Goal: Task Accomplishment & Management: Manage account settings

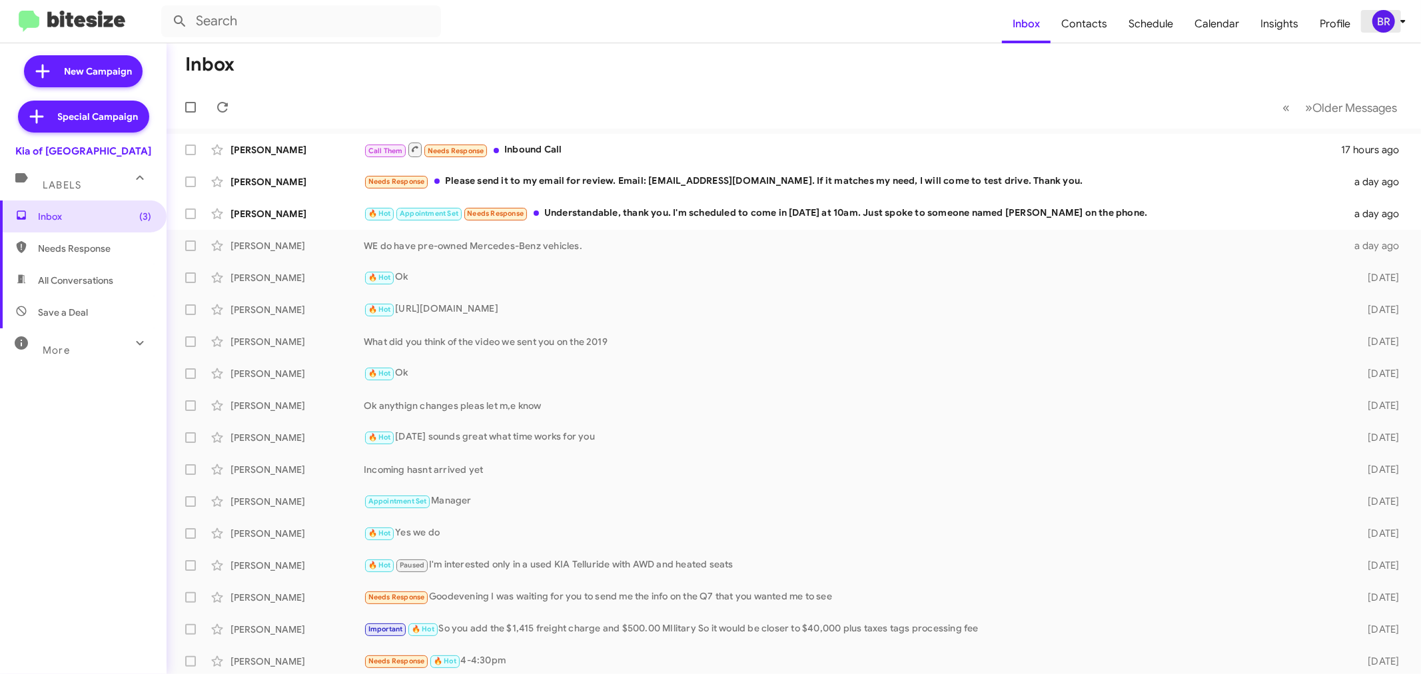
click at [1387, 25] on div "BR" at bounding box center [1384, 21] width 23 height 23
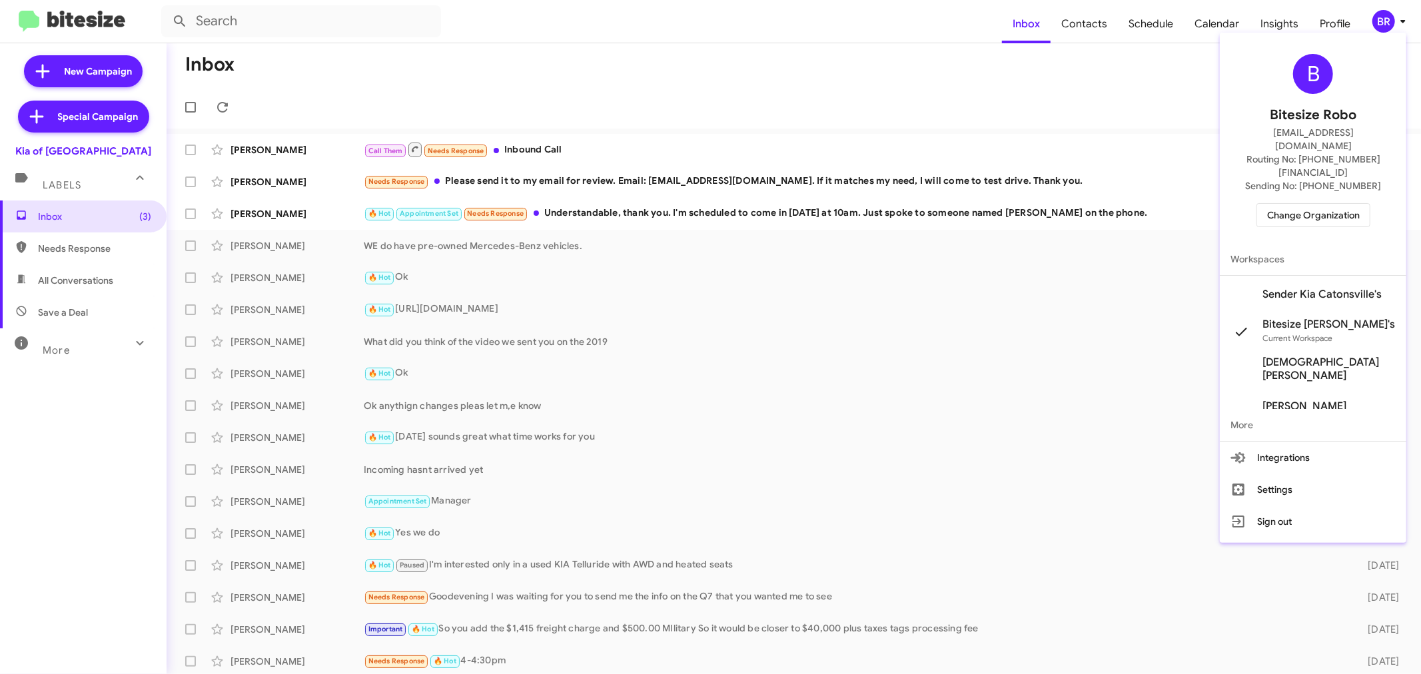
click at [1306, 204] on span "Change Organization" at bounding box center [1313, 215] width 93 height 23
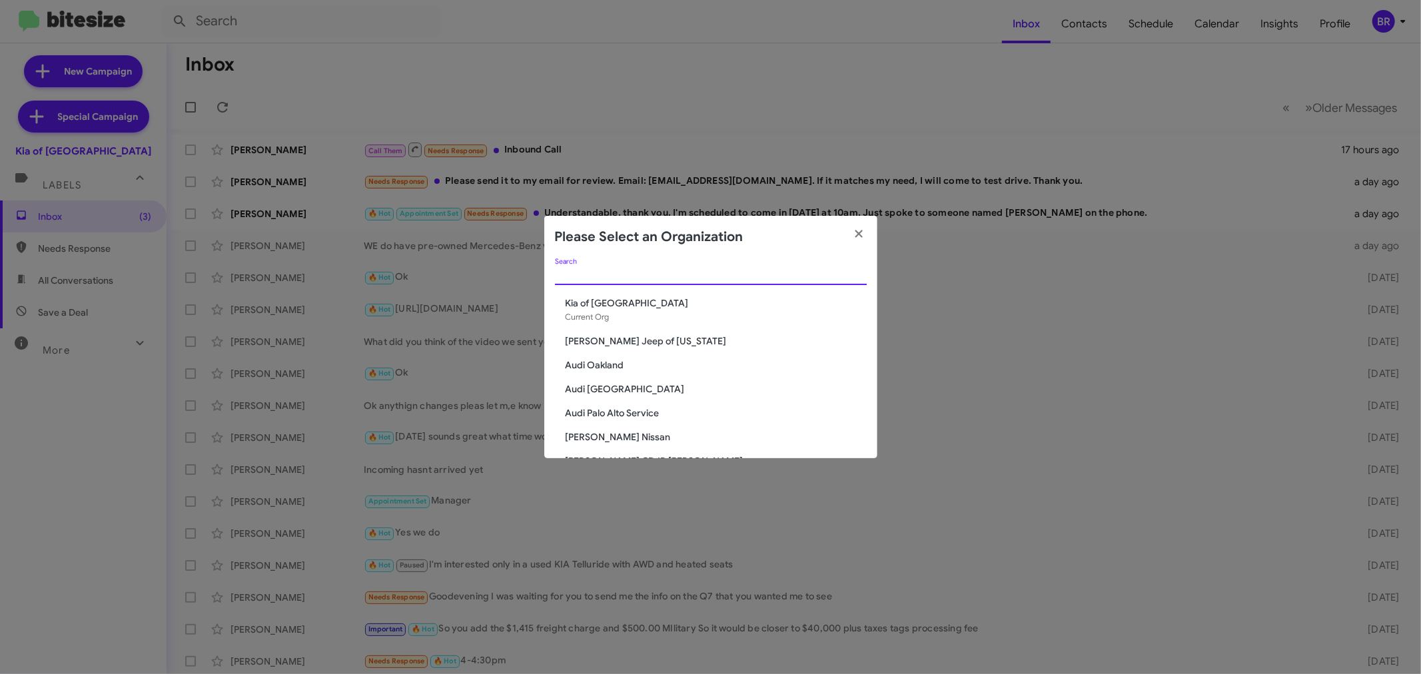
click at [764, 273] on input "Search" at bounding box center [711, 275] width 312 height 11
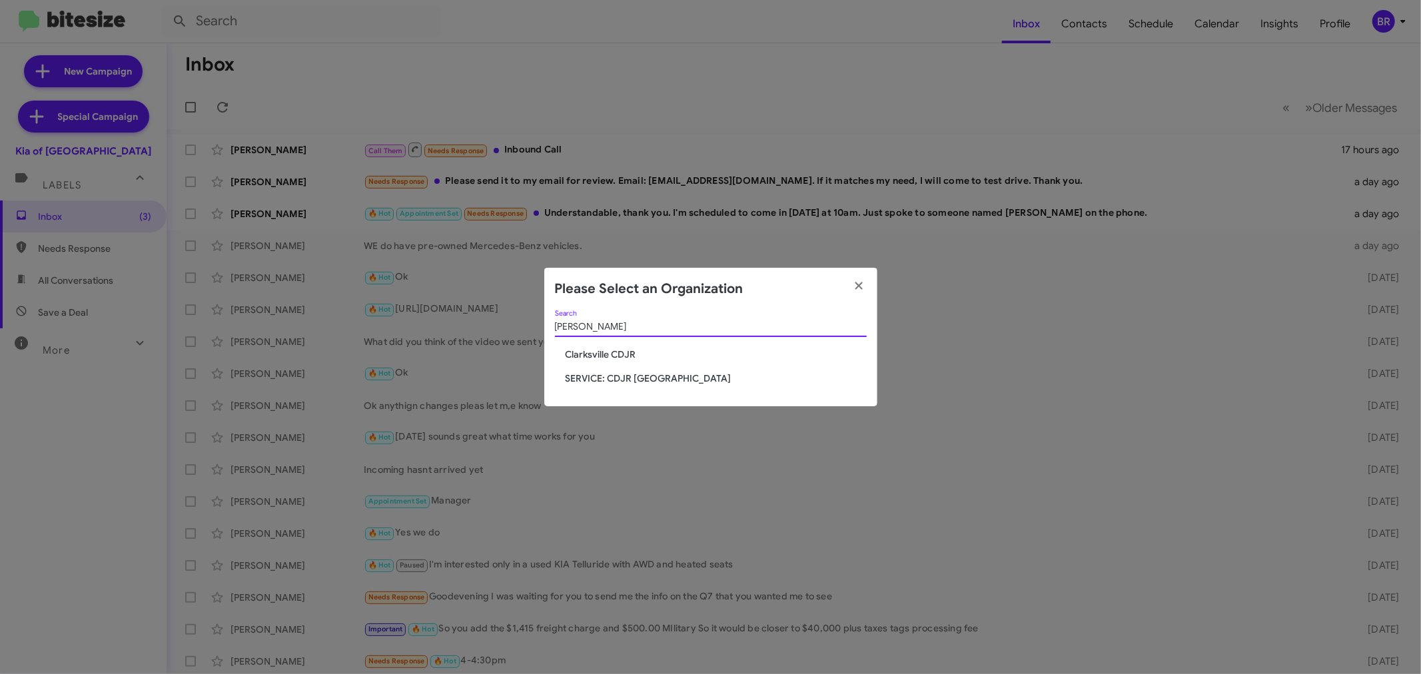
type input "clark"
click at [622, 351] on span "Clarksville CDJR" at bounding box center [716, 354] width 301 height 13
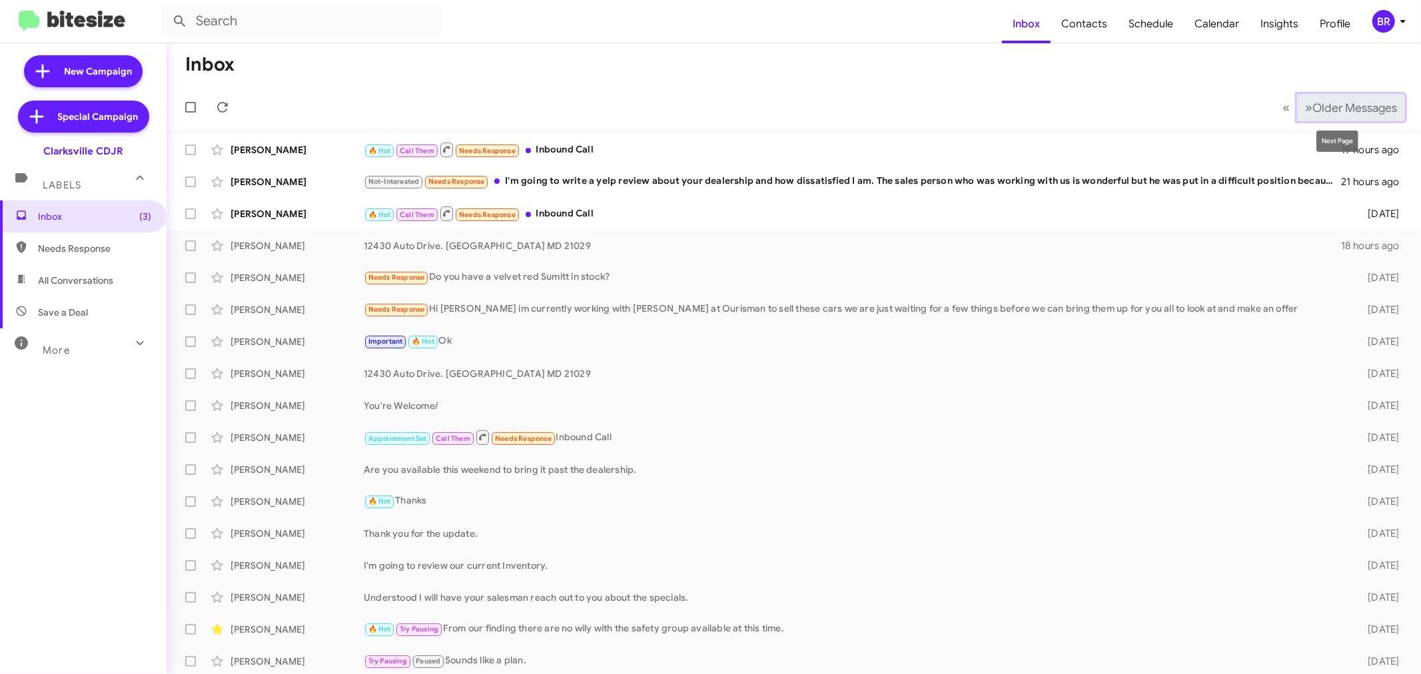
click at [1329, 101] on span "Older Messages" at bounding box center [1355, 108] width 85 height 15
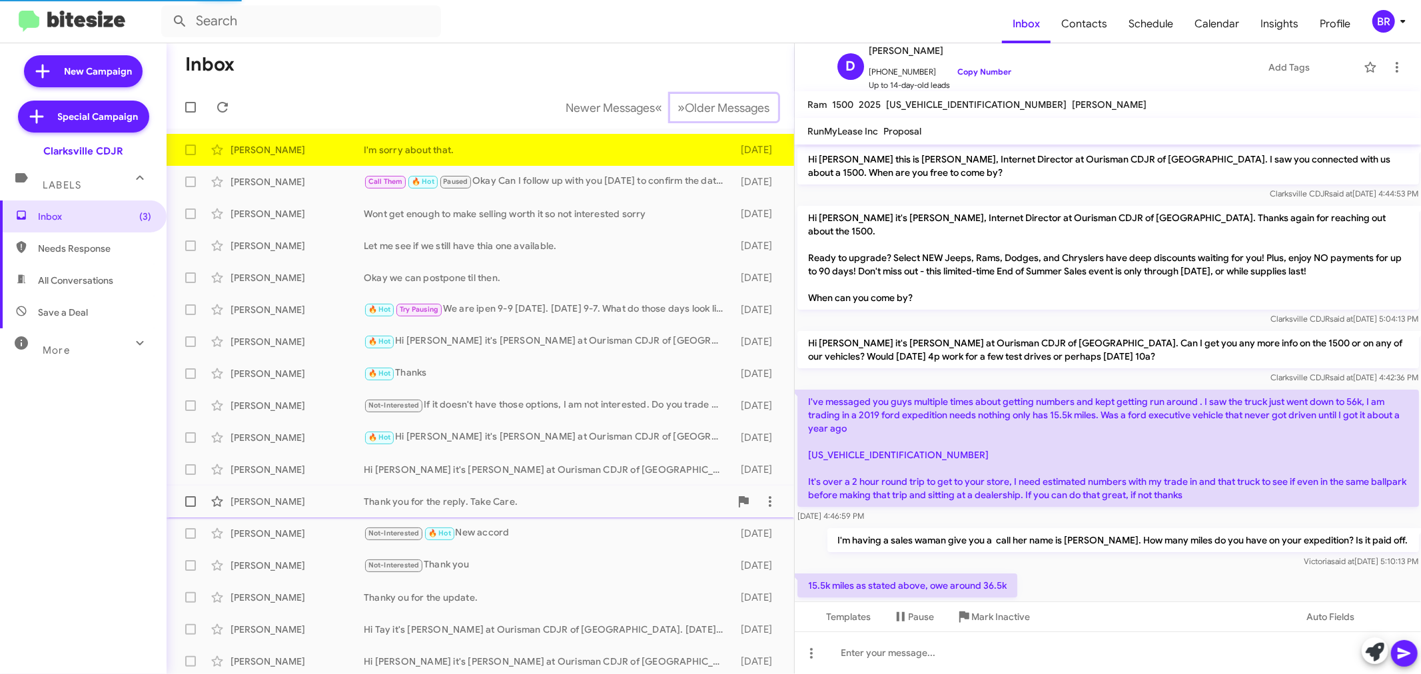
scroll to position [361, 0]
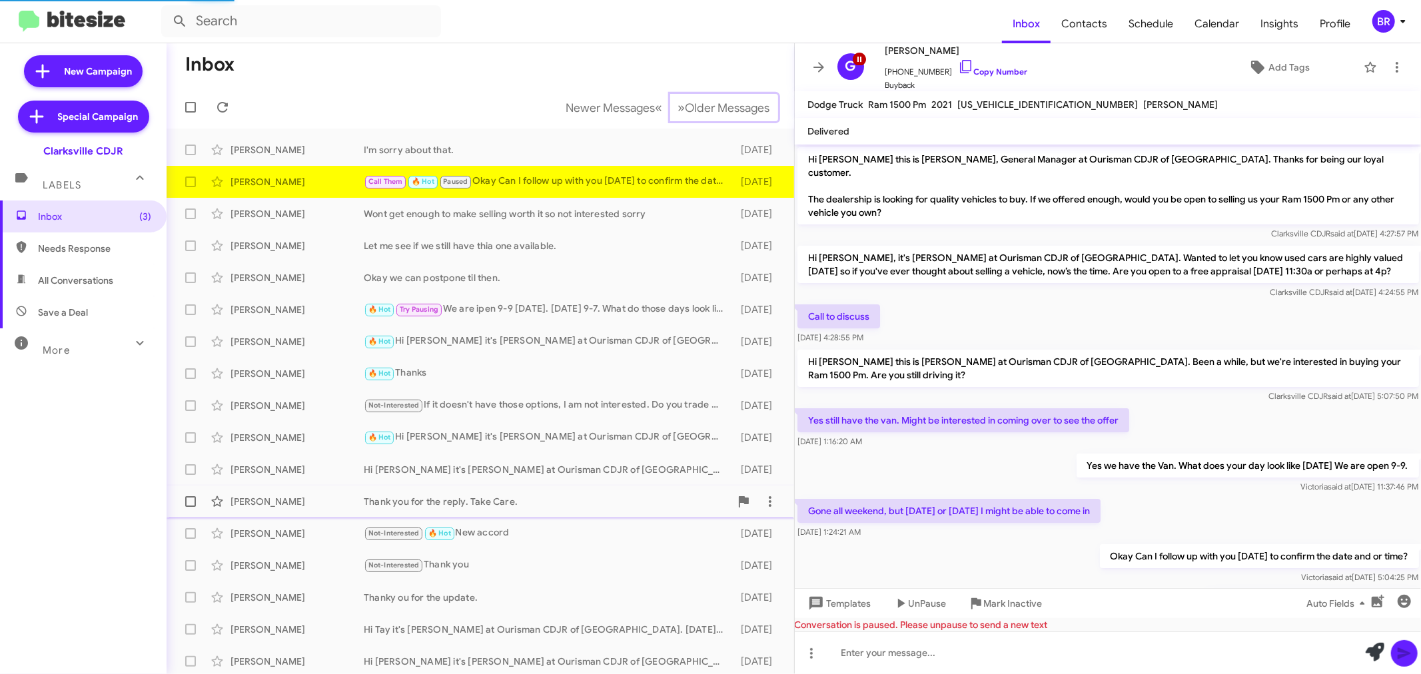
scroll to position [125, 0]
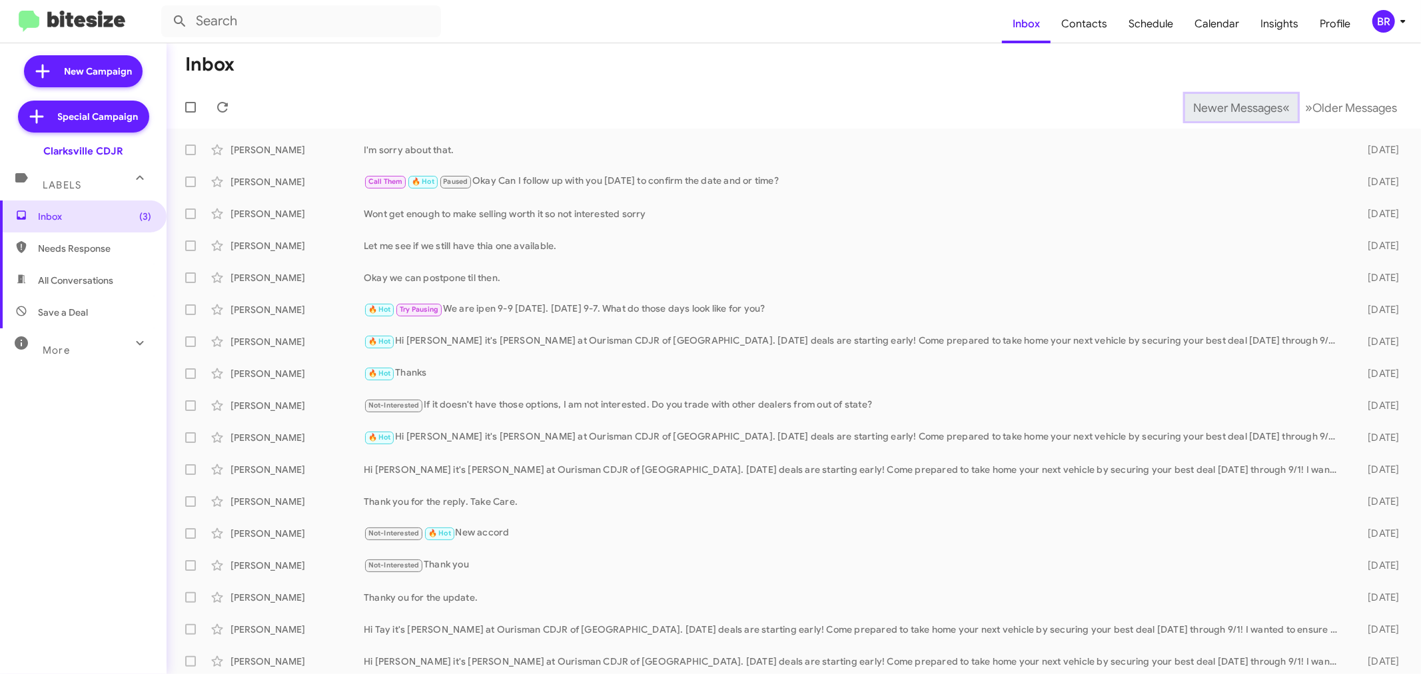
click at [1217, 107] on span "Newer Messages" at bounding box center [1237, 108] width 89 height 15
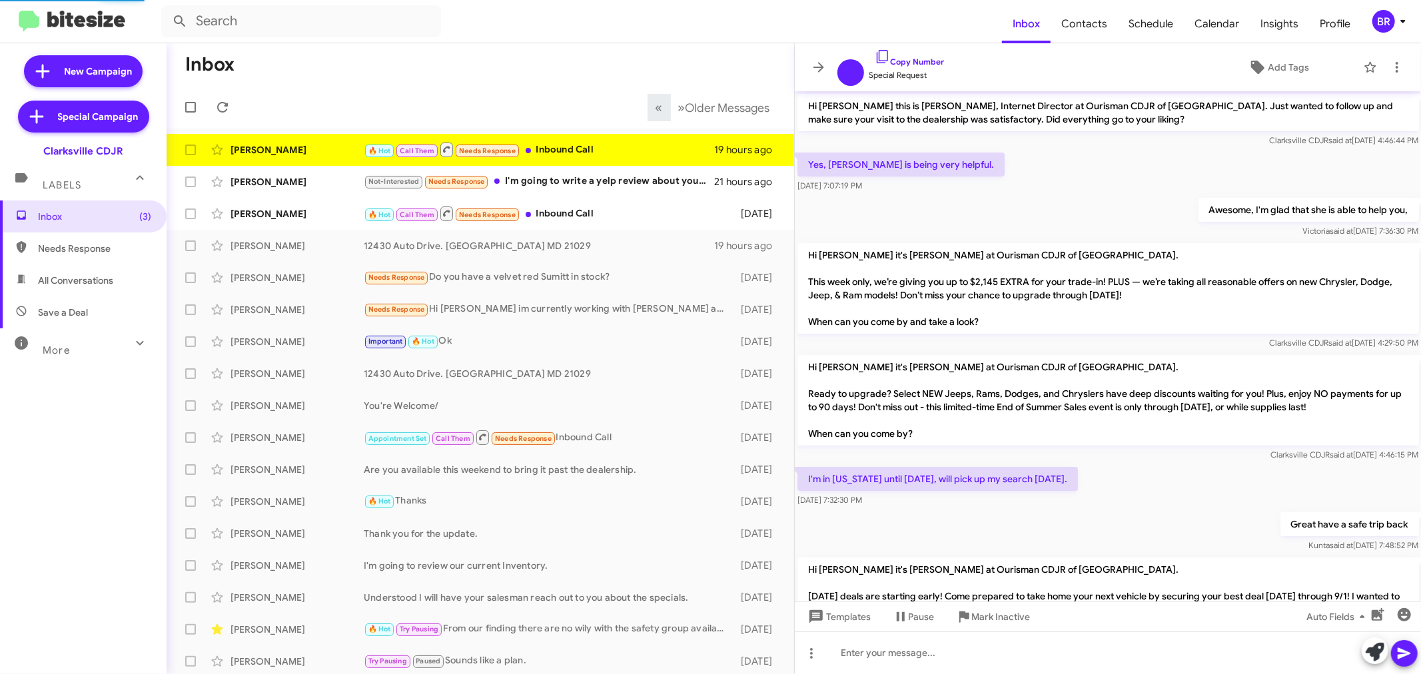
scroll to position [148, 0]
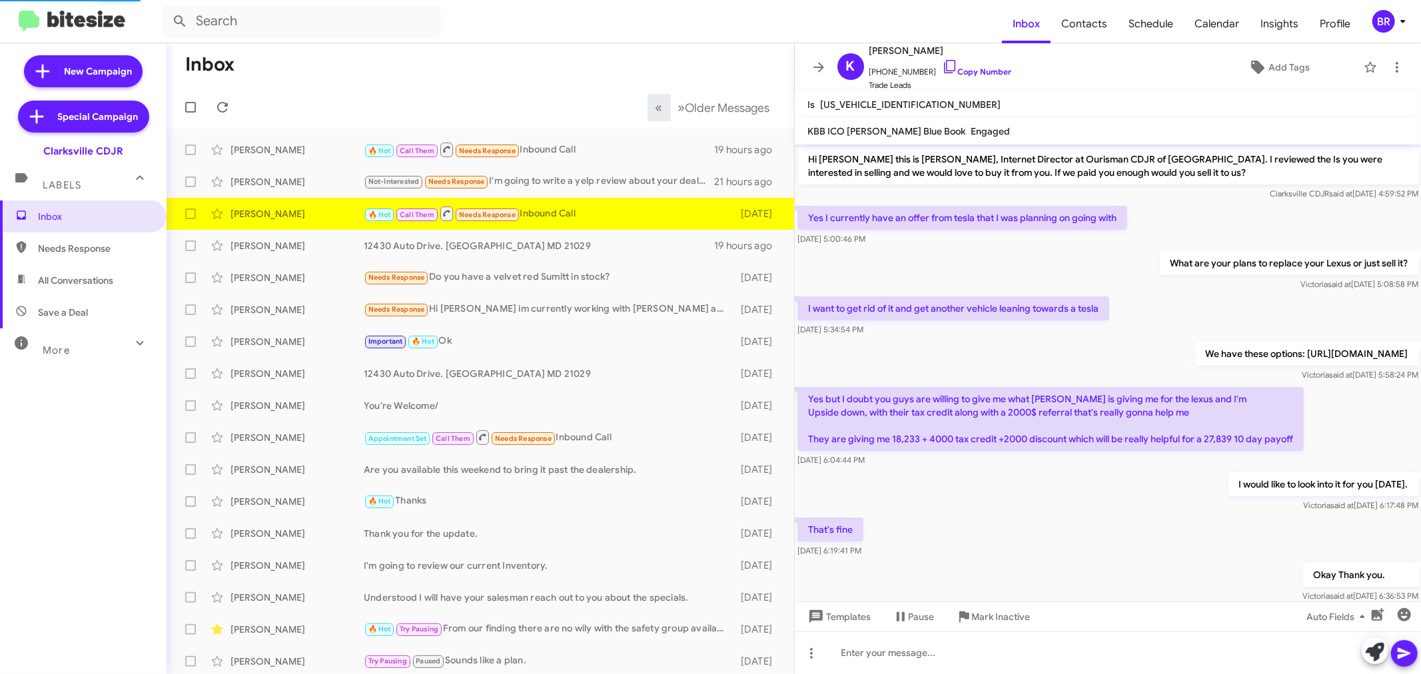
scroll to position [110, 0]
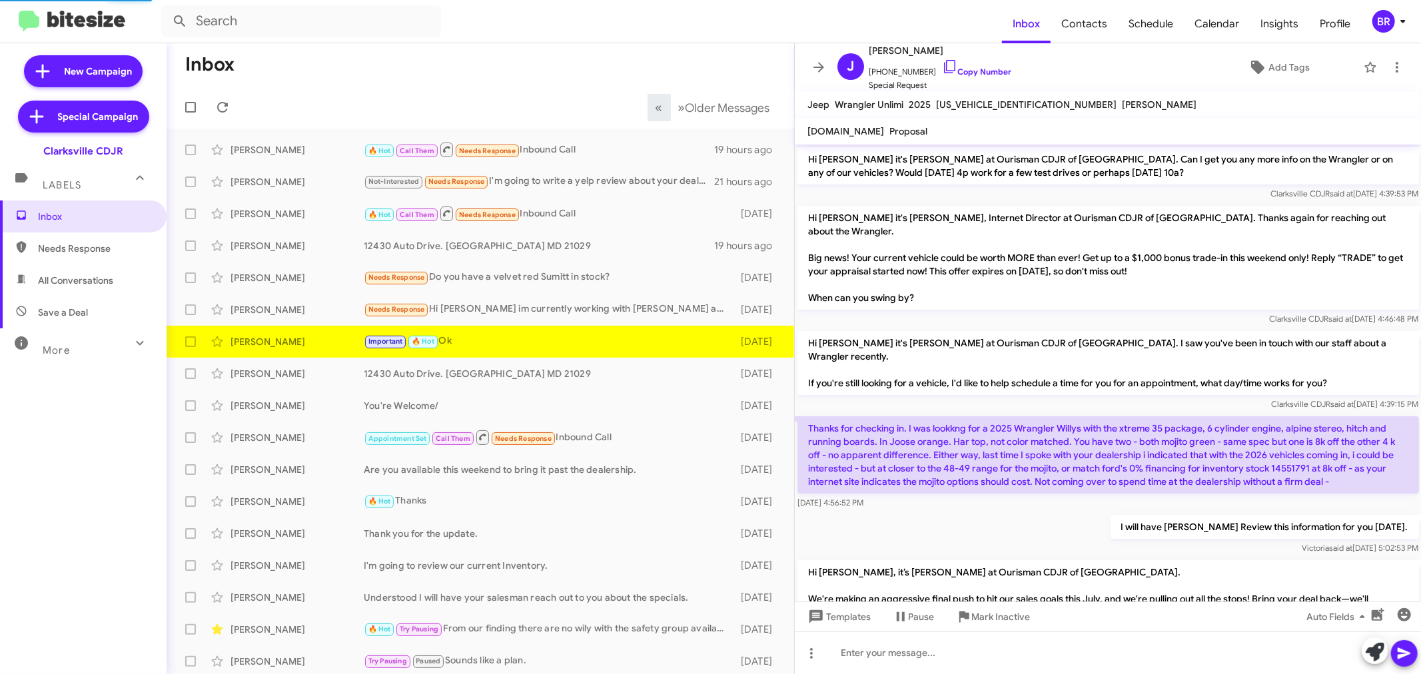
scroll to position [1101, 0]
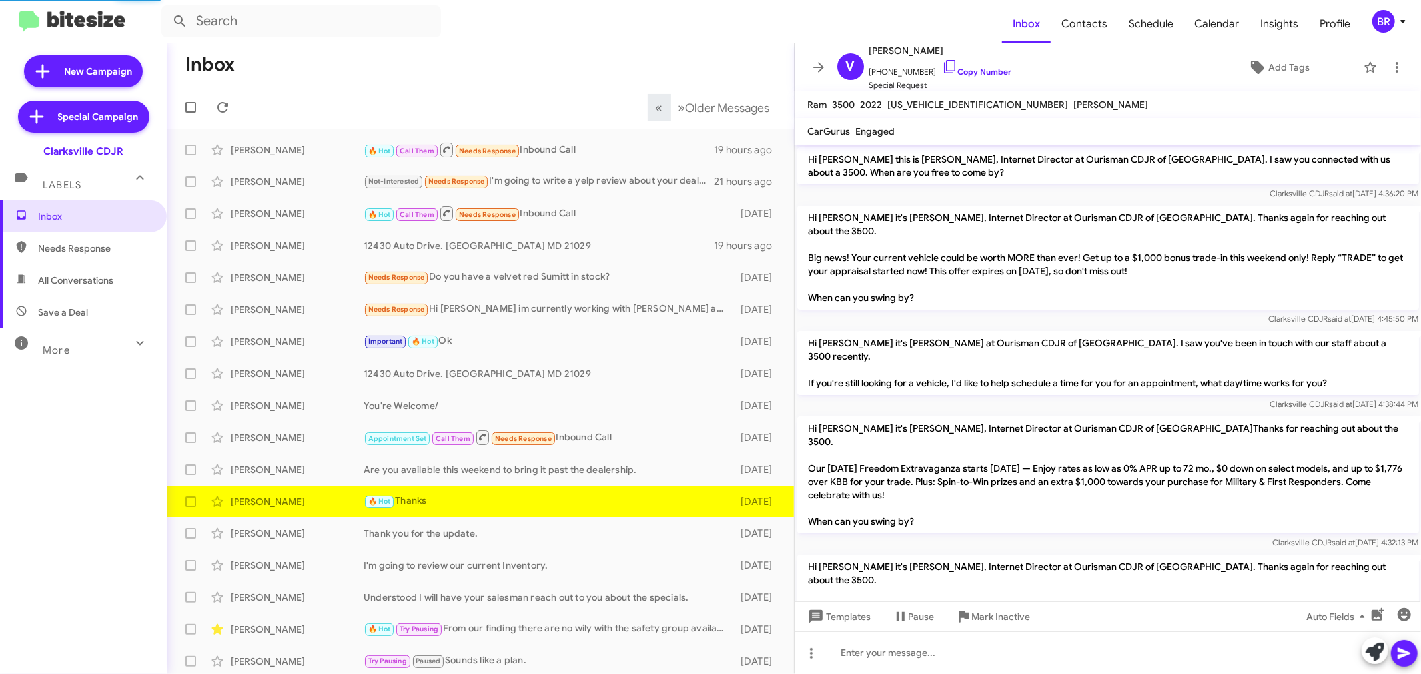
scroll to position [1057, 0]
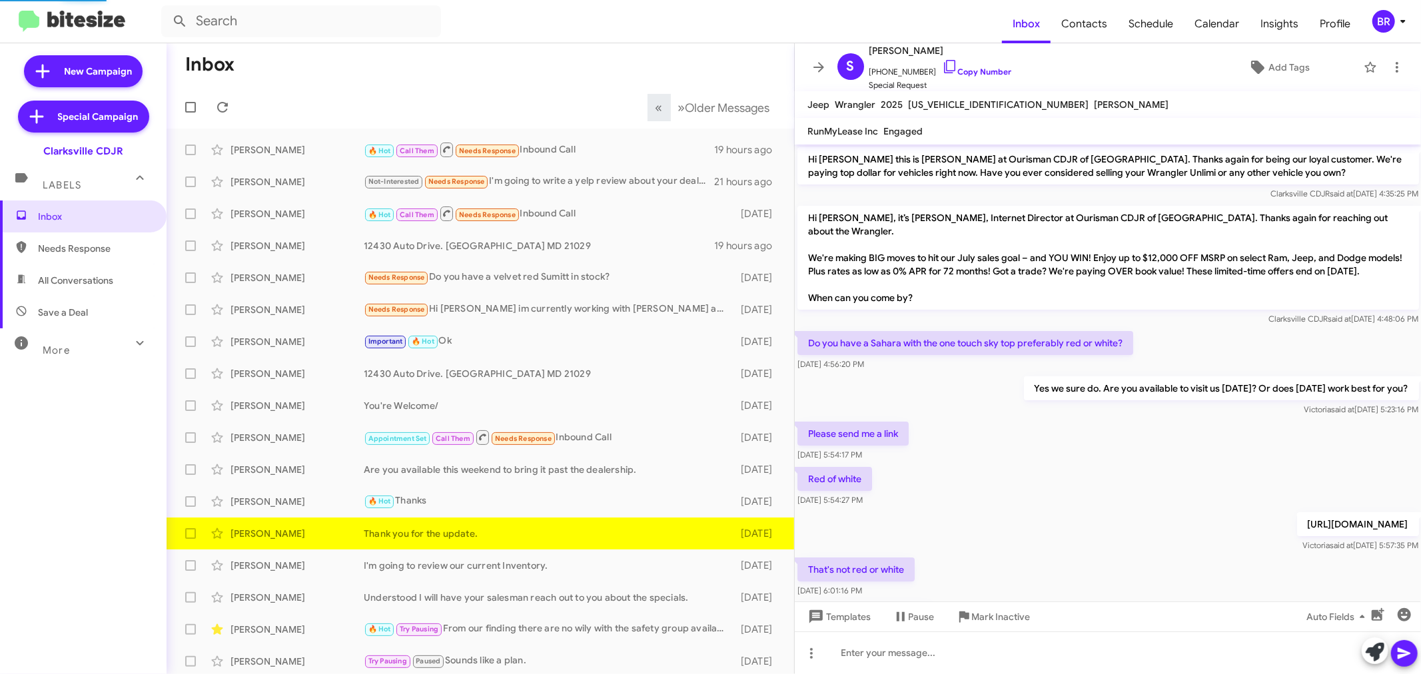
scroll to position [848, 0]
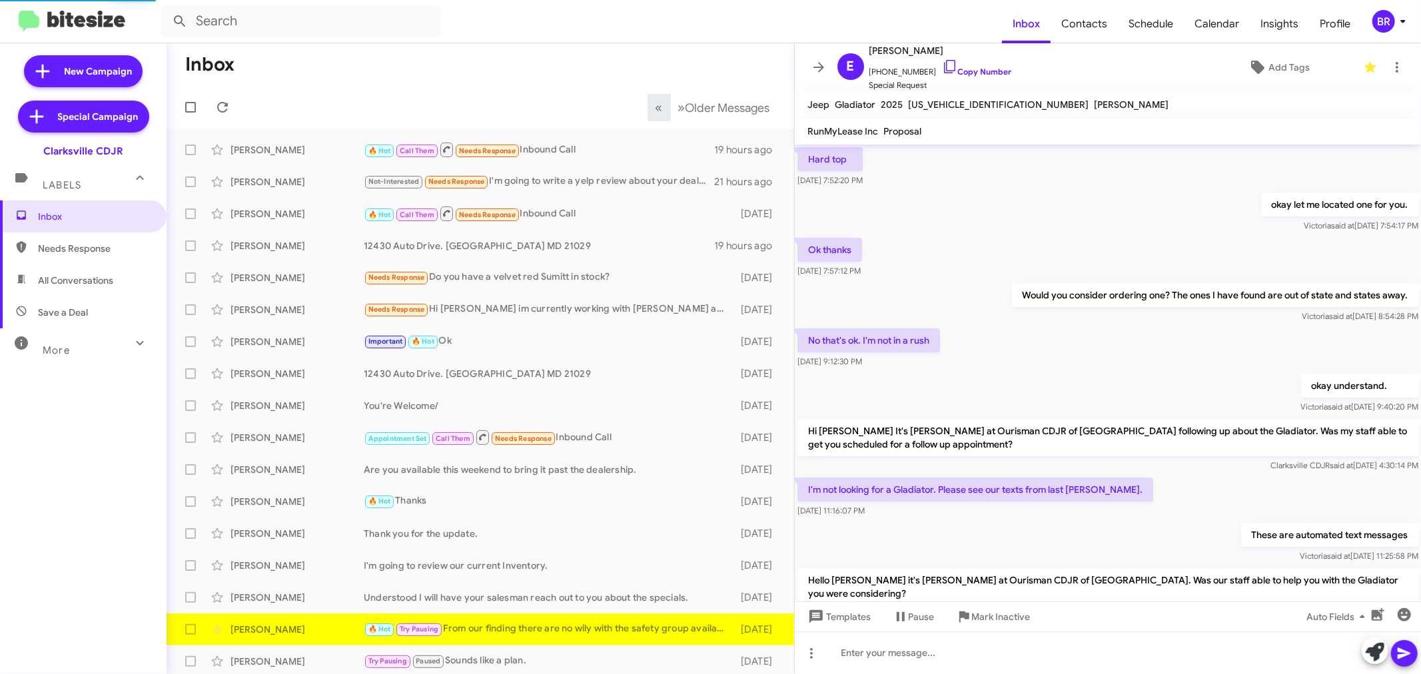
scroll to position [741, 0]
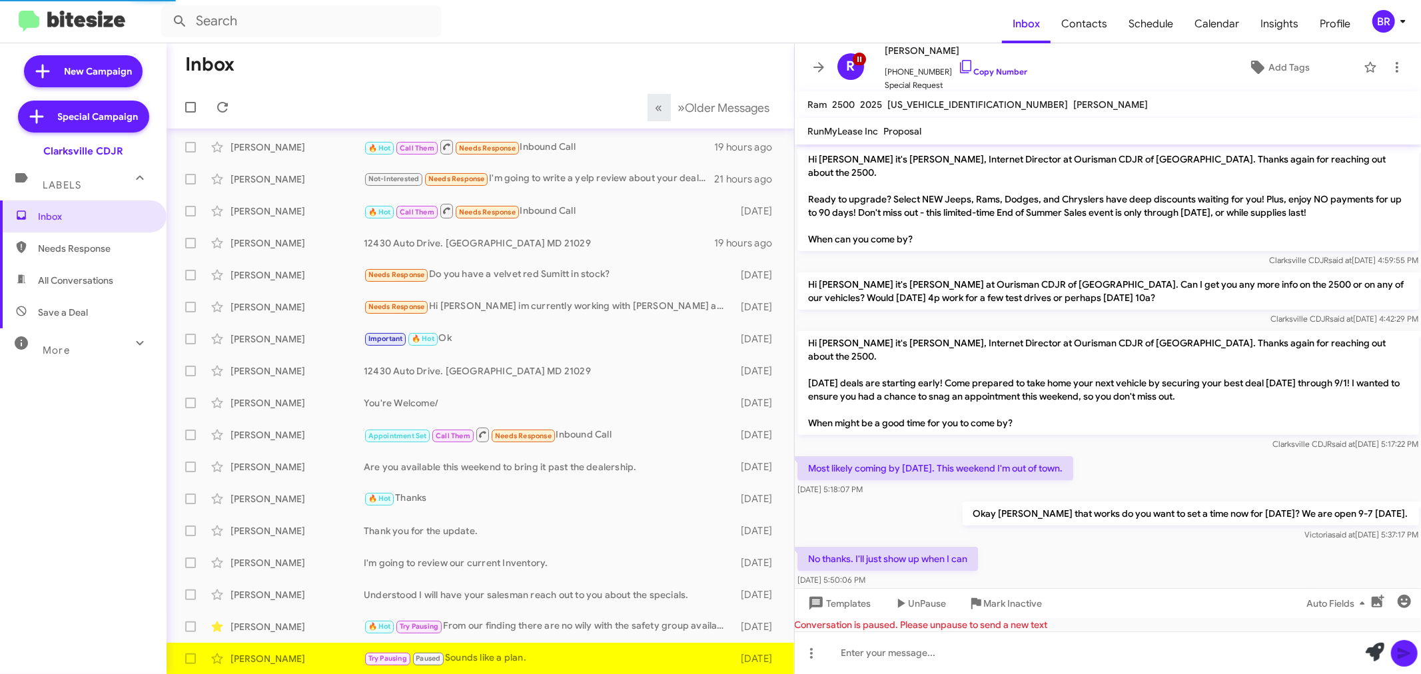
scroll to position [157, 0]
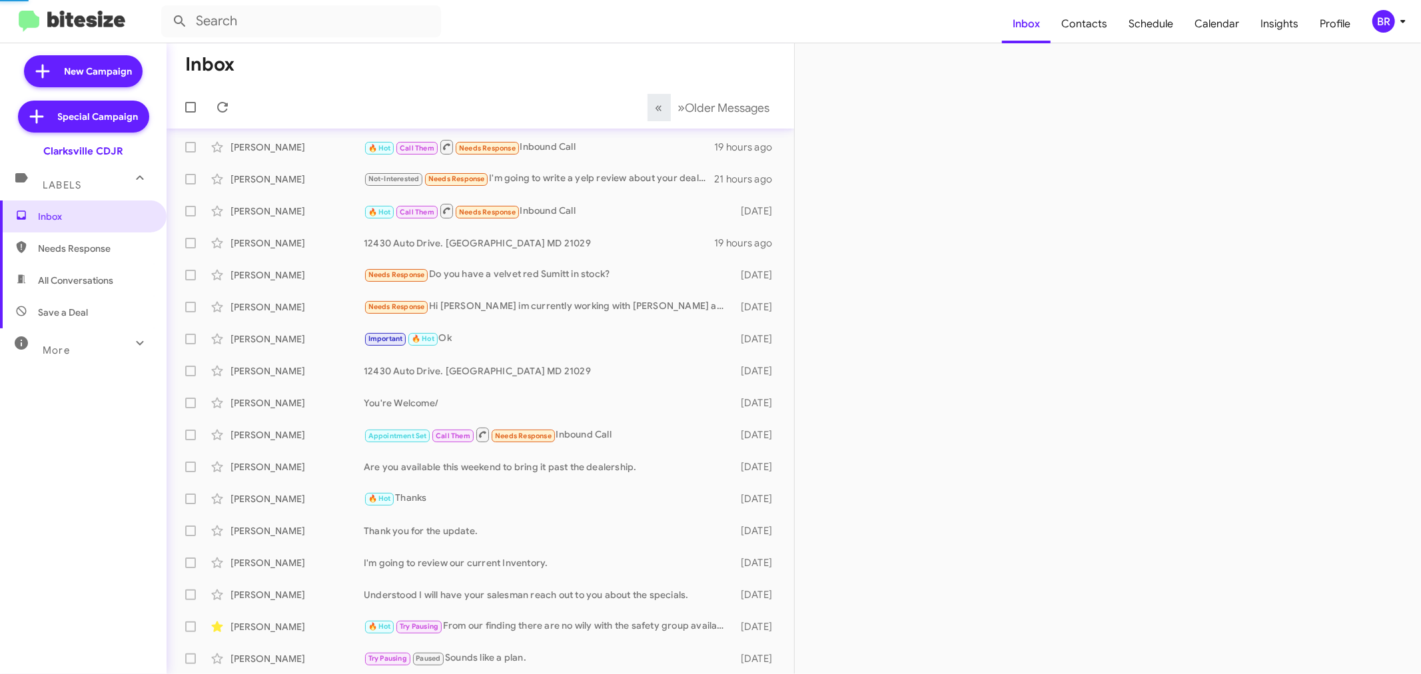
scroll to position [35, 0]
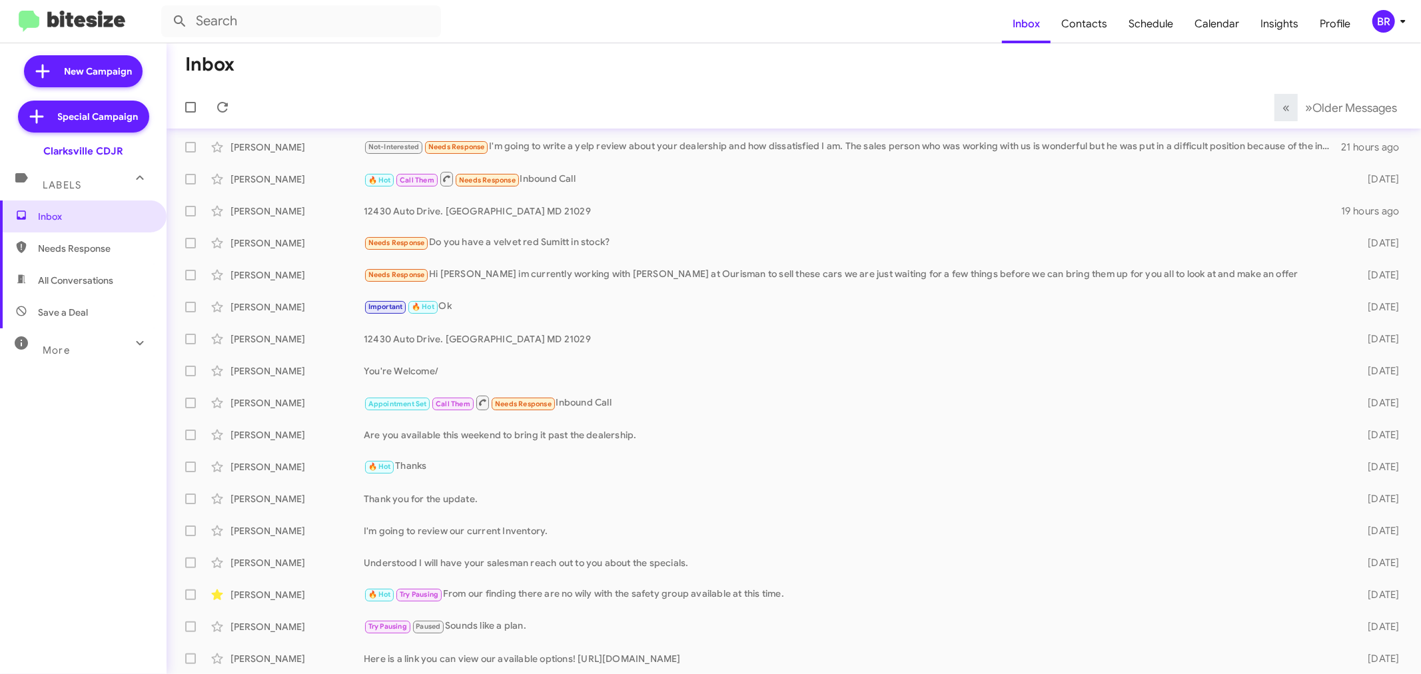
scroll to position [67, 0]
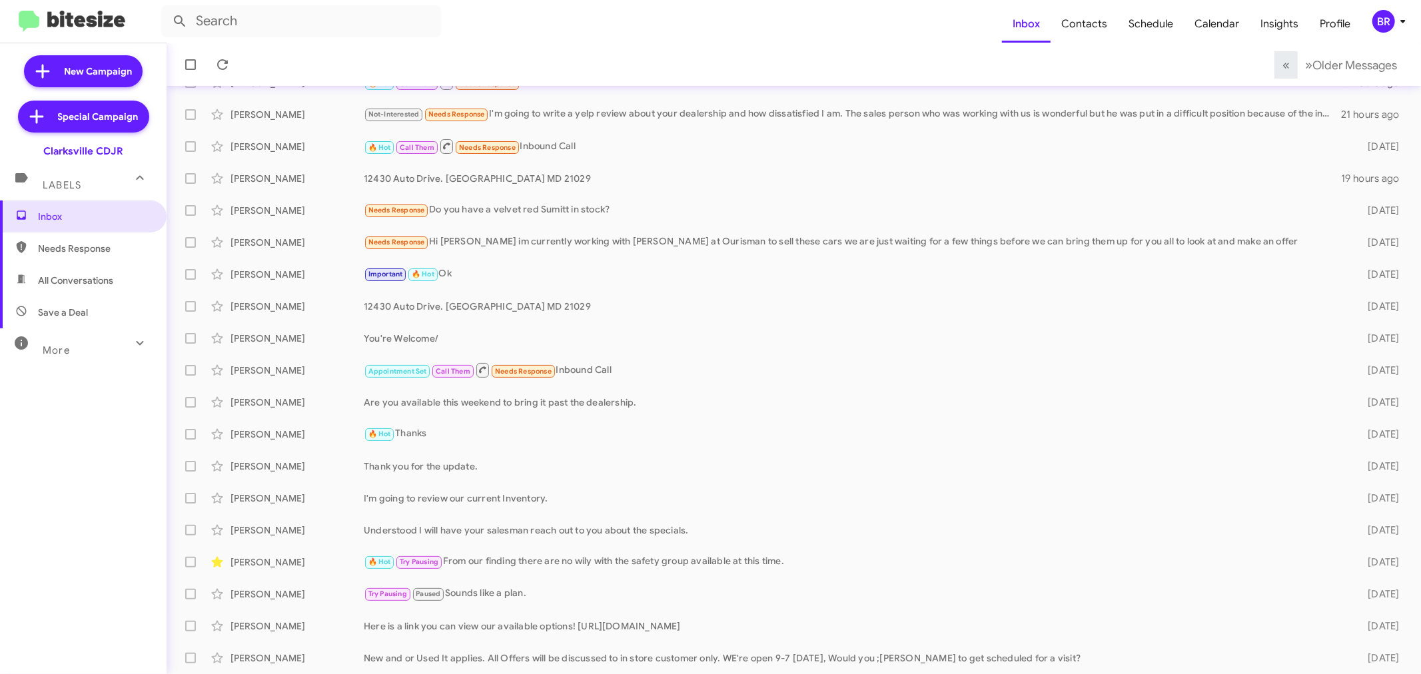
scroll to position [99, 0]
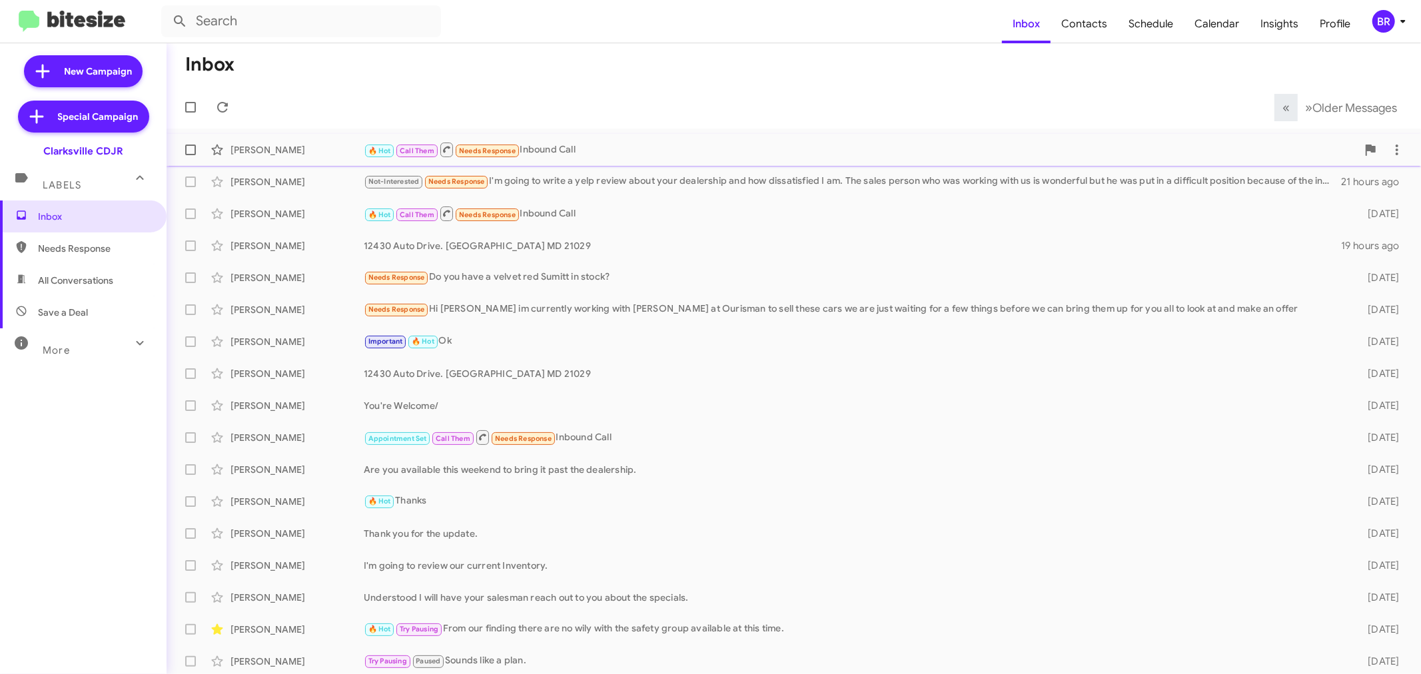
click at [191, 149] on span at bounding box center [190, 150] width 11 height 11
click at [191, 155] on input "checkbox" at bounding box center [190, 155] width 1 height 1
checkbox input "true"
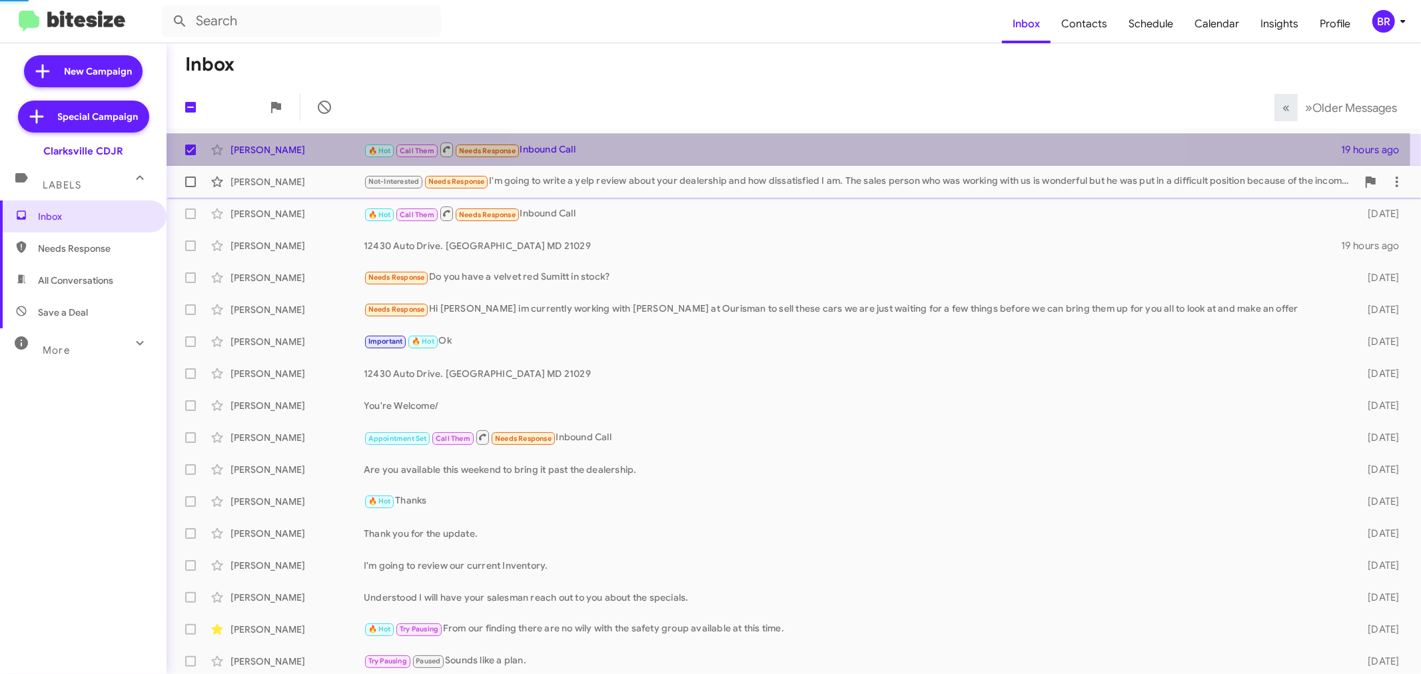
click at [194, 177] on span at bounding box center [190, 182] width 11 height 11
click at [191, 187] on input "checkbox" at bounding box center [190, 187] width 1 height 1
checkbox input "true"
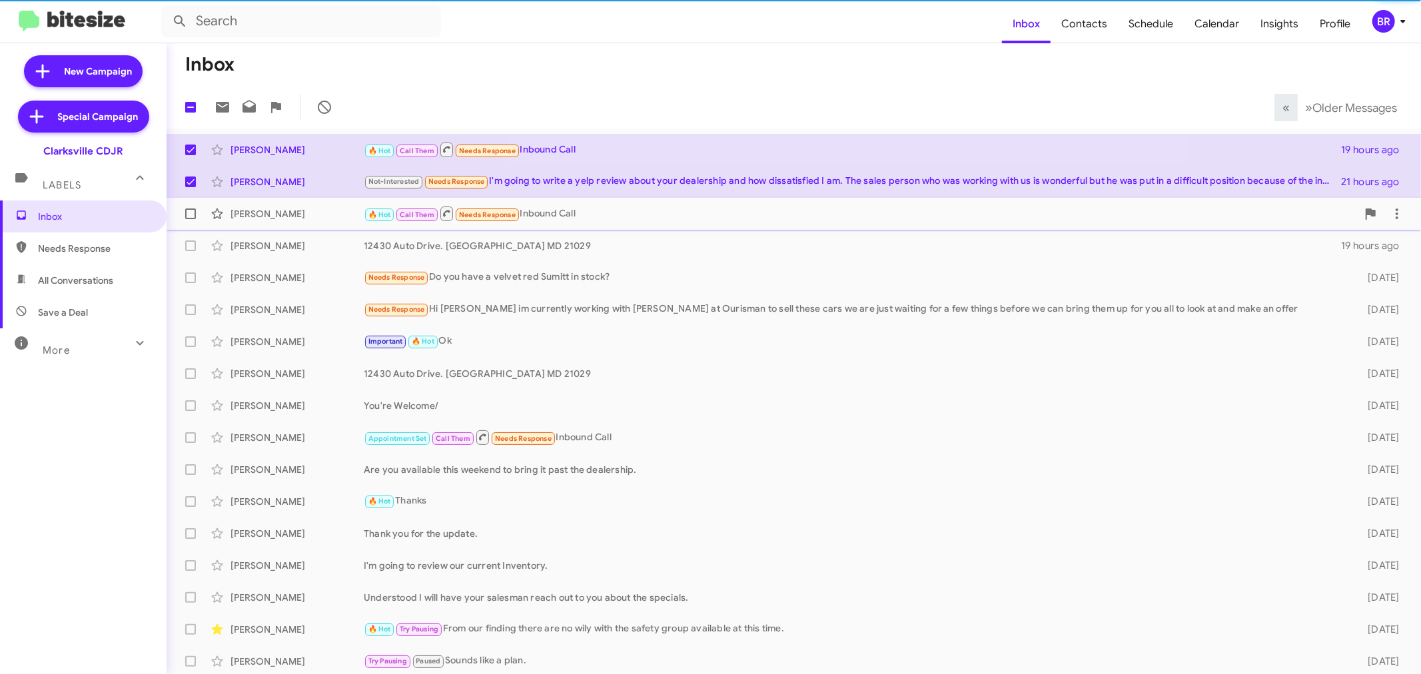
click at [192, 213] on span at bounding box center [190, 214] width 11 height 11
click at [191, 219] on input "checkbox" at bounding box center [190, 219] width 1 height 1
checkbox input "true"
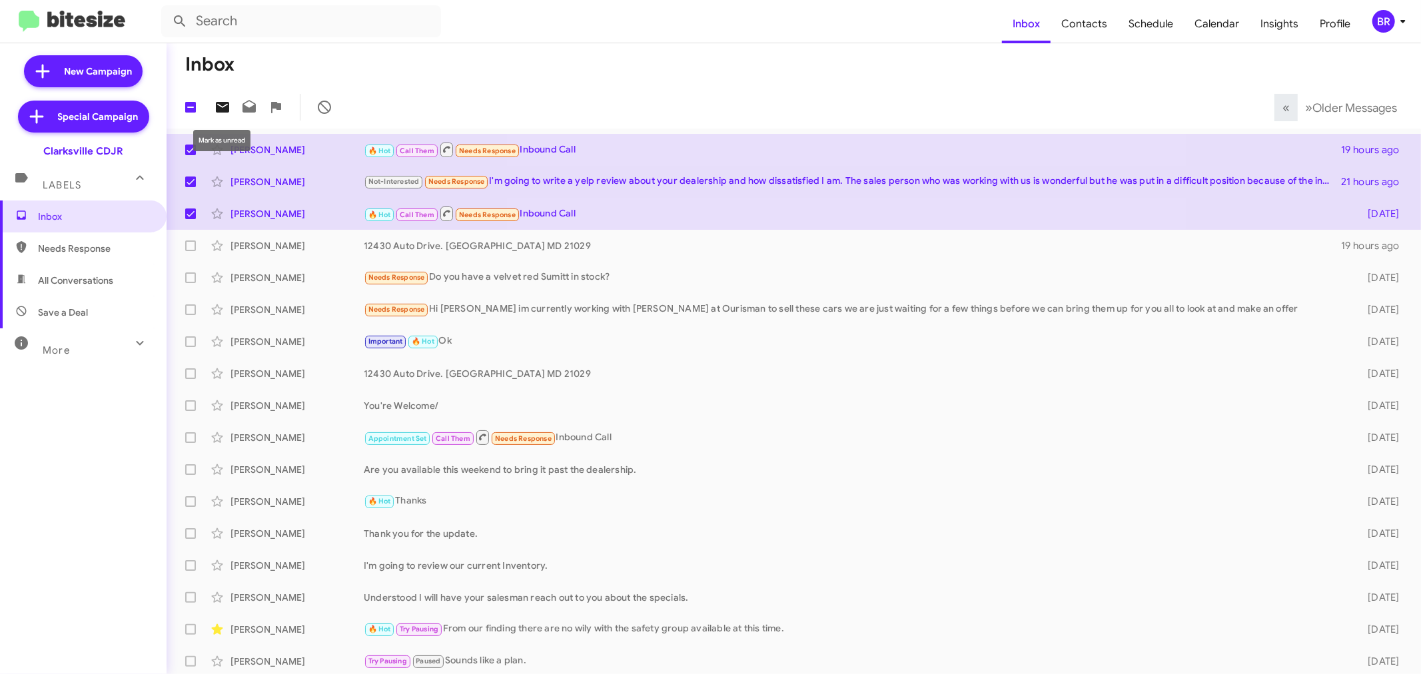
click at [225, 107] on icon at bounding box center [222, 107] width 13 height 11
click at [1383, 10] on div "BR" at bounding box center [1384, 21] width 23 height 23
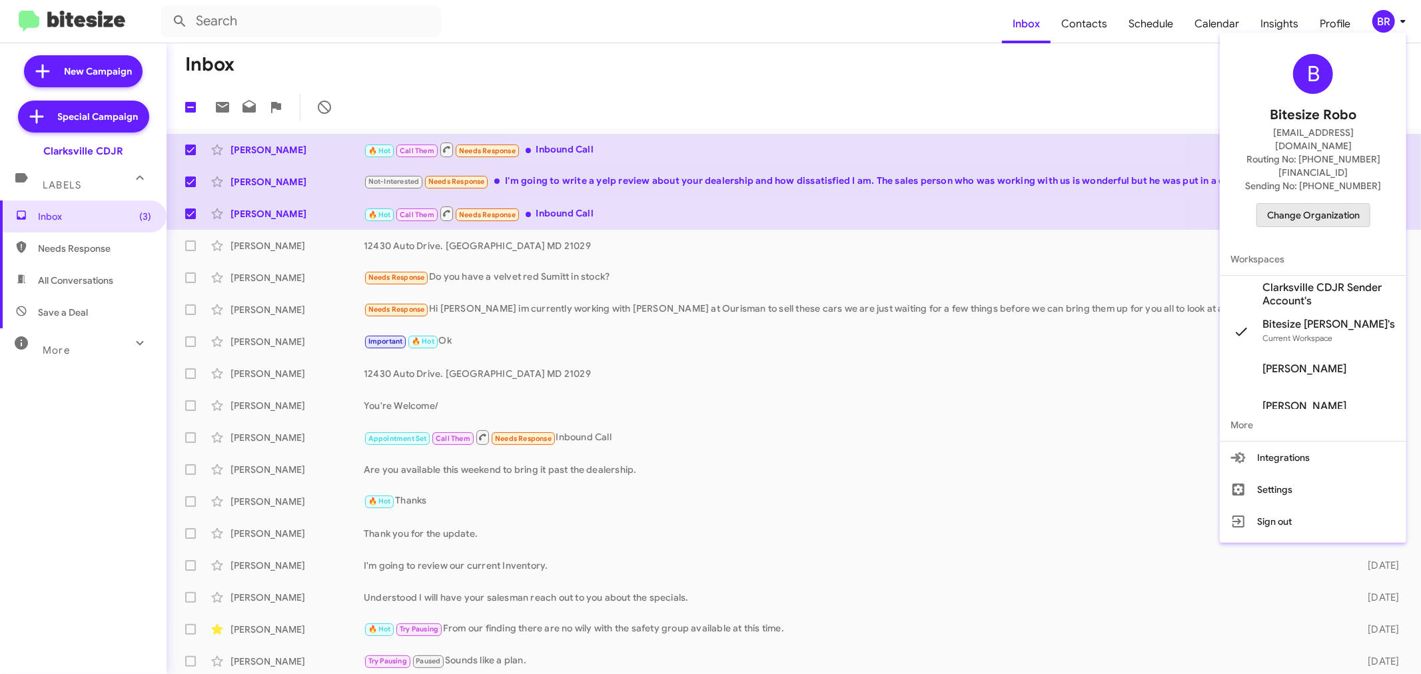
click at [1310, 204] on span "Change Organization" at bounding box center [1313, 215] width 93 height 23
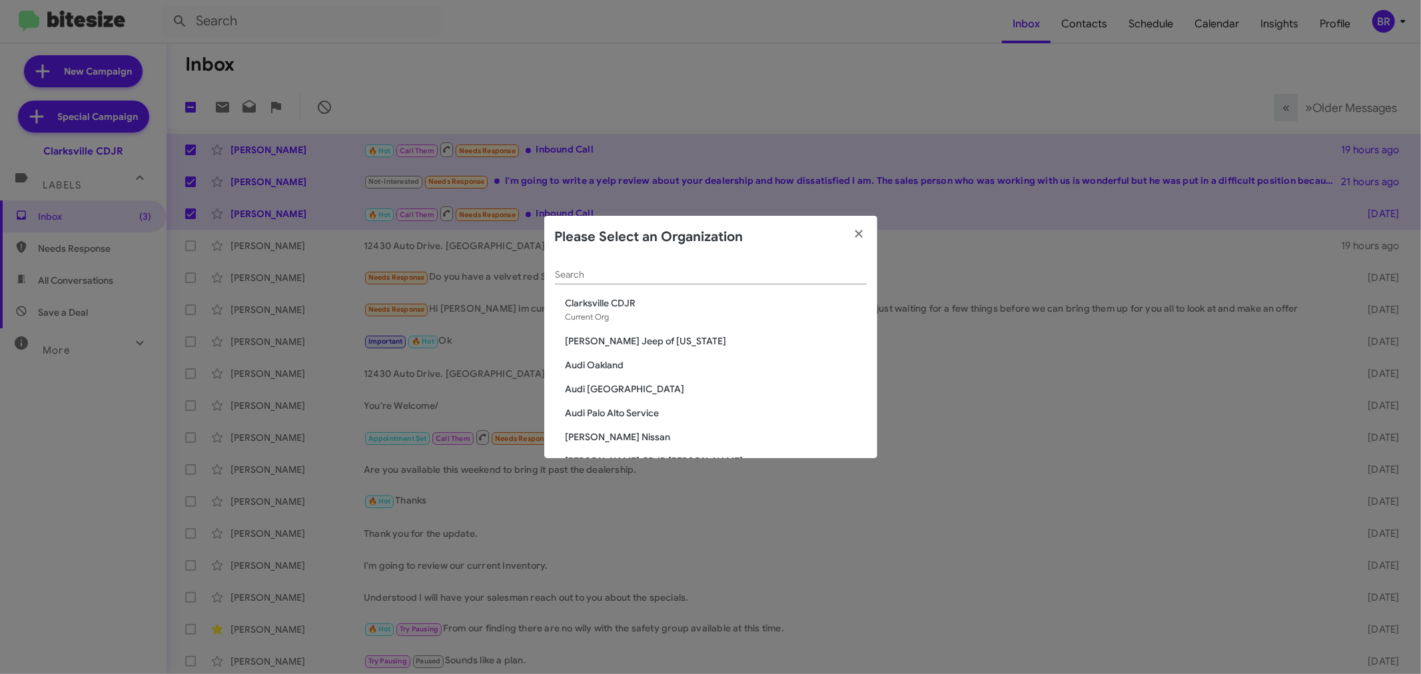
click at [654, 285] on div "Search" at bounding box center [711, 278] width 312 height 38
click at [657, 280] on input "Search" at bounding box center [711, 275] width 312 height 11
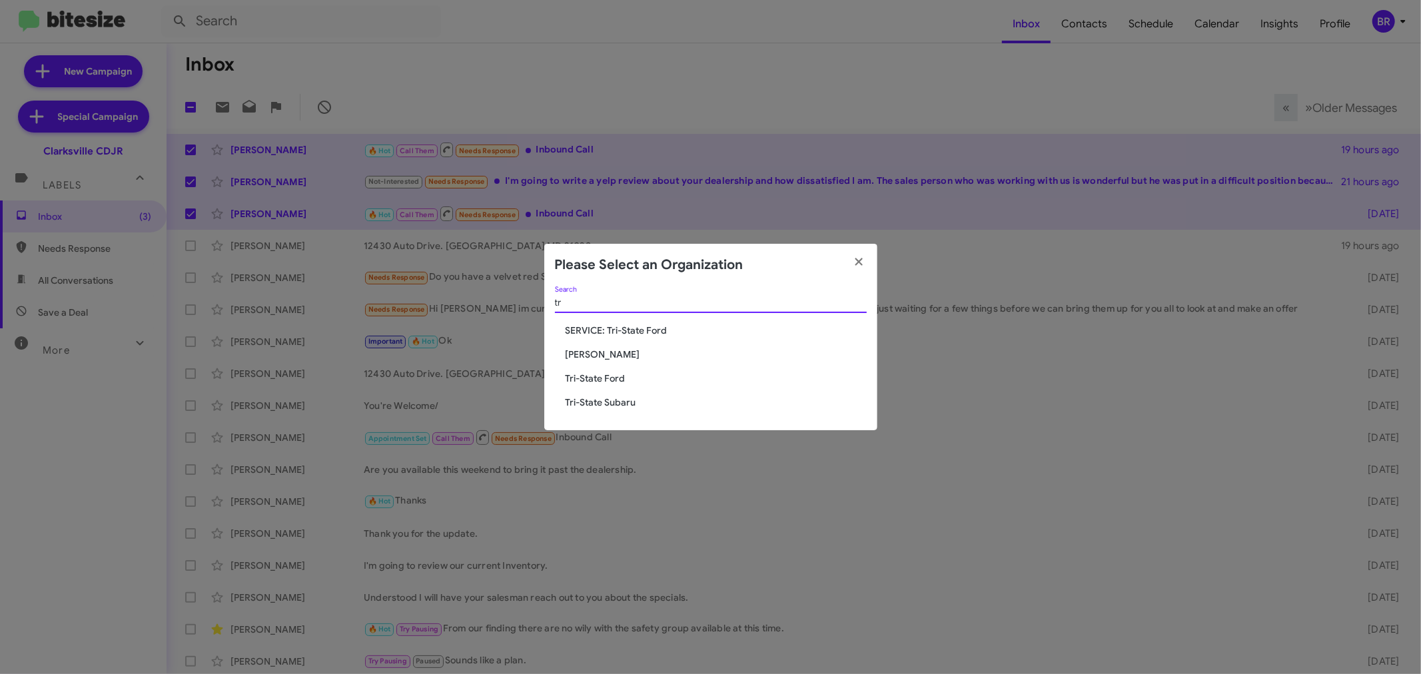
type input "tr"
click at [622, 402] on span "Tri-State Subaru" at bounding box center [716, 402] width 301 height 13
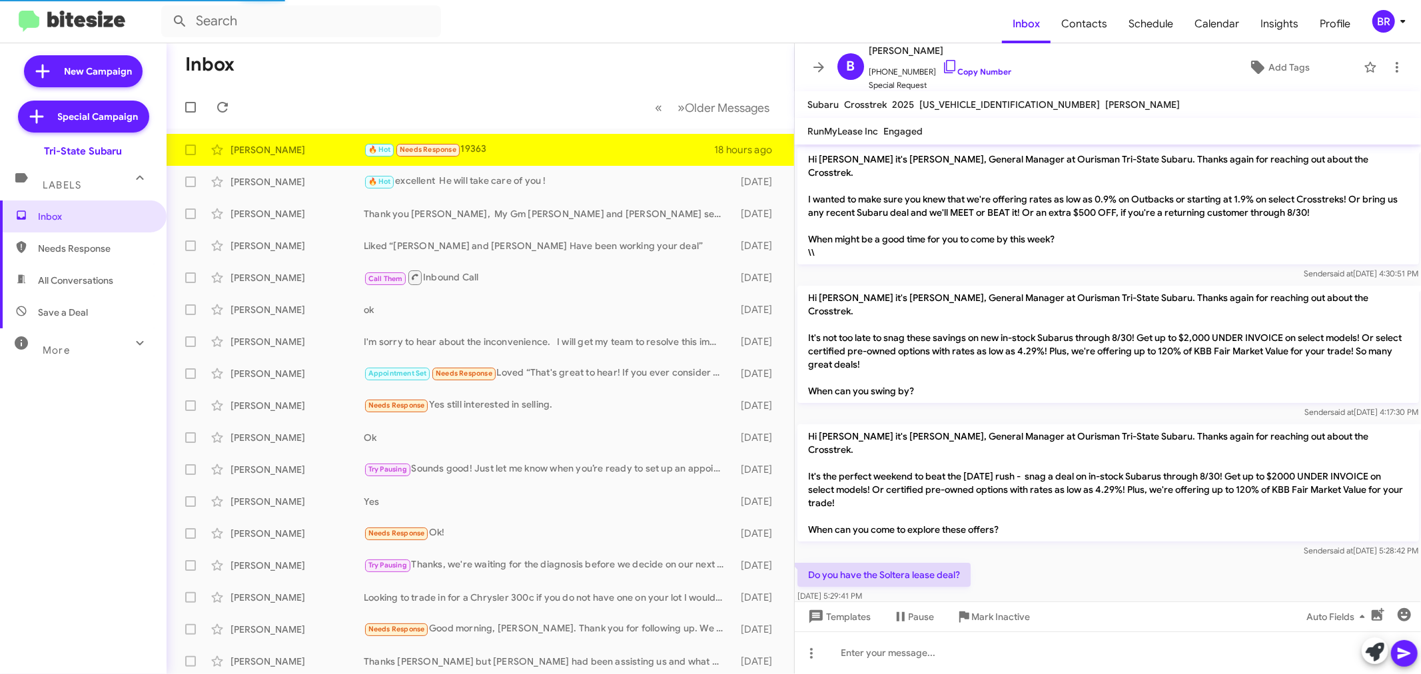
scroll to position [489, 0]
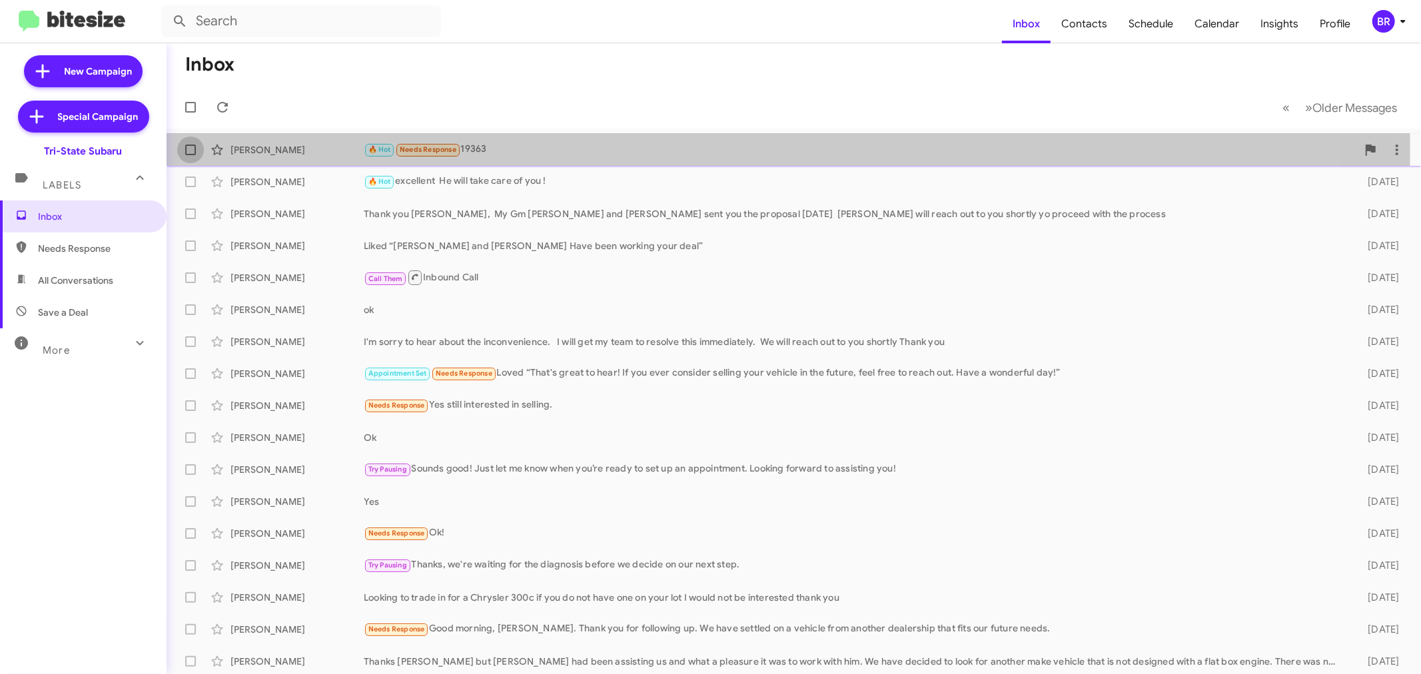
click at [191, 154] on span at bounding box center [190, 150] width 11 height 11
click at [191, 155] on input "checkbox" at bounding box center [190, 155] width 1 height 1
checkbox input "true"
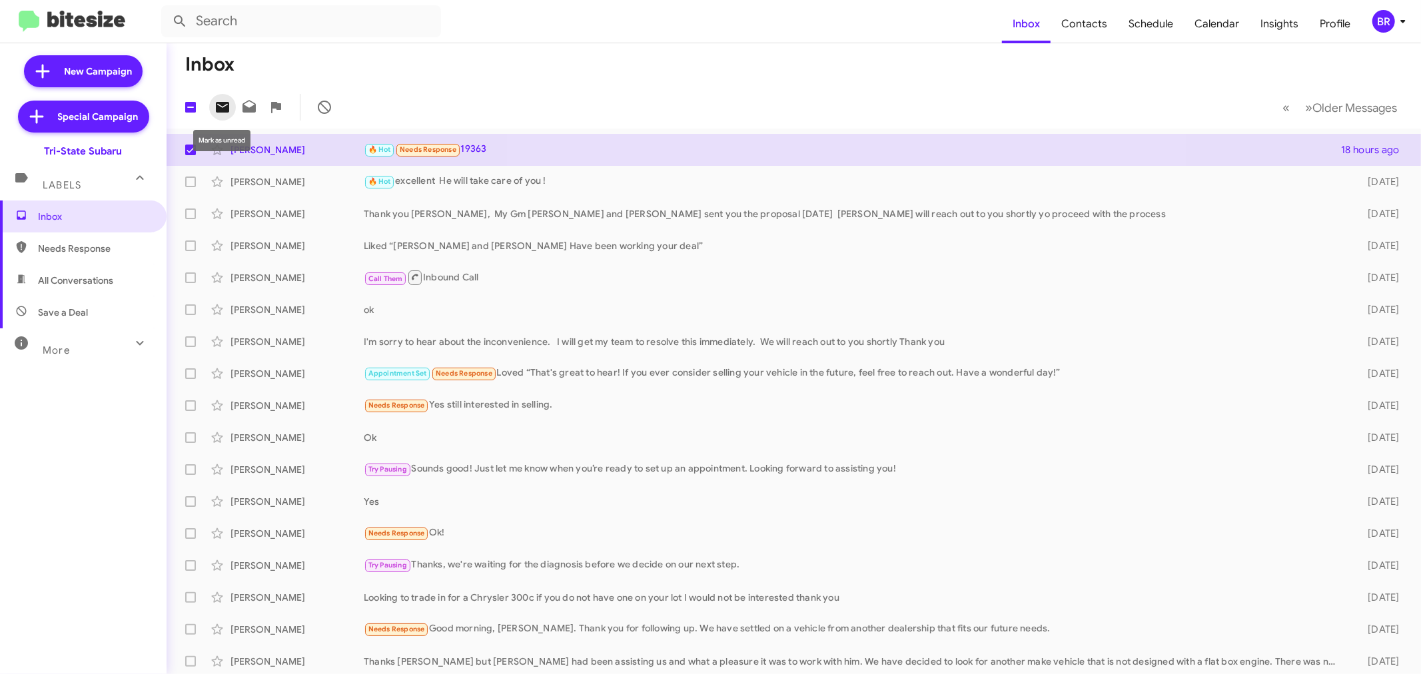
click at [225, 105] on icon at bounding box center [223, 107] width 16 height 16
click at [250, 145] on div "Mark as read" at bounding box center [248, 140] width 49 height 21
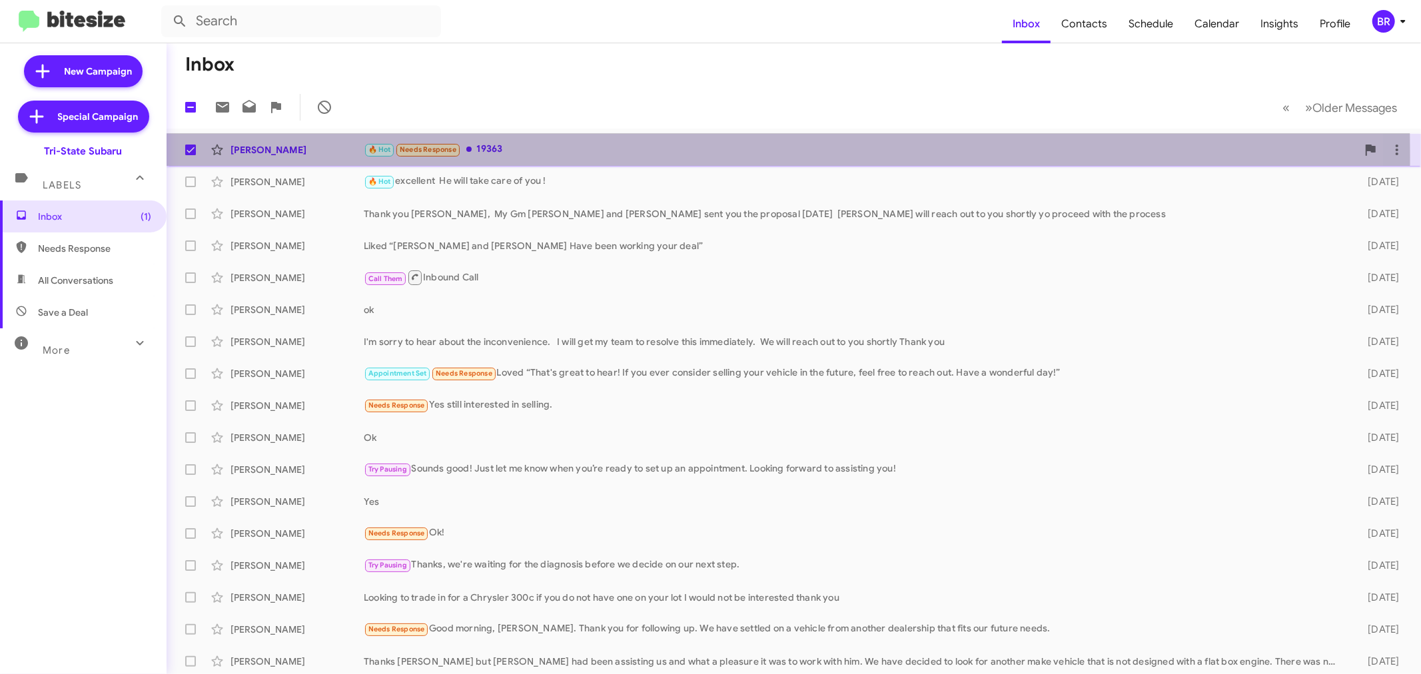
click at [297, 157] on div "Bill Fitzpatrick 🔥 Hot Needs Response 19363 18 hours ago" at bounding box center [793, 150] width 1233 height 27
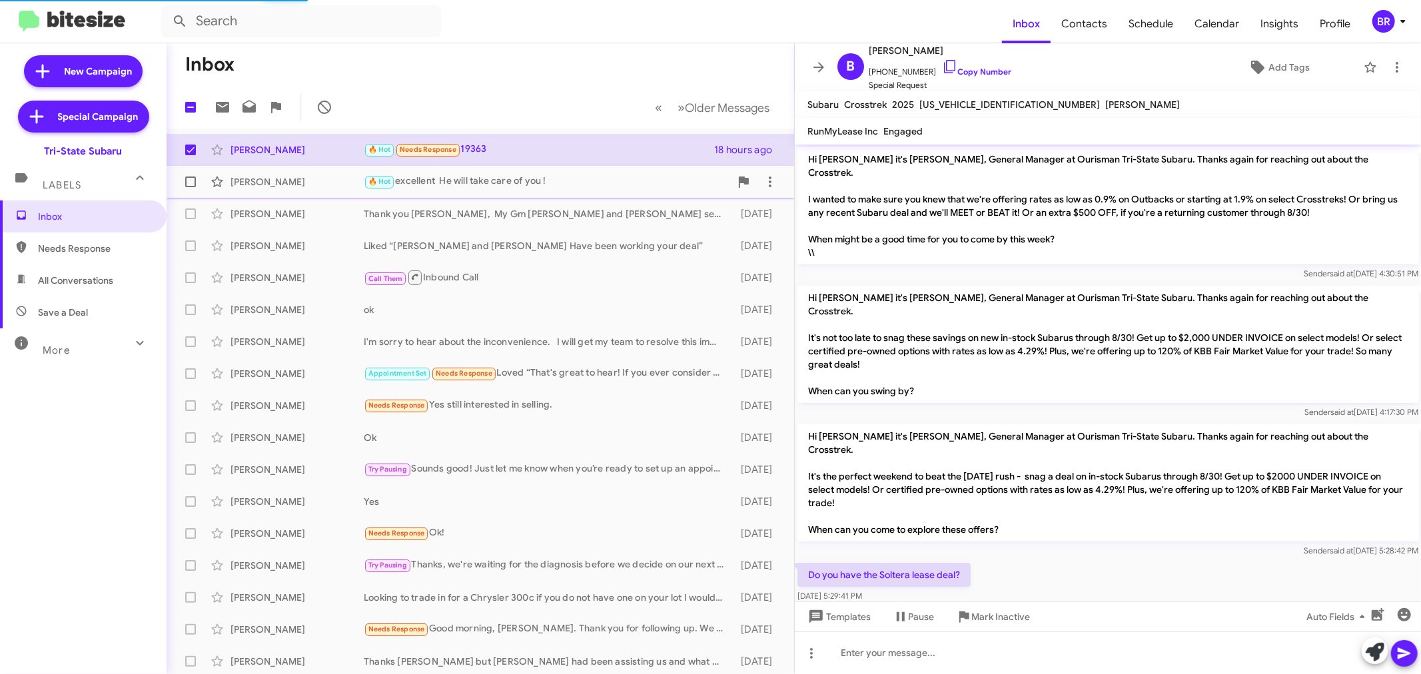
scroll to position [489, 0]
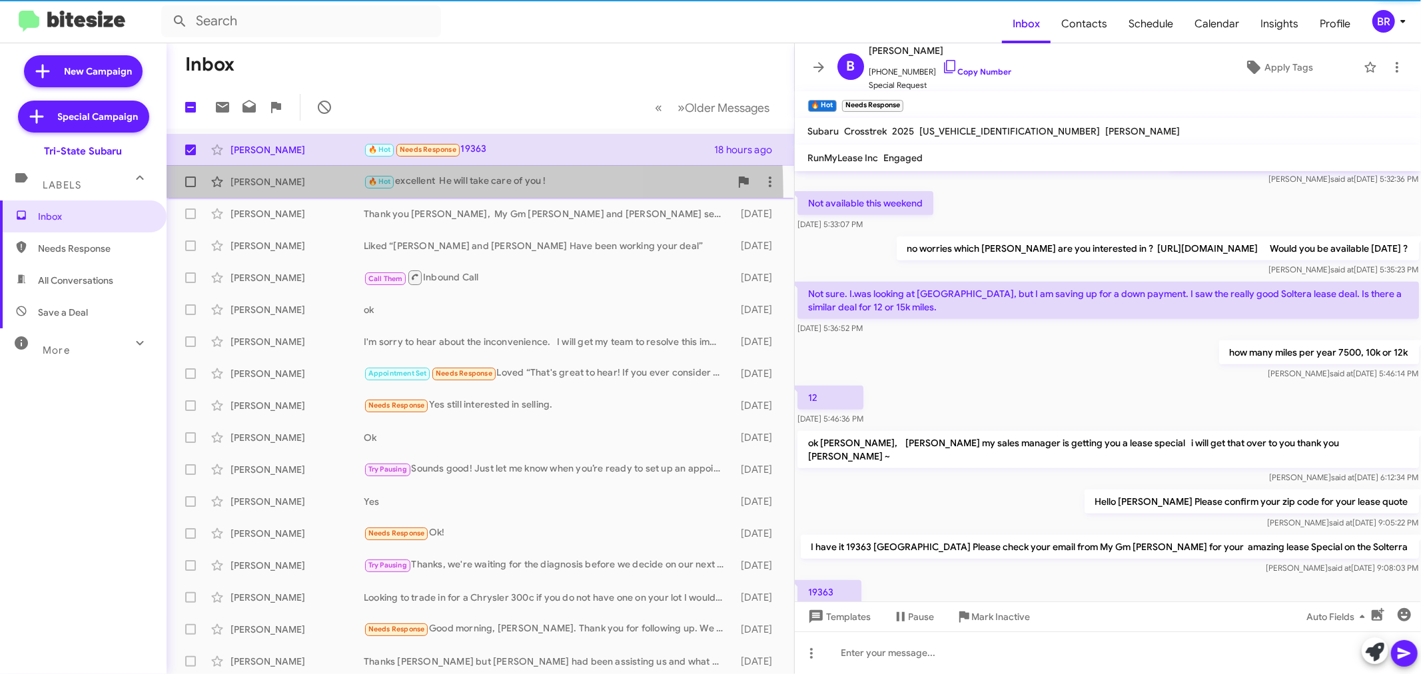
click at [290, 194] on div "Victor Anyango 🔥 Hot excellent He will take care of you ! 2 days ago" at bounding box center [480, 182] width 606 height 27
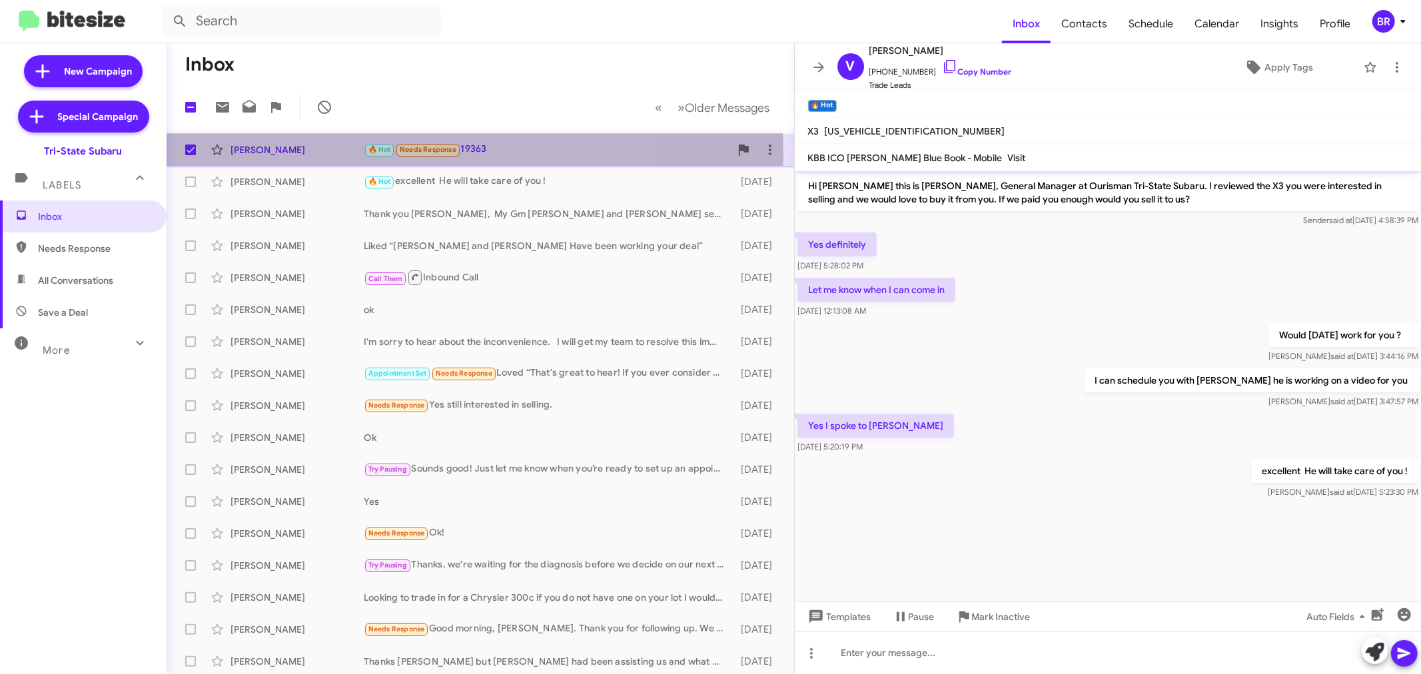
click at [298, 157] on div "Bill Fitzpatrick 🔥 Hot Needs Response 19363 18 hours ago" at bounding box center [480, 150] width 606 height 27
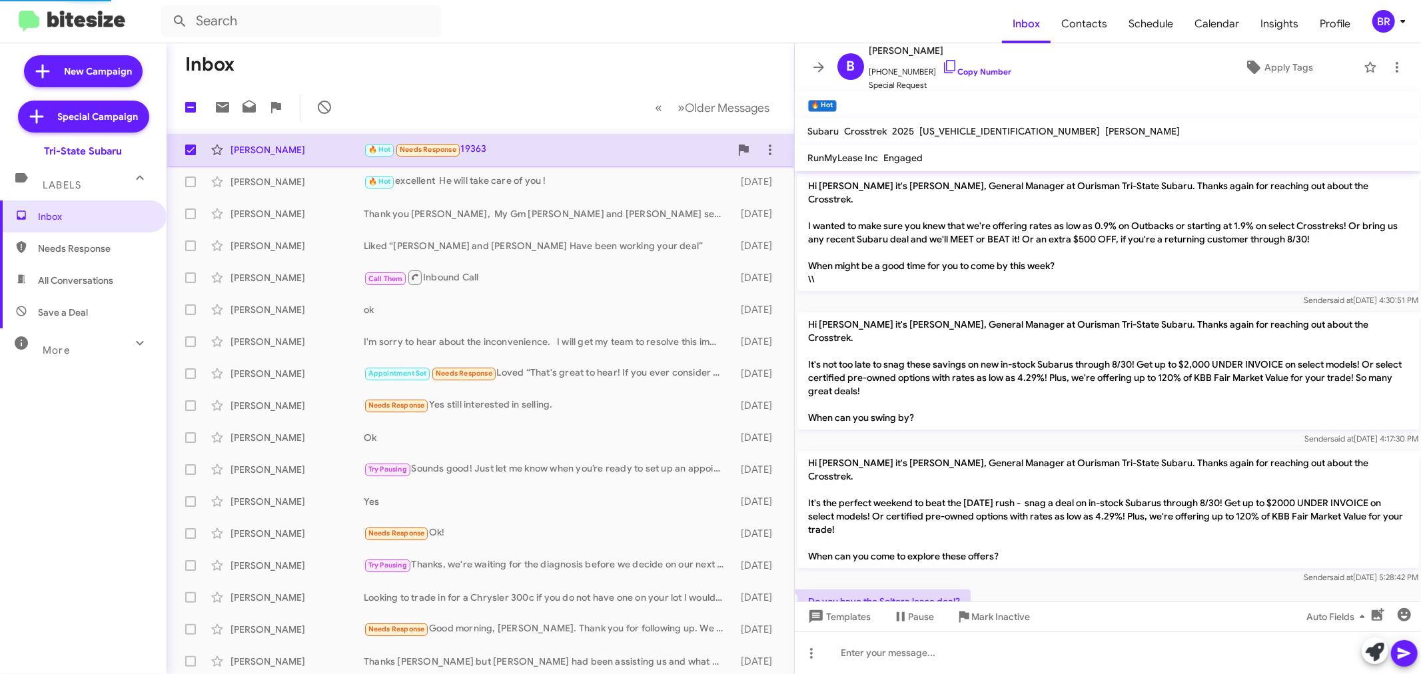
scroll to position [516, 0]
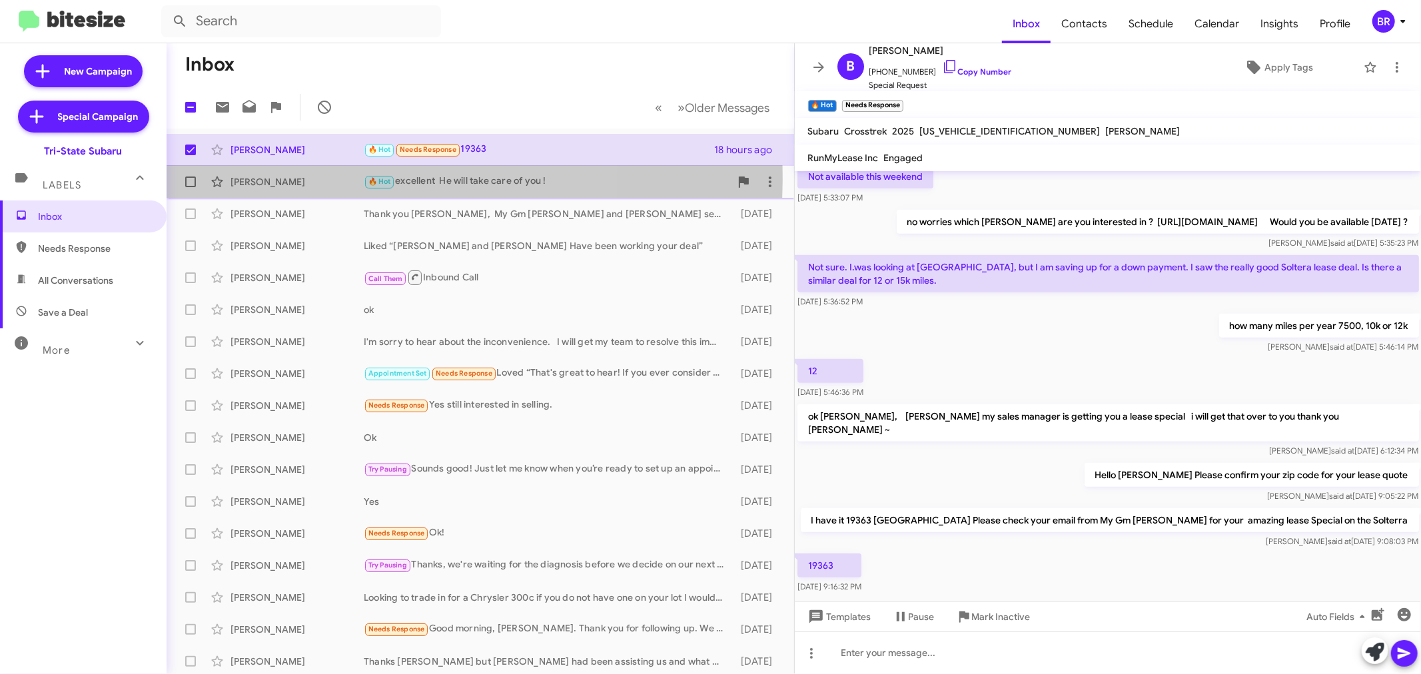
click at [277, 180] on div "Victor Anyango" at bounding box center [297, 181] width 133 height 13
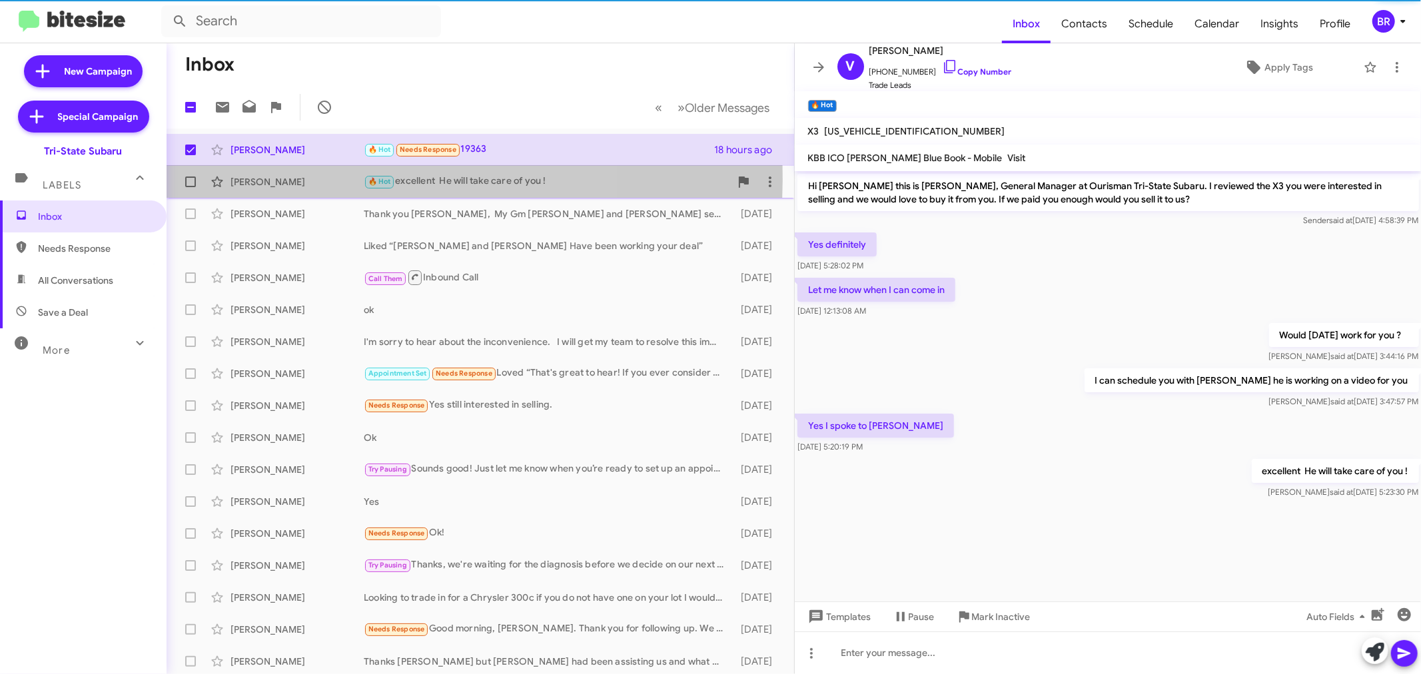
click at [277, 180] on div "Victor Anyango" at bounding box center [297, 181] width 133 height 13
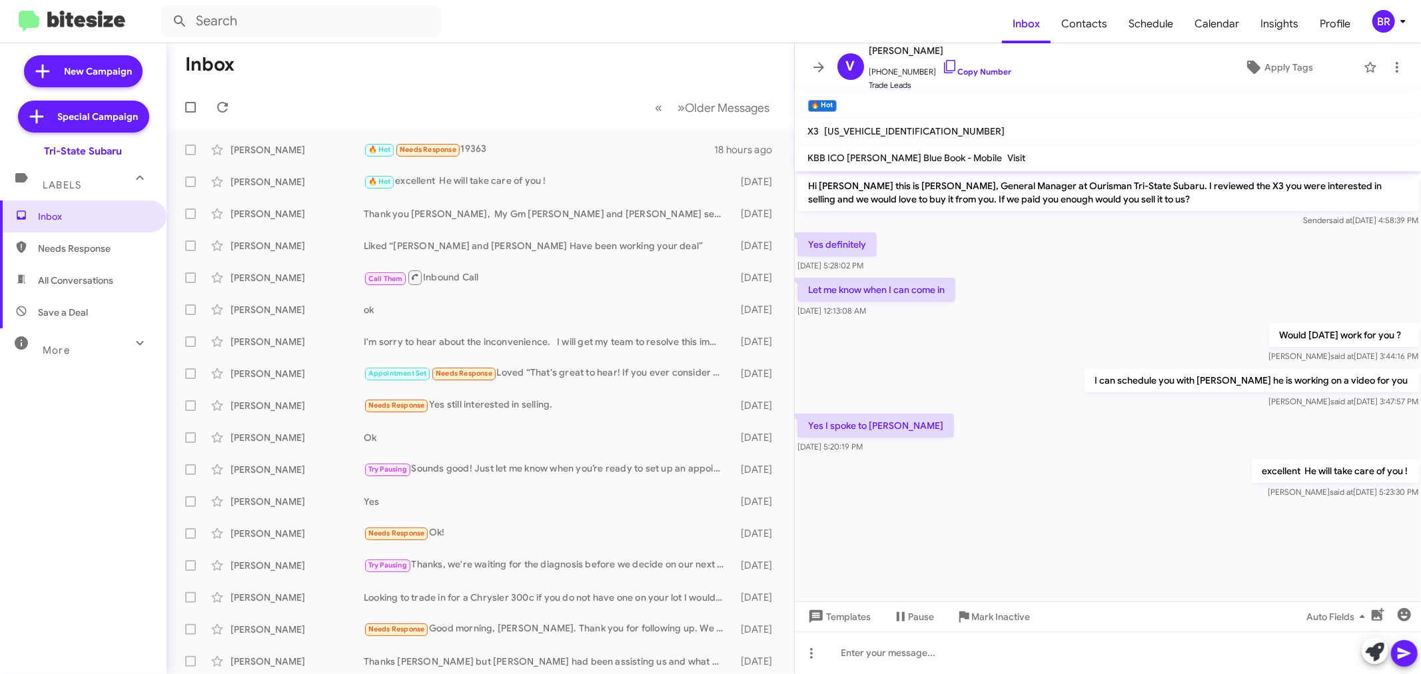
click at [1397, 12] on span "BR" at bounding box center [1392, 21] width 40 height 23
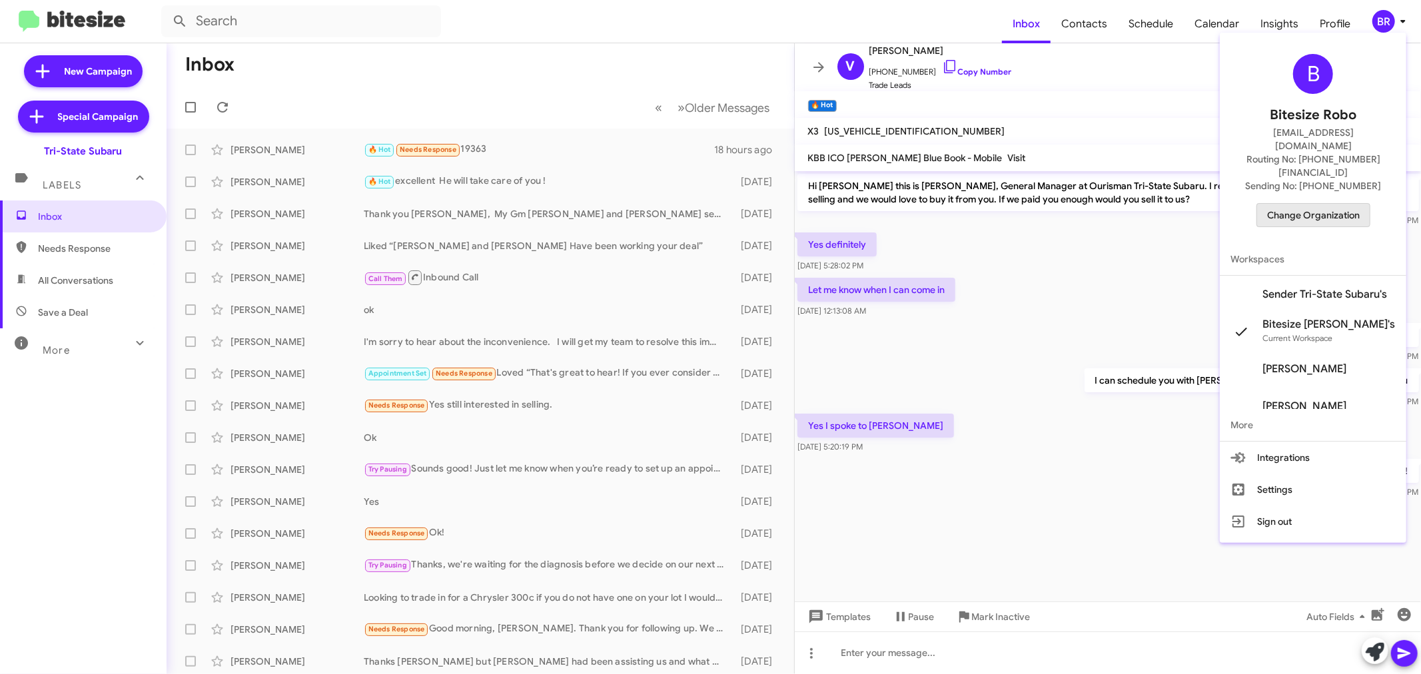
click at [1289, 204] on span "Change Organization" at bounding box center [1313, 215] width 93 height 23
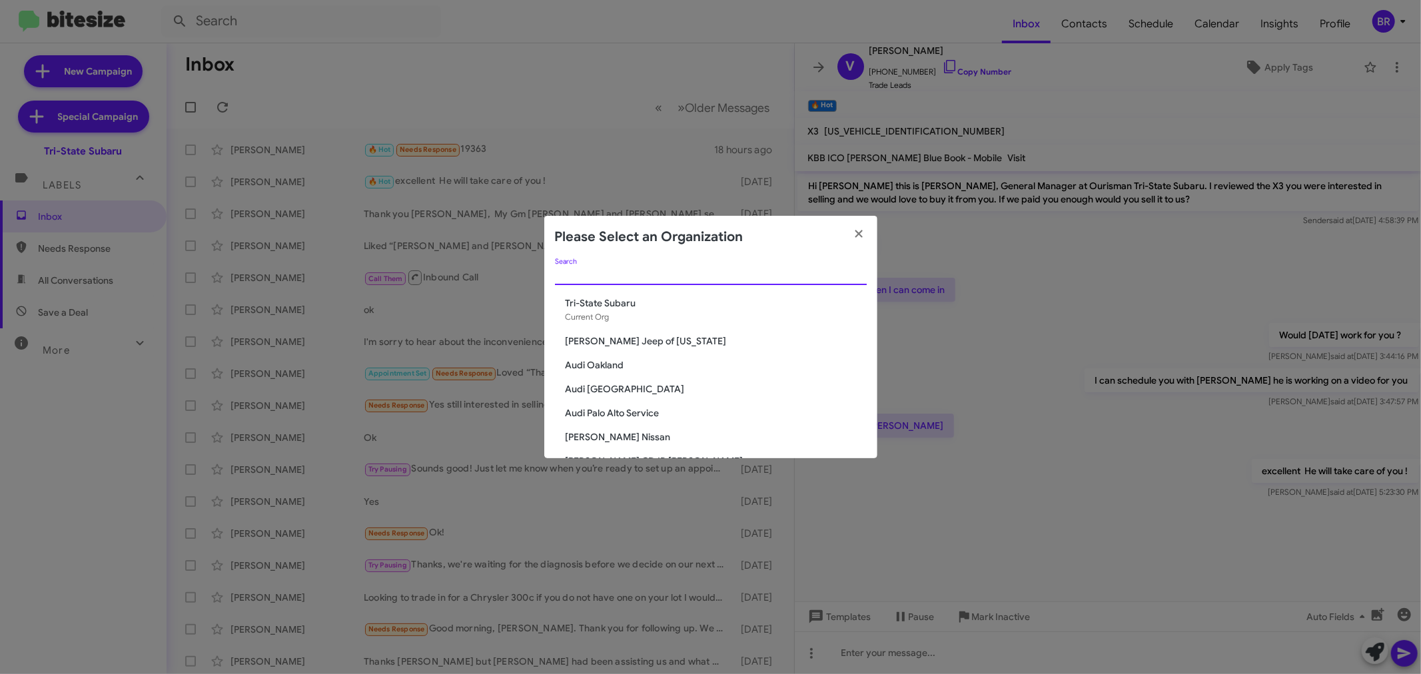
click at [738, 279] on input "Search" at bounding box center [711, 275] width 312 height 11
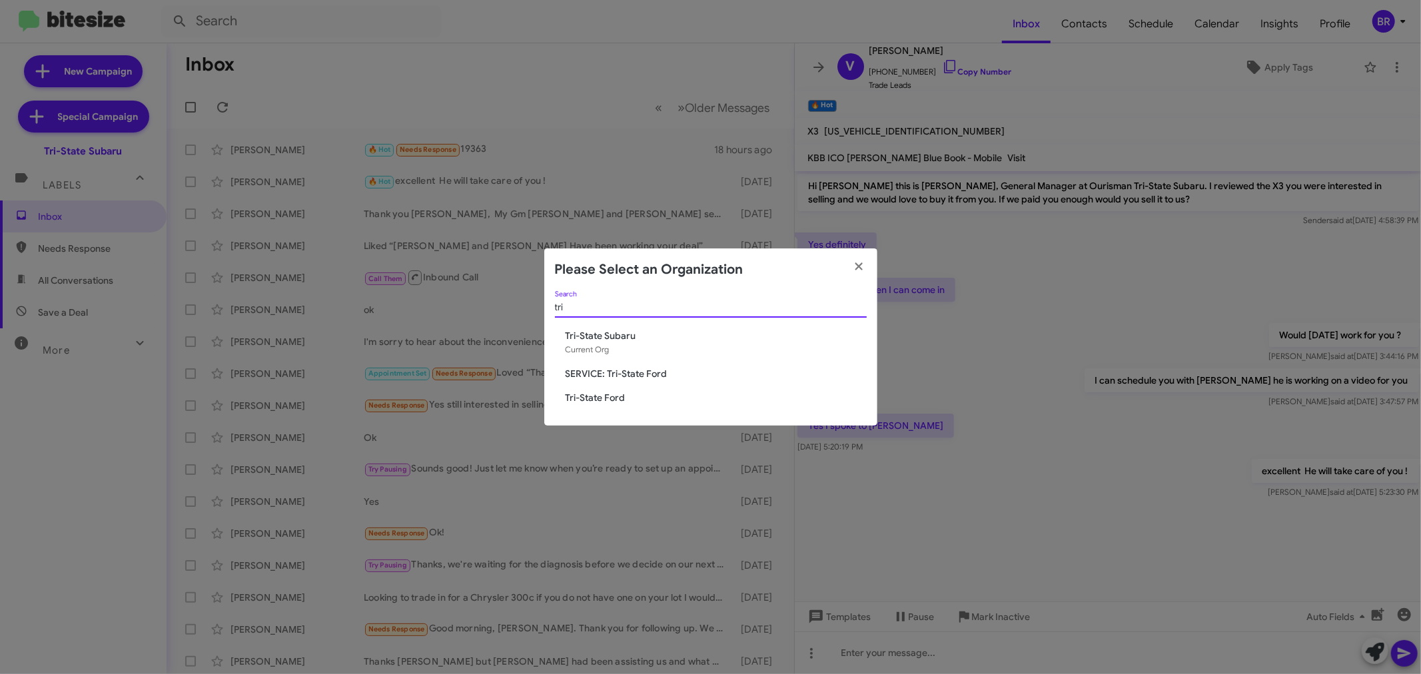
type input "tri"
drag, startPoint x: 738, startPoint y: 279, endPoint x: 615, endPoint y: 398, distance: 171.5
click at [615, 398] on app-change-organization-modal "Please Select an Organization tri Search Tri-State Subaru Current Org SERVICE: …" at bounding box center [710, 337] width 333 height 177
click at [615, 398] on span "Tri-State Ford" at bounding box center [716, 397] width 301 height 13
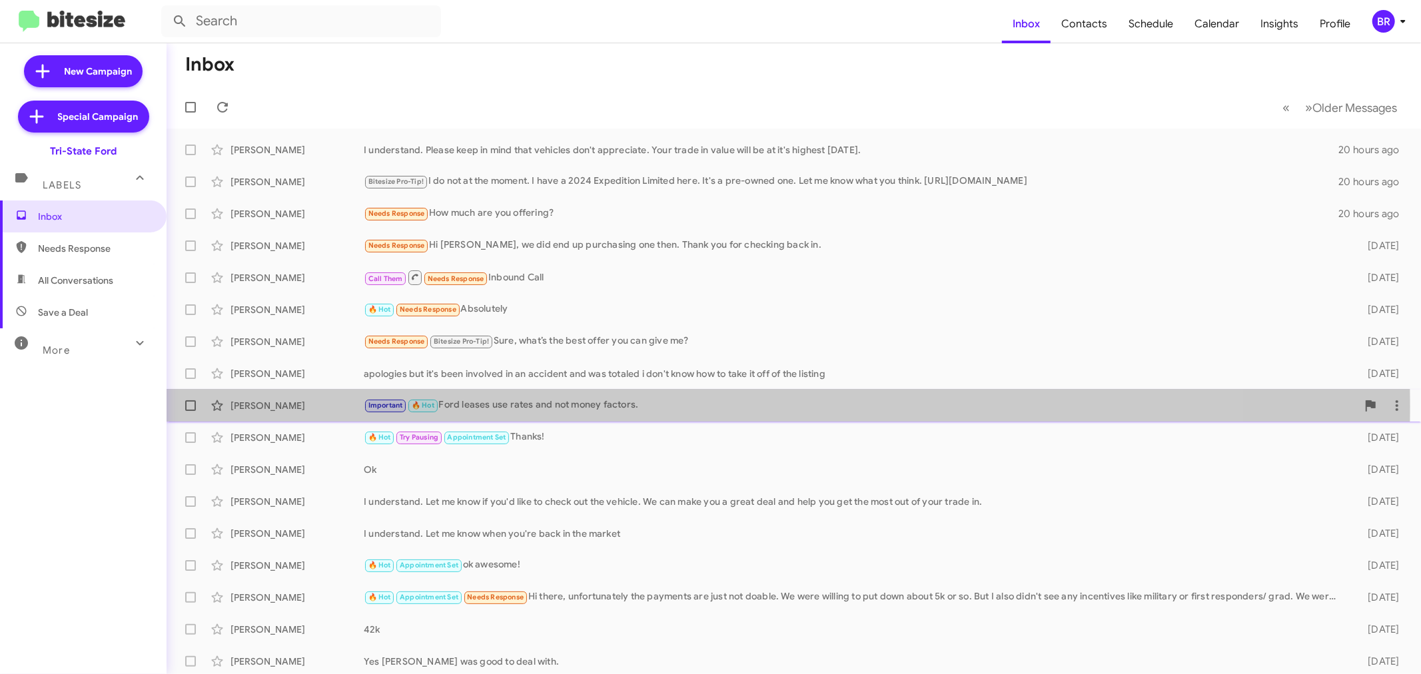
click at [311, 407] on div "[PERSON_NAME]" at bounding box center [297, 405] width 133 height 13
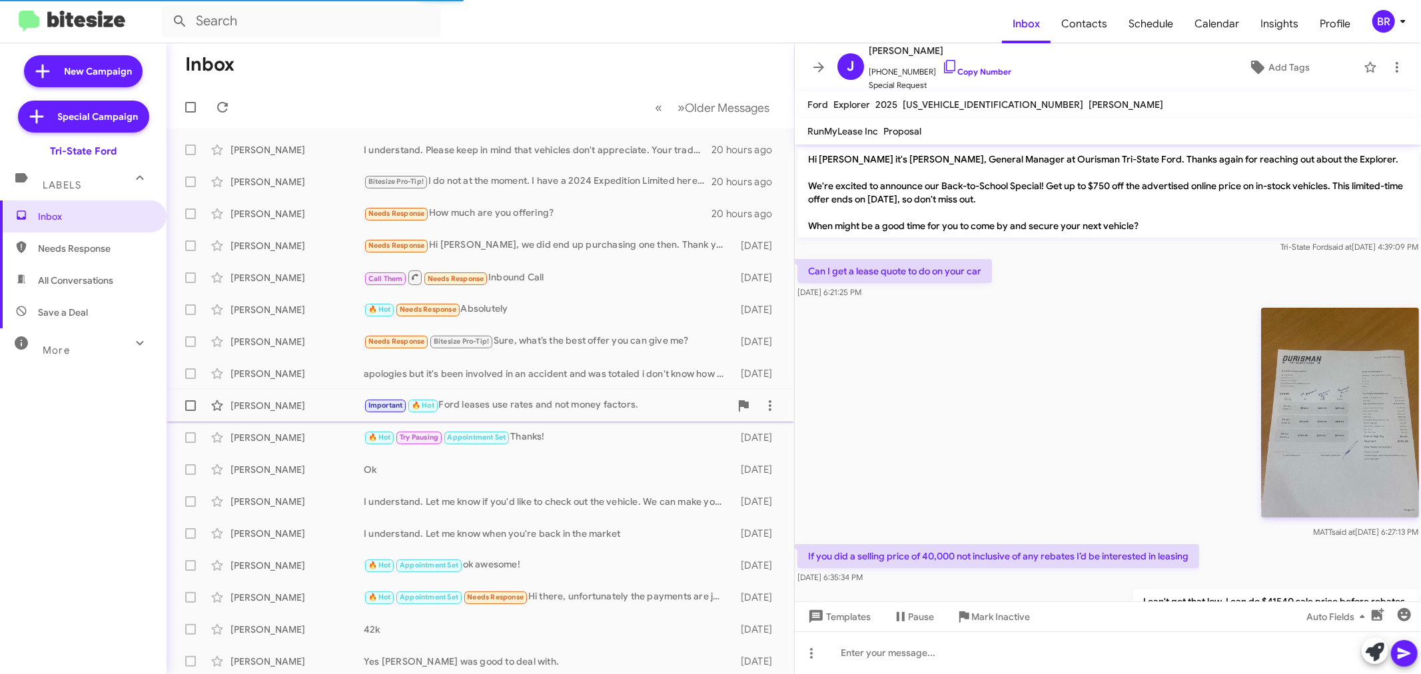
scroll to position [948, 0]
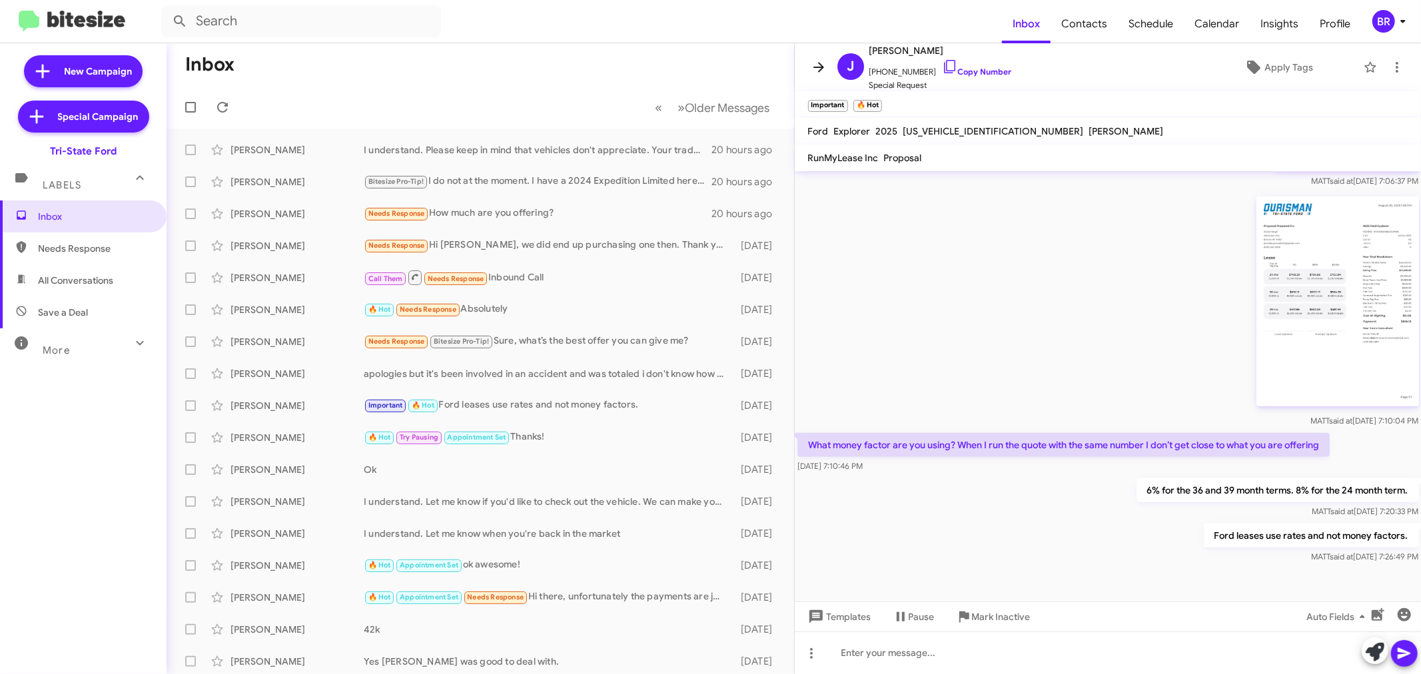
click at [823, 65] on icon at bounding box center [819, 67] width 16 height 16
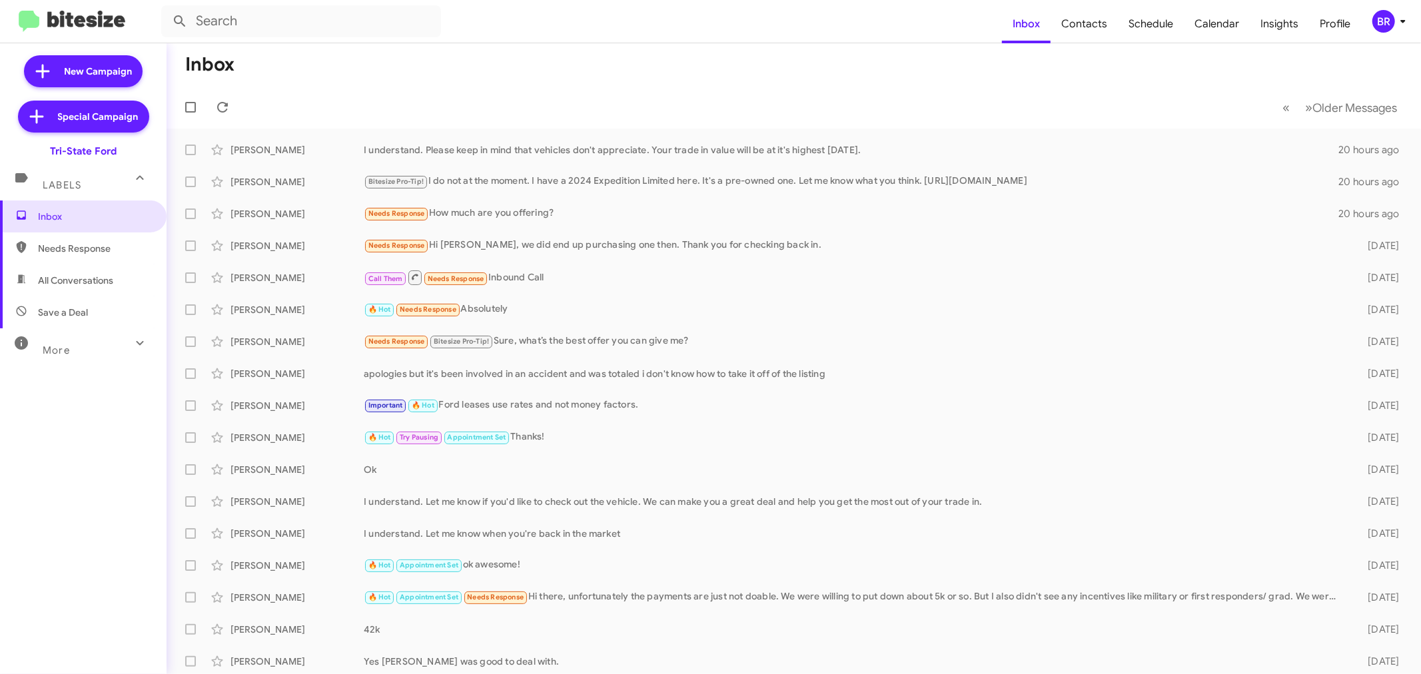
click at [814, 341] on div "Needs Response Bitesize Pro-Tip! Sure, what’s the best offer you can give me?" at bounding box center [854, 341] width 981 height 15
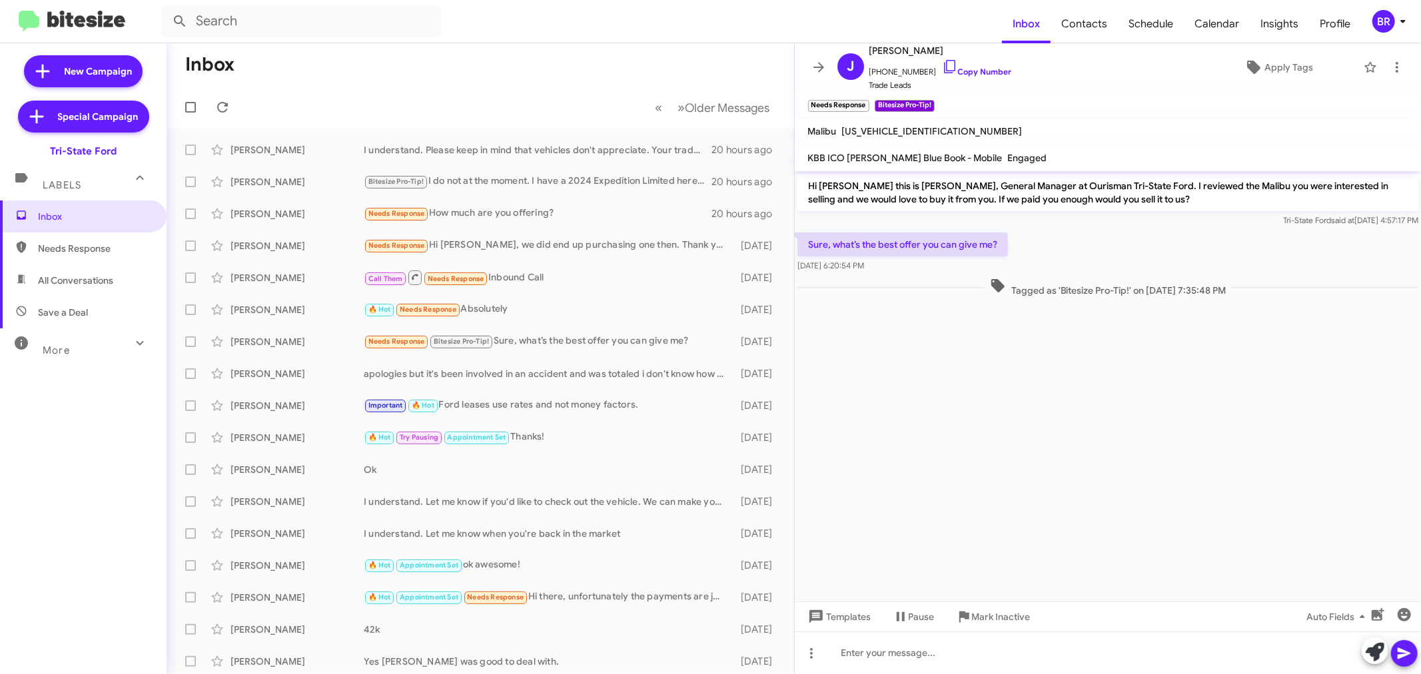
click at [1405, 17] on icon at bounding box center [1403, 21] width 16 height 16
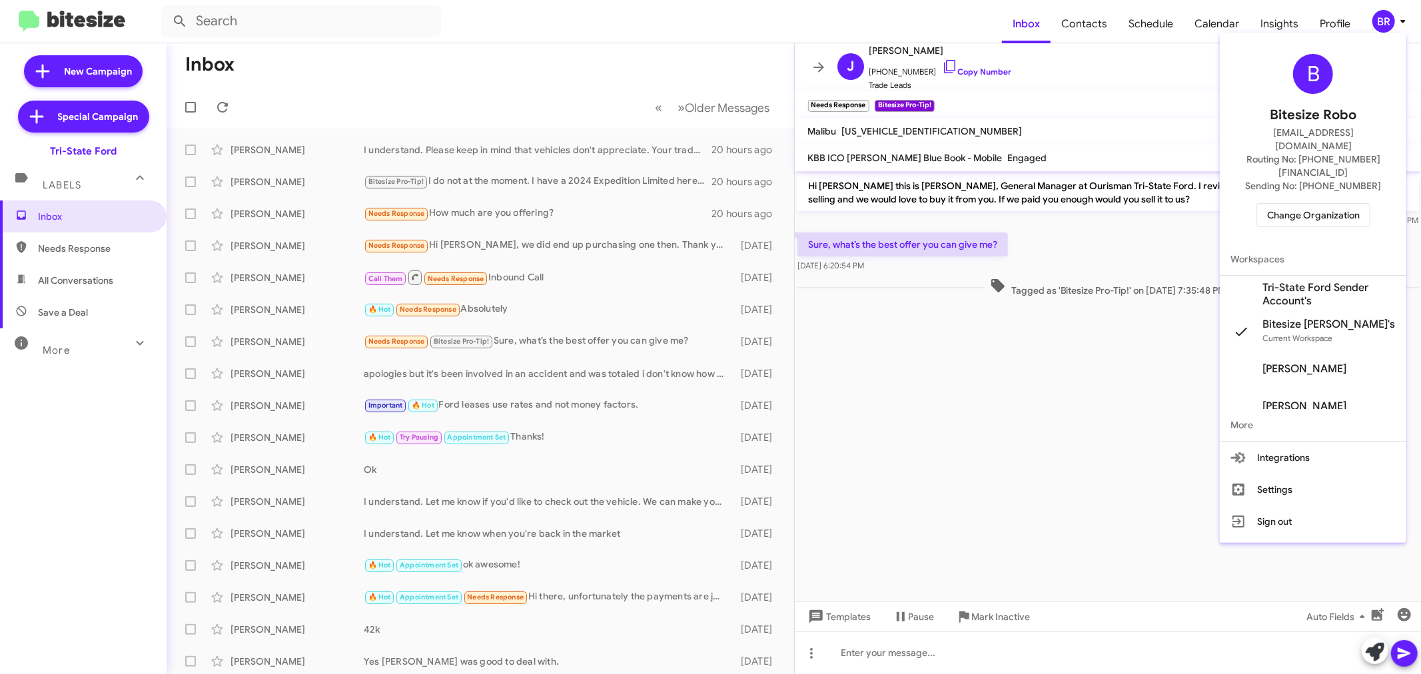
click at [1325, 203] on button "Change Organization" at bounding box center [1314, 215] width 114 height 24
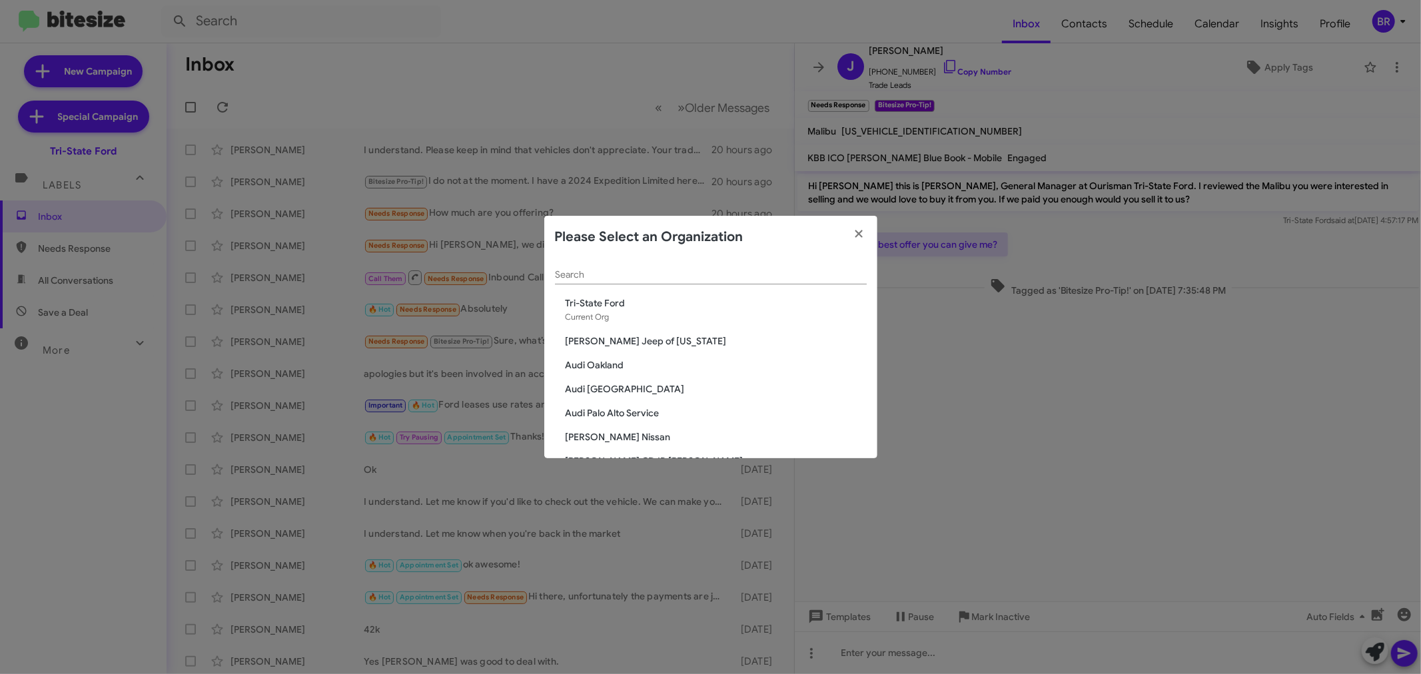
click at [617, 275] on input "Search" at bounding box center [711, 275] width 312 height 11
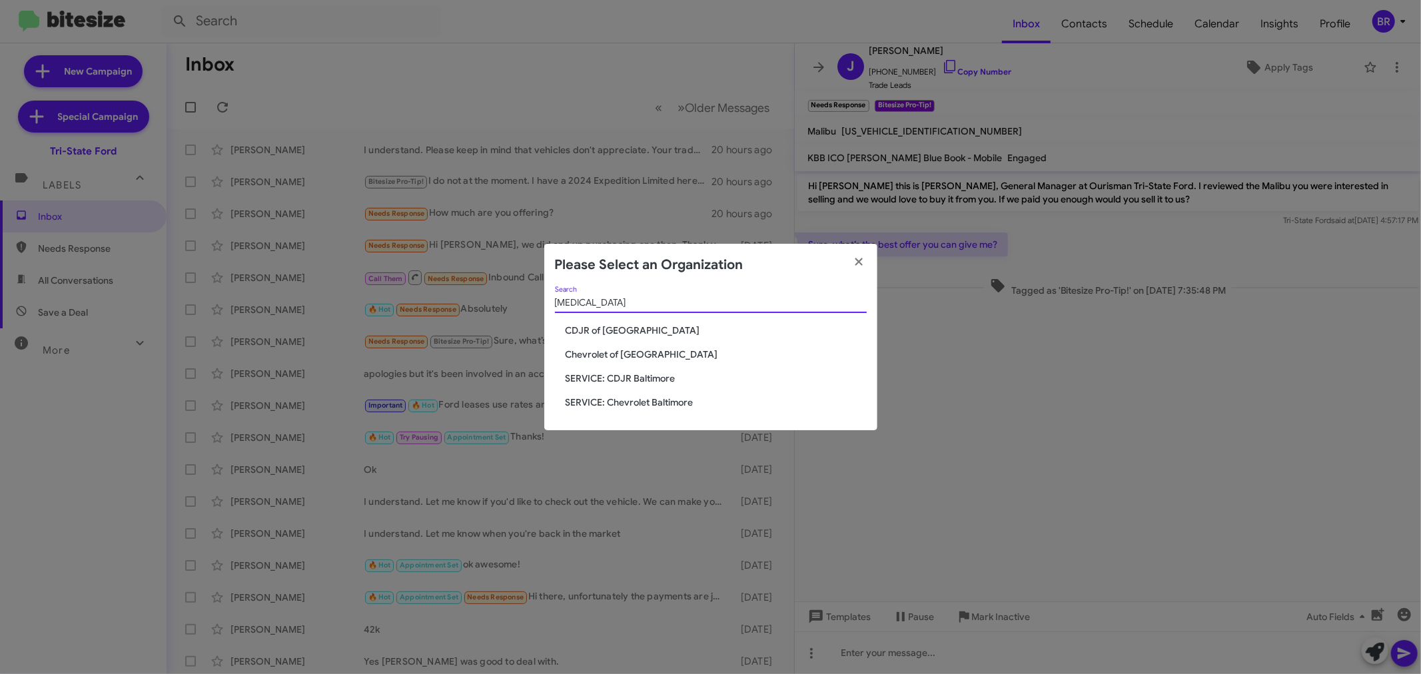
type input "bal"
click at [628, 329] on span "CDJR of [GEOGRAPHIC_DATA]" at bounding box center [716, 330] width 301 height 13
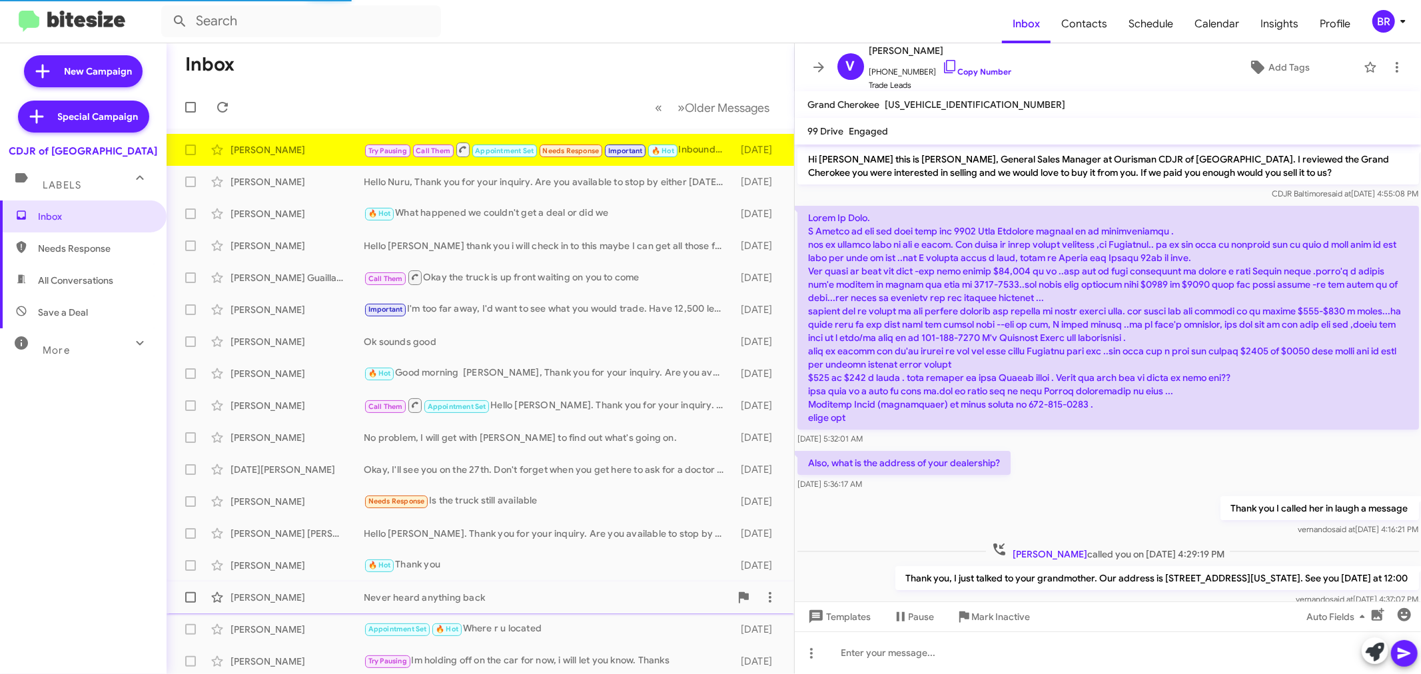
scroll to position [237, 0]
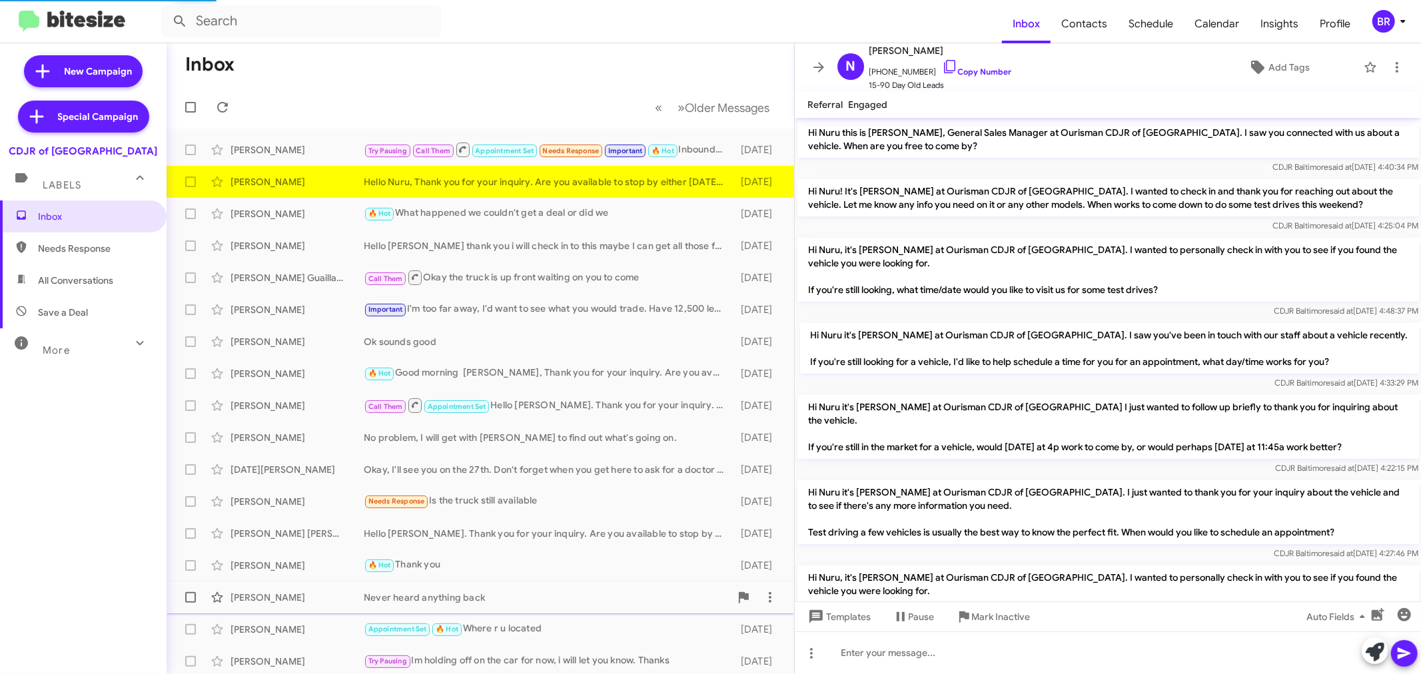
scroll to position [405, 0]
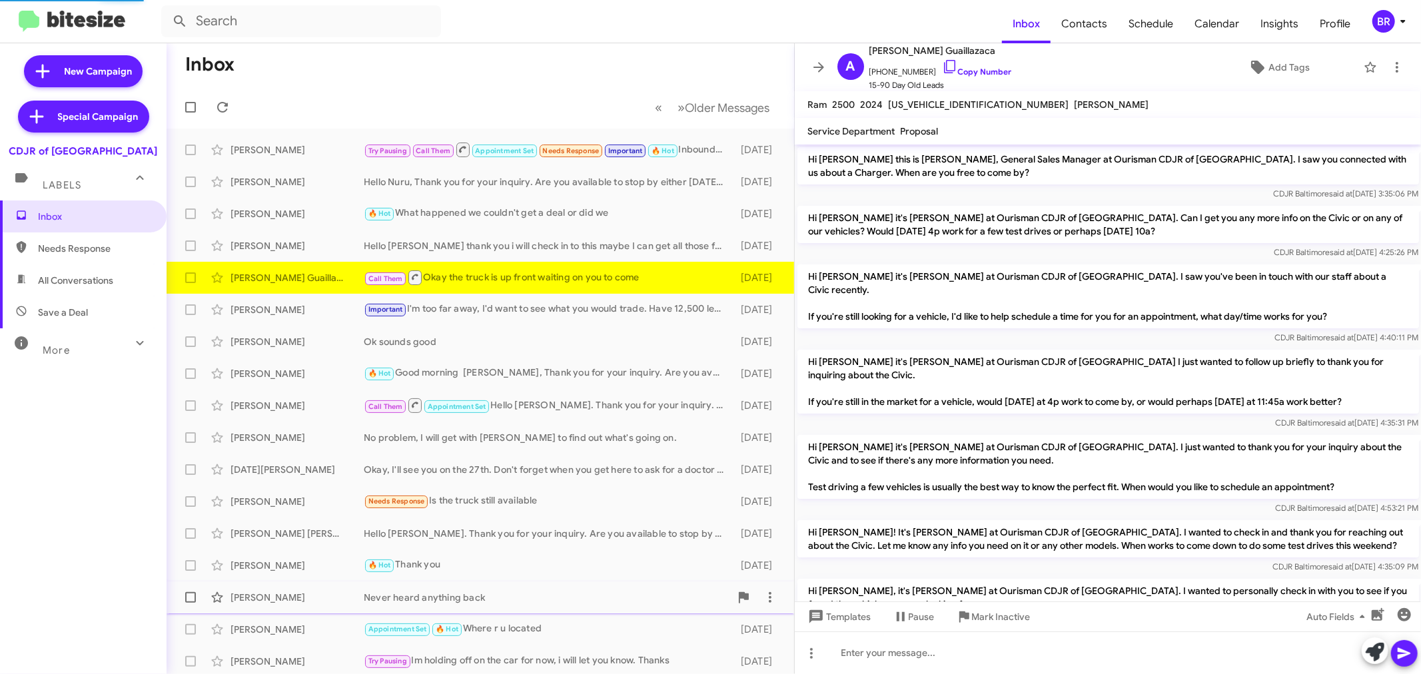
scroll to position [726, 0]
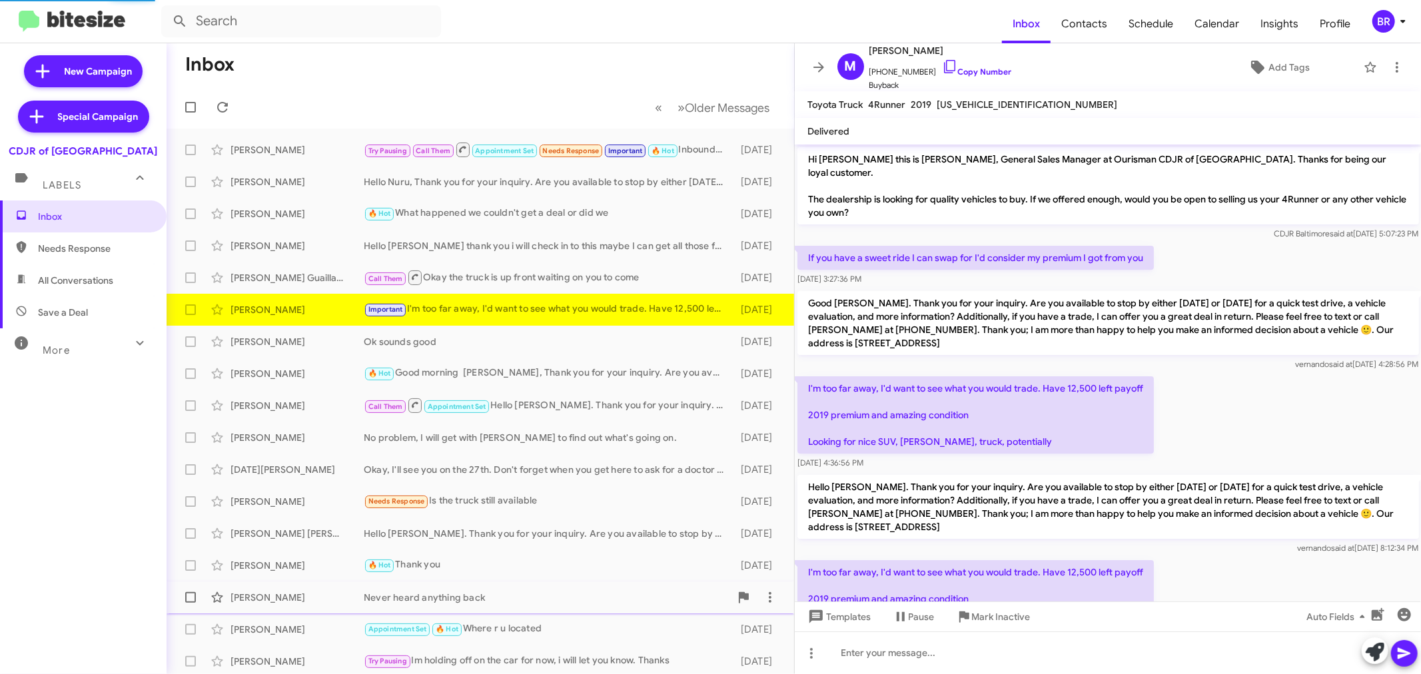
scroll to position [61, 0]
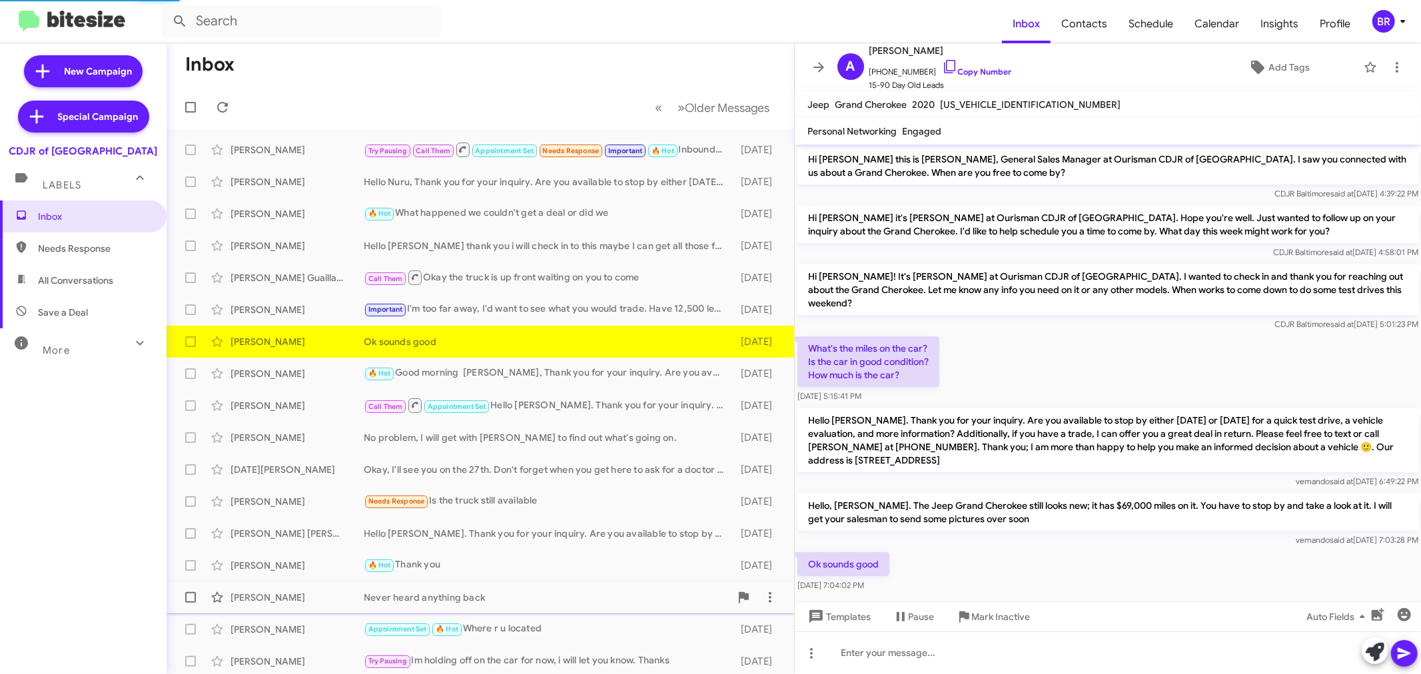
scroll to position [3, 0]
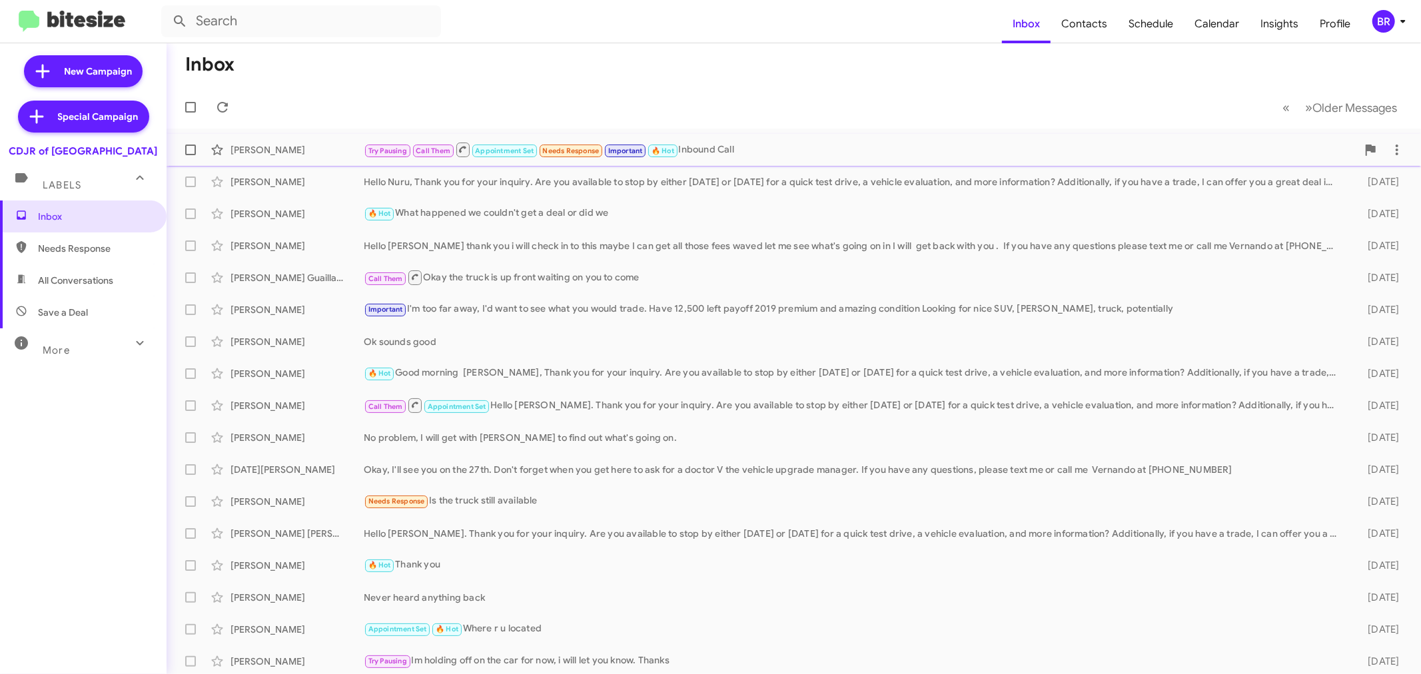
click at [195, 145] on span at bounding box center [190, 150] width 11 height 11
click at [191, 155] on input "checkbox" at bounding box center [190, 155] width 1 height 1
checkbox input "true"
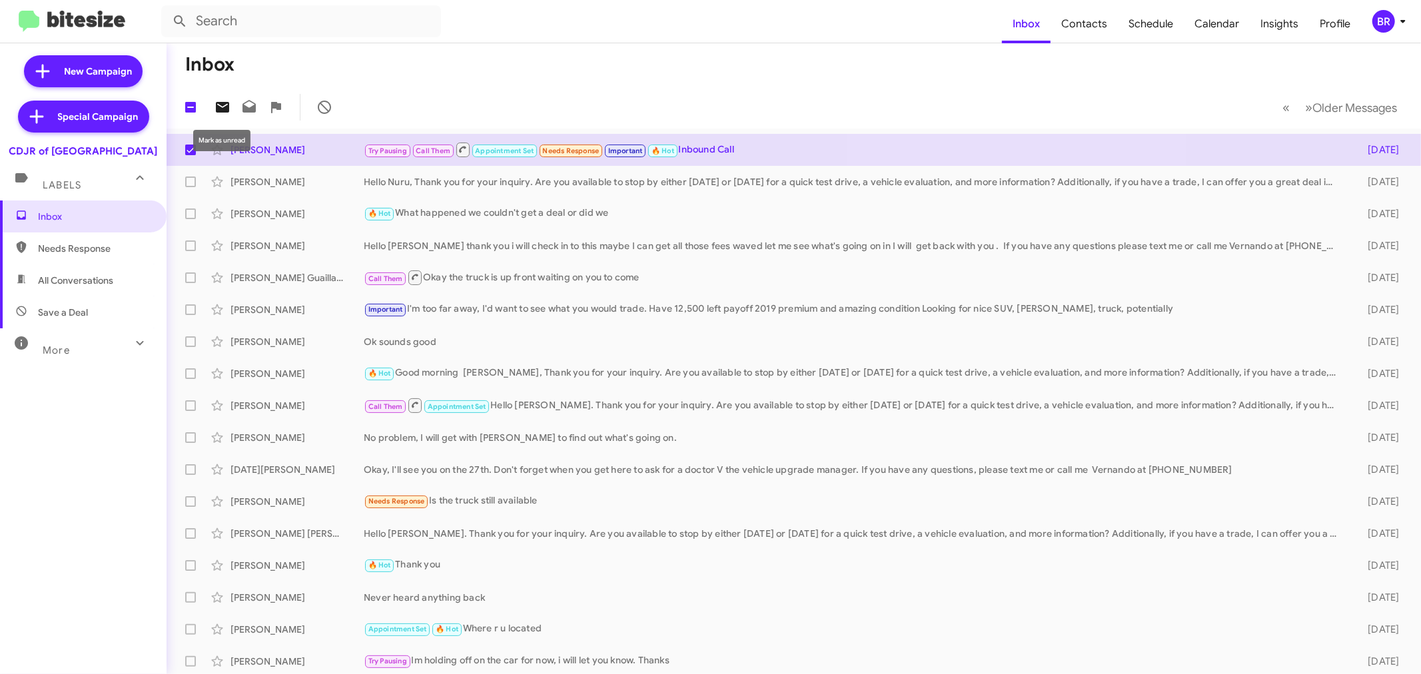
click at [223, 103] on icon at bounding box center [222, 107] width 13 height 11
click at [1393, 17] on div "BR" at bounding box center [1384, 21] width 23 height 23
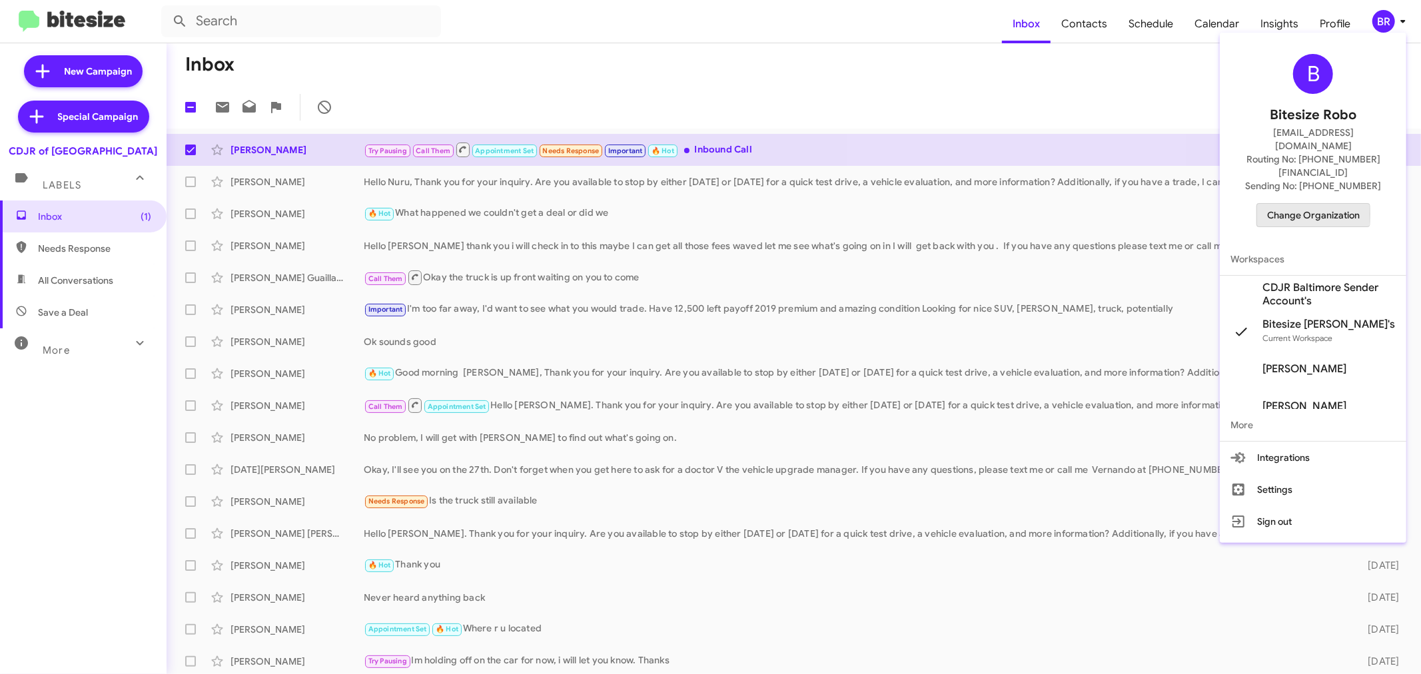
click at [1287, 204] on span "Change Organization" at bounding box center [1313, 215] width 93 height 23
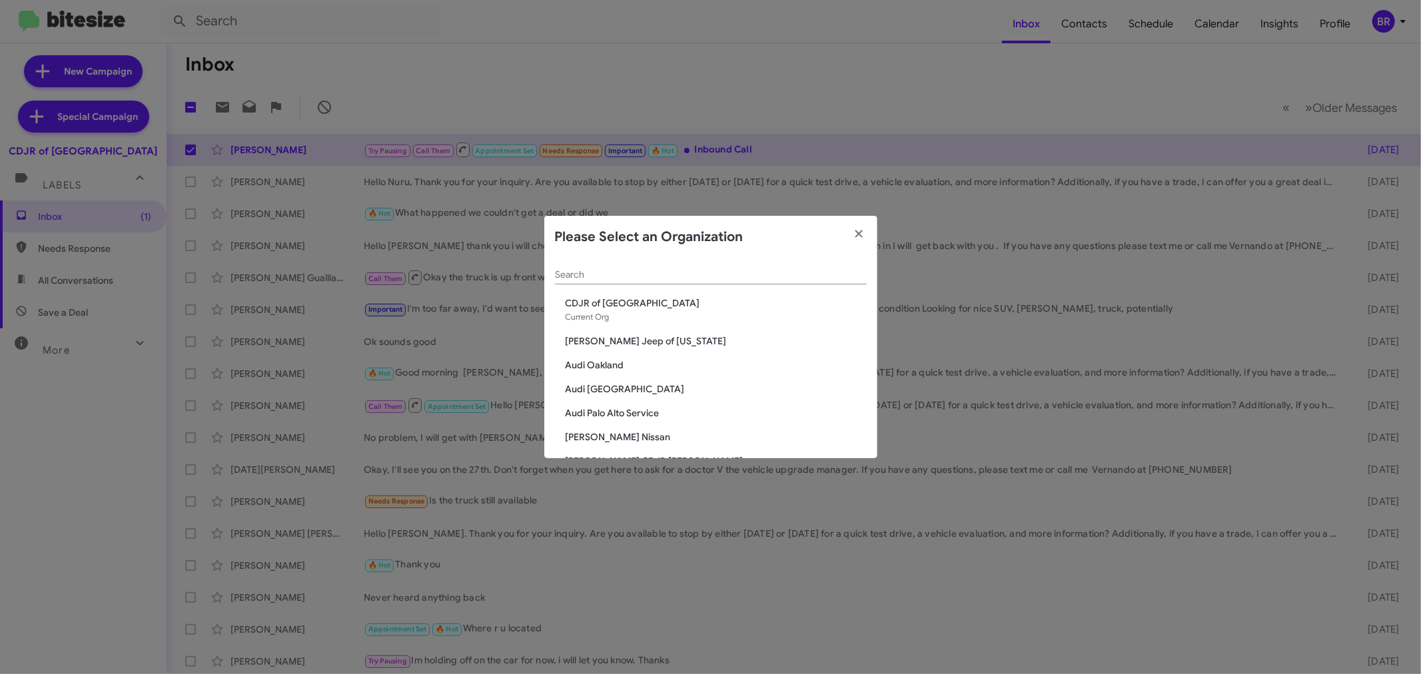
click at [658, 273] on input "Search" at bounding box center [711, 275] width 312 height 11
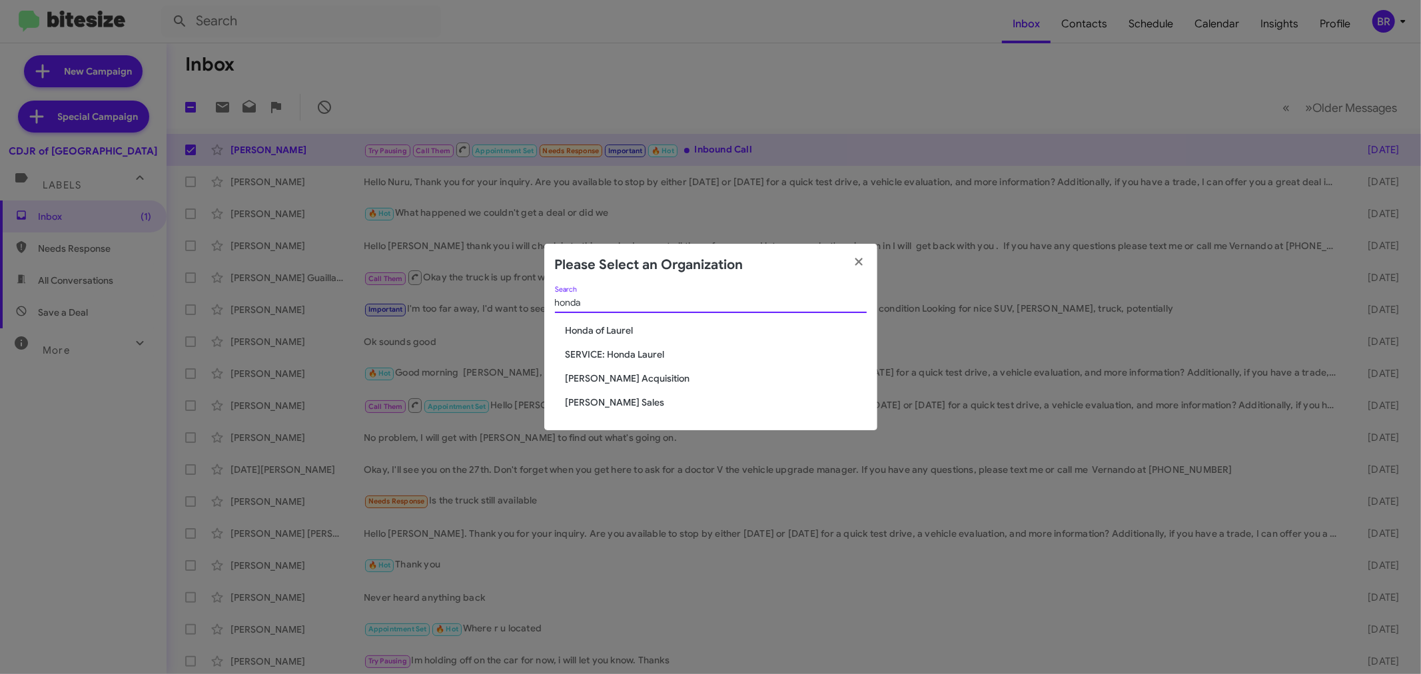
type input "honda"
click at [622, 329] on span "Honda of Laurel" at bounding box center [716, 330] width 301 height 13
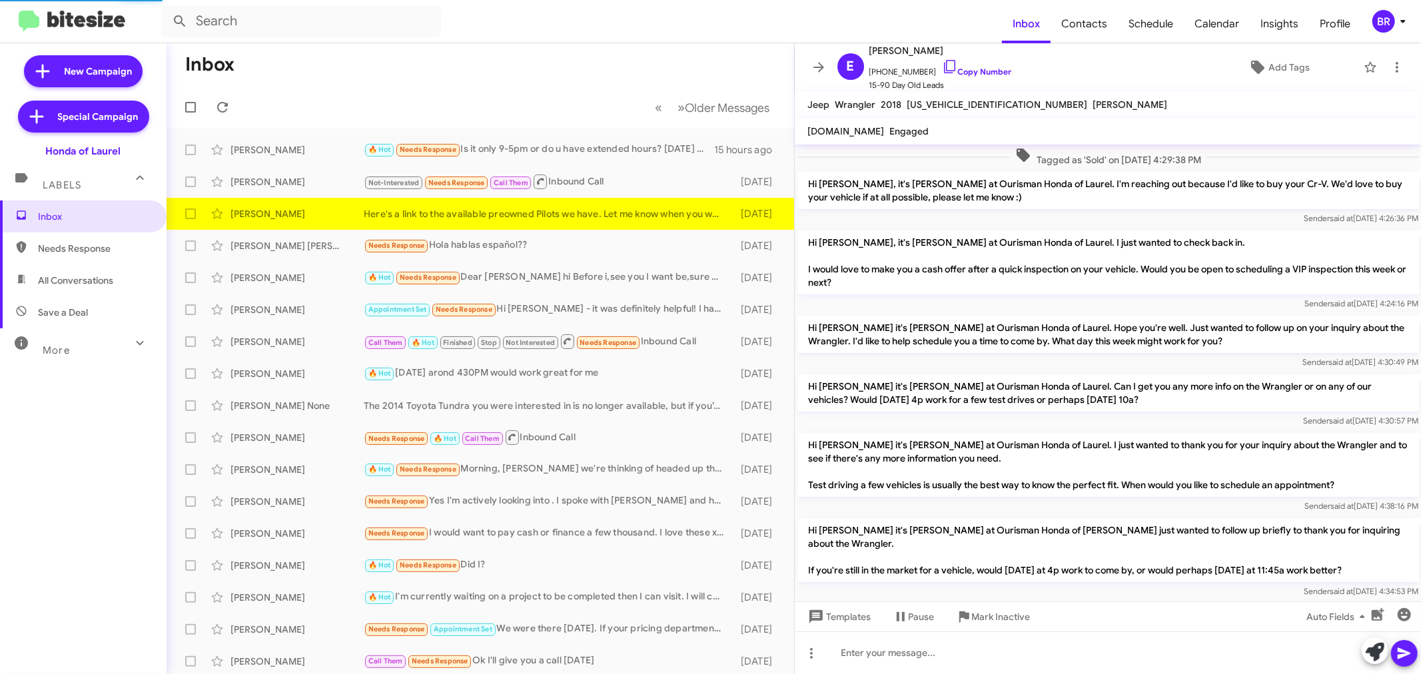
scroll to position [974, 0]
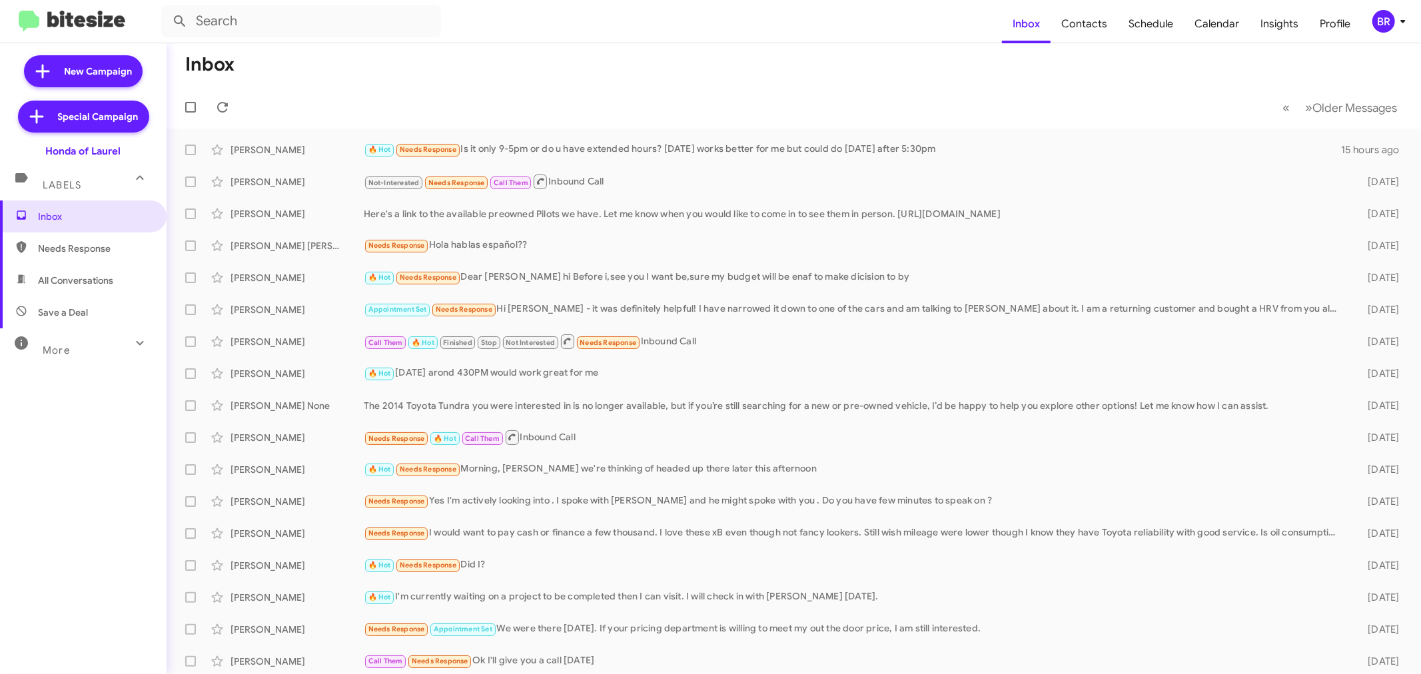
click at [1386, 11] on div "BR" at bounding box center [1384, 21] width 23 height 23
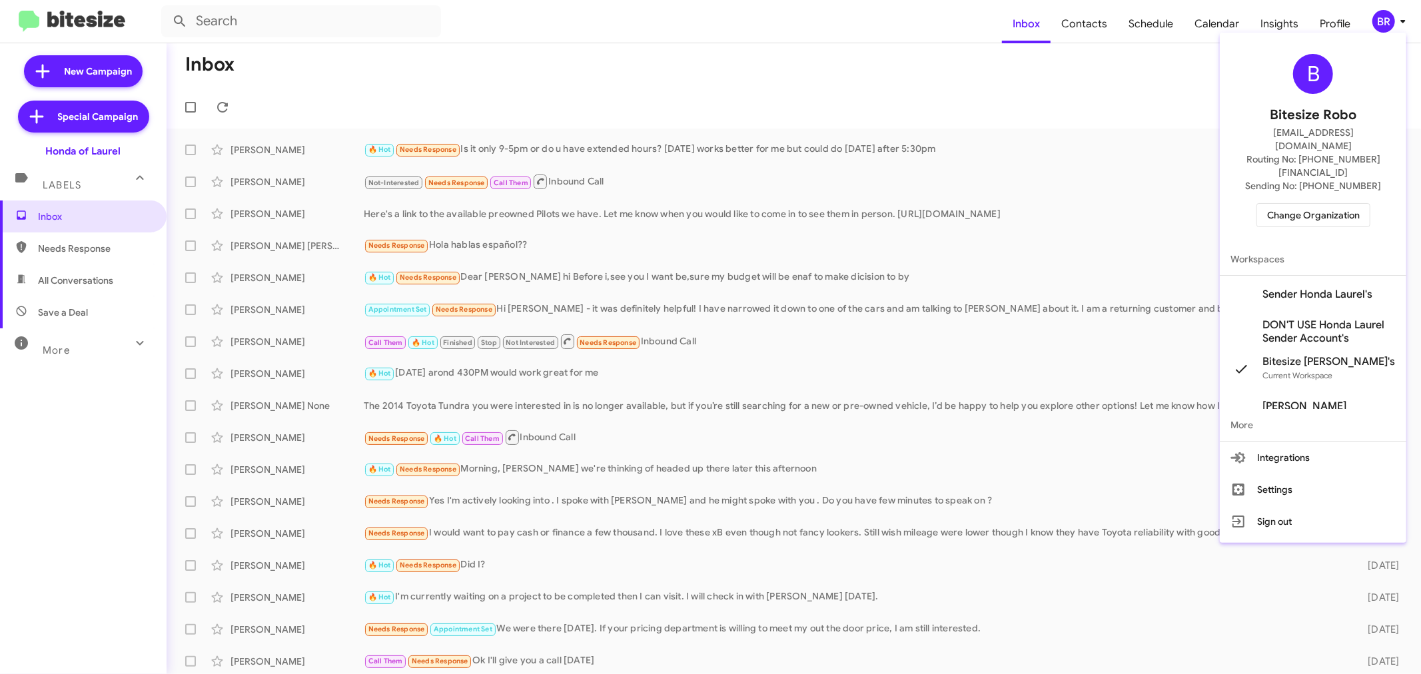
click at [1309, 204] on span "Change Organization" at bounding box center [1313, 215] width 93 height 23
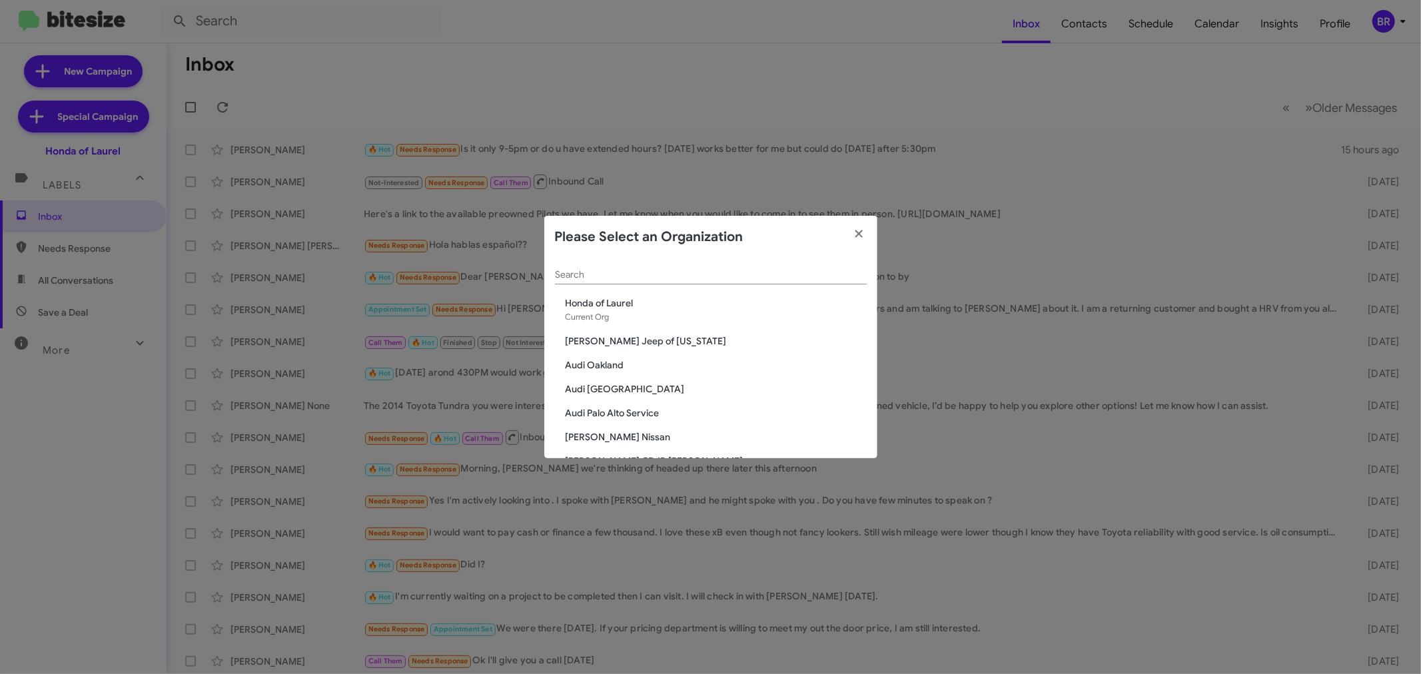
click at [670, 279] on input "Search" at bounding box center [711, 275] width 312 height 11
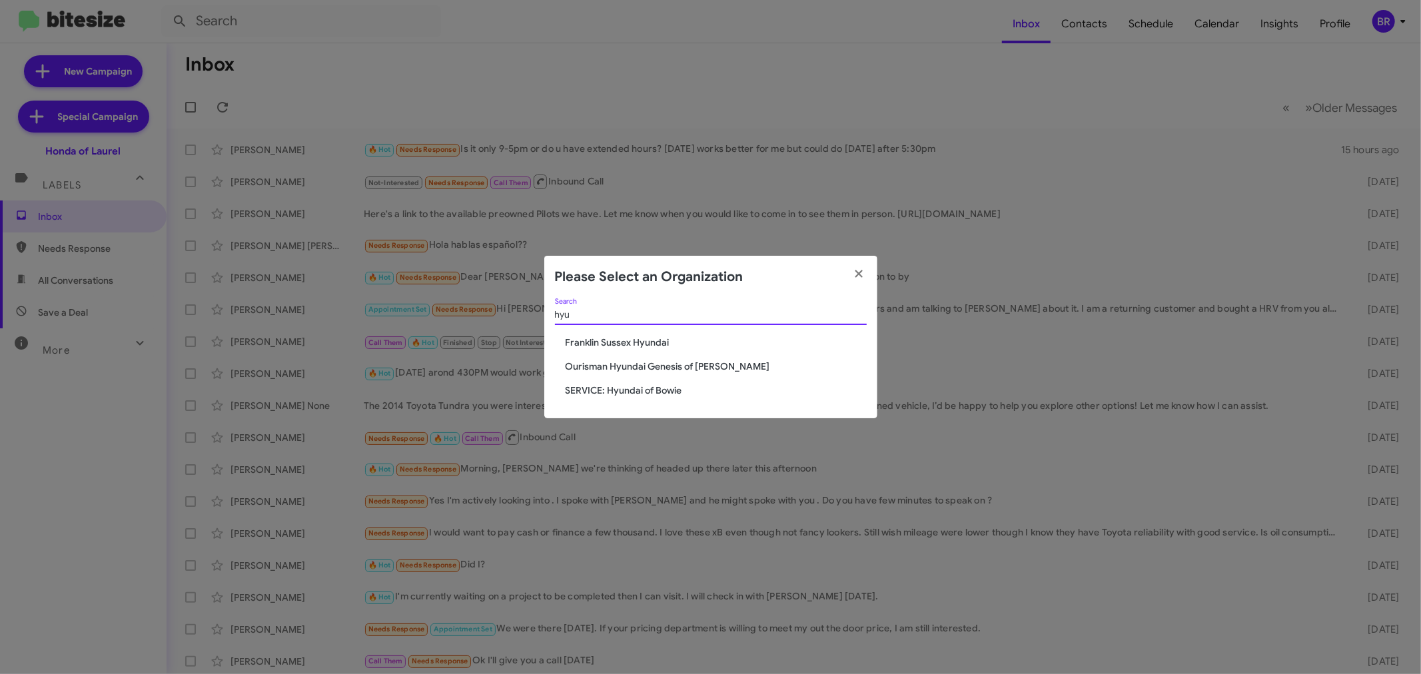
type input "hyu"
click at [268, 176] on modal-container "Please Select an Organization hyu Search Franklin Sussex Hyundai Ourisman Hyund…" at bounding box center [710, 337] width 1421 height 674
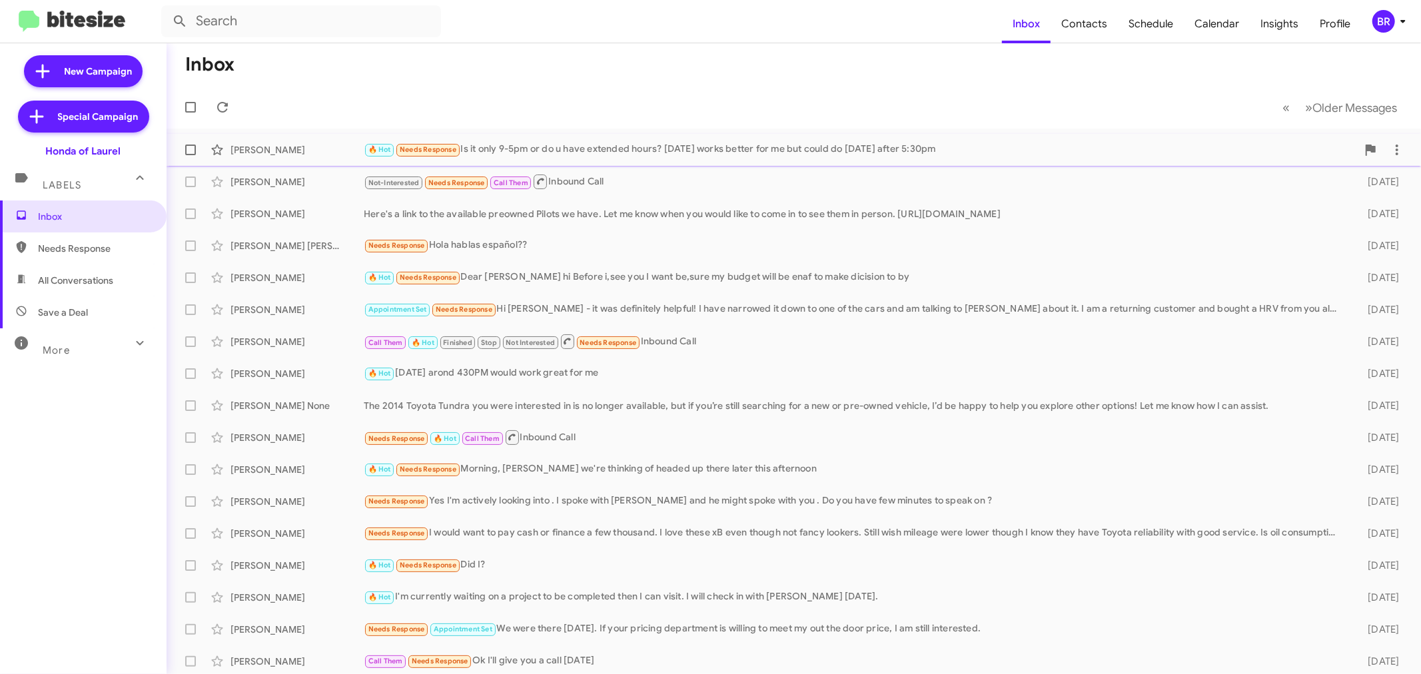
click at [195, 145] on span at bounding box center [190, 150] width 11 height 11
click at [191, 155] on input "checkbox" at bounding box center [190, 155] width 1 height 1
checkbox input "true"
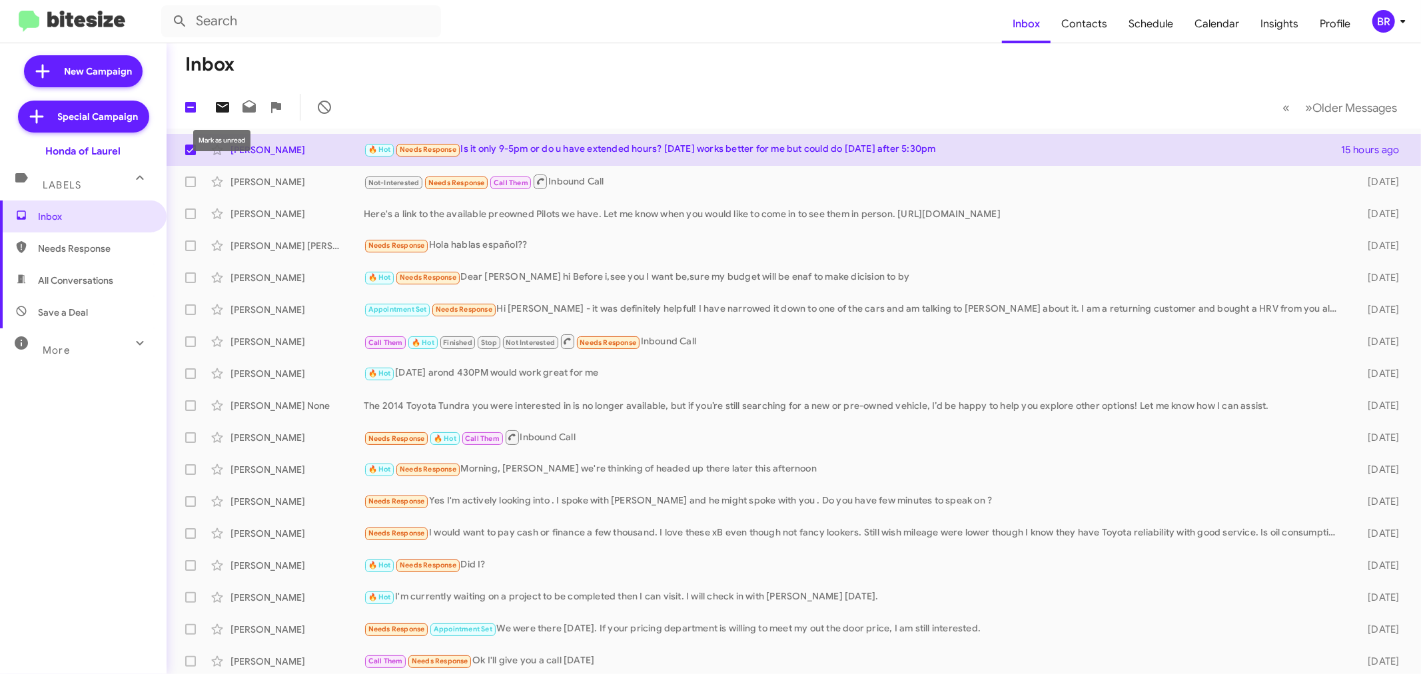
click at [215, 103] on icon at bounding box center [223, 107] width 16 height 16
click at [1406, 9] on mat-toolbar "Inbox Contacts Schedule Calendar Insights Profile BR" at bounding box center [710, 21] width 1421 height 43
click at [1383, 20] on div "BR" at bounding box center [1384, 21] width 23 height 23
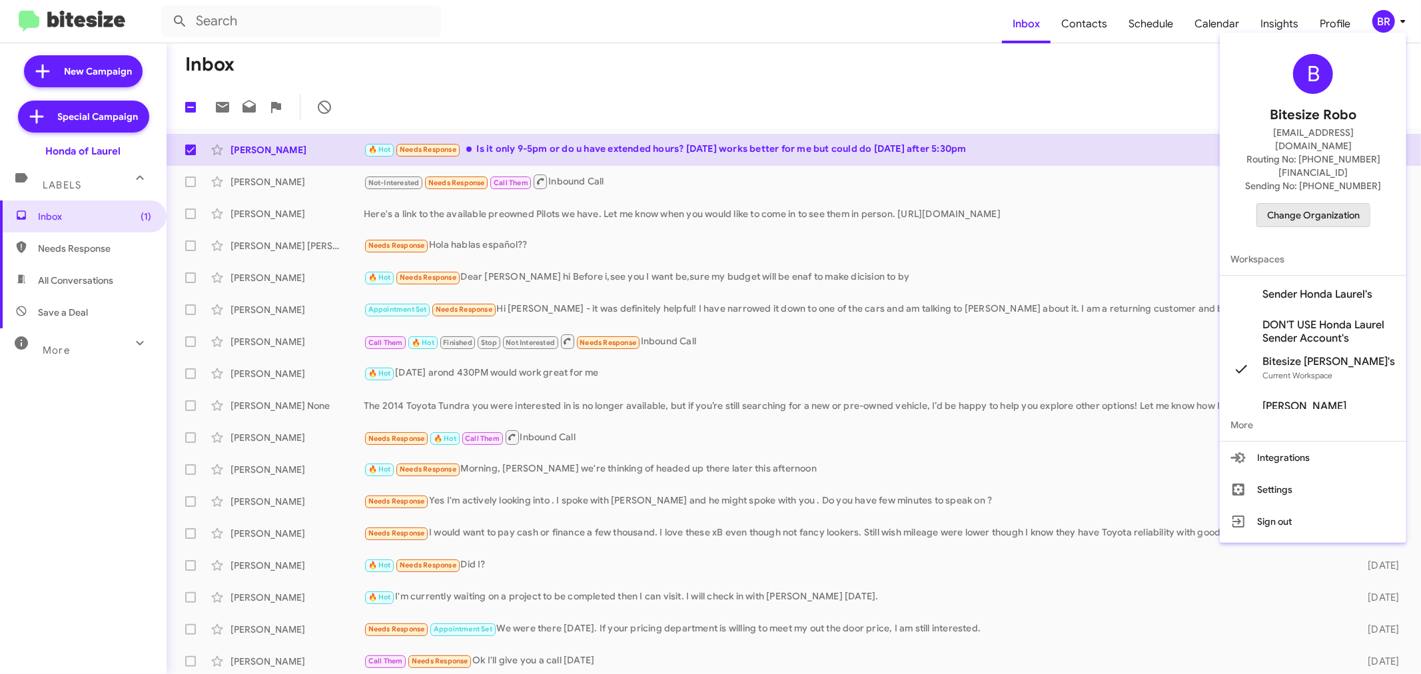
click at [1289, 204] on span "Change Organization" at bounding box center [1313, 215] width 93 height 23
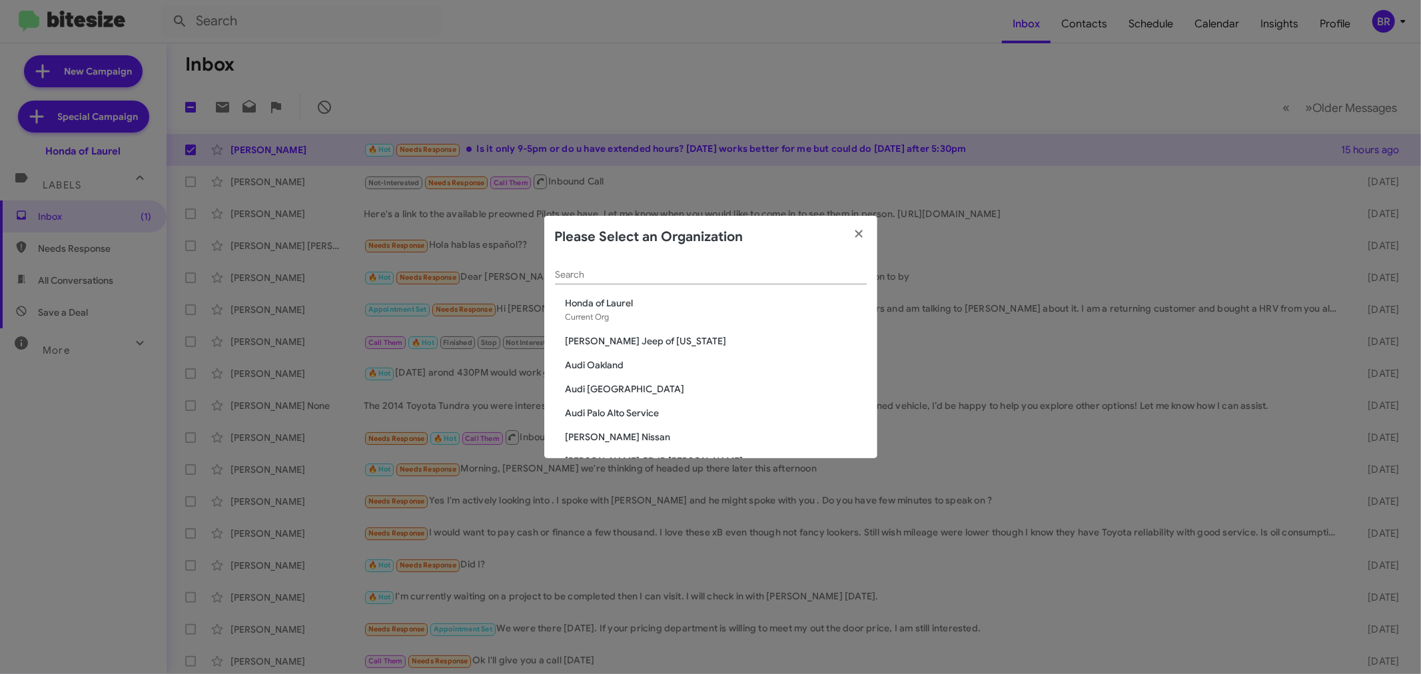
click at [806, 253] on div "Please Select an Organization" at bounding box center [710, 237] width 333 height 43
click at [801, 281] on div "Search" at bounding box center [711, 272] width 312 height 26
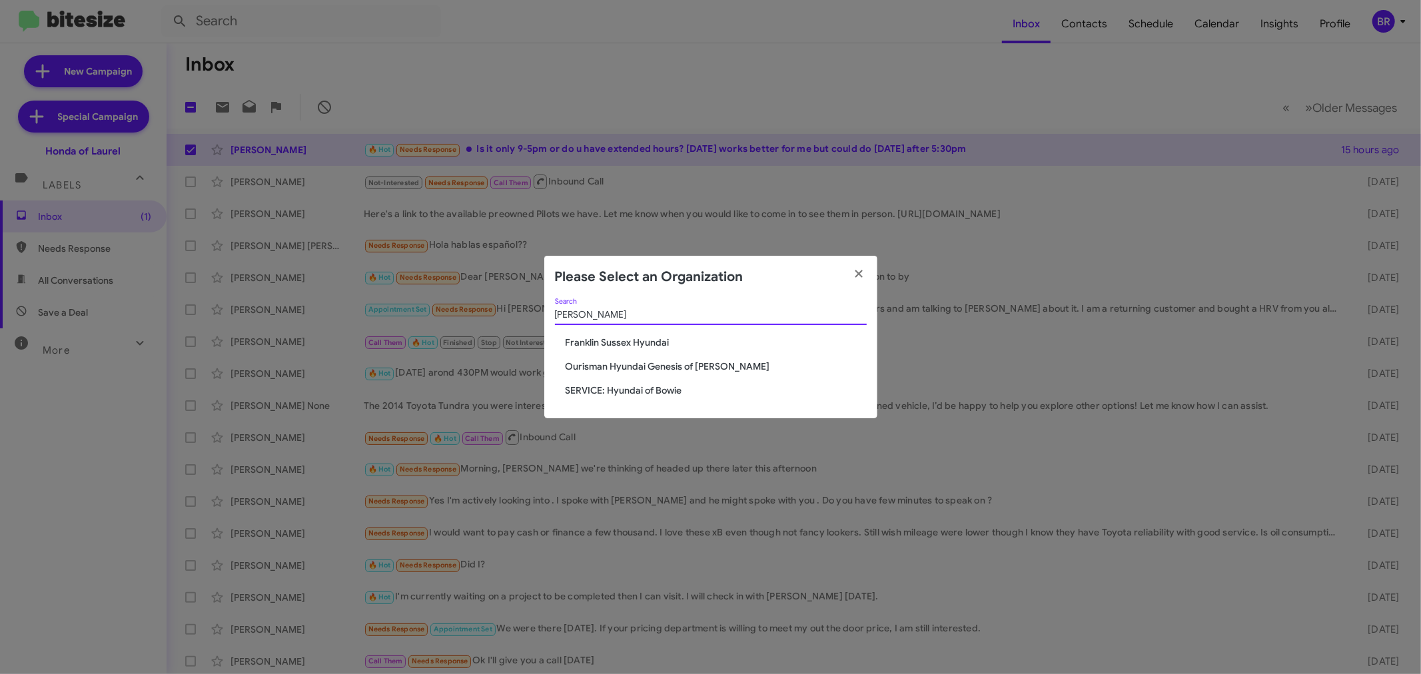
type input "hyun"
click at [630, 369] on span "Ourisman Hyundai Genesis of Bowie" at bounding box center [716, 366] width 301 height 13
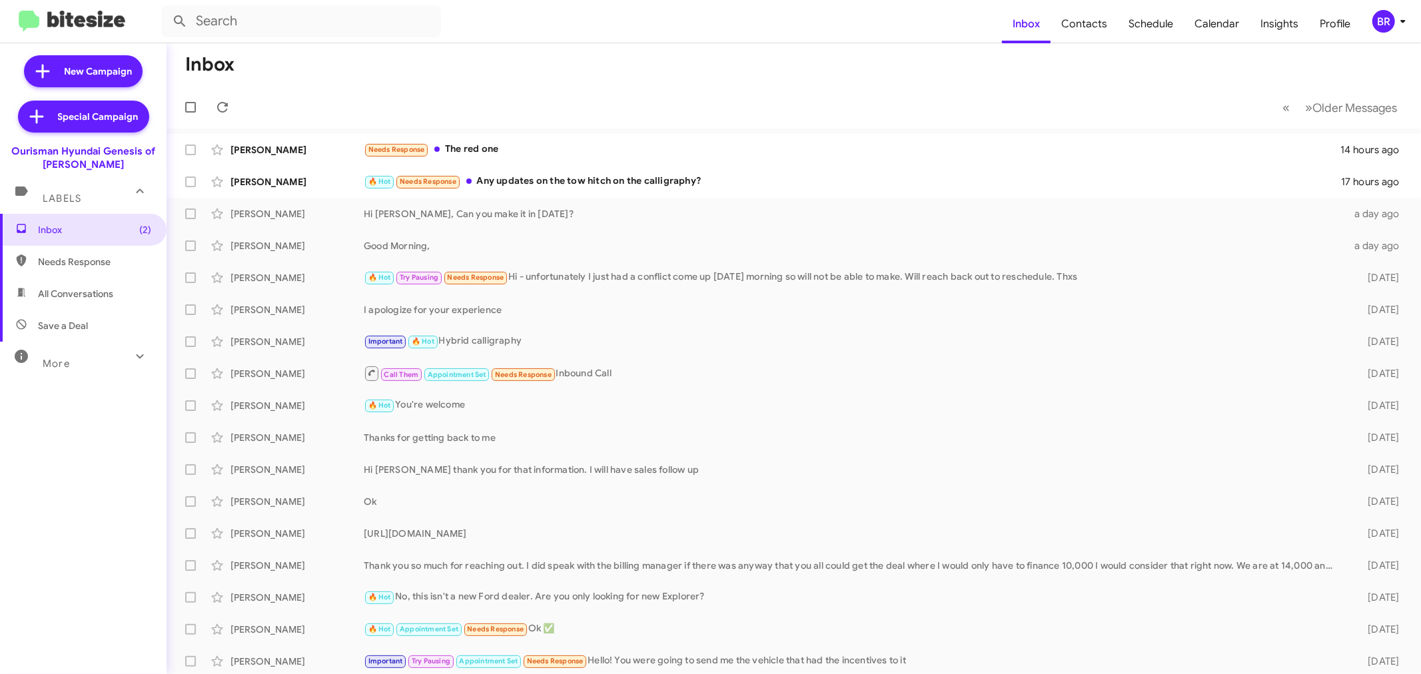
scroll to position [99, 0]
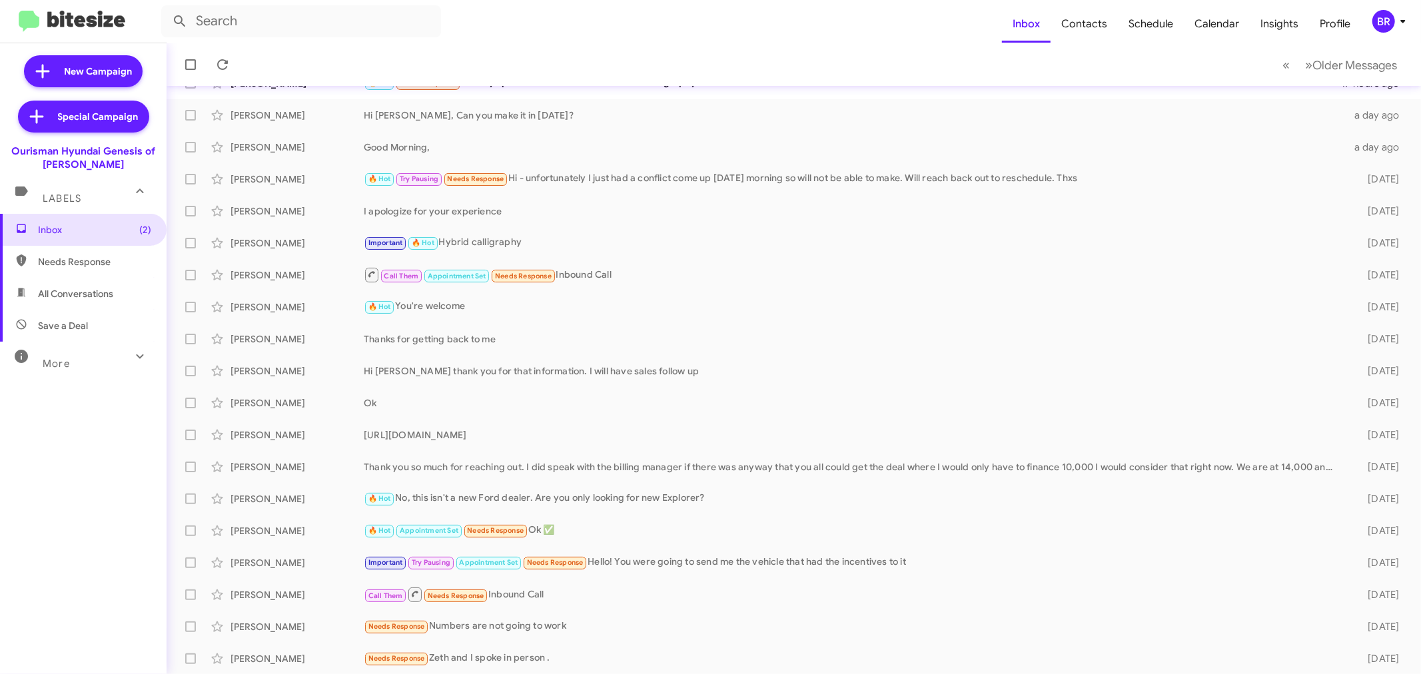
drag, startPoint x: 265, startPoint y: 90, endPoint x: 1413, endPoint y: 180, distance: 1152.3
click at [1413, 180] on div "Inbox « Previous » Next Older Messages Jose Barrera Needs Response The red one …" at bounding box center [794, 358] width 1255 height 631
drag, startPoint x: 1393, startPoint y: 402, endPoint x: 1421, endPoint y: 161, distance: 242.8
click at [1421, 161] on div "Inbox « Previous » Next Older Messages Jose Barrera Needs Response The red one …" at bounding box center [794, 358] width 1255 height 631
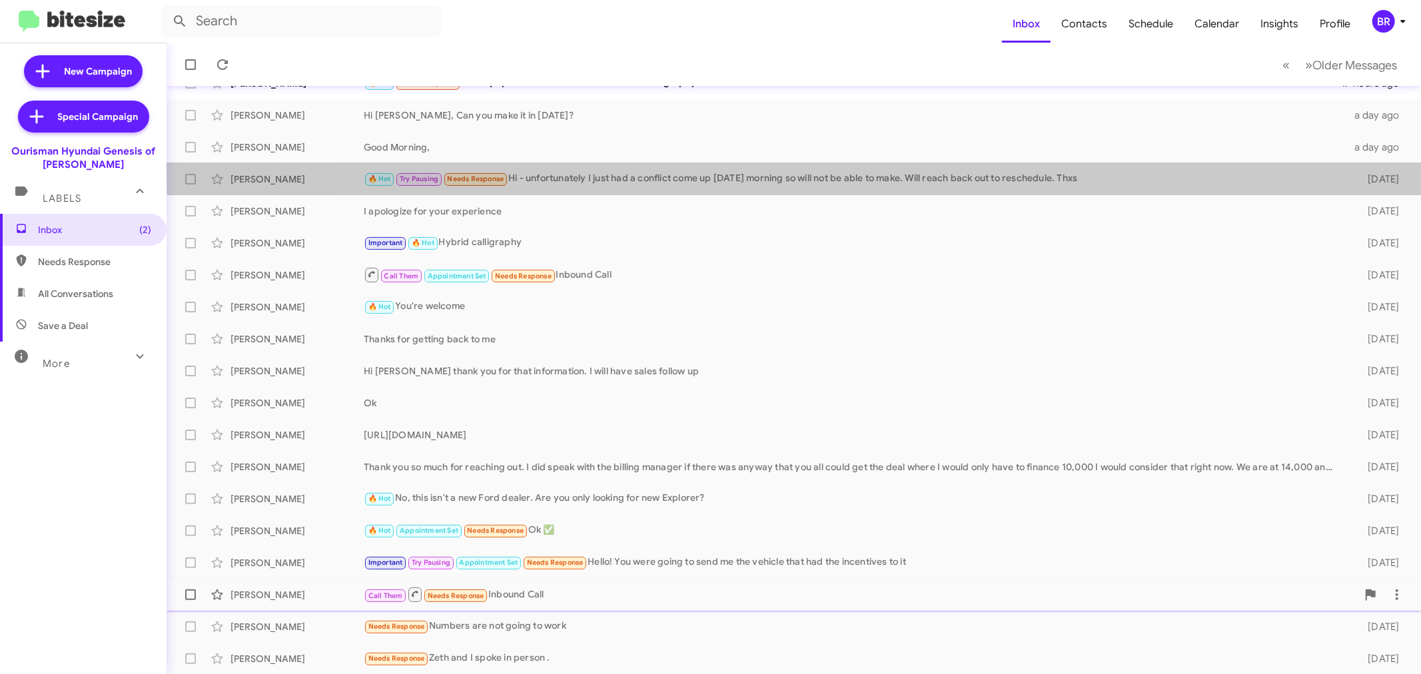
drag, startPoint x: 635, startPoint y: 531, endPoint x: 564, endPoint y: 594, distance: 94.9
click at [564, 594] on mat-action-list "Jose Barrera Needs Response The red one 14 hours ago Grace Zimmerman 🔥 Hot Need…" at bounding box center [794, 352] width 1255 height 645
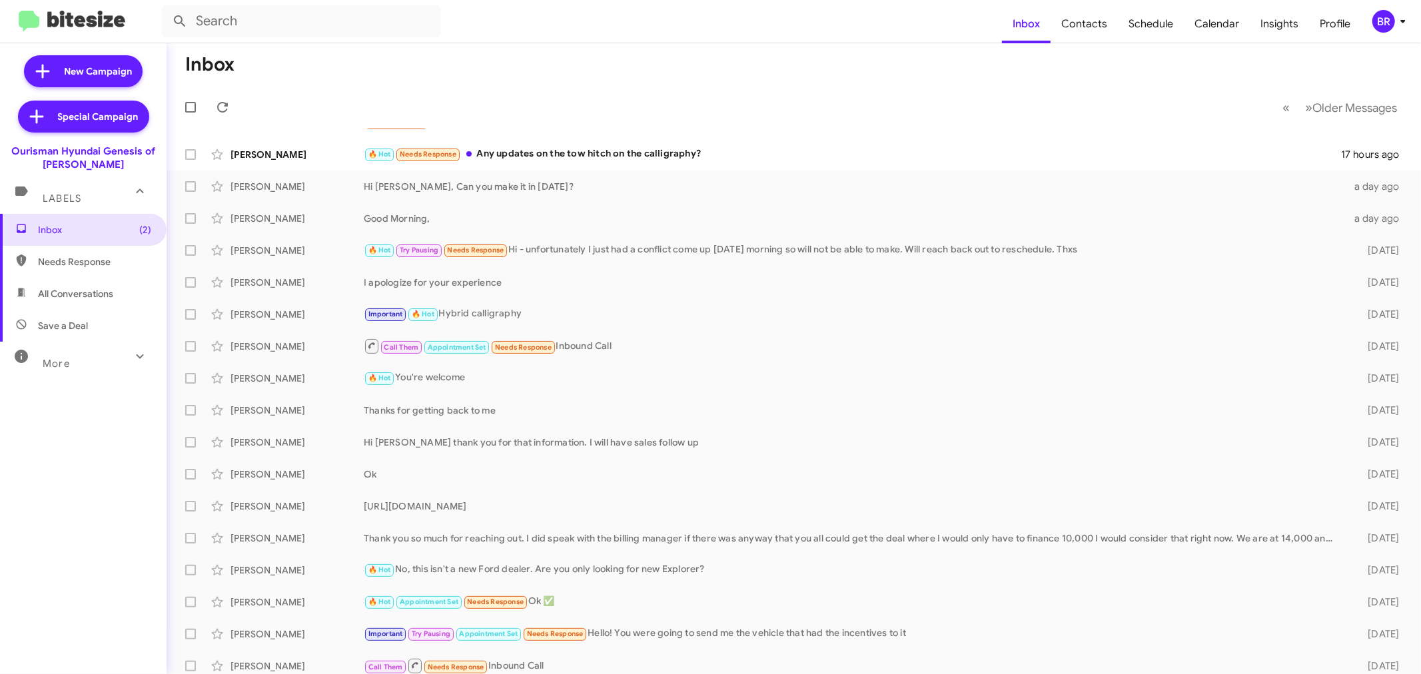
scroll to position [0, 0]
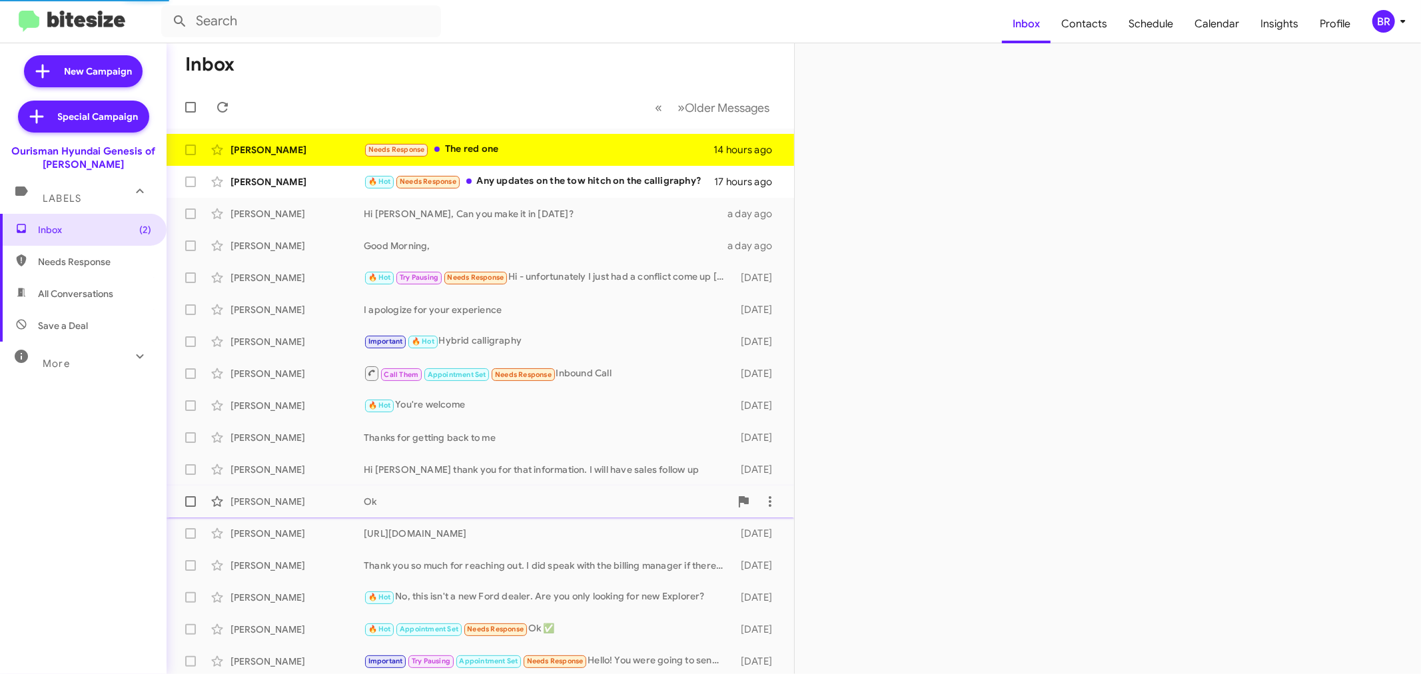
click at [682, 515] on span "Matthew Sachse Ok 2 days ago" at bounding box center [481, 502] width 628 height 32
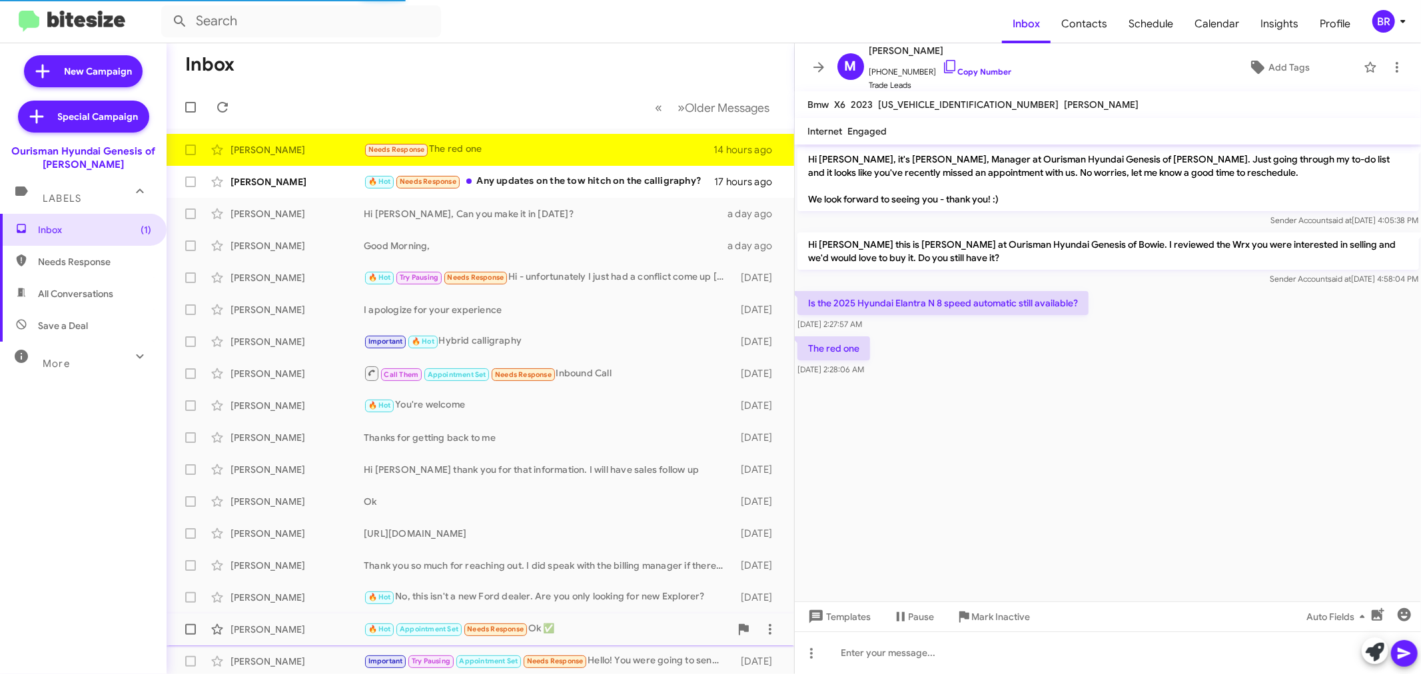
scroll to position [928, 0]
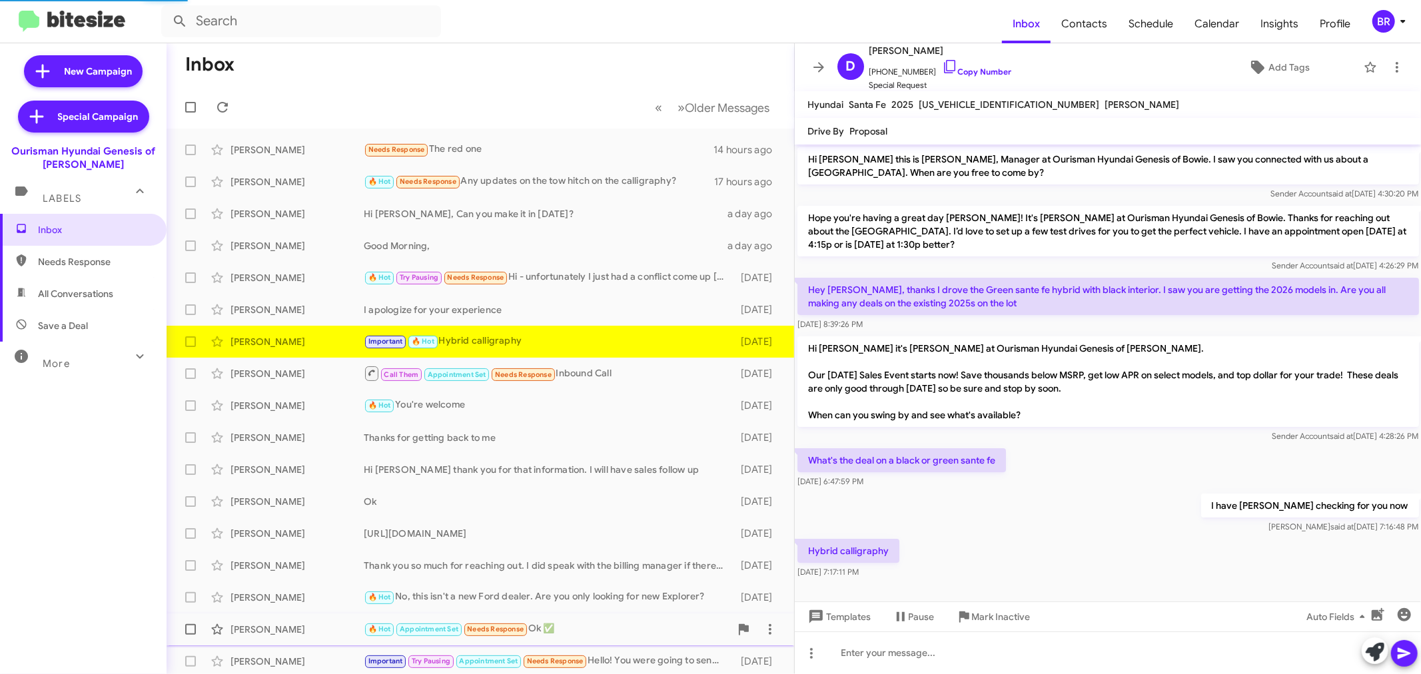
scroll to position [3, 0]
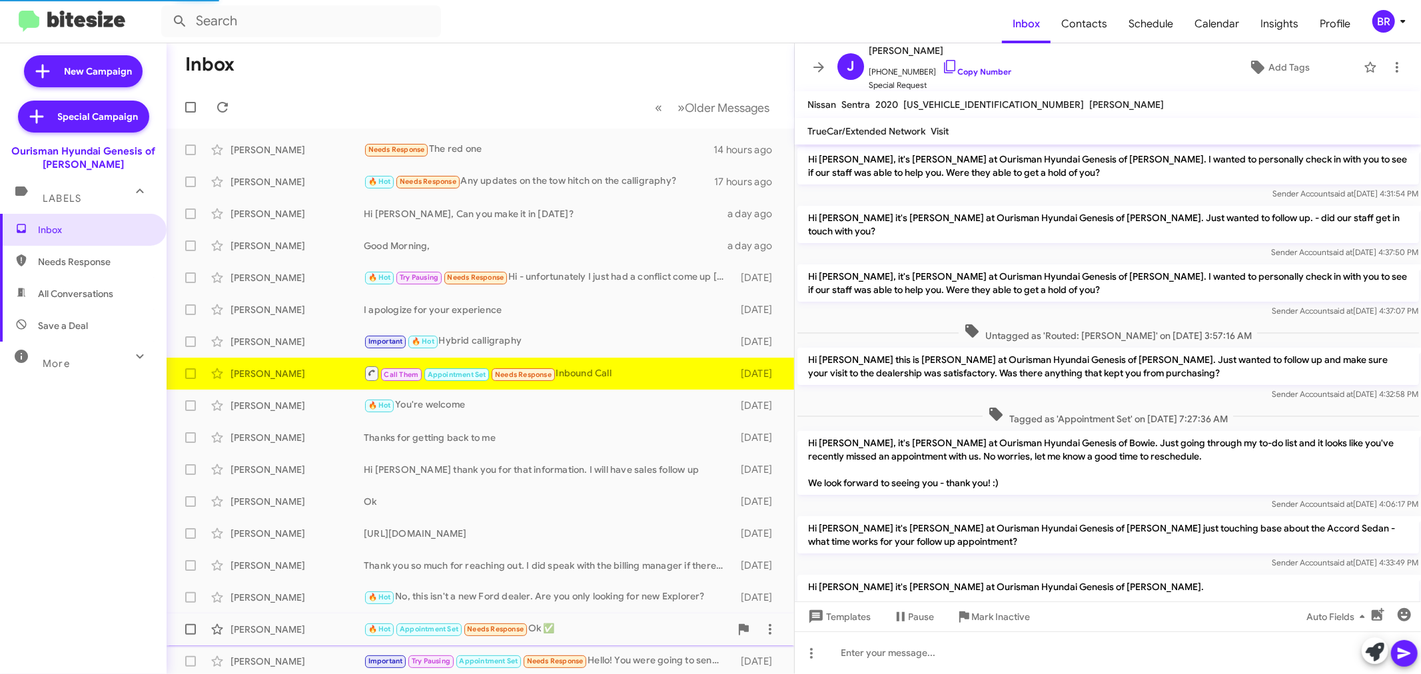
scroll to position [1014, 0]
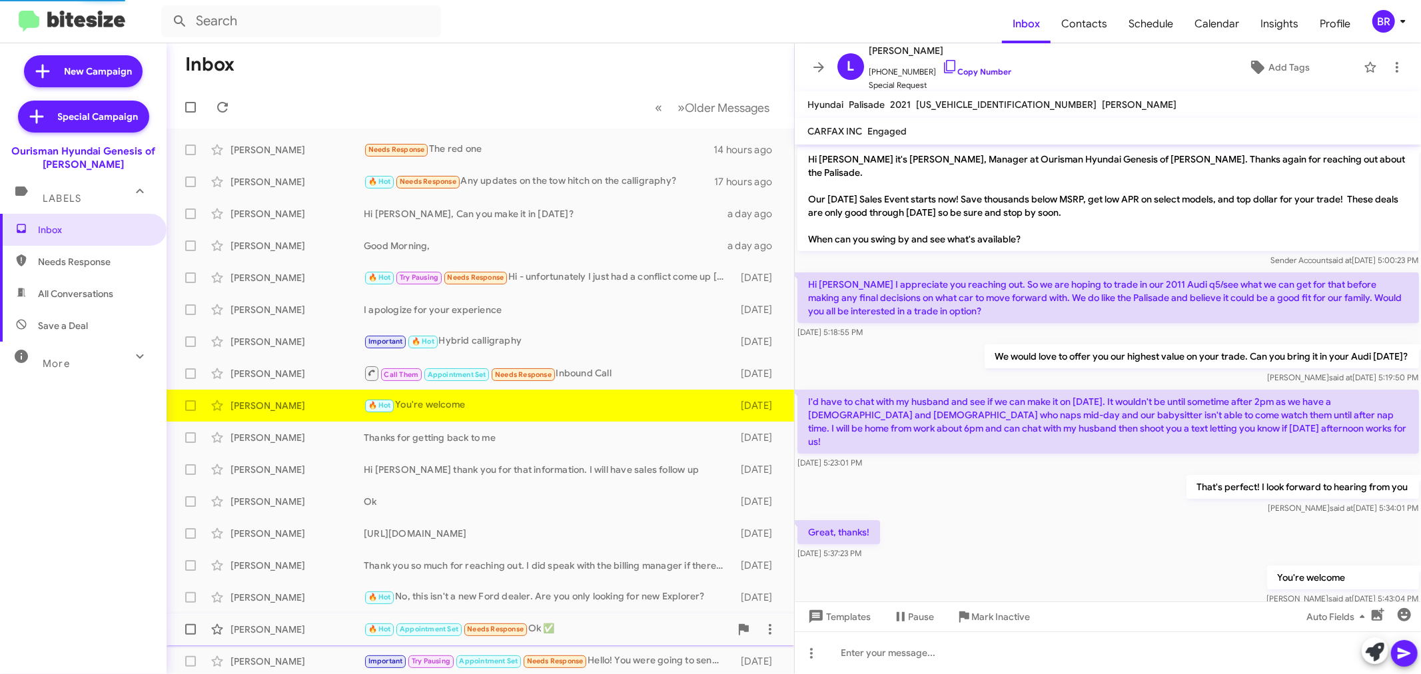
scroll to position [3, 0]
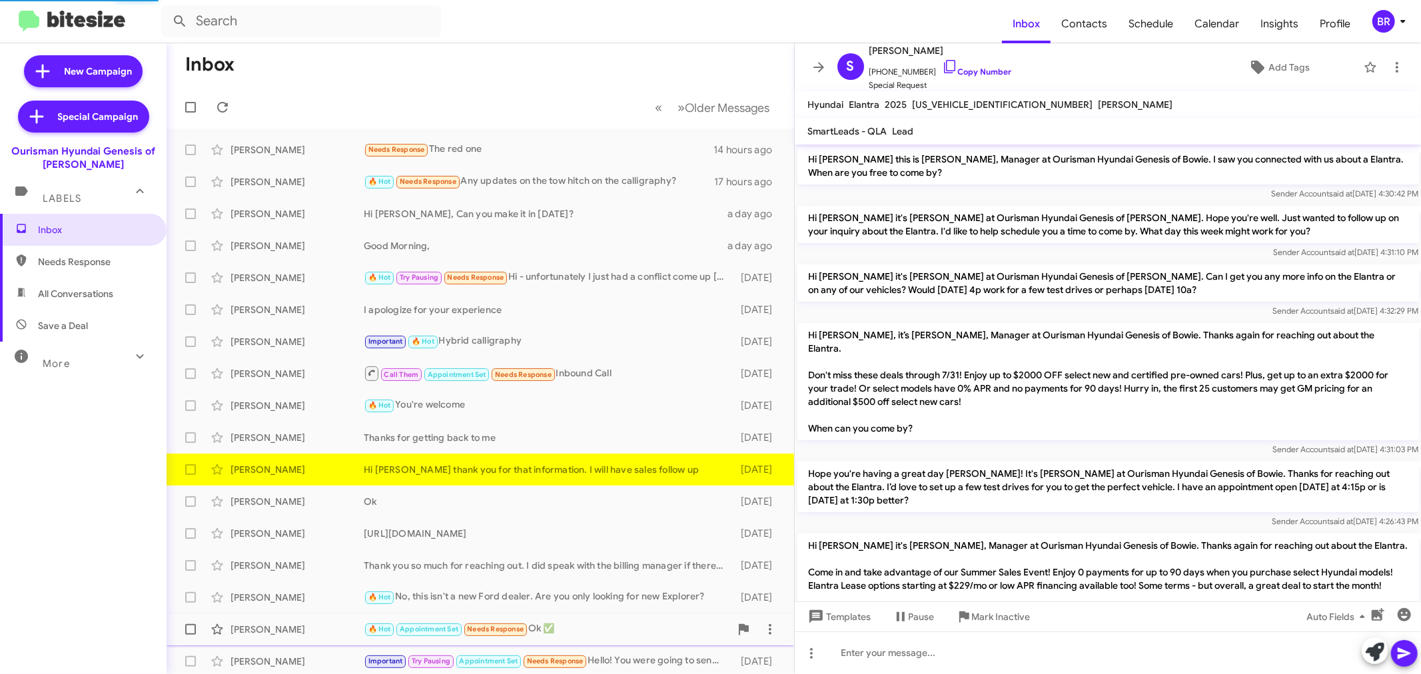
scroll to position [570, 0]
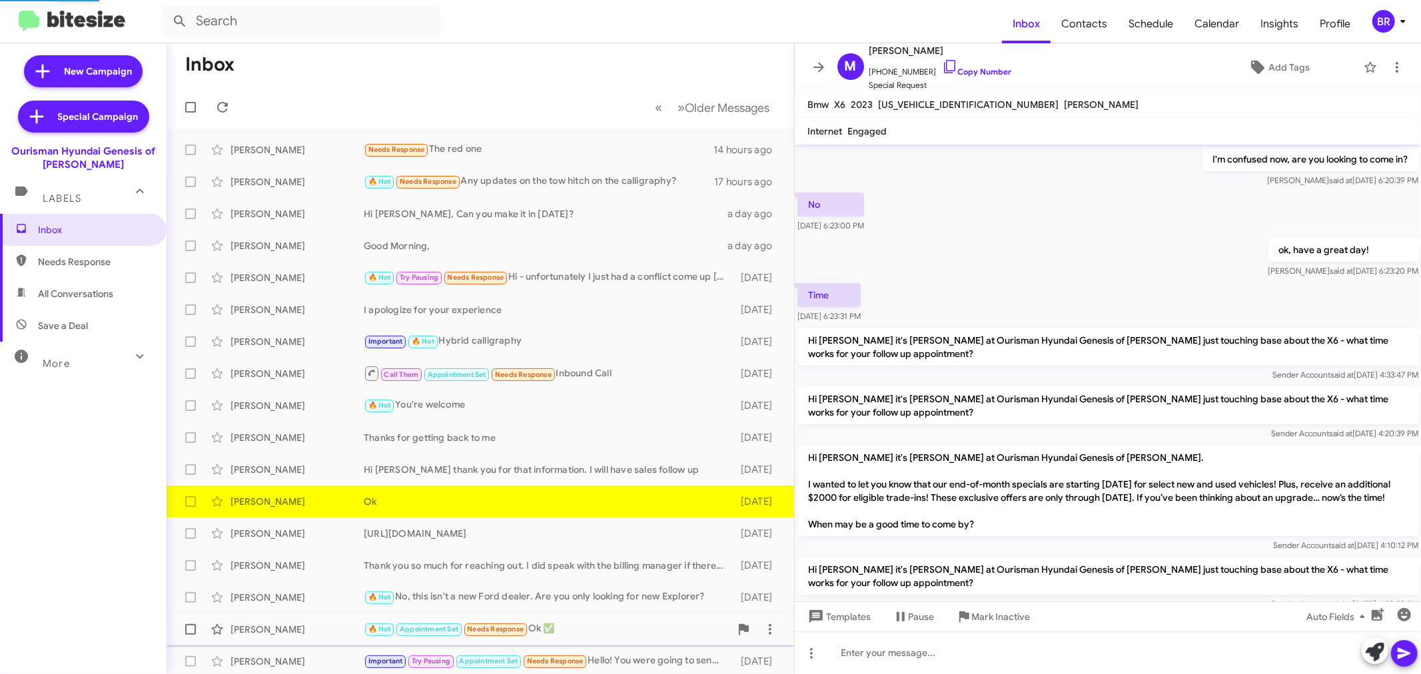
scroll to position [928, 0]
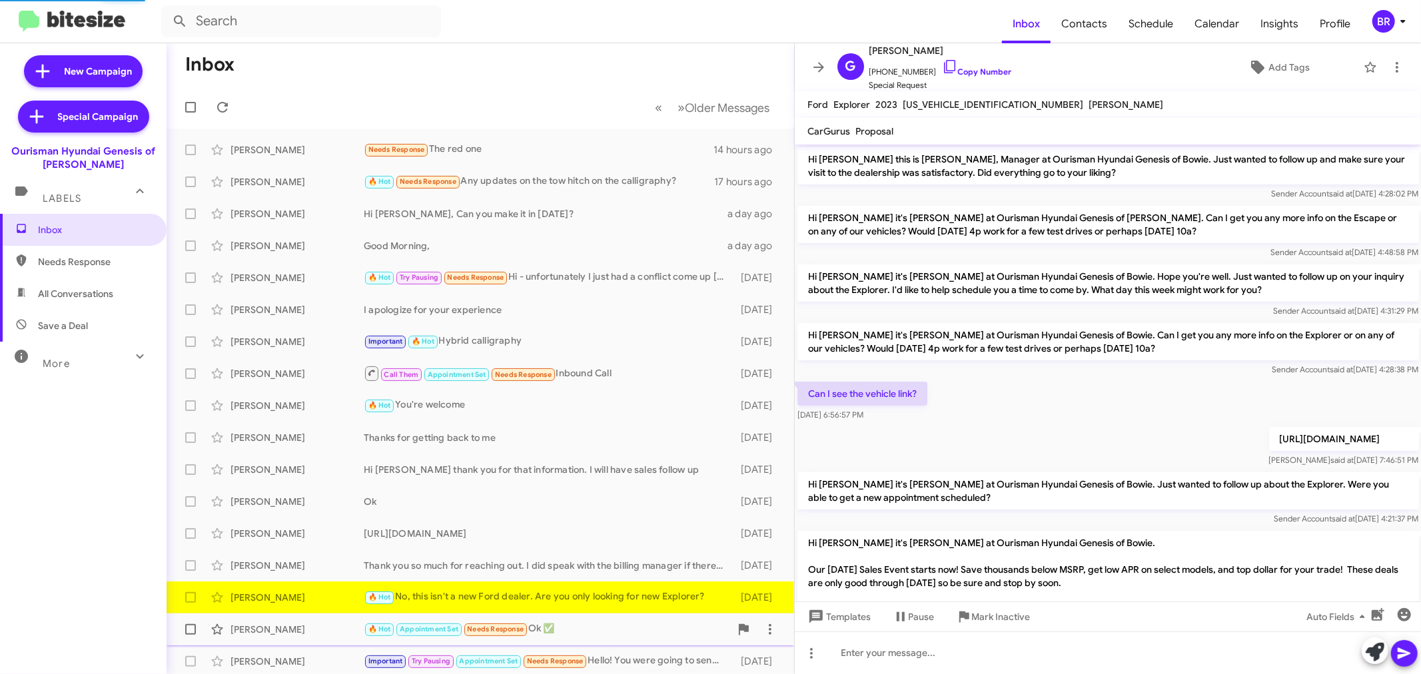
scroll to position [162, 0]
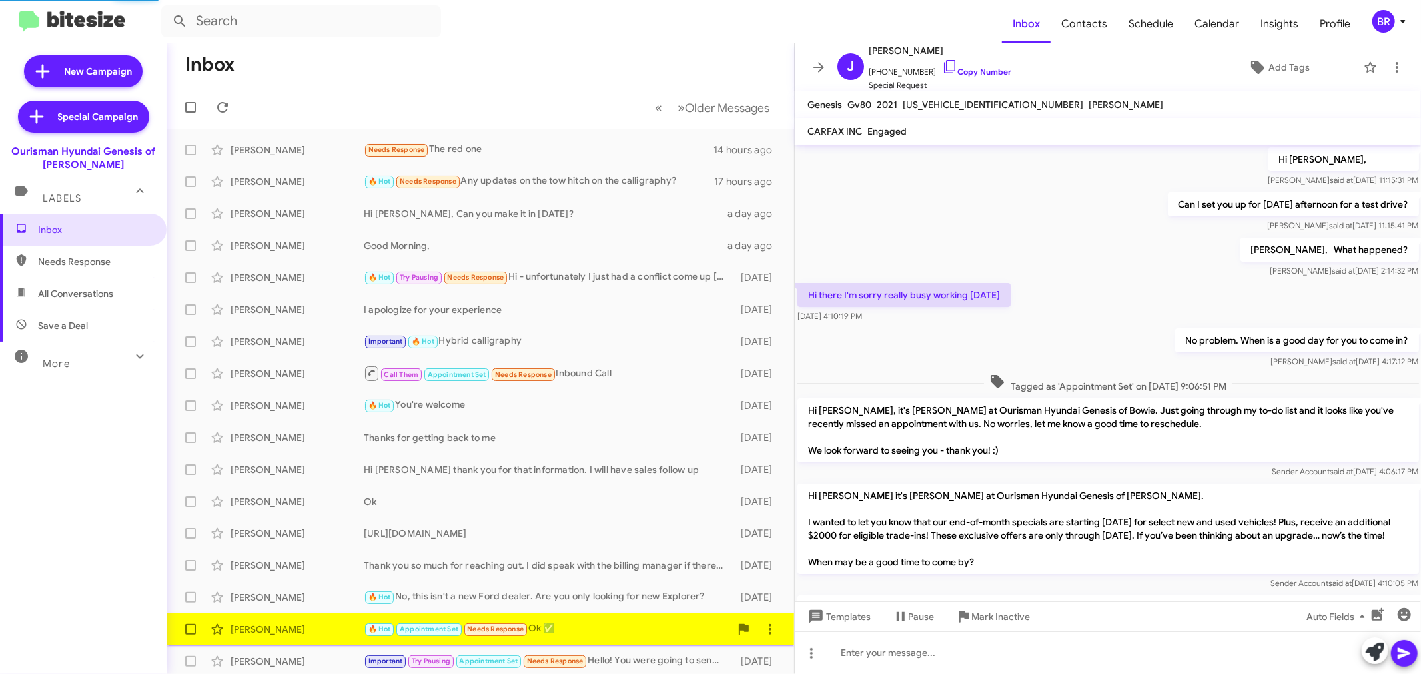
scroll to position [934, 0]
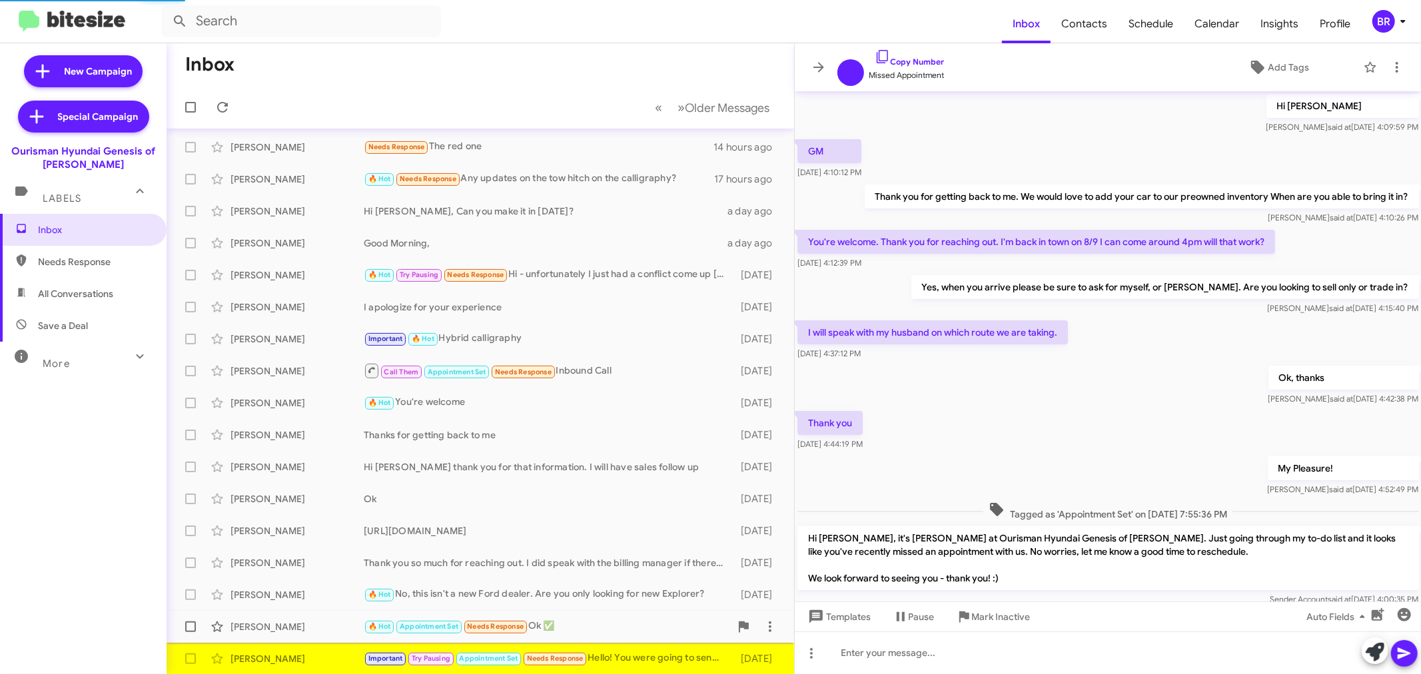
scroll to position [520, 0]
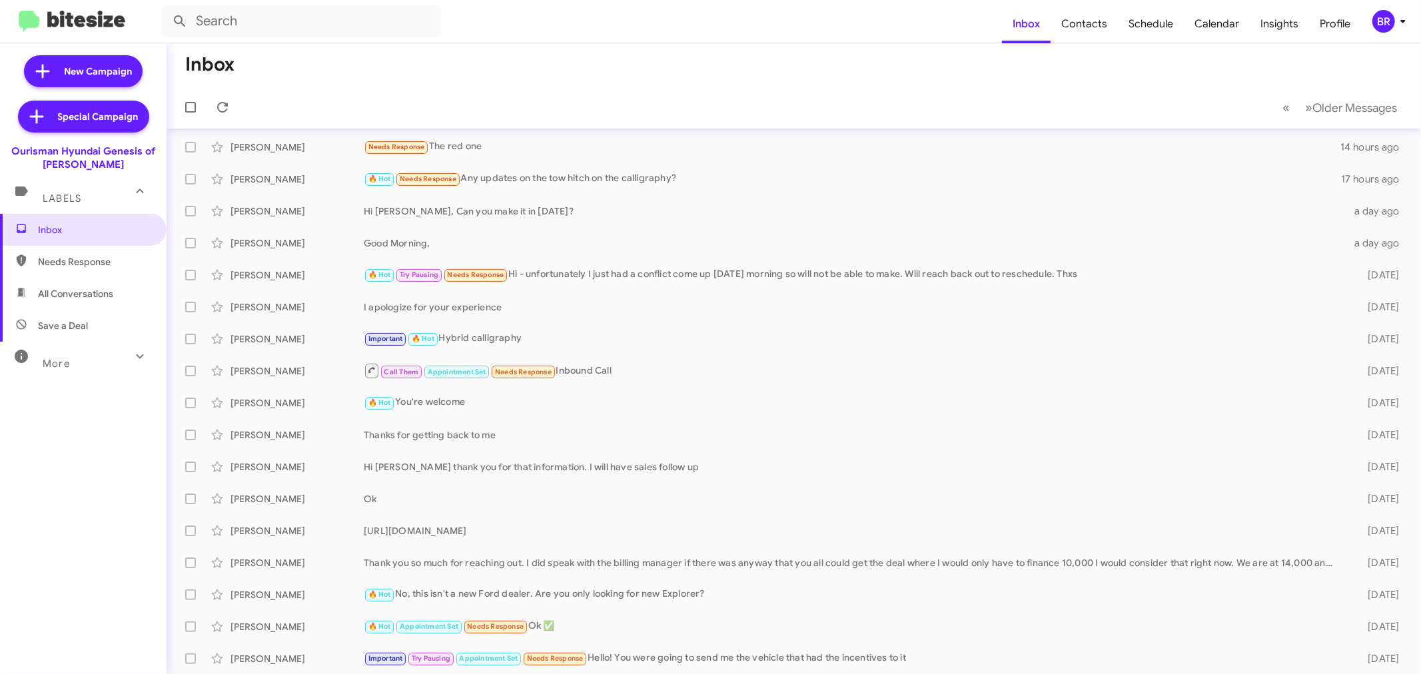
click at [1391, 42] on mat-toolbar "Inbox Contacts Schedule Calendar Insights Profile BR" at bounding box center [710, 21] width 1421 height 43
click at [1387, 11] on div "BR" at bounding box center [1384, 21] width 23 height 23
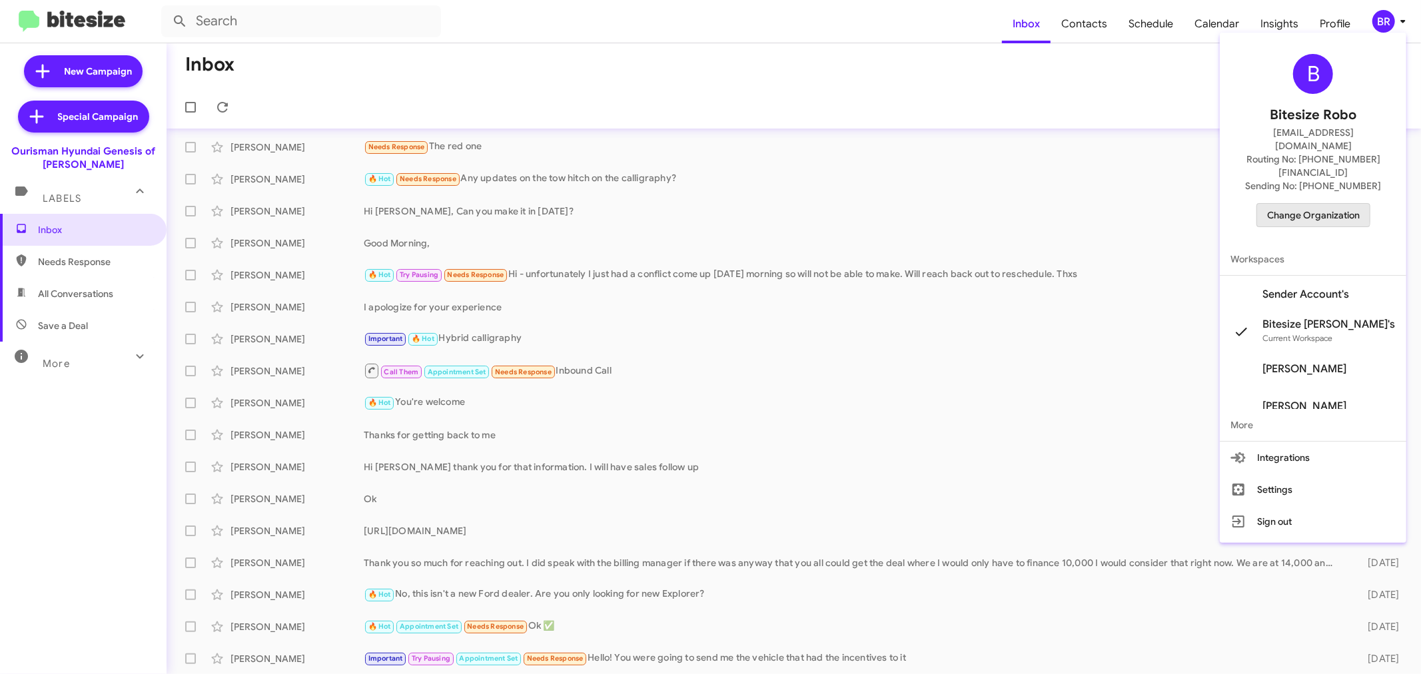
click at [1323, 204] on span "Change Organization" at bounding box center [1313, 215] width 93 height 23
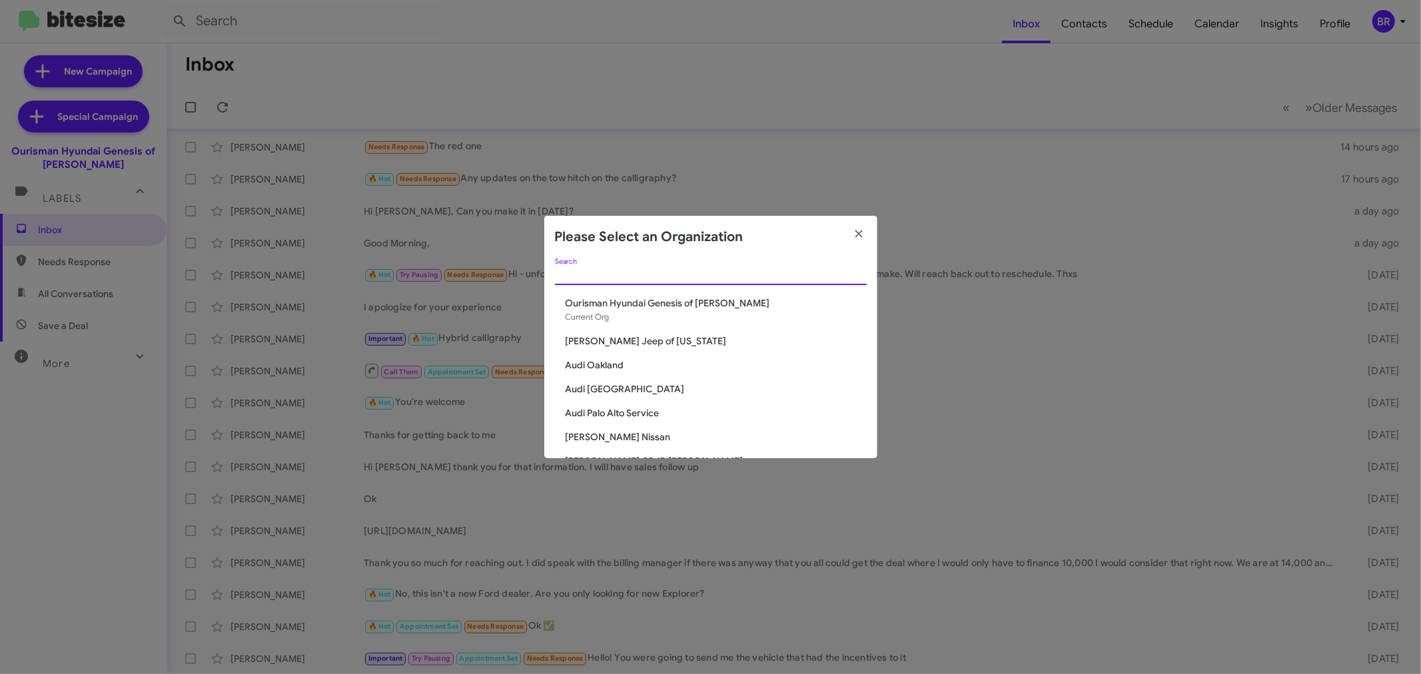
click at [770, 279] on input "Search" at bounding box center [711, 275] width 312 height 11
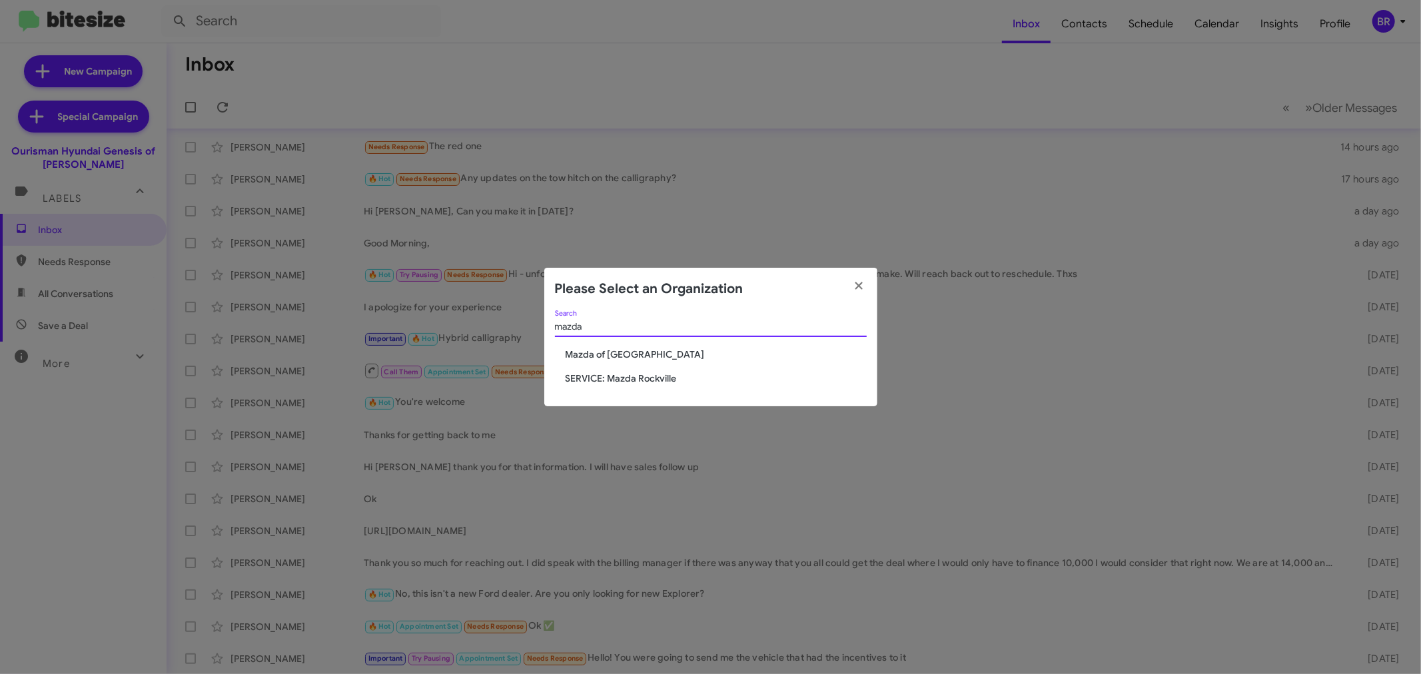
type input "mazda"
click at [628, 350] on span "Mazda of [GEOGRAPHIC_DATA]" at bounding box center [716, 354] width 301 height 13
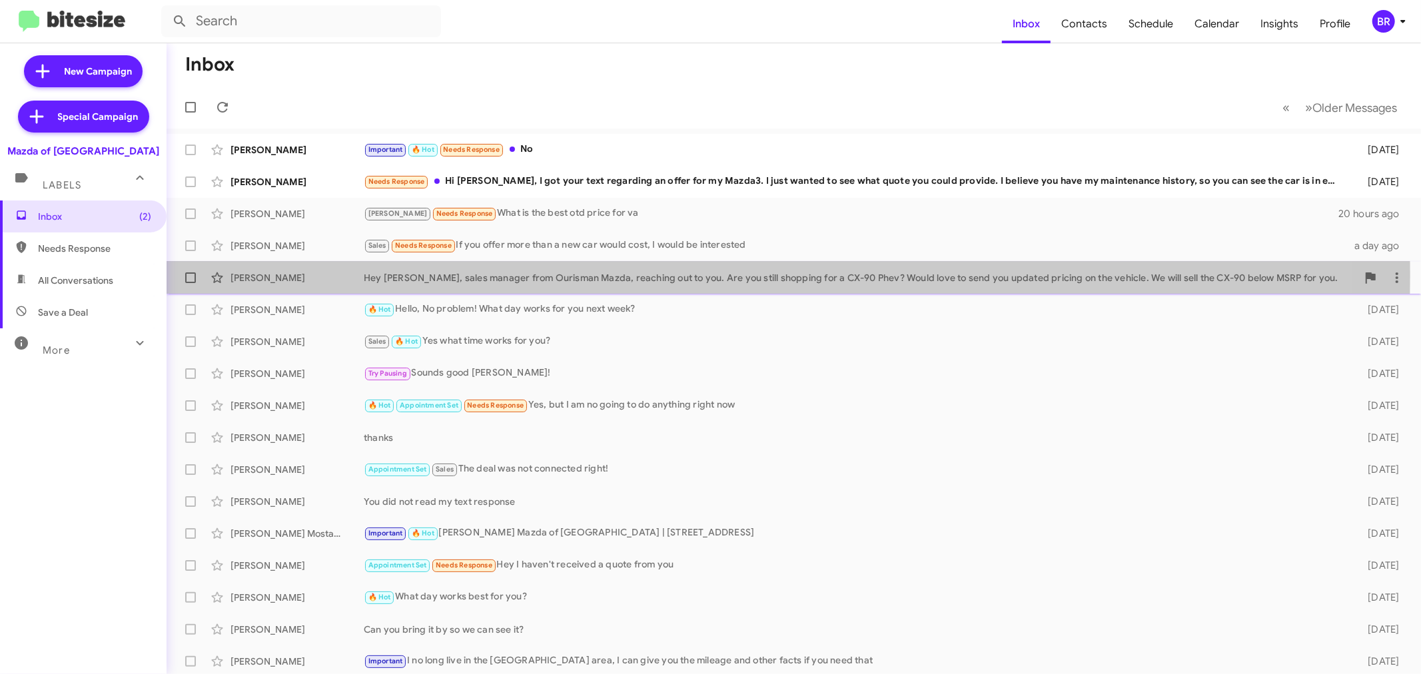
click at [706, 277] on div "Hey [PERSON_NAME], sales manager from Ourisman Mazda, reaching out to you. Are …" at bounding box center [861, 277] width 994 height 13
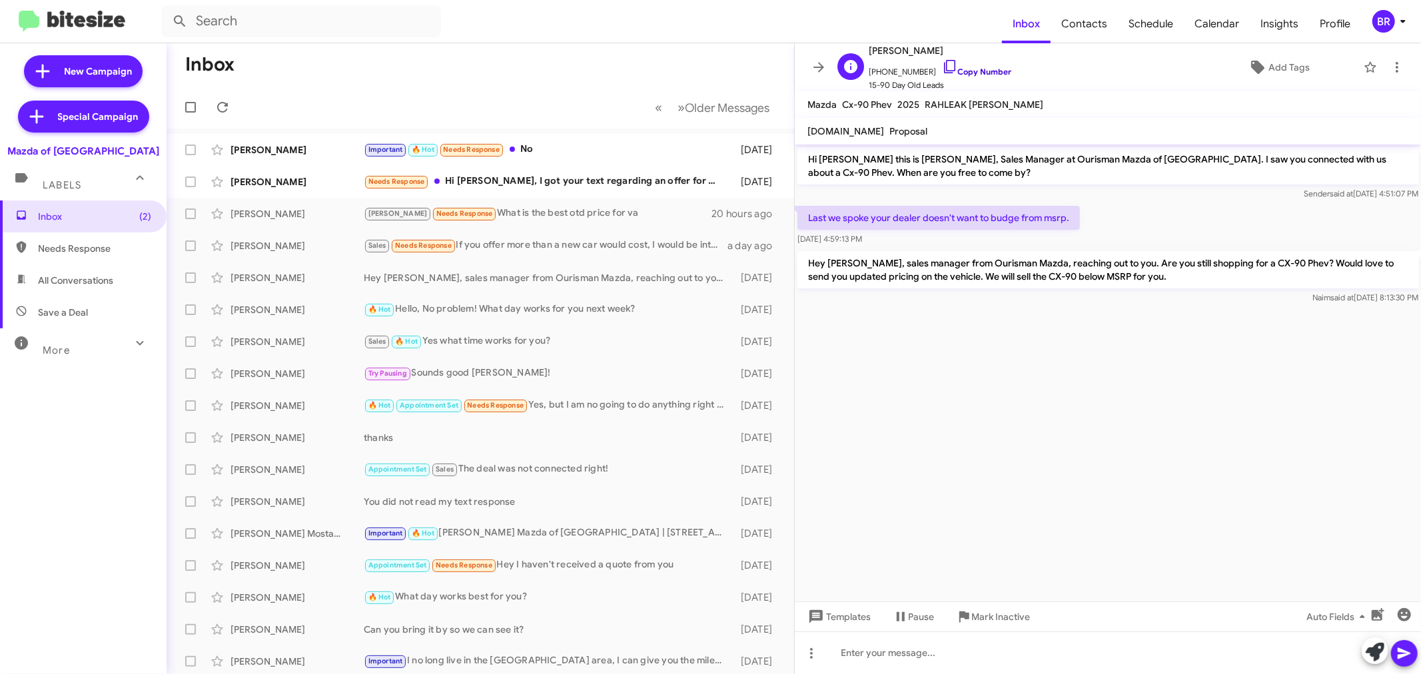
click at [984, 73] on link "Copy Number" at bounding box center [977, 72] width 70 height 10
click at [564, 344] on div "Sales 🔥 Hot Yes what time works for you?" at bounding box center [547, 341] width 366 height 15
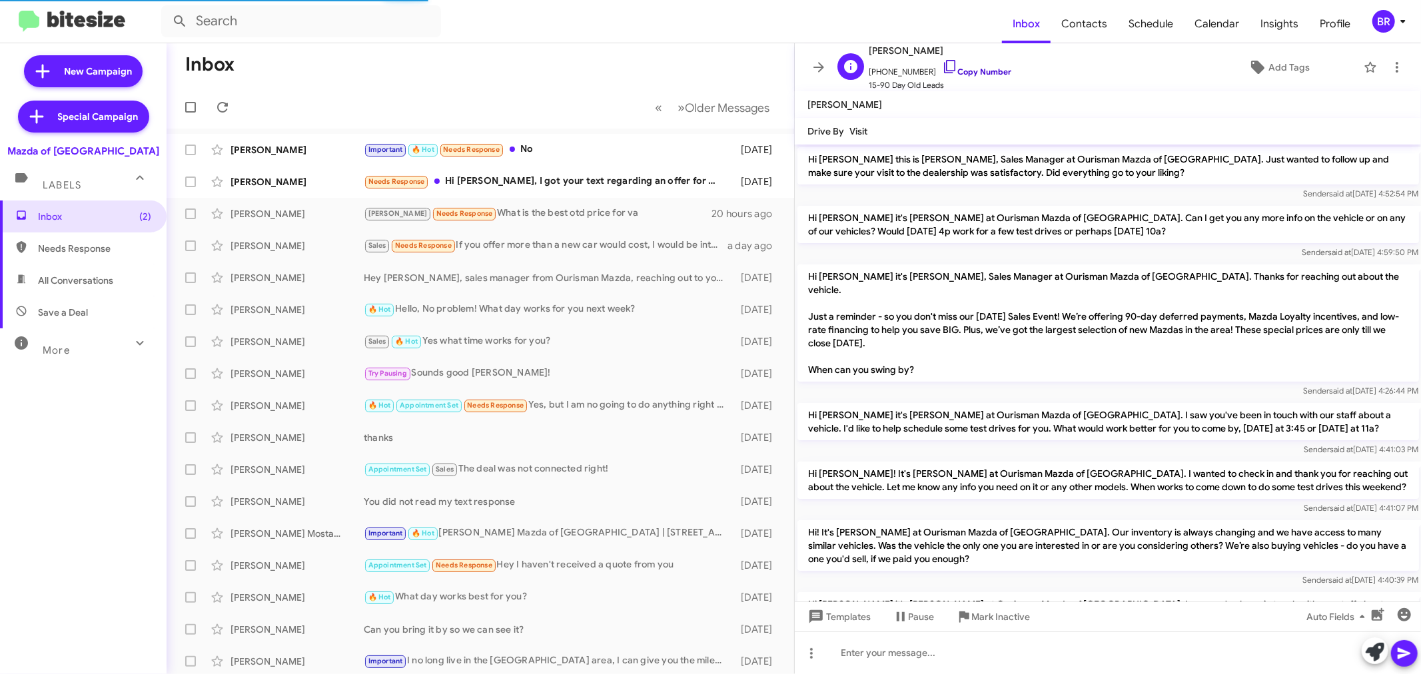
scroll to position [469, 0]
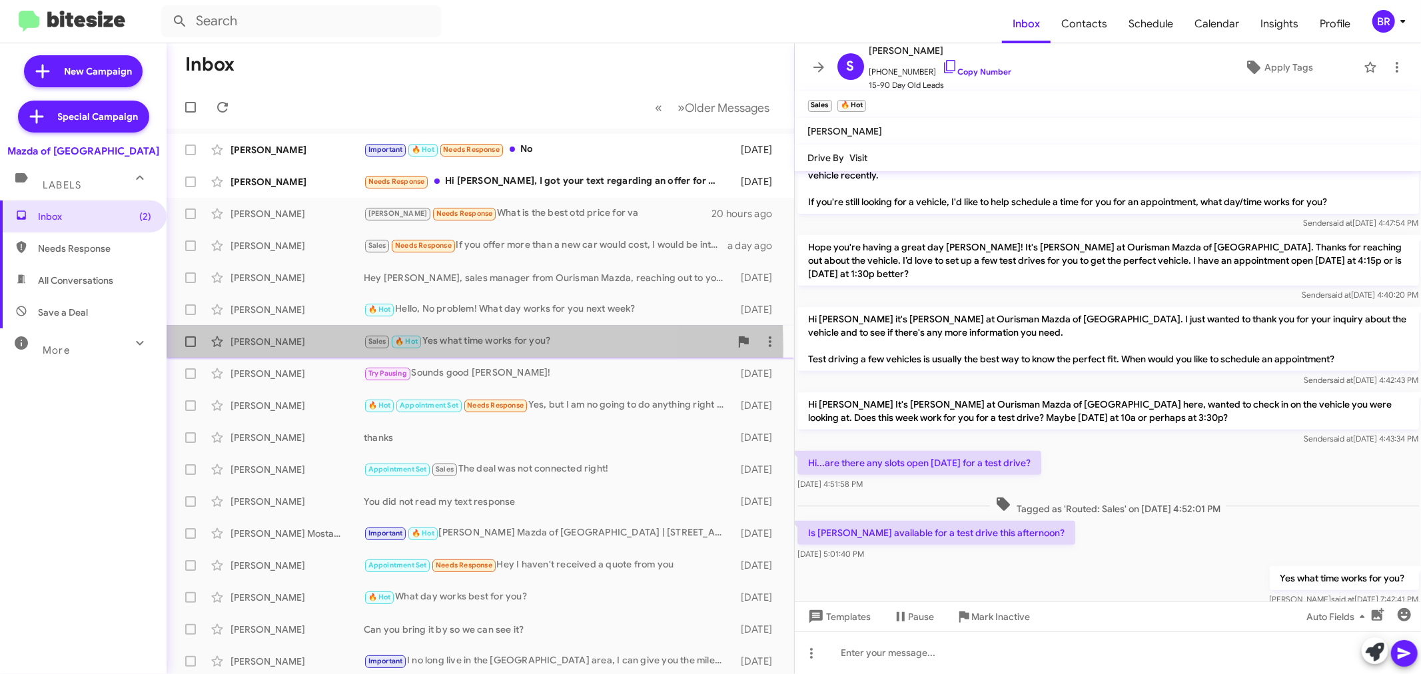
click at [307, 347] on div "Shane Allen" at bounding box center [297, 341] width 133 height 13
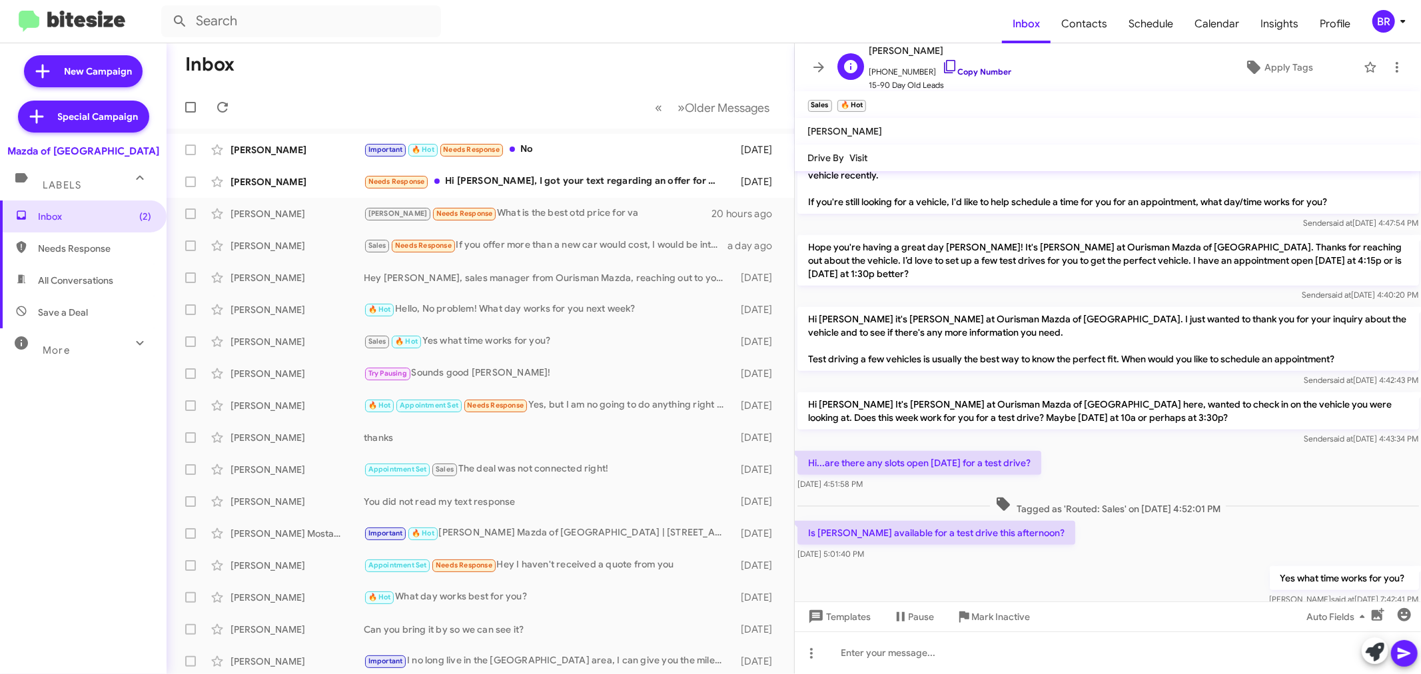
click at [983, 75] on link "Copy Number" at bounding box center [977, 72] width 70 height 10
click at [963, 72] on link "Copy Number" at bounding box center [977, 72] width 70 height 10
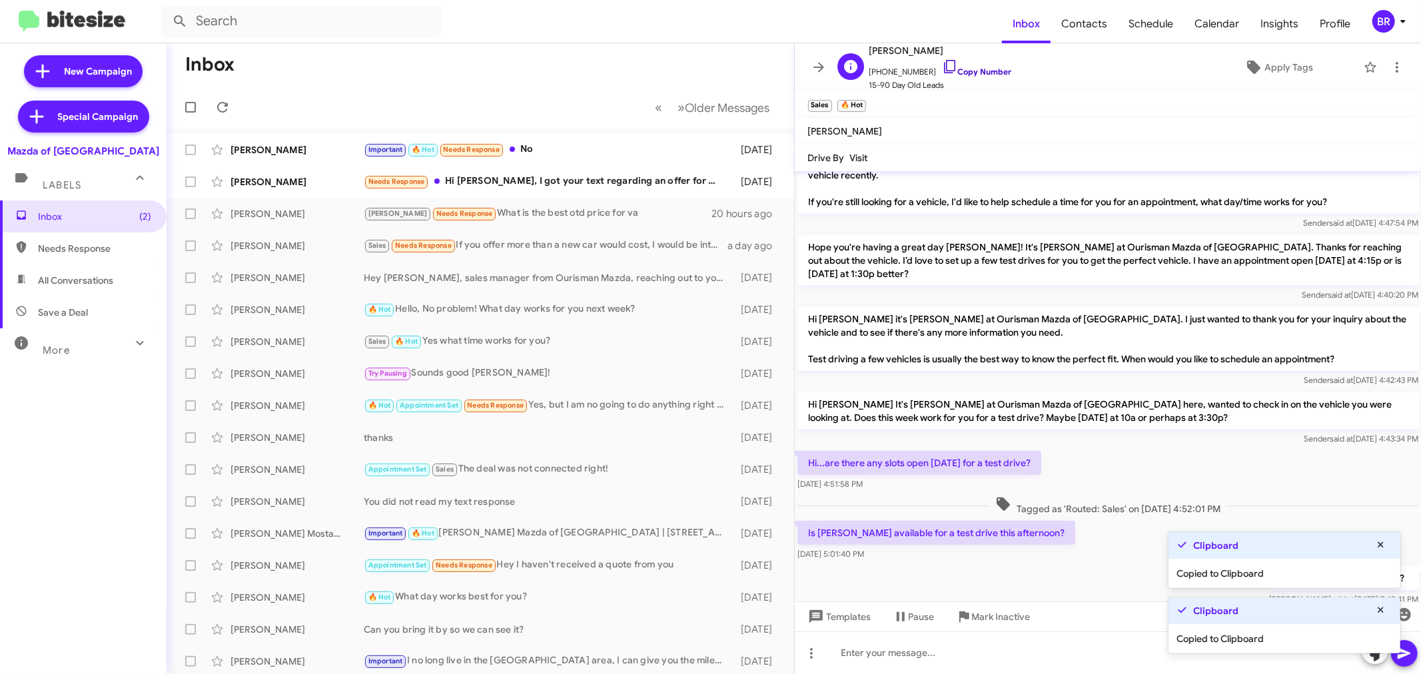
click at [963, 72] on link "Copy Number" at bounding box center [977, 72] width 70 height 10
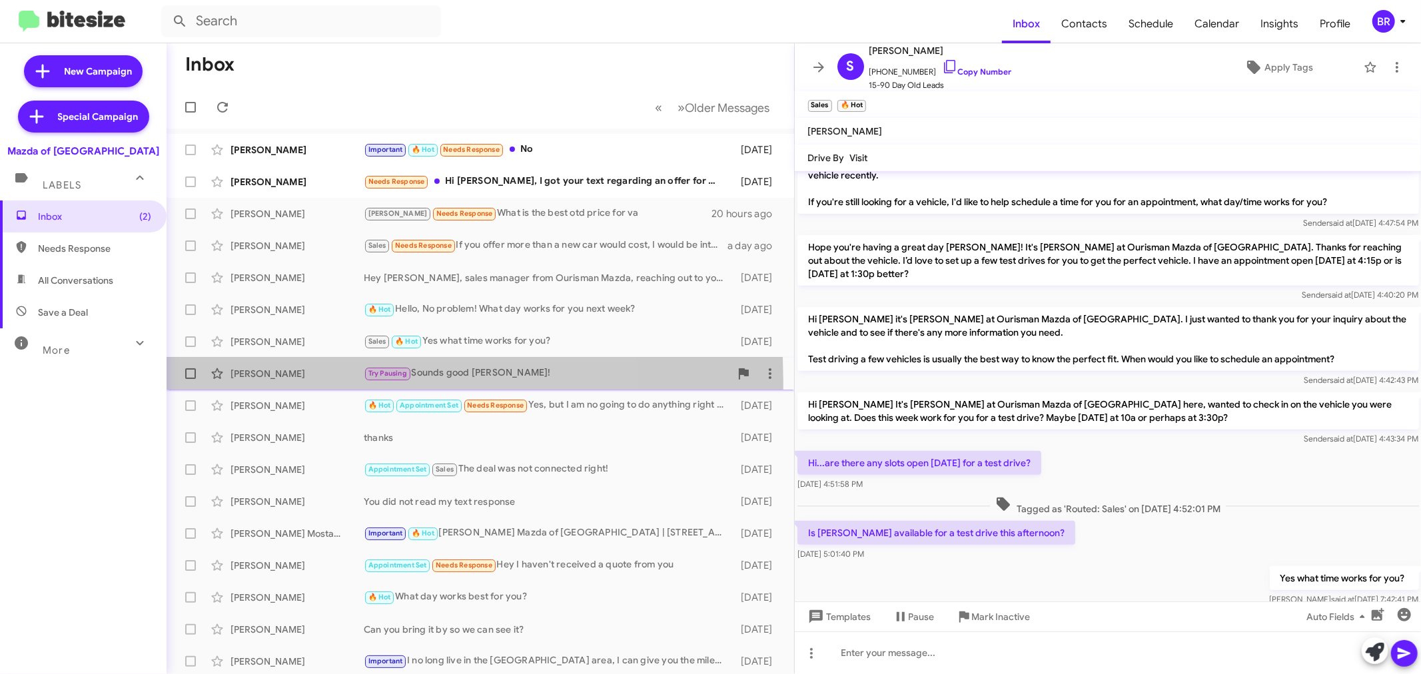
click at [288, 382] on div "Kate Emata Try Pausing Sounds good Kate! 3 days ago" at bounding box center [480, 374] width 606 height 27
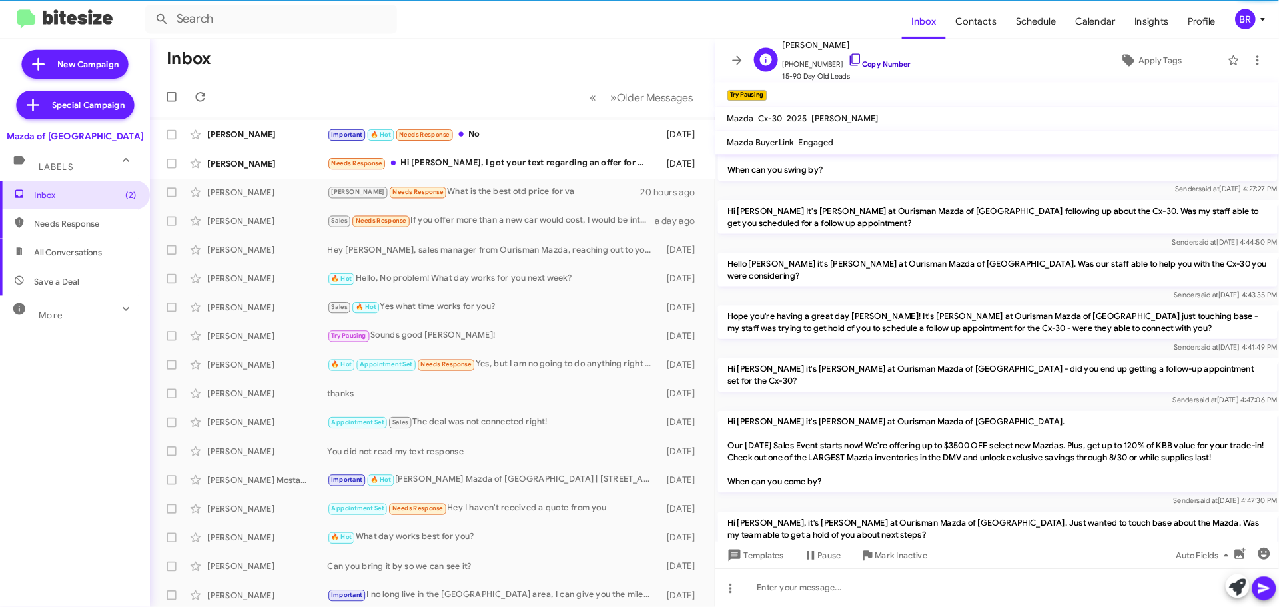
scroll to position [654, 0]
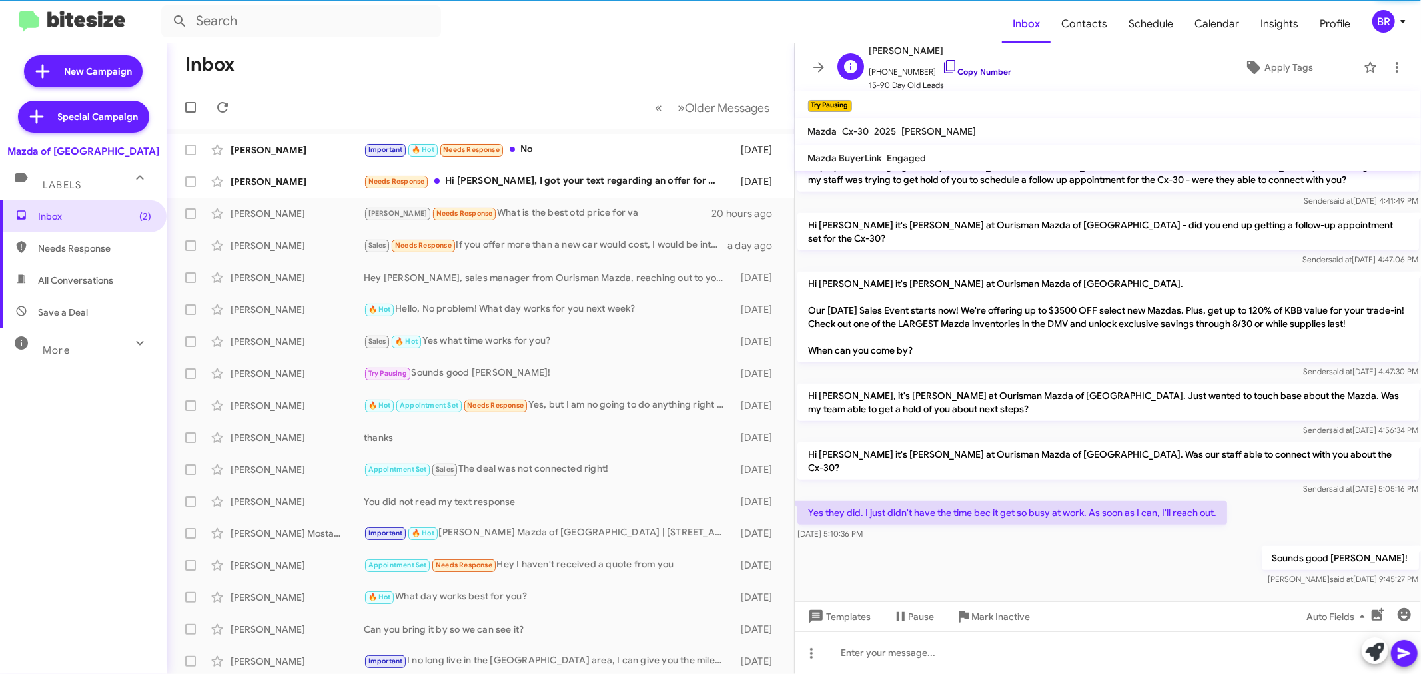
click at [963, 75] on link "Copy Number" at bounding box center [977, 72] width 70 height 10
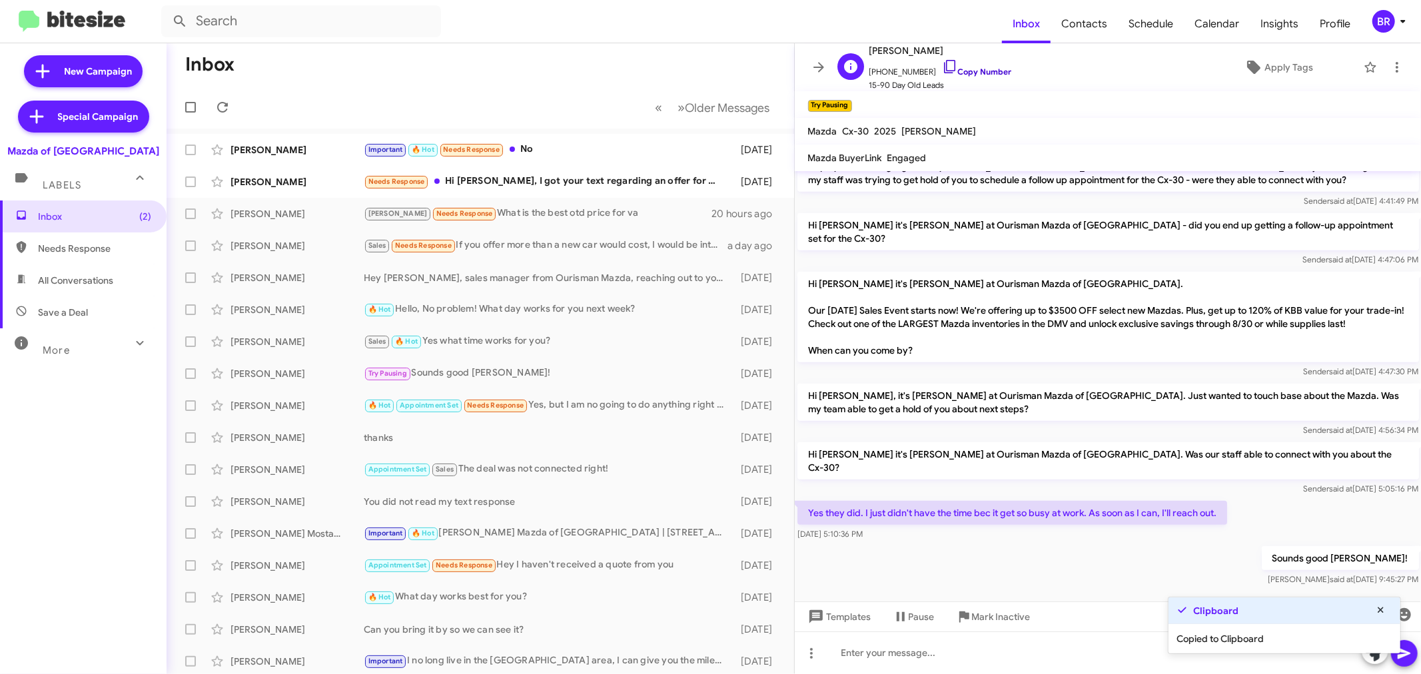
click at [958, 69] on link "Copy Number" at bounding box center [977, 72] width 70 height 10
click at [961, 71] on link "Copy Number" at bounding box center [977, 72] width 70 height 10
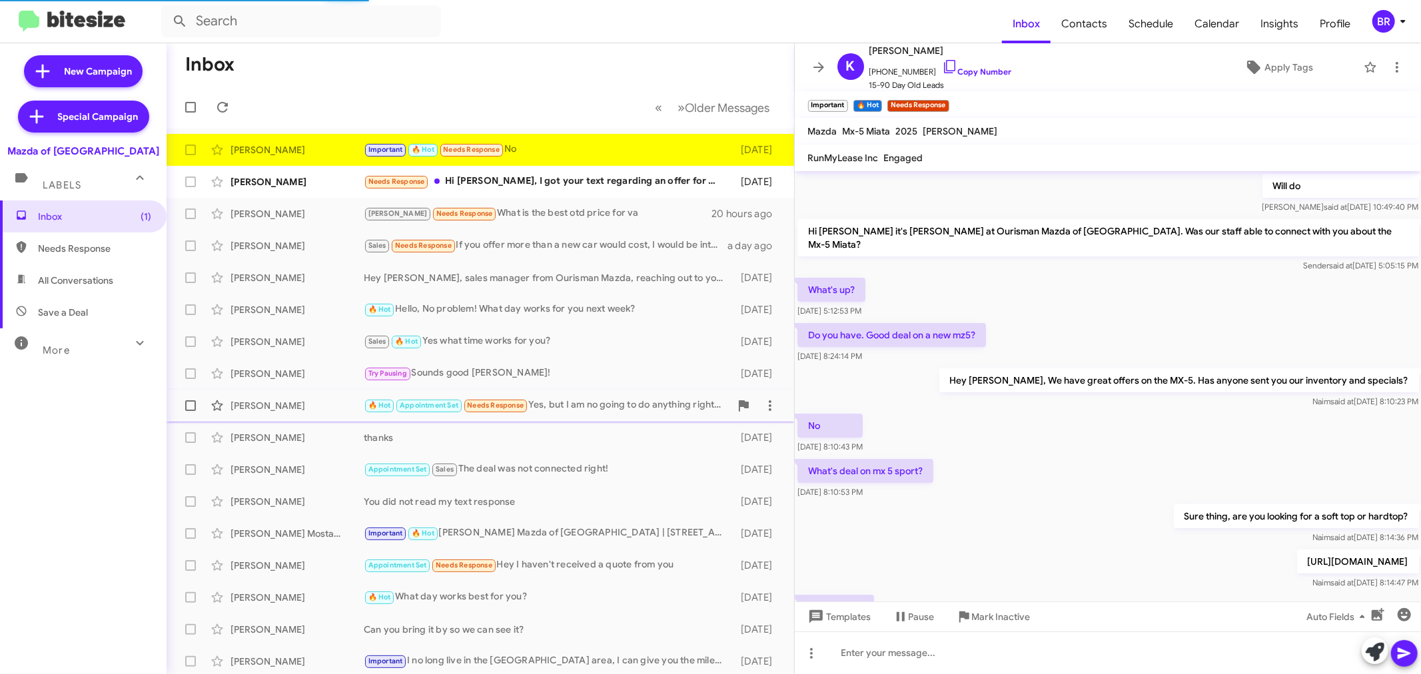
scroll to position [67, 0]
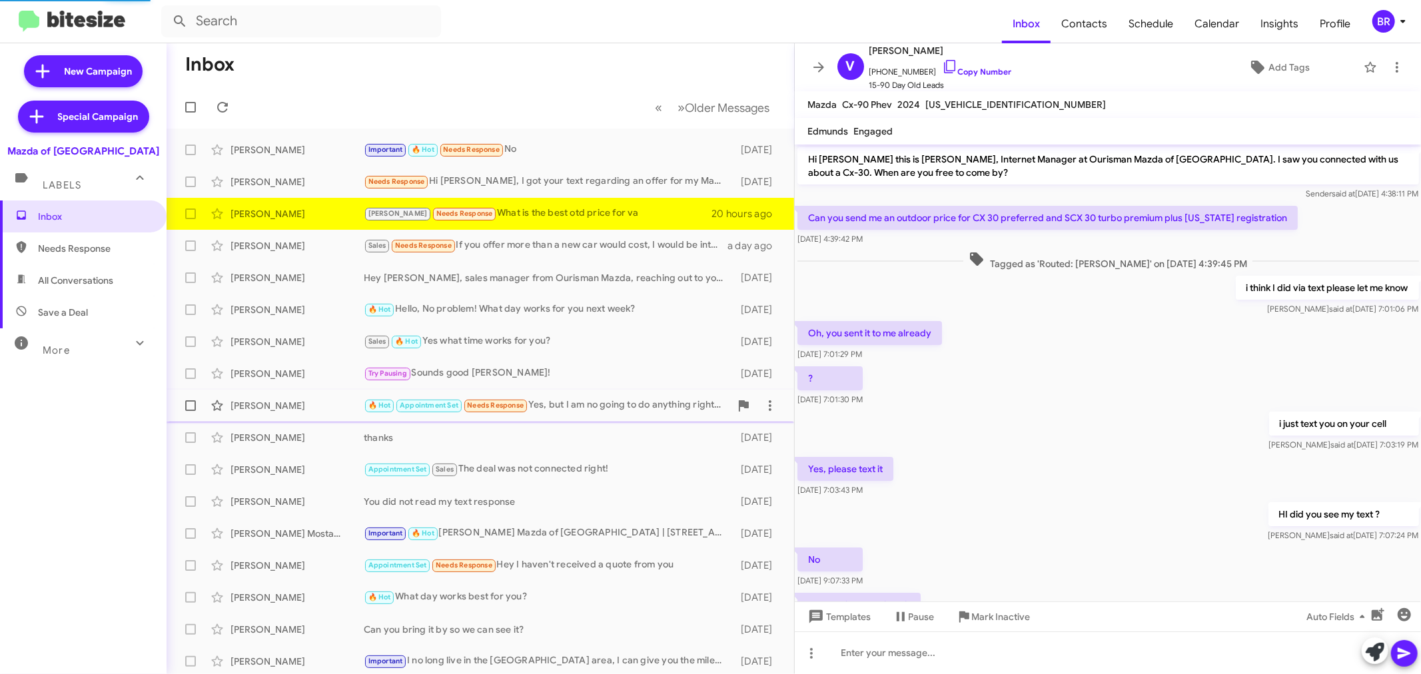
scroll to position [530, 0]
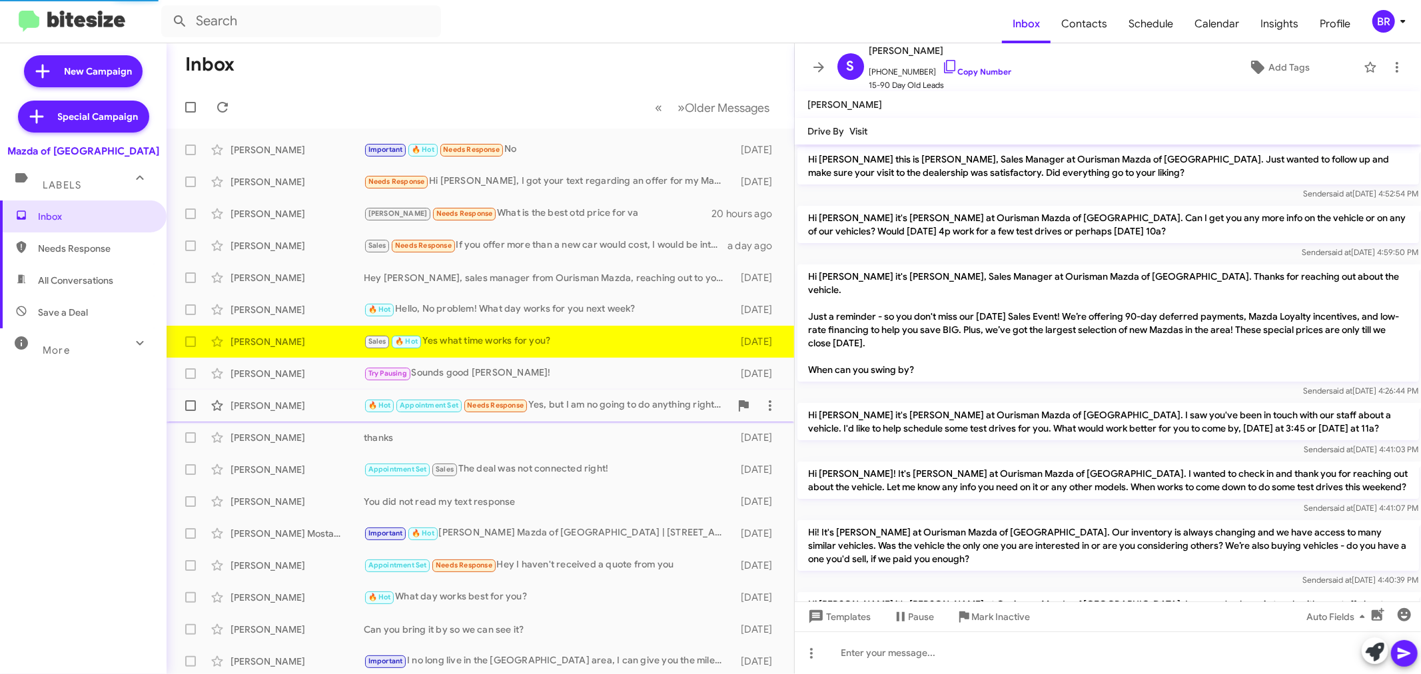
scroll to position [469, 0]
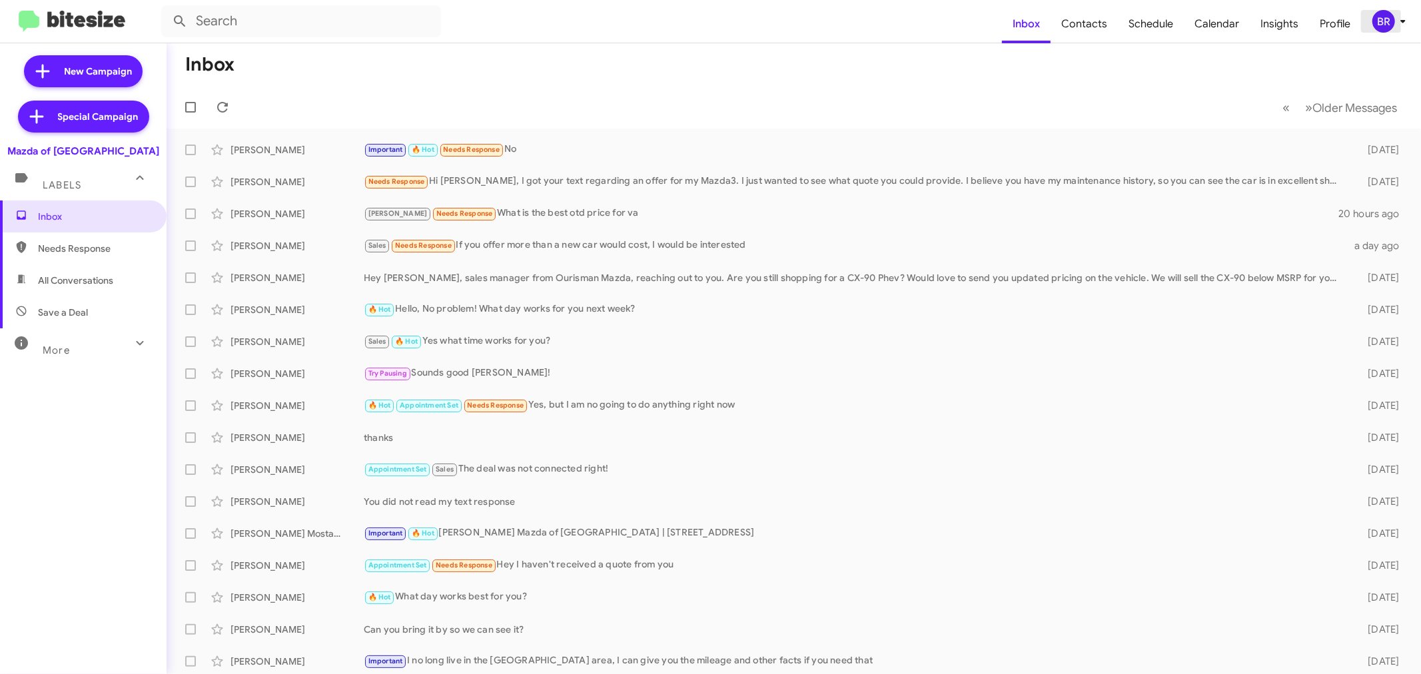
click at [1400, 29] on icon at bounding box center [1403, 21] width 16 height 16
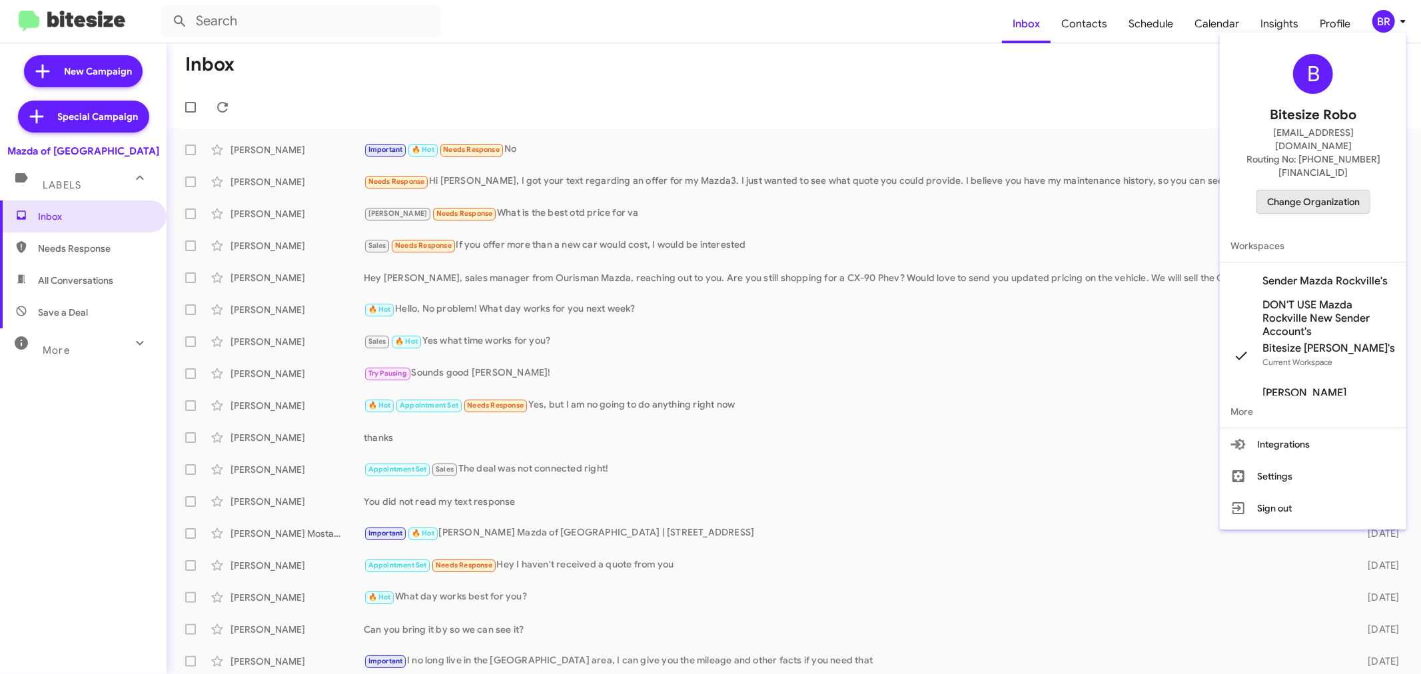
click at [1291, 191] on span "Change Organization" at bounding box center [1313, 202] width 93 height 23
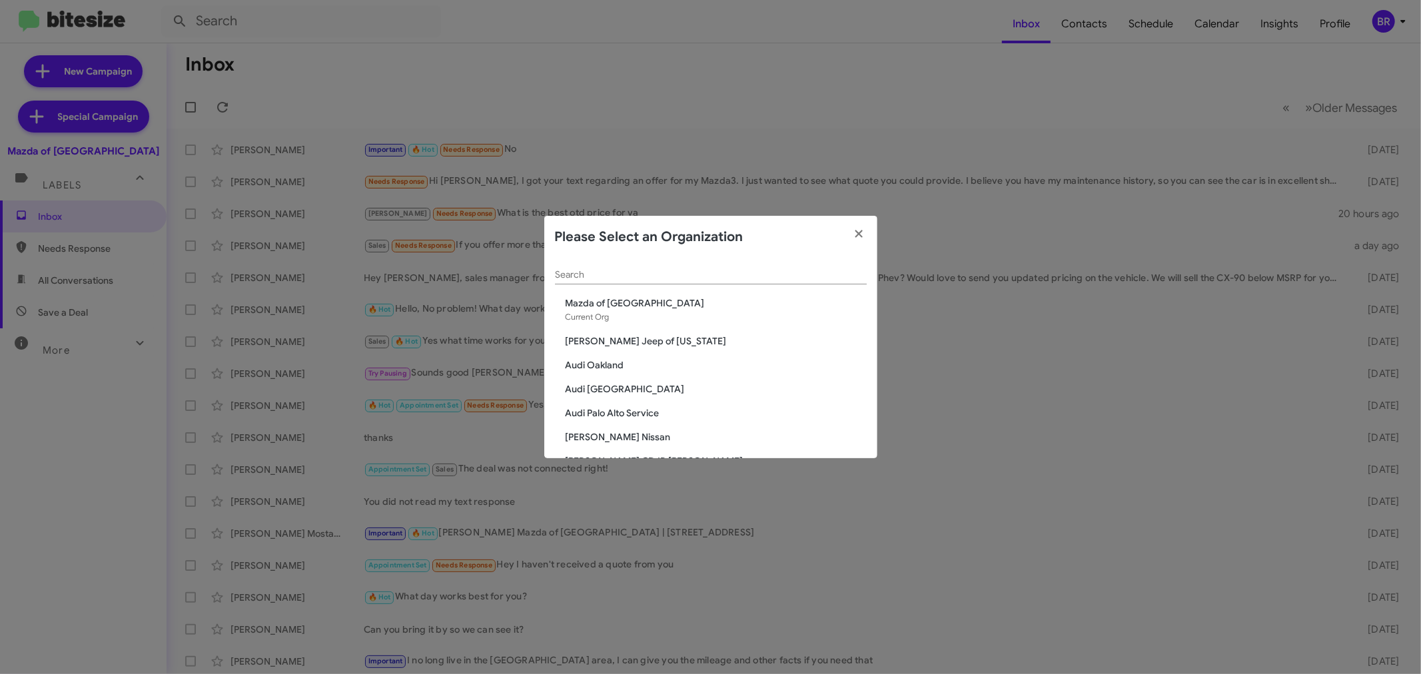
drag, startPoint x: 650, startPoint y: 285, endPoint x: 620, endPoint y: 289, distance: 30.3
click at [643, 285] on div "Search" at bounding box center [711, 278] width 312 height 38
click at [578, 275] on input "Search" at bounding box center [711, 275] width 312 height 11
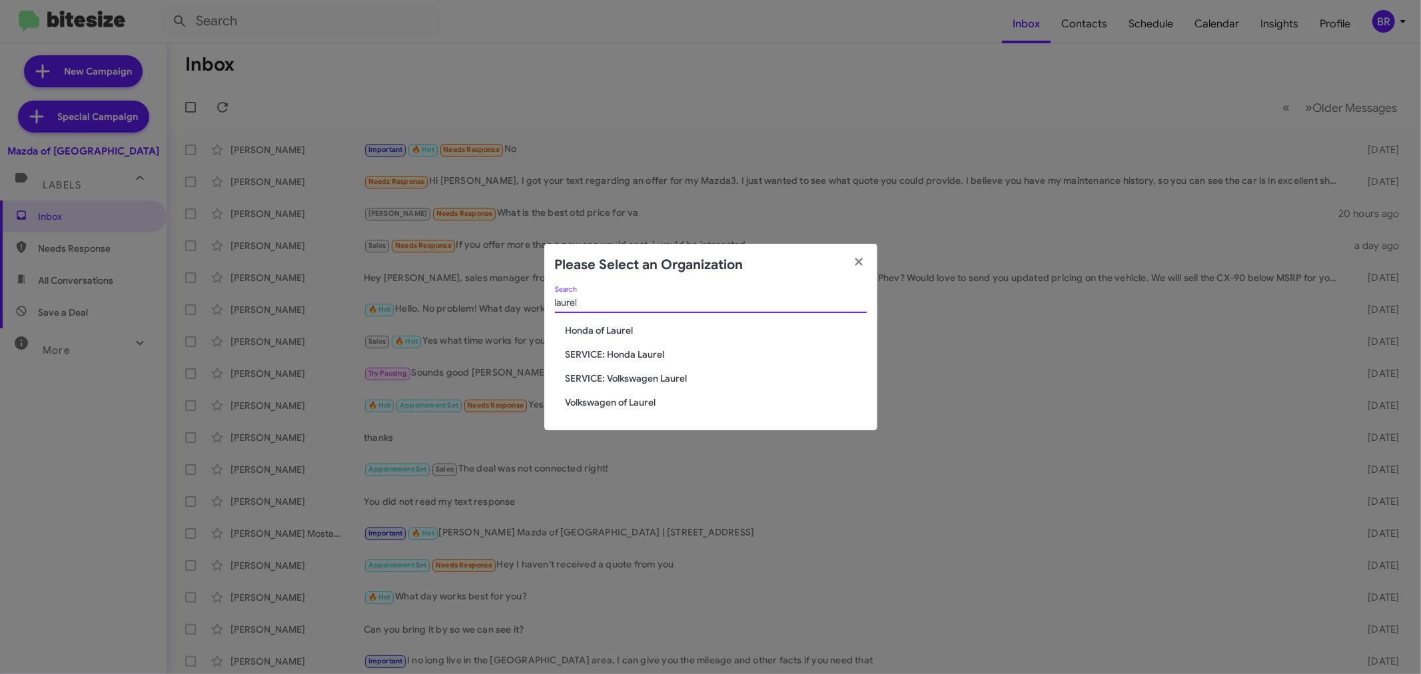
type input "laurel"
click at [634, 403] on span "Volkswagen of Laurel" at bounding box center [716, 402] width 301 height 13
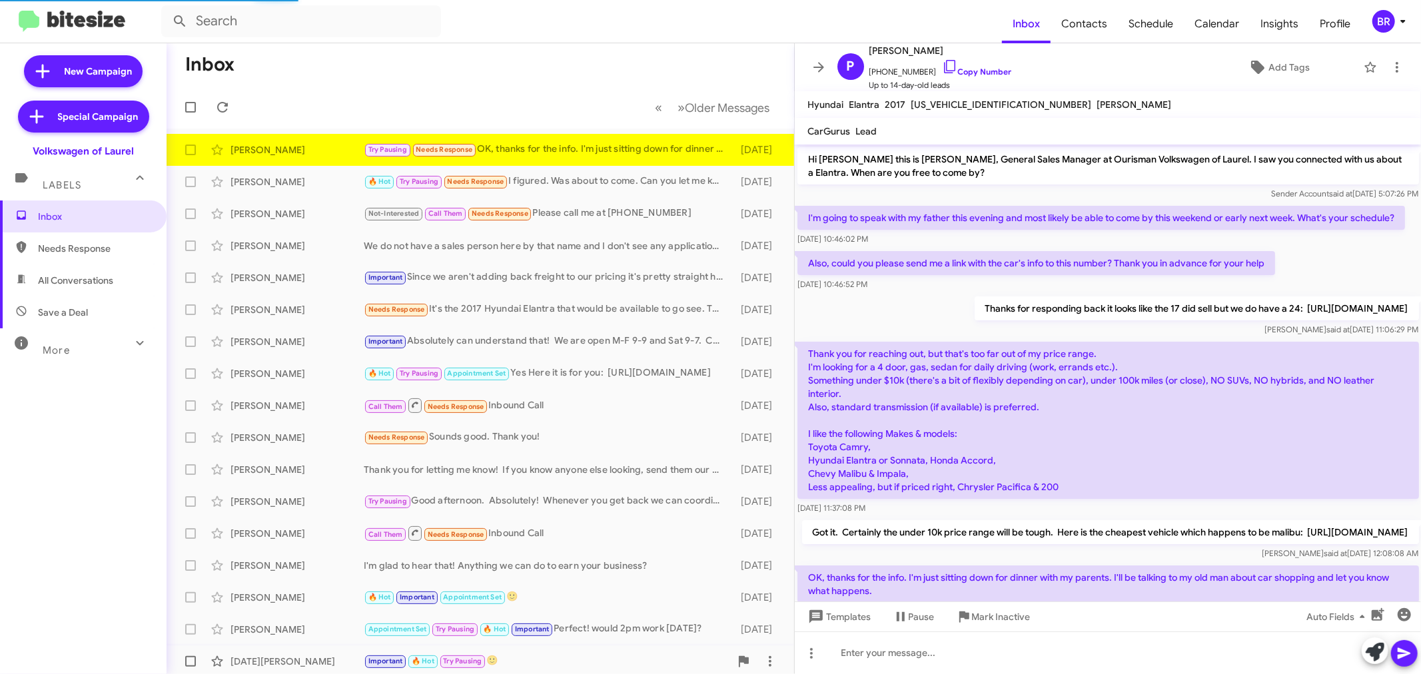
scroll to position [83, 0]
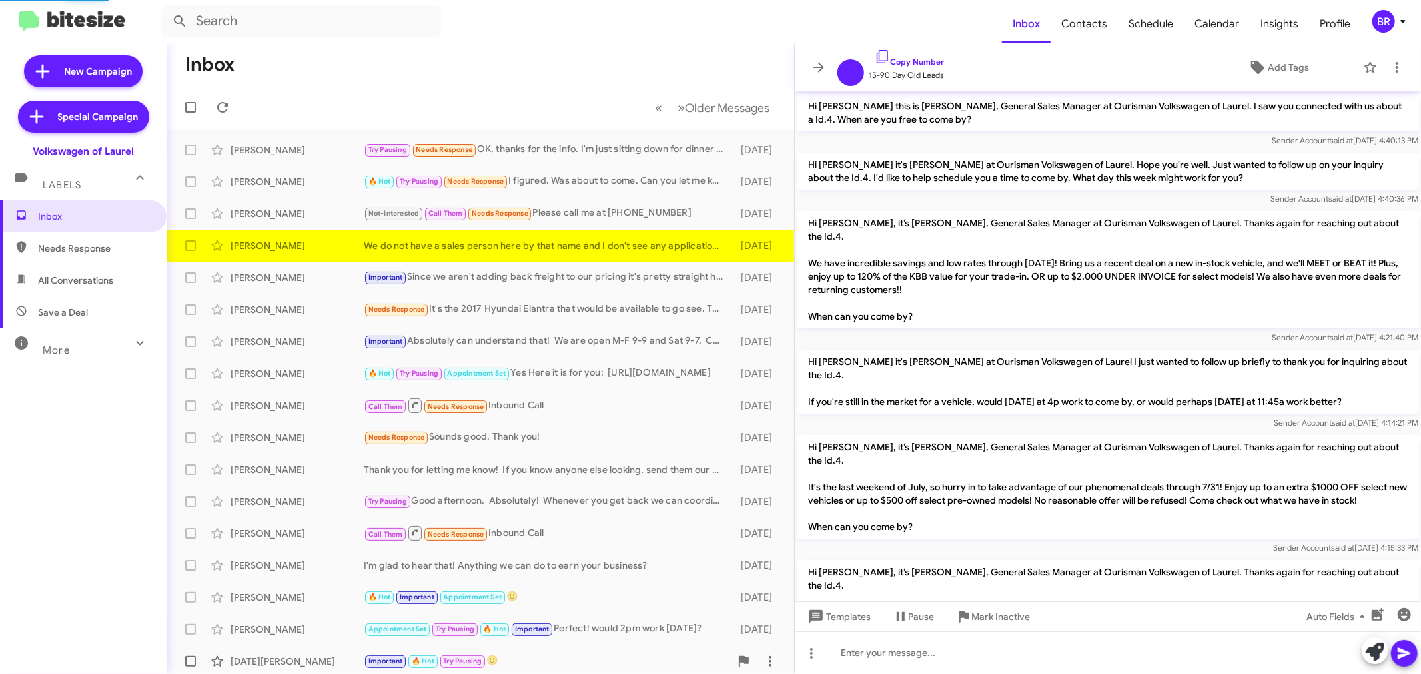
scroll to position [538, 0]
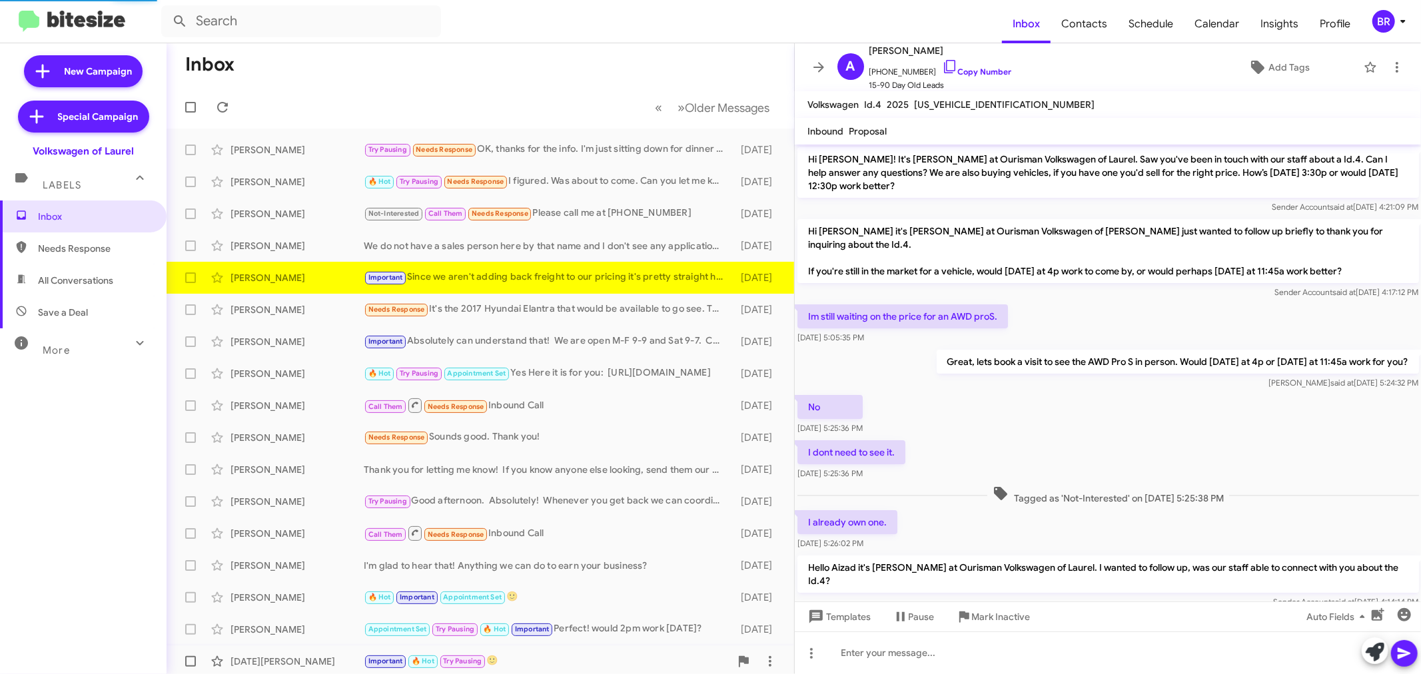
scroll to position [561, 0]
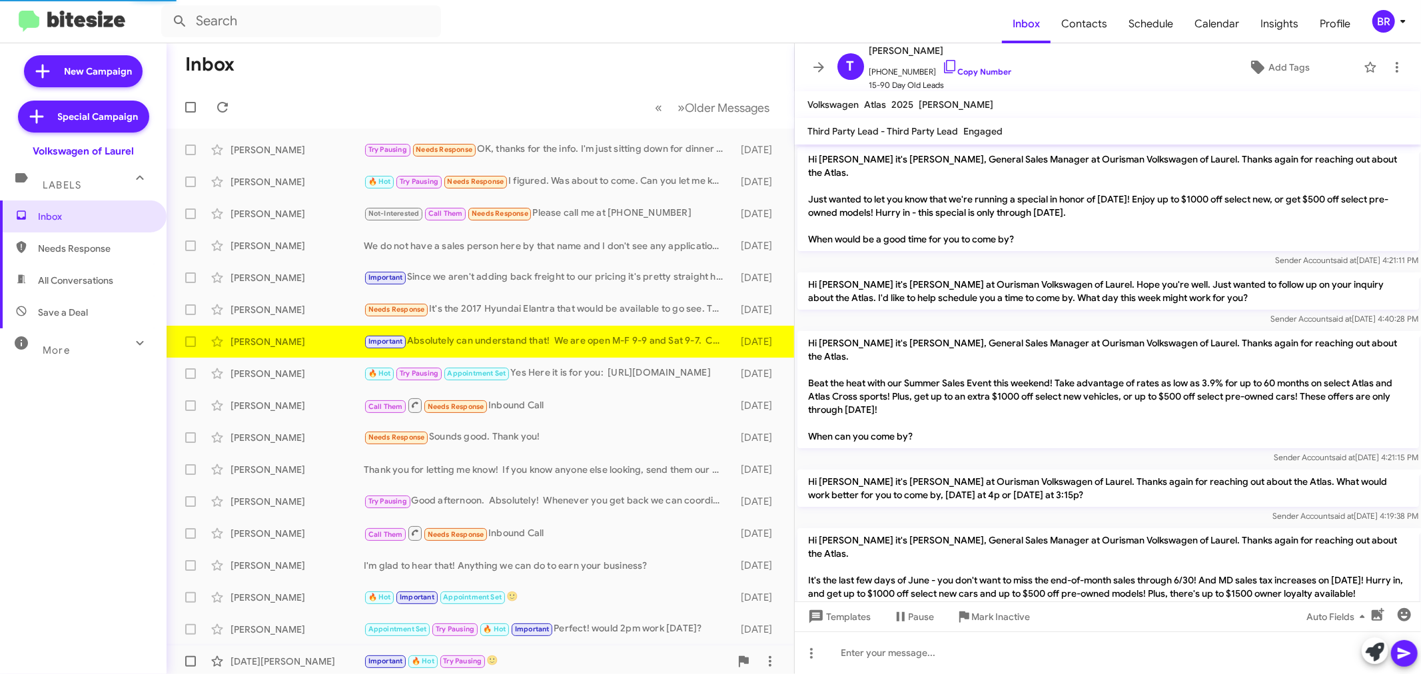
scroll to position [1261, 0]
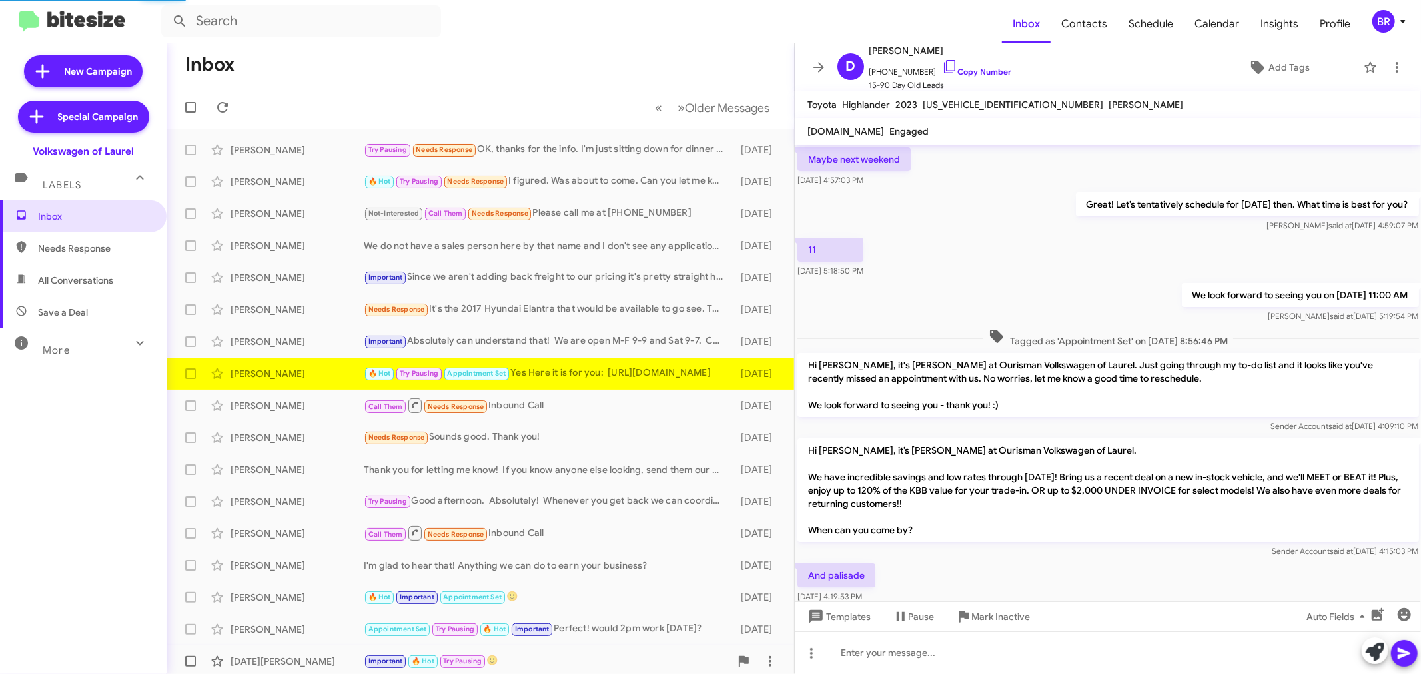
scroll to position [934, 0]
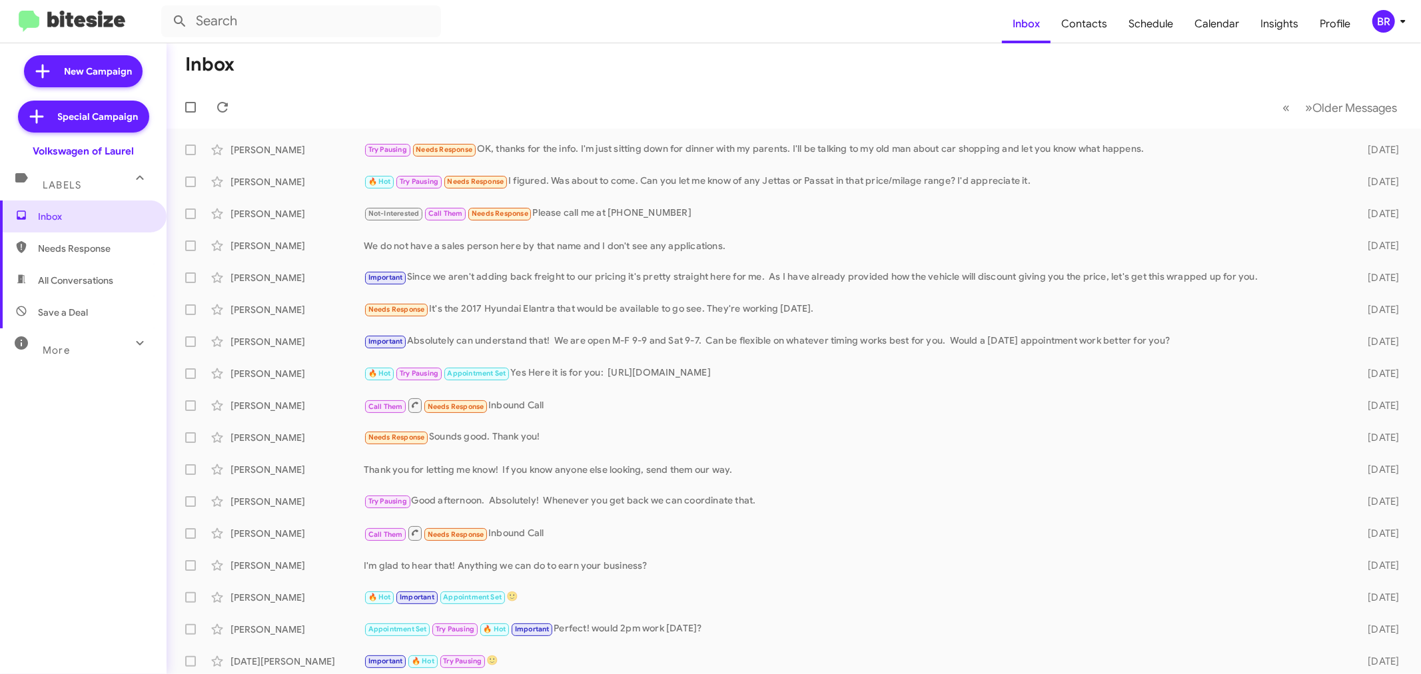
click at [1389, 29] on div "BR" at bounding box center [1384, 21] width 23 height 23
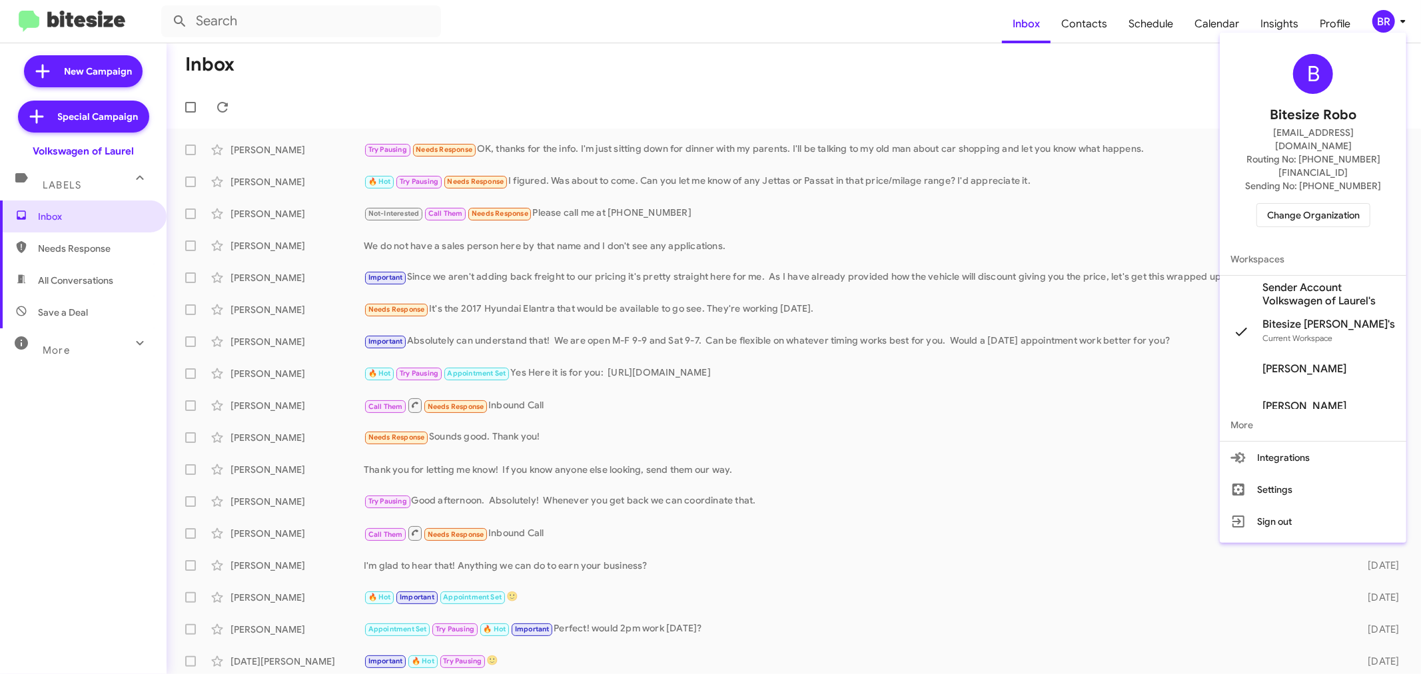
click at [1299, 204] on span "Change Organization" at bounding box center [1313, 215] width 93 height 23
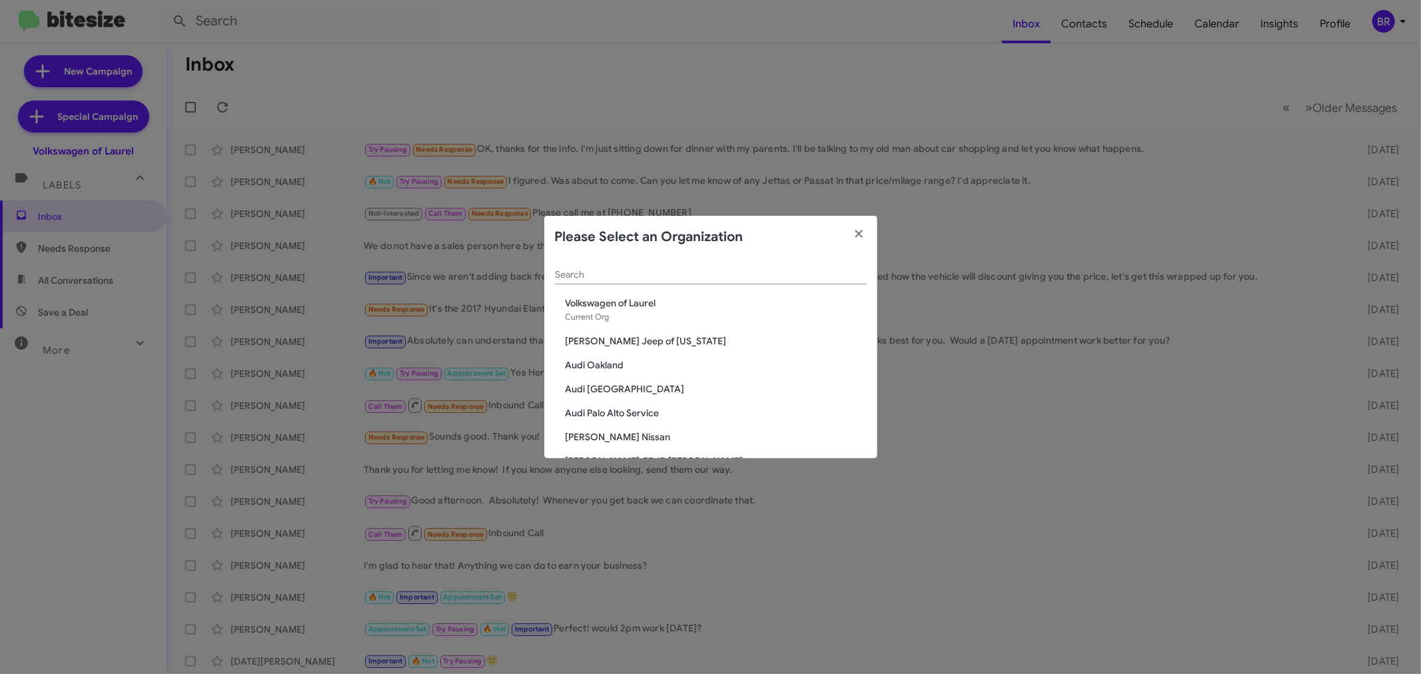
click at [665, 274] on input "Search" at bounding box center [711, 275] width 312 height 11
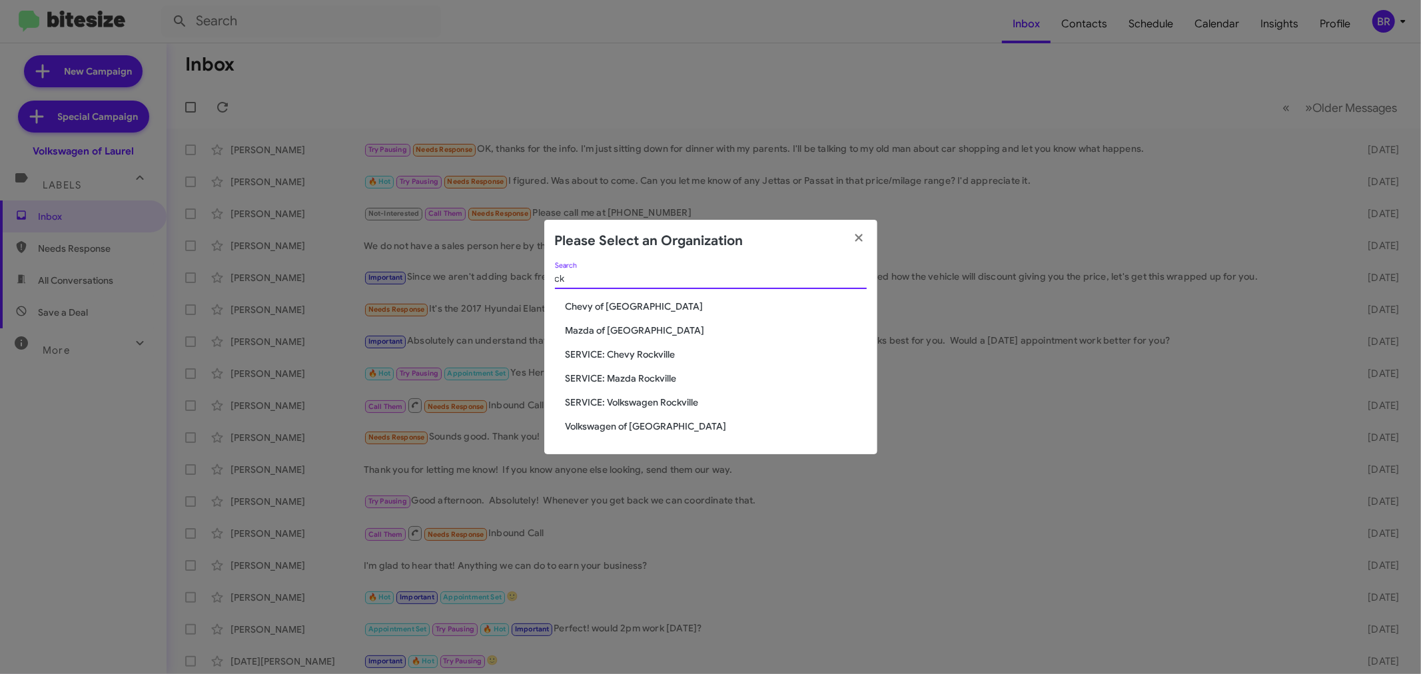
type input "c"
type input "rockv"
click at [634, 418] on div "rockv Search Chevy of Rockville Mazda of Rockville SERVICE: Chevy Rockville SER…" at bounding box center [710, 359] width 333 height 193
click at [633, 430] on span "Volkswagen of [GEOGRAPHIC_DATA]" at bounding box center [716, 426] width 301 height 13
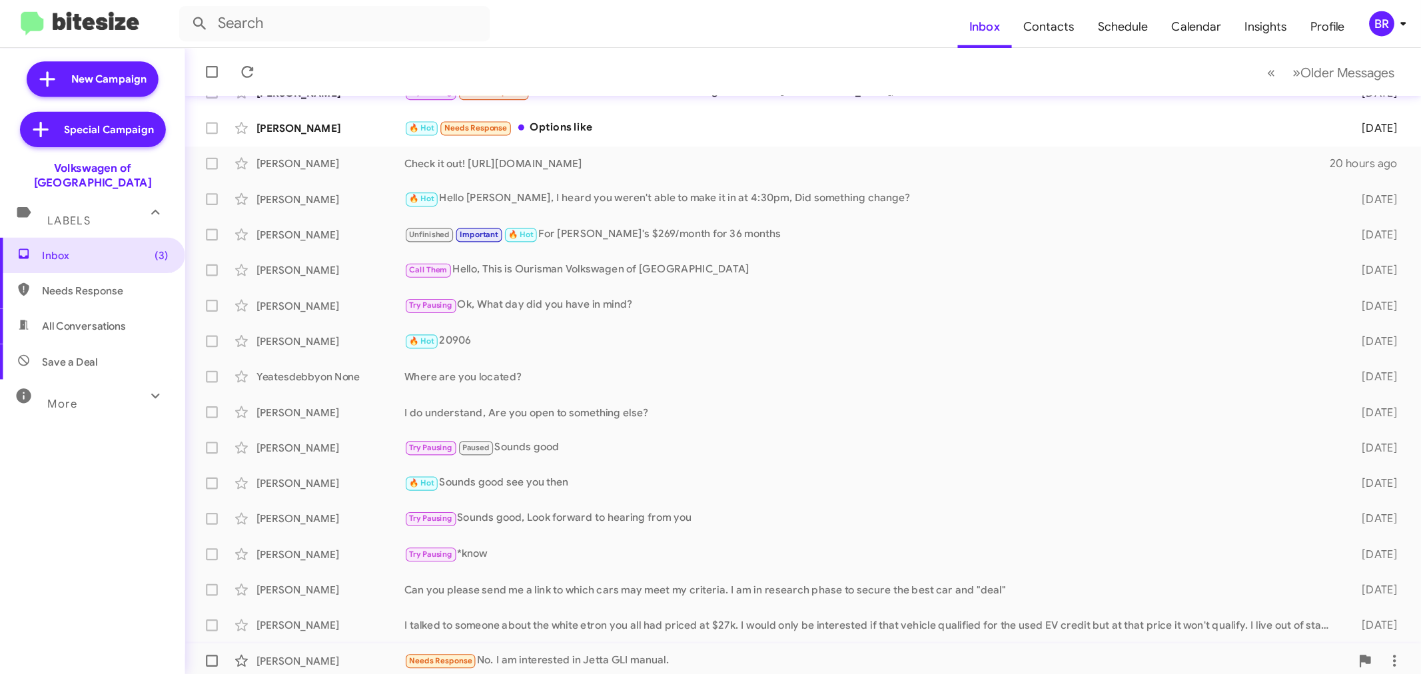
scroll to position [99, 0]
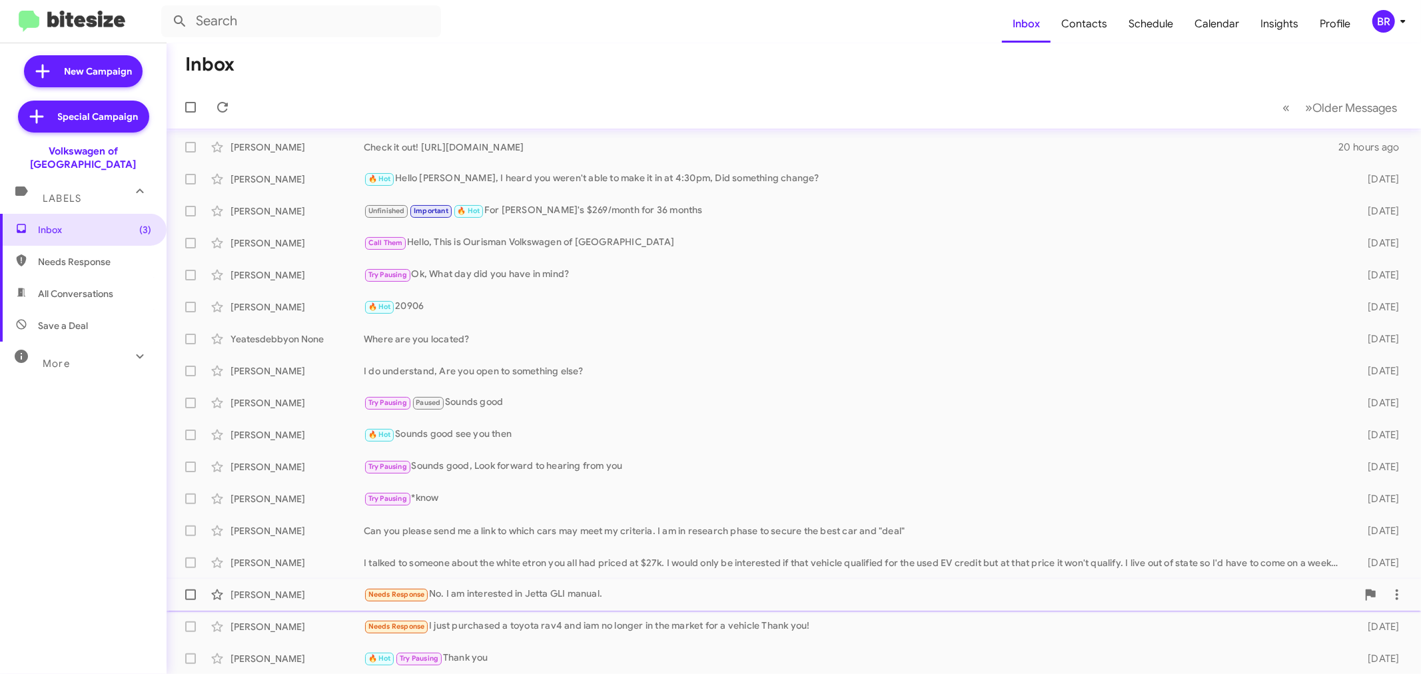
scroll to position [90, 0]
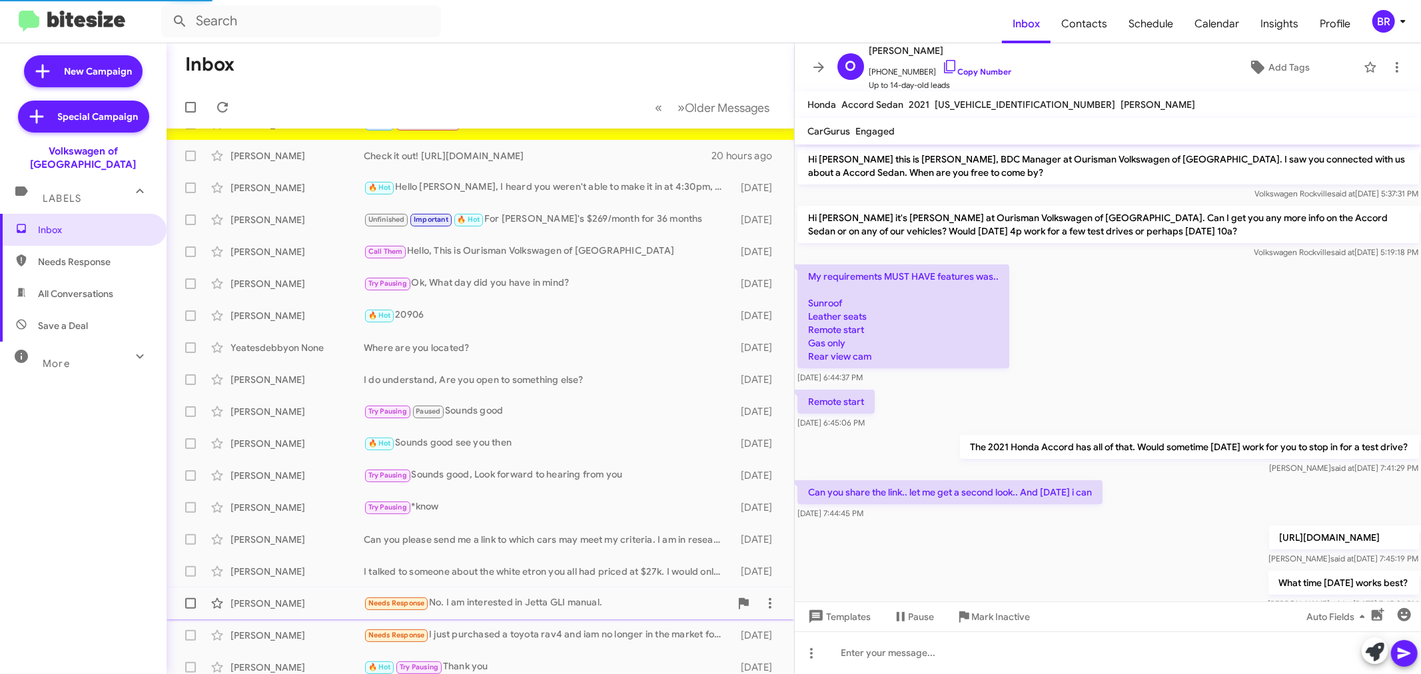
scroll to position [281, 0]
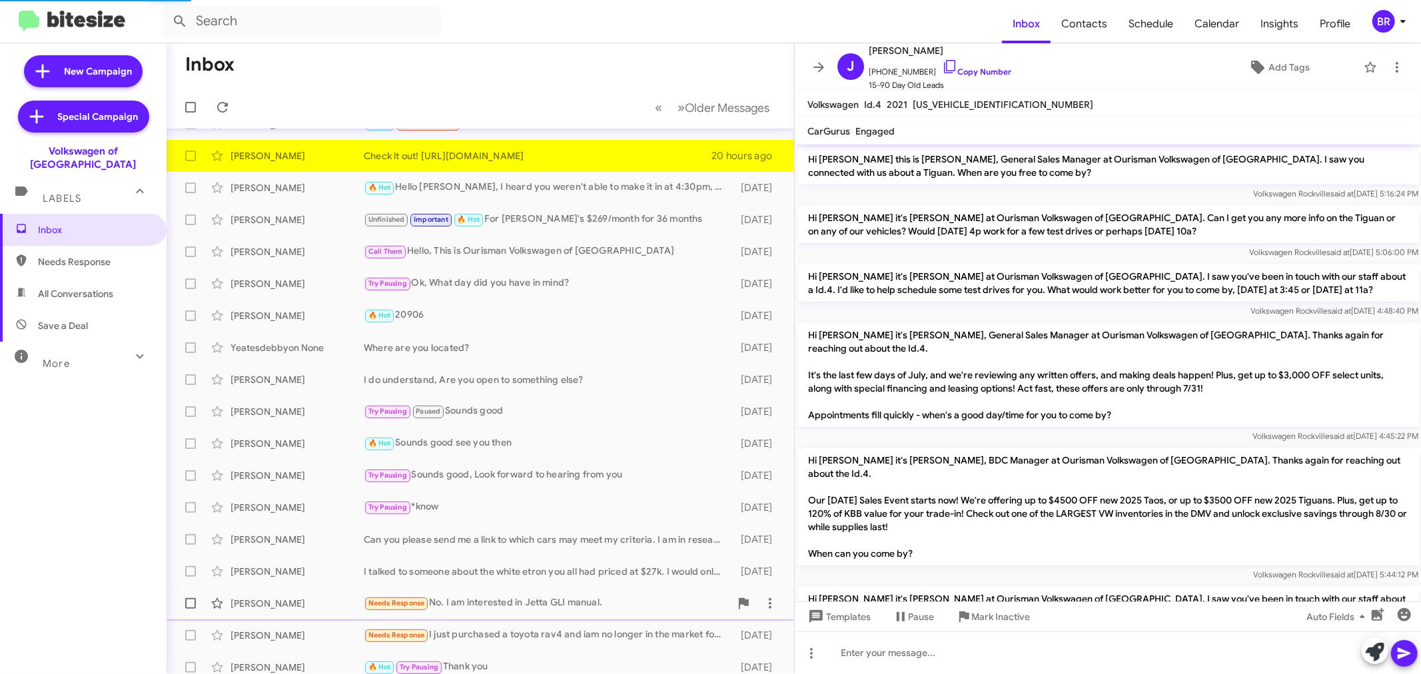
scroll to position [282, 0]
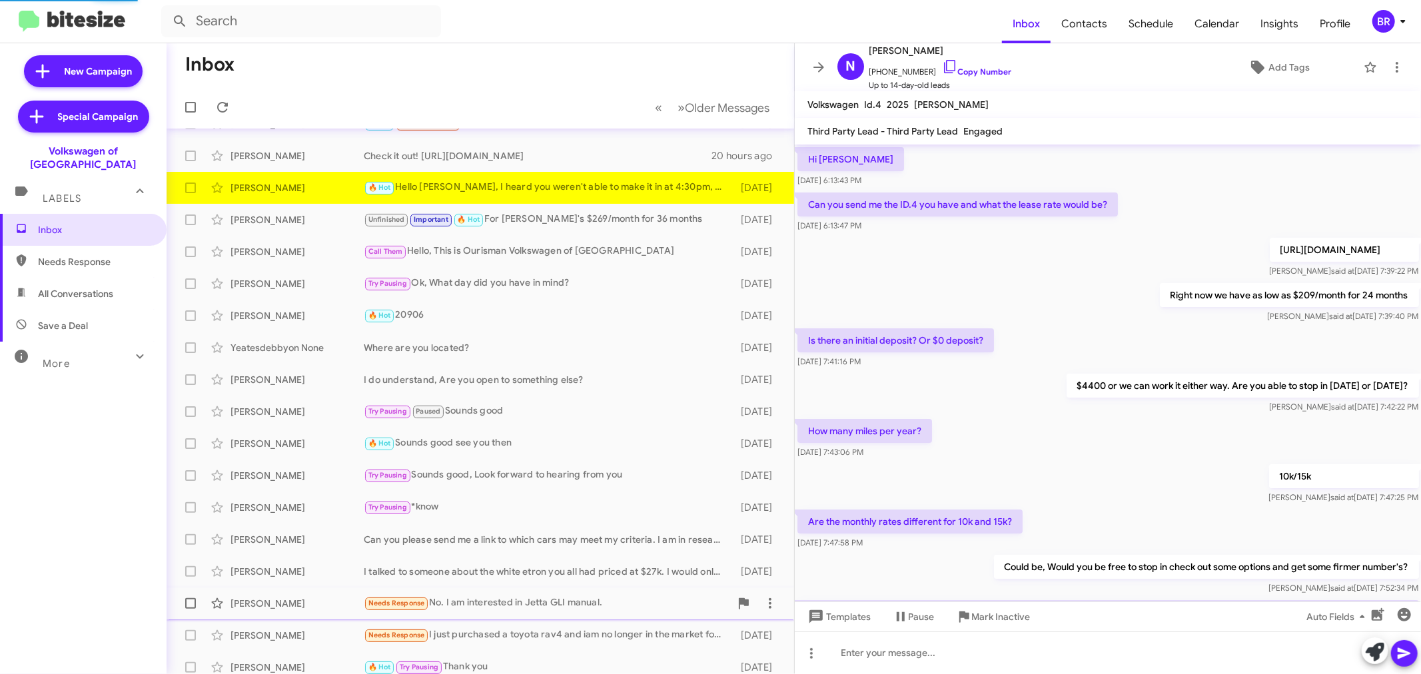
scroll to position [541, 0]
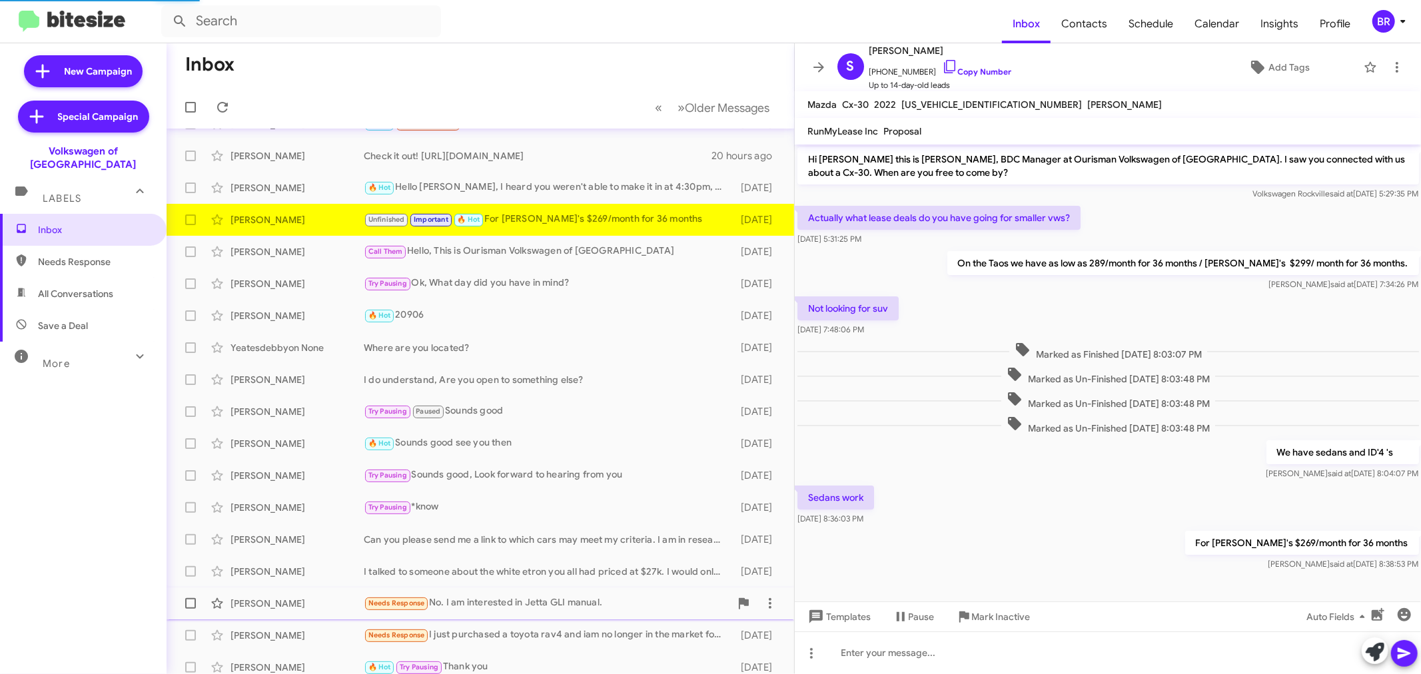
scroll to position [9, 0]
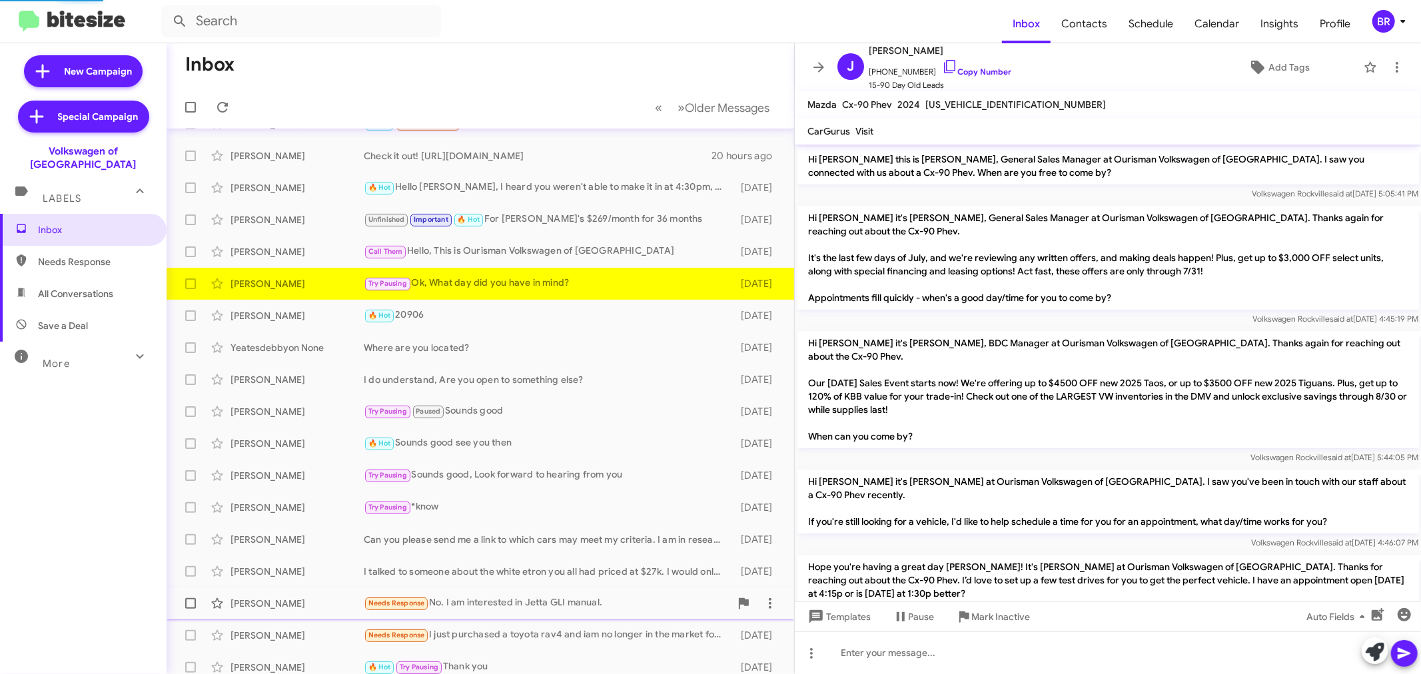
scroll to position [136, 0]
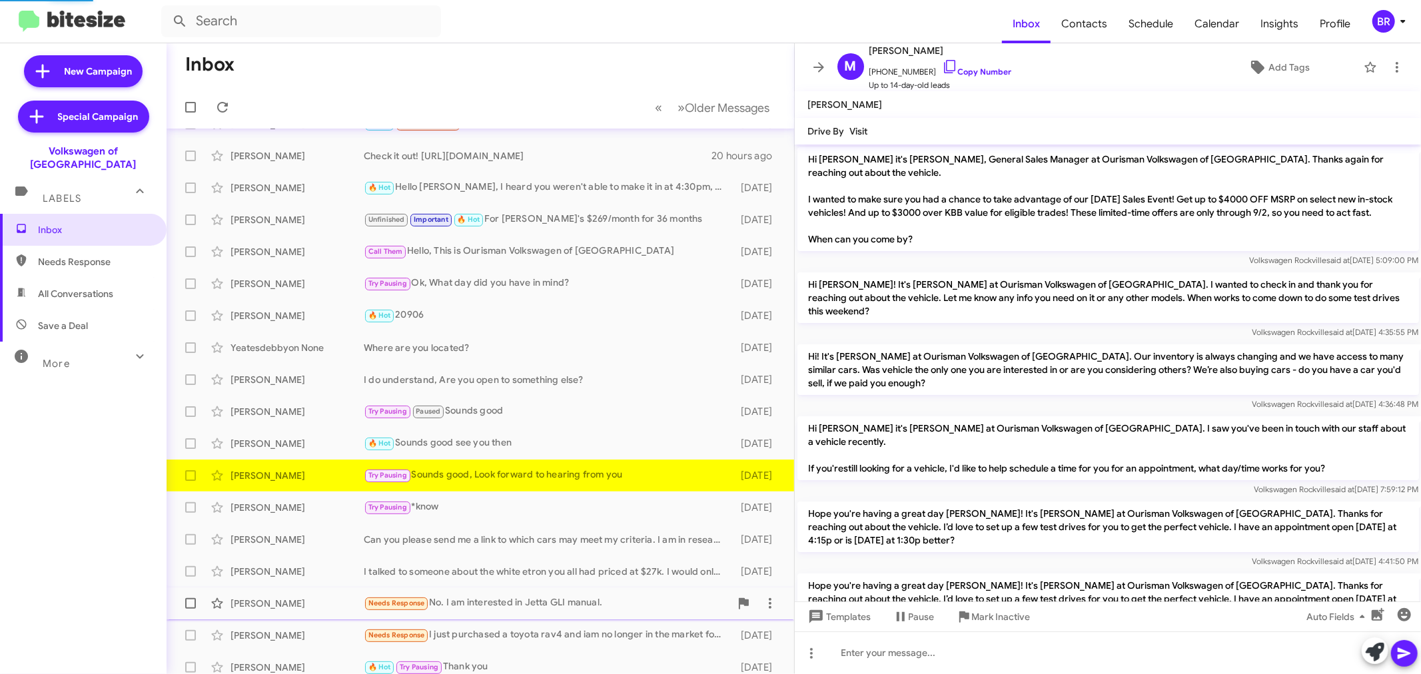
scroll to position [1154, 0]
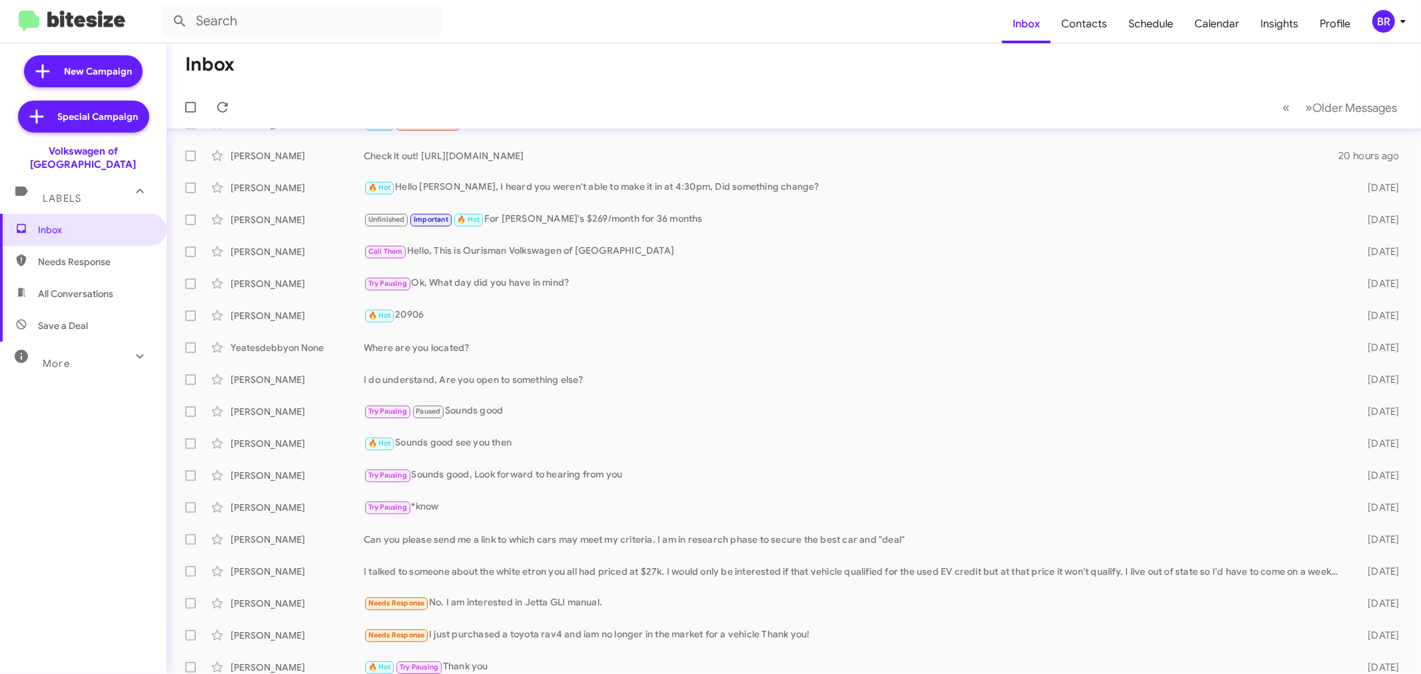
click at [1385, 22] on div "BR" at bounding box center [1384, 21] width 23 height 23
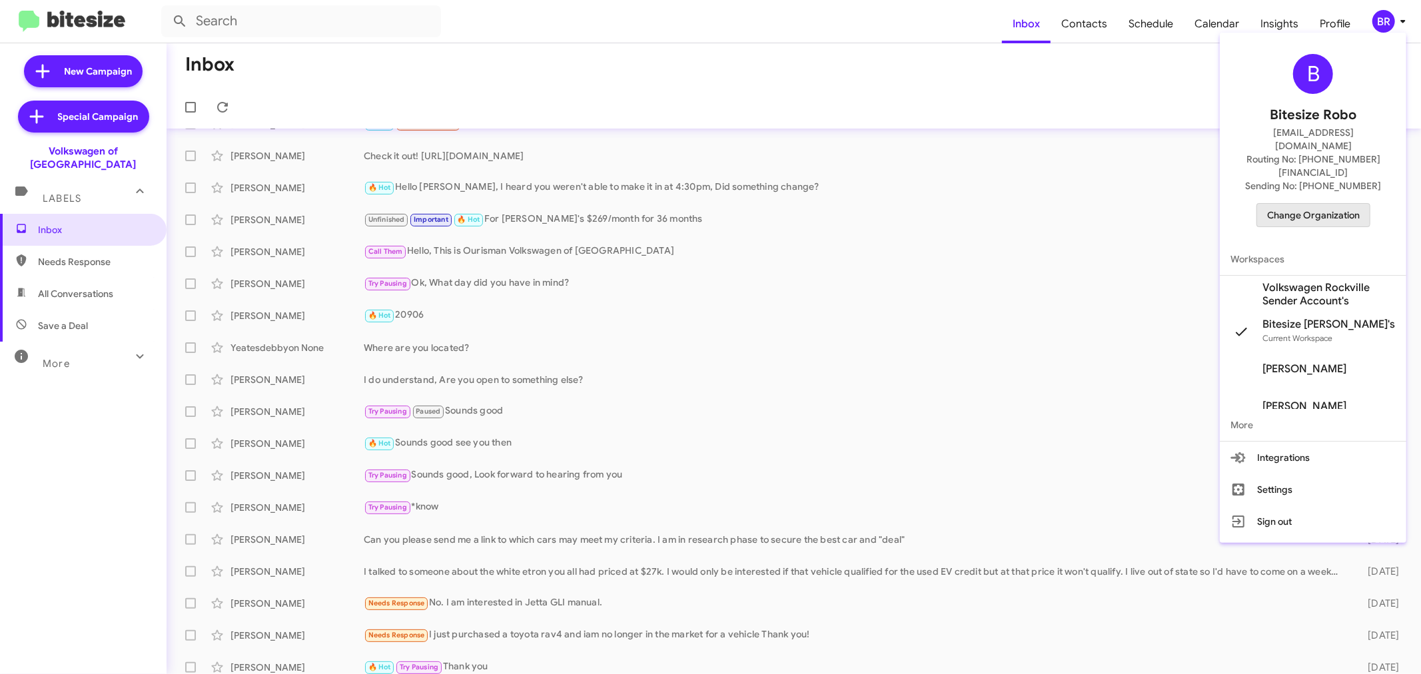
click at [1299, 204] on span "Change Organization" at bounding box center [1313, 215] width 93 height 23
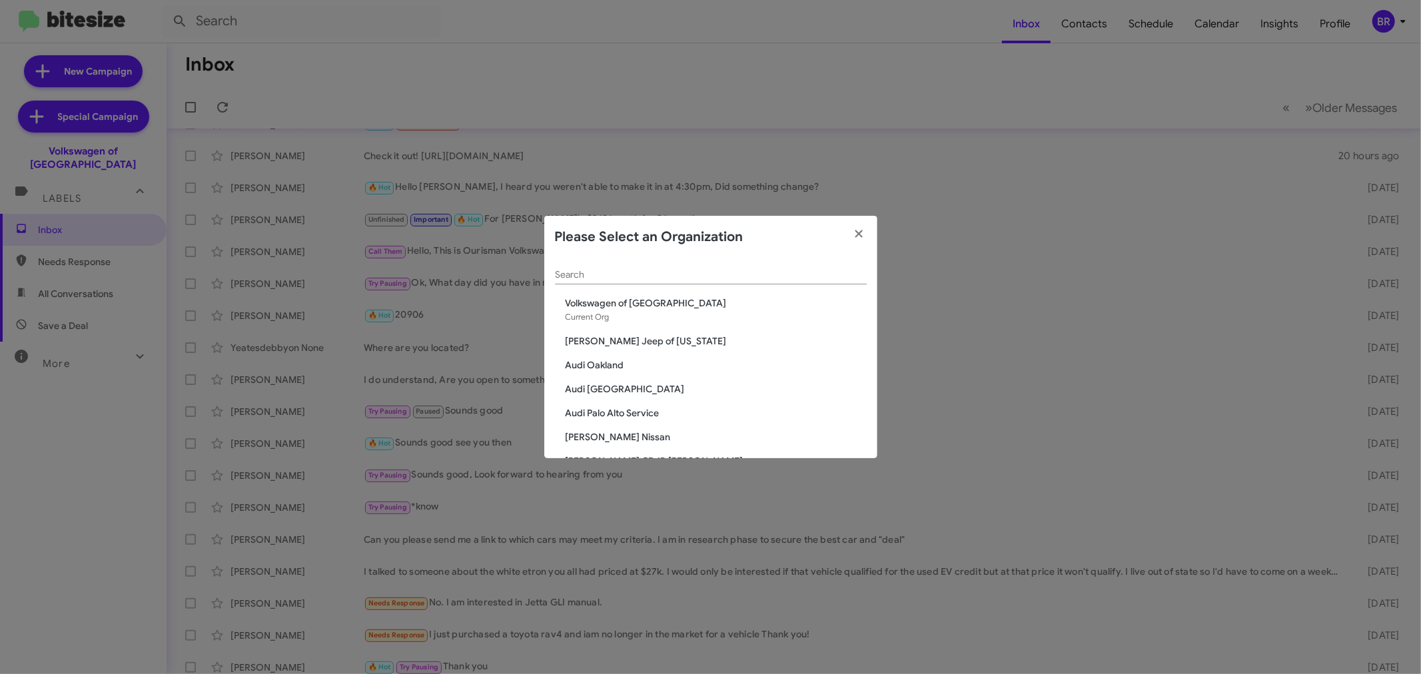
click at [696, 274] on input "Search" at bounding box center [711, 275] width 312 height 11
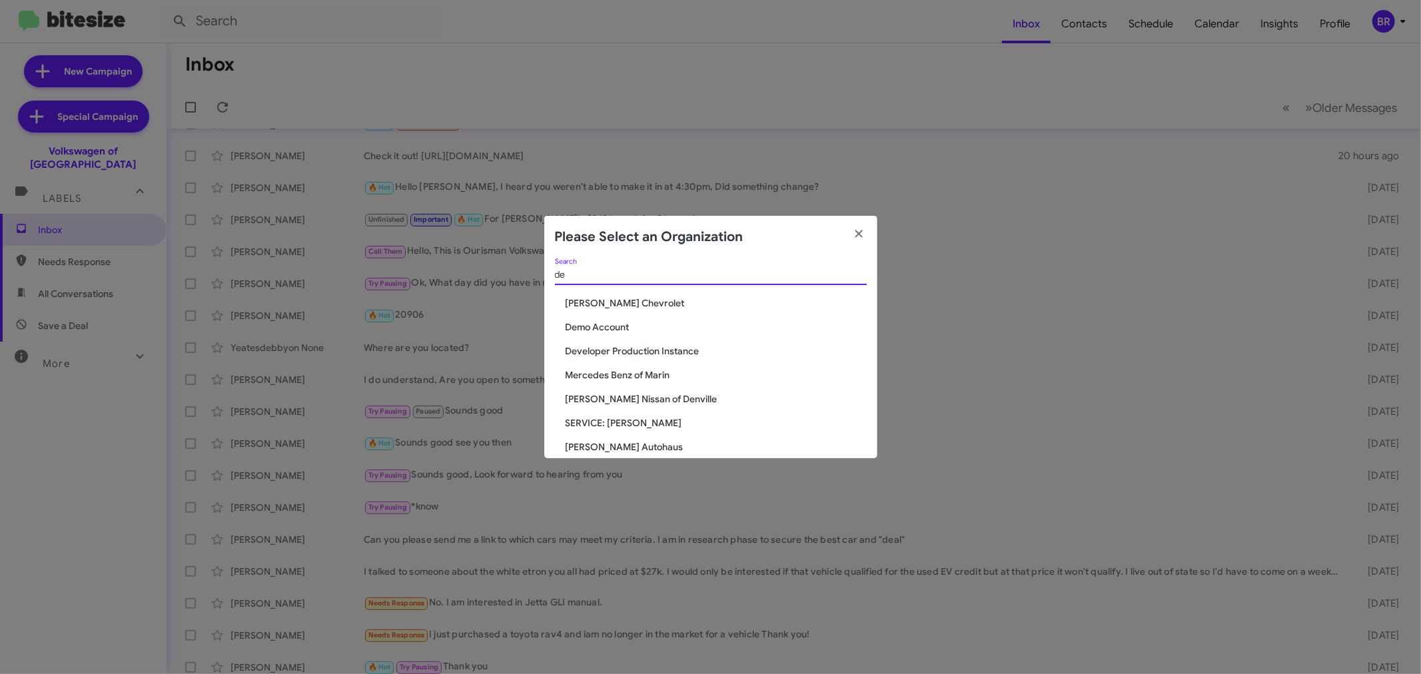
type input "de"
click at [613, 303] on span "DeLillo Chevrolet" at bounding box center [716, 303] width 301 height 13
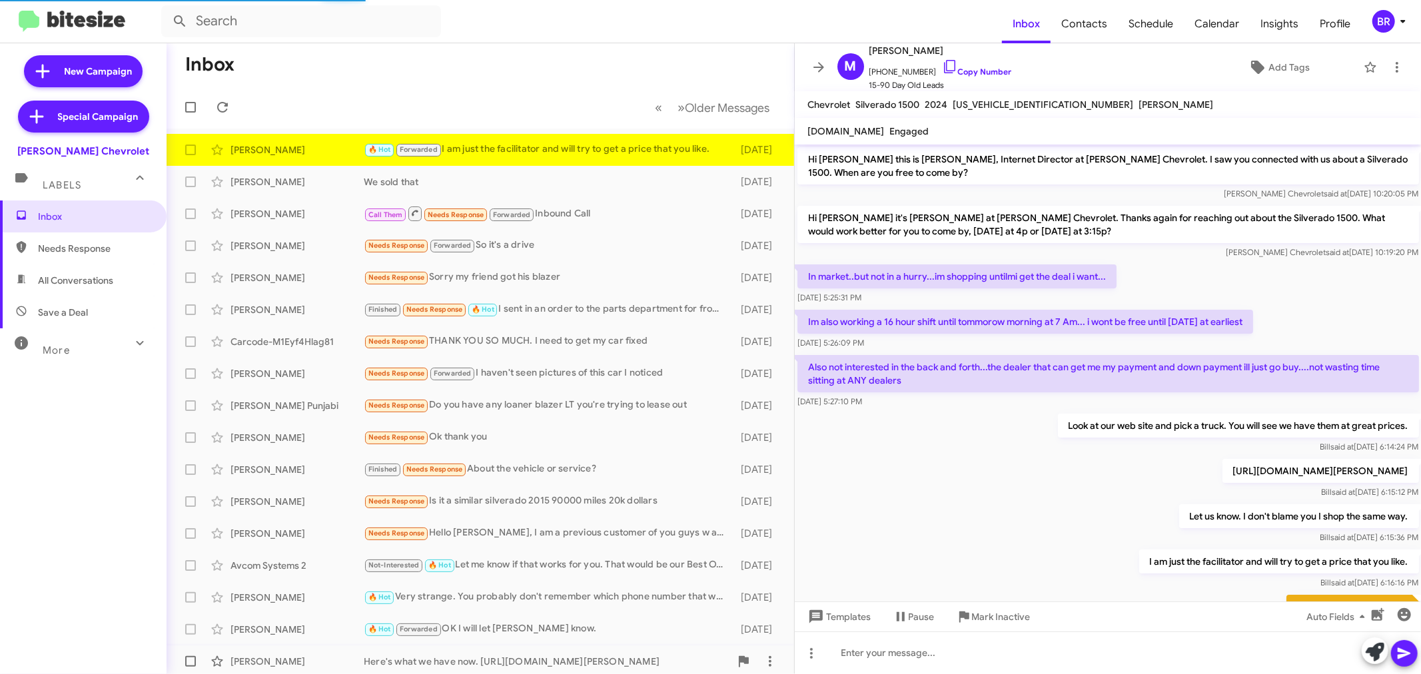
scroll to position [138, 0]
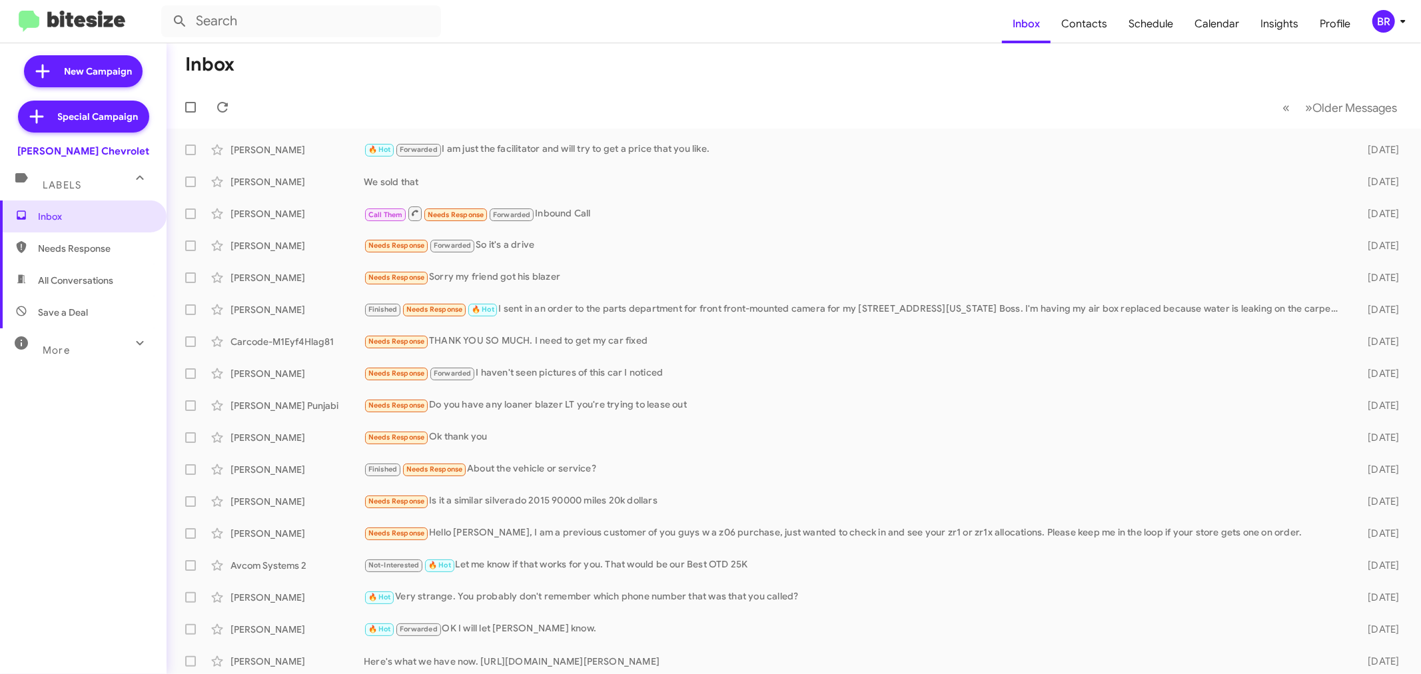
click at [1388, 23] on div "BR" at bounding box center [1384, 21] width 23 height 23
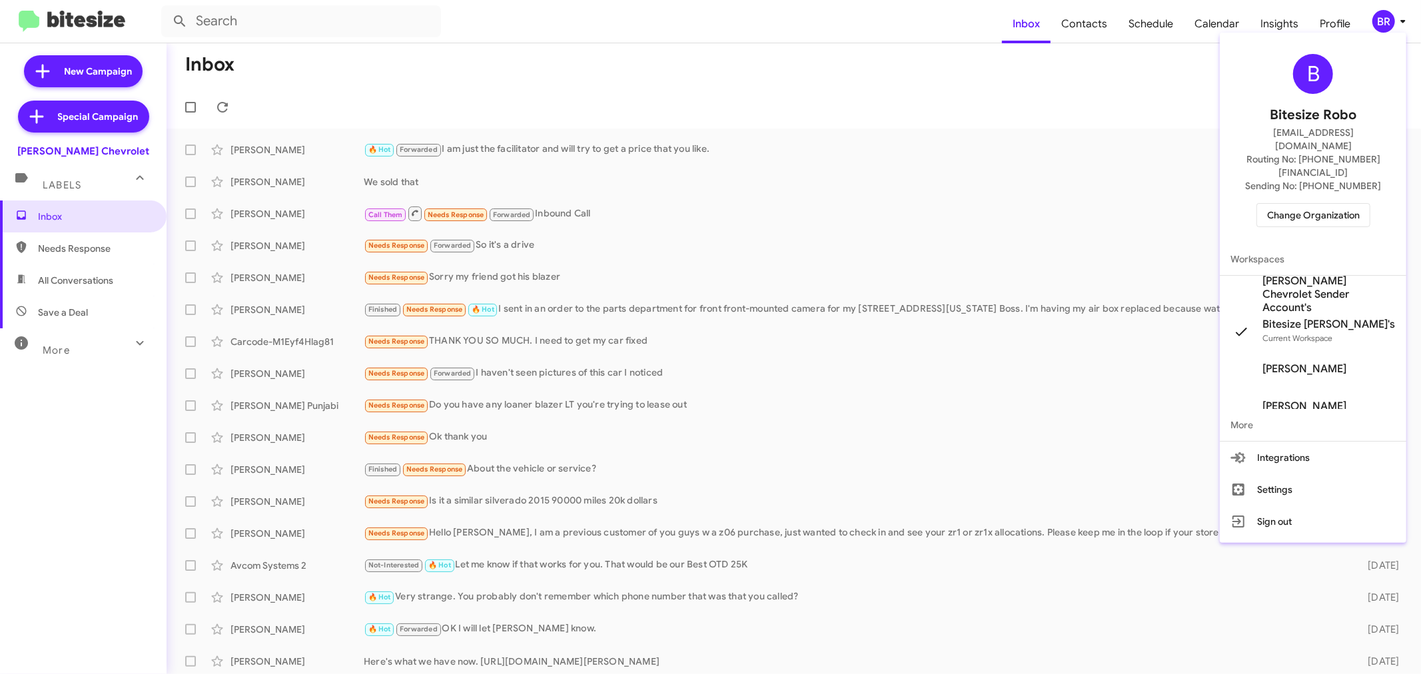
click at [1327, 204] on span "Change Organization" at bounding box center [1313, 215] width 93 height 23
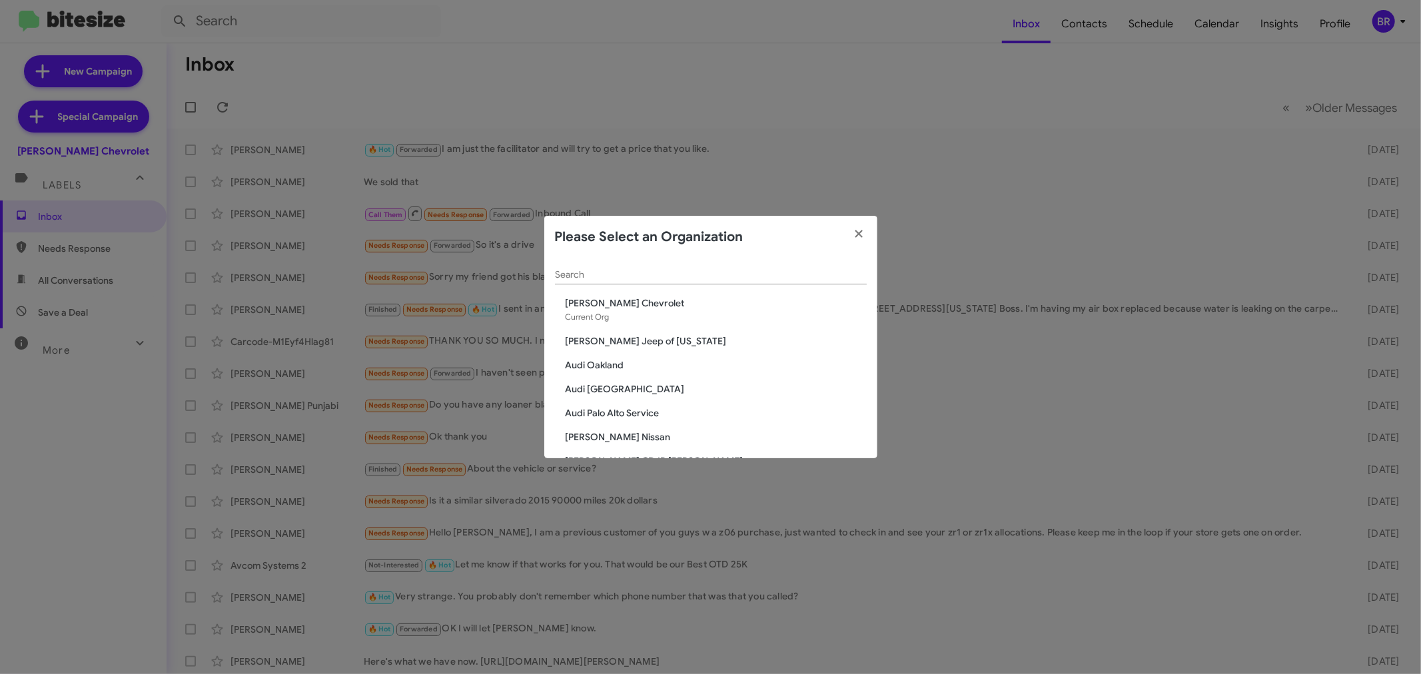
click at [649, 268] on div "Search" at bounding box center [711, 272] width 312 height 26
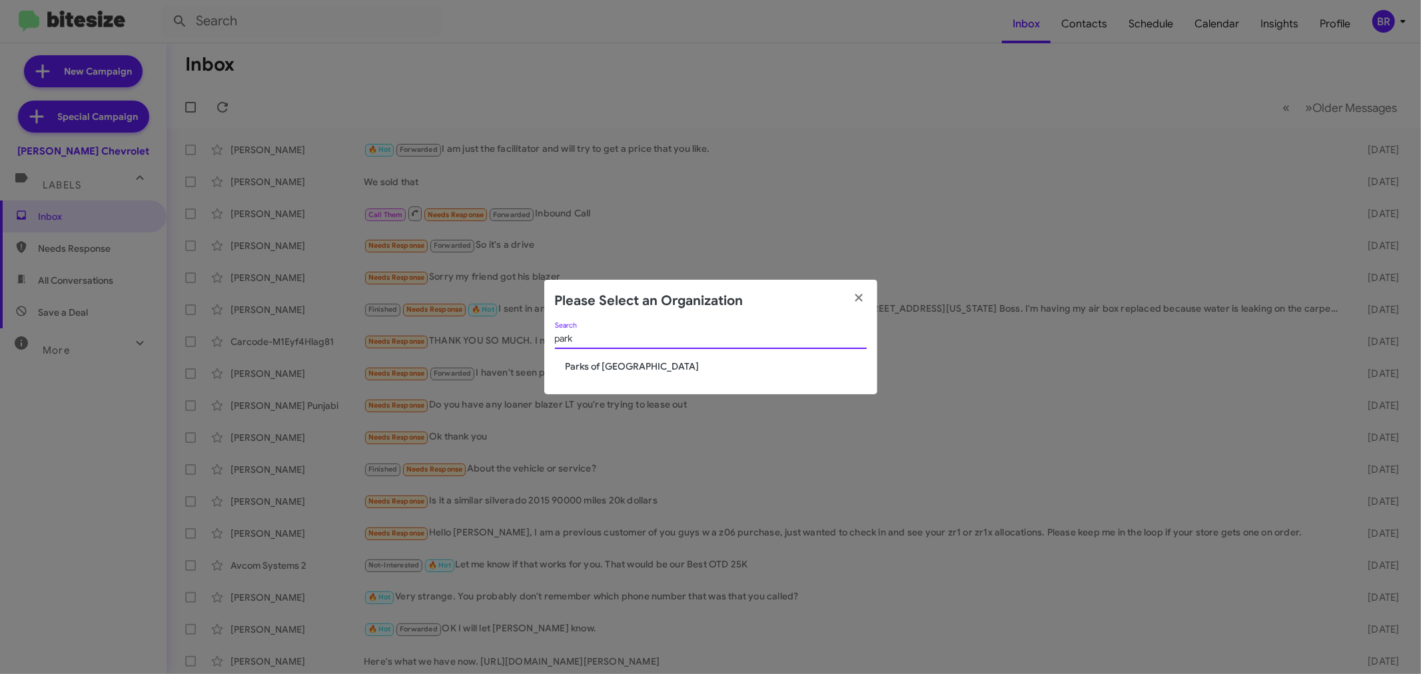
type input "park"
click at [613, 371] on span "Parks of [GEOGRAPHIC_DATA]" at bounding box center [716, 366] width 301 height 13
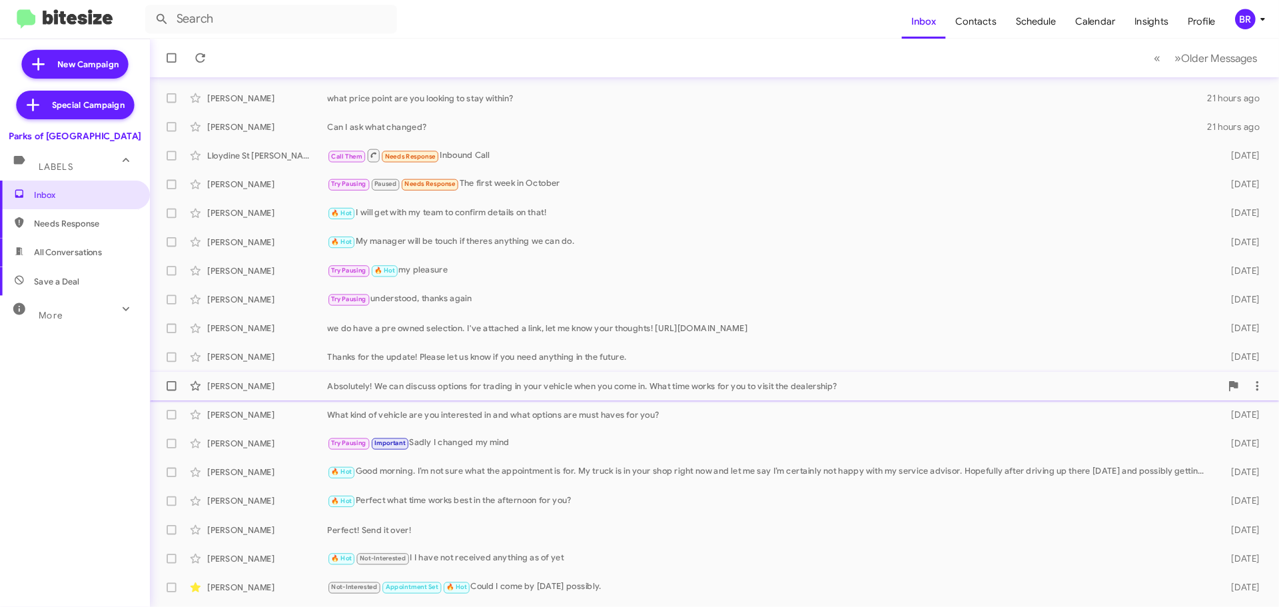
scroll to position [99, 0]
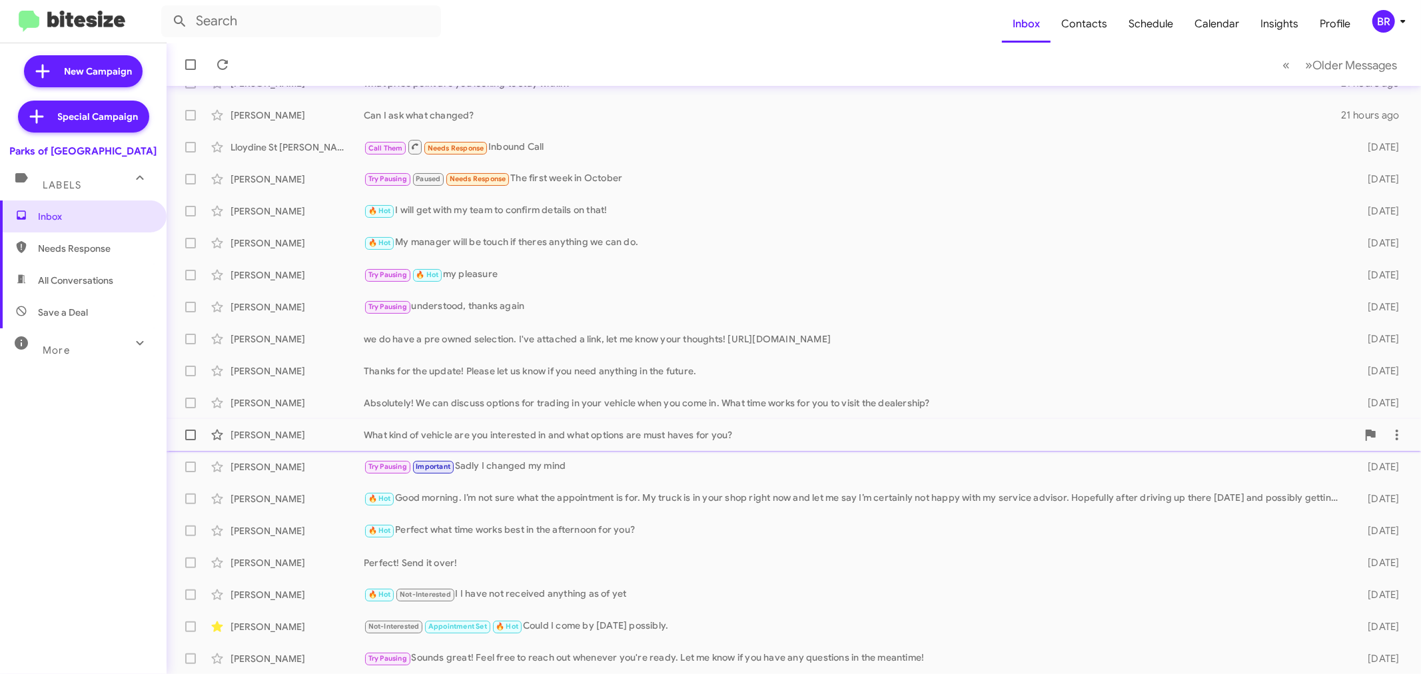
click at [436, 430] on div "What kind of vehicle are you interested in and what options are must haves for …" at bounding box center [861, 434] width 994 height 13
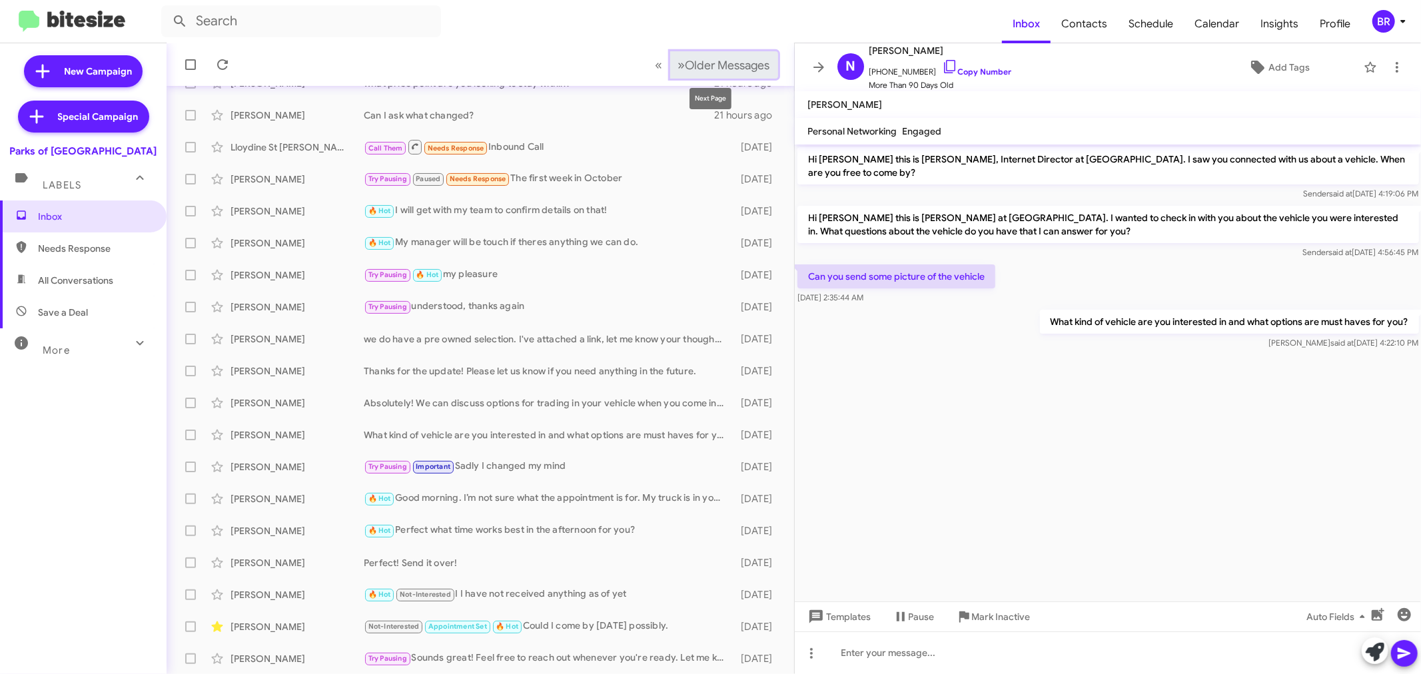
click at [724, 63] on span "Older Messages" at bounding box center [728, 65] width 85 height 15
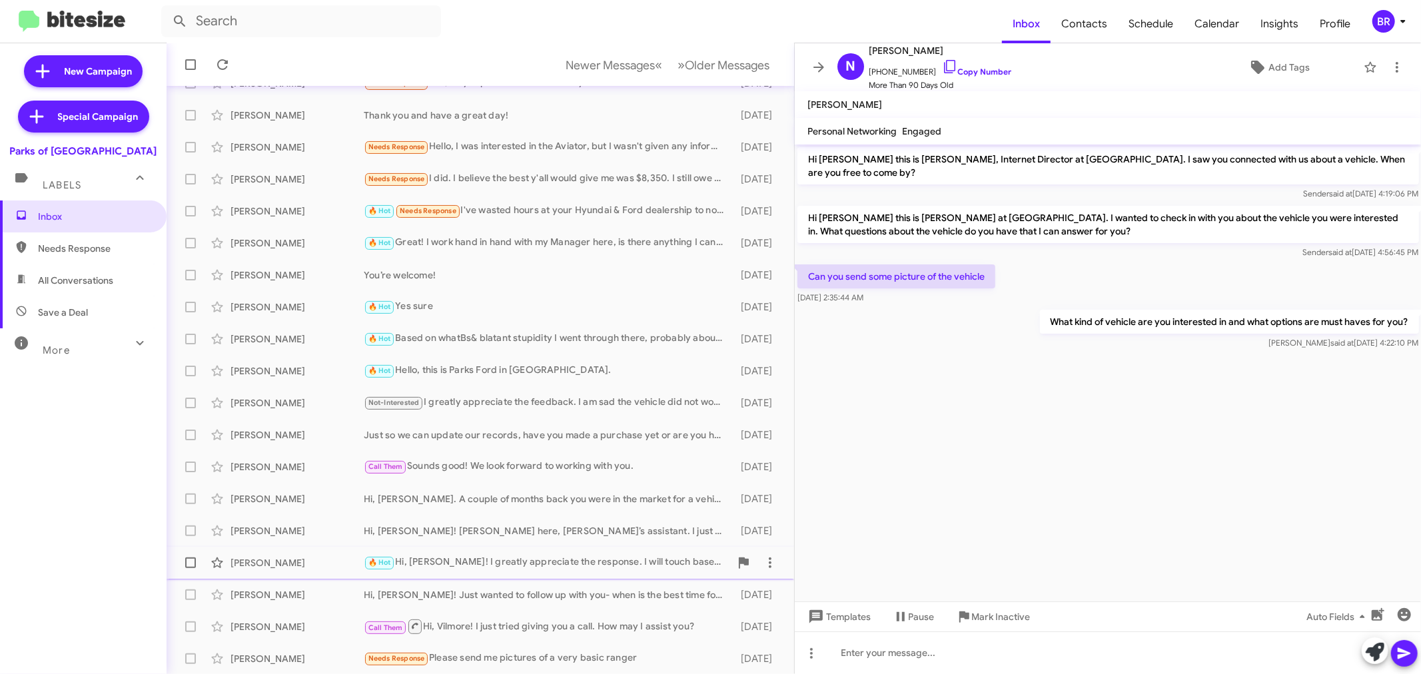
click at [303, 567] on div "[PERSON_NAME]" at bounding box center [297, 562] width 133 height 13
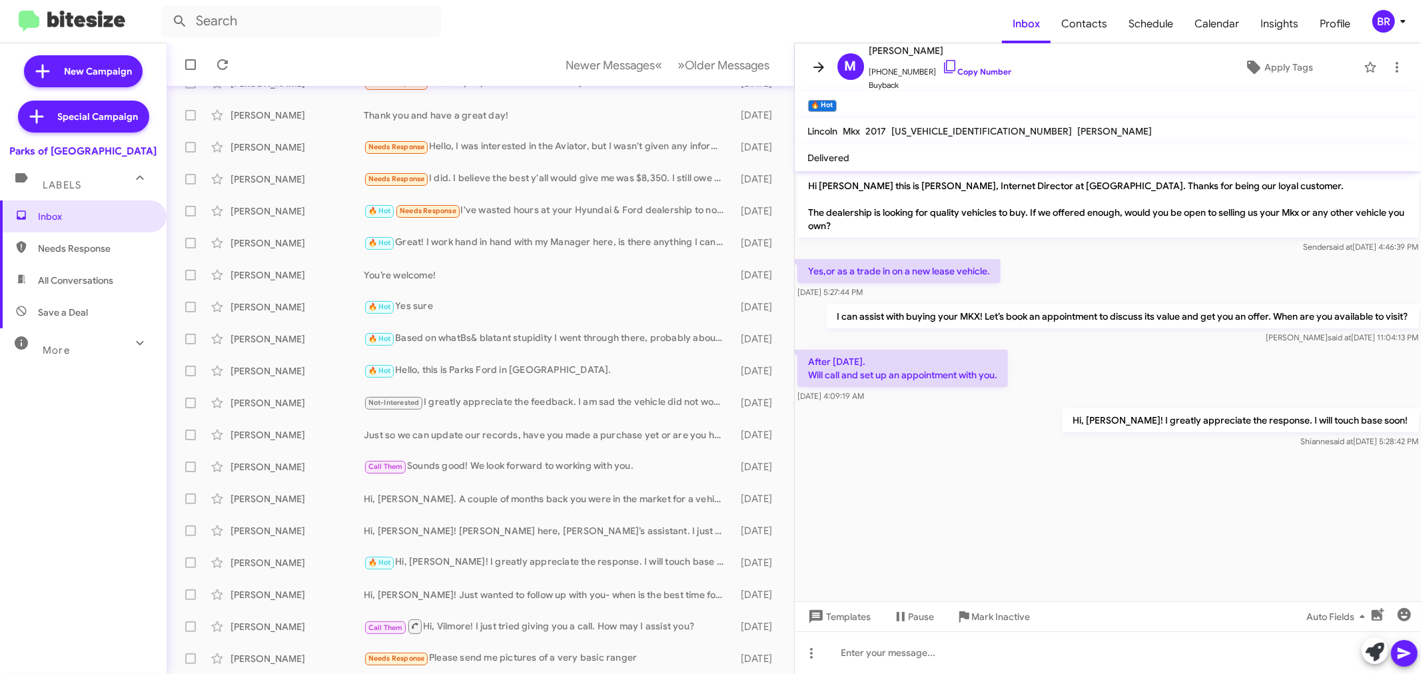
click at [818, 68] on icon at bounding box center [819, 67] width 16 height 16
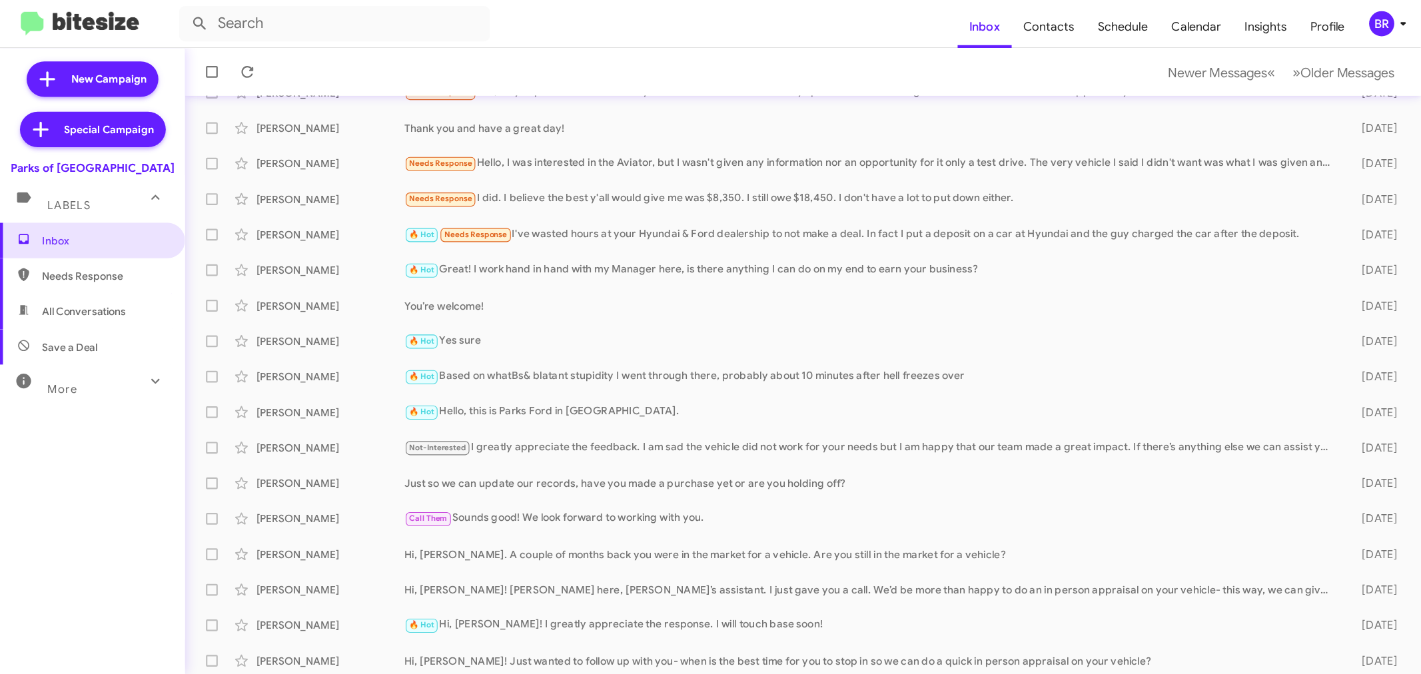
scroll to position [99, 0]
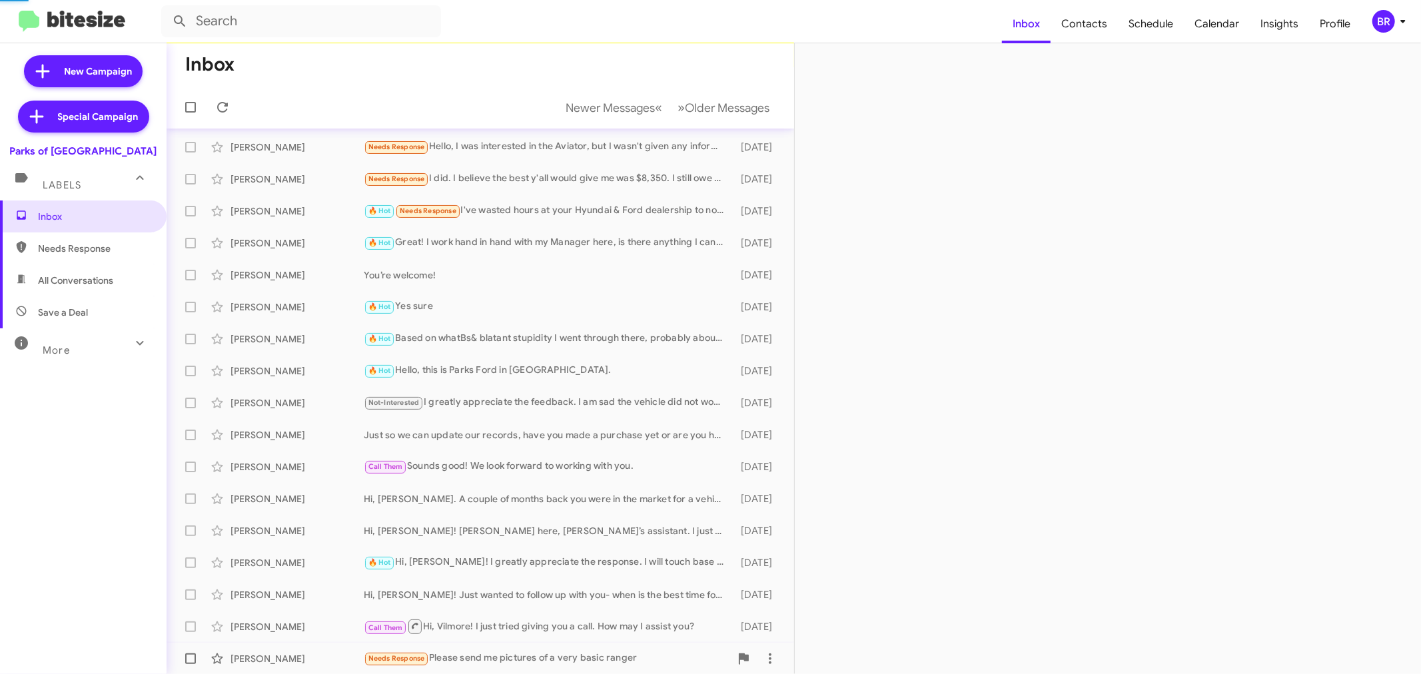
scroll to position [90, 0]
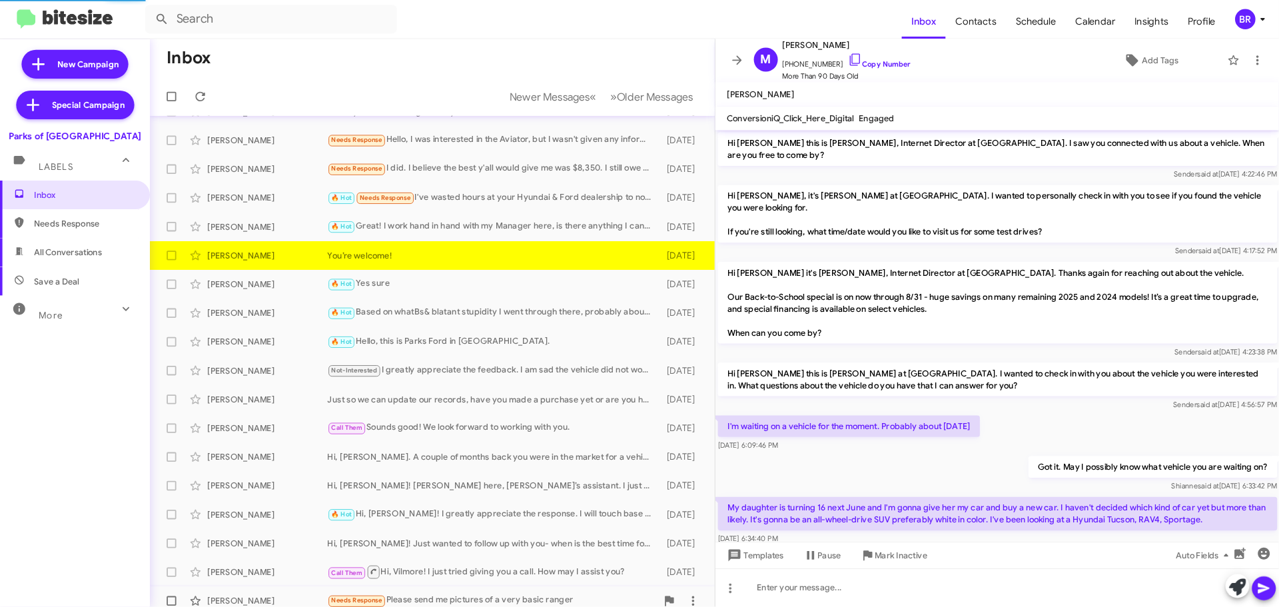
scroll to position [175, 0]
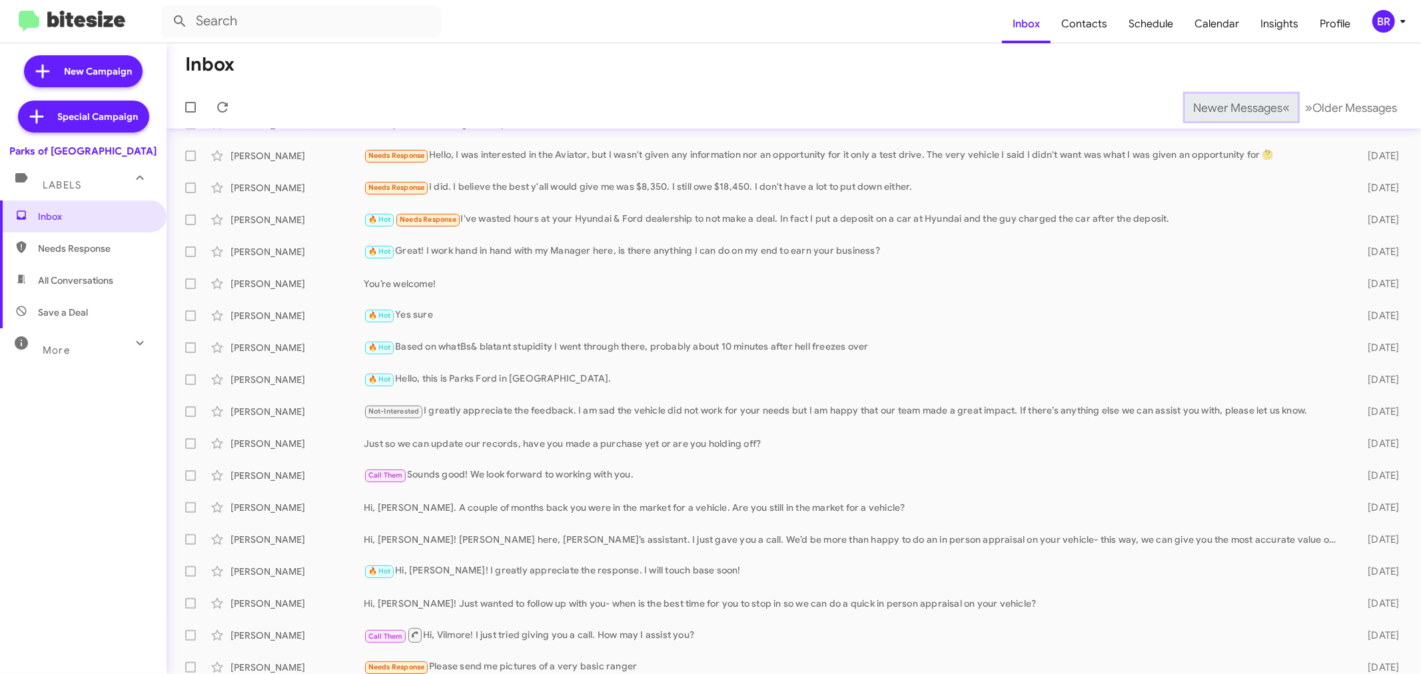
click at [1217, 107] on span "Newer Messages" at bounding box center [1237, 108] width 89 height 15
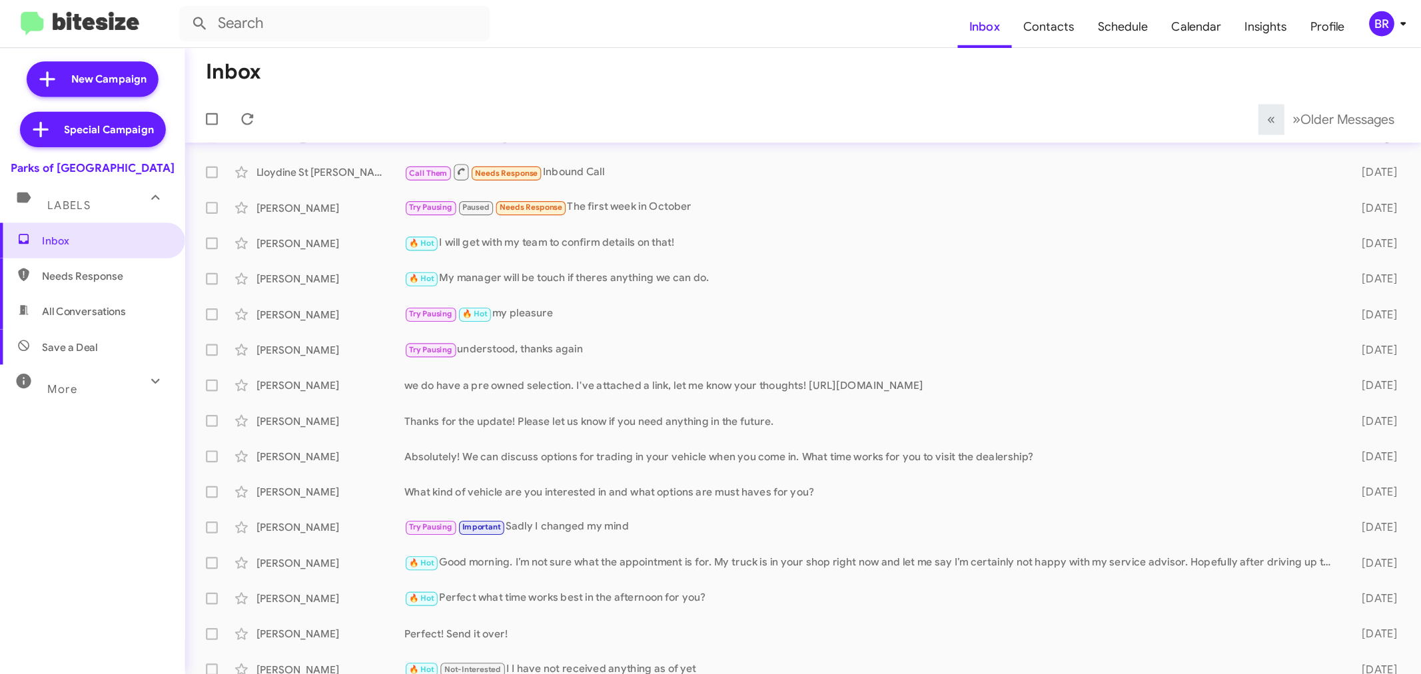
scroll to position [90, 0]
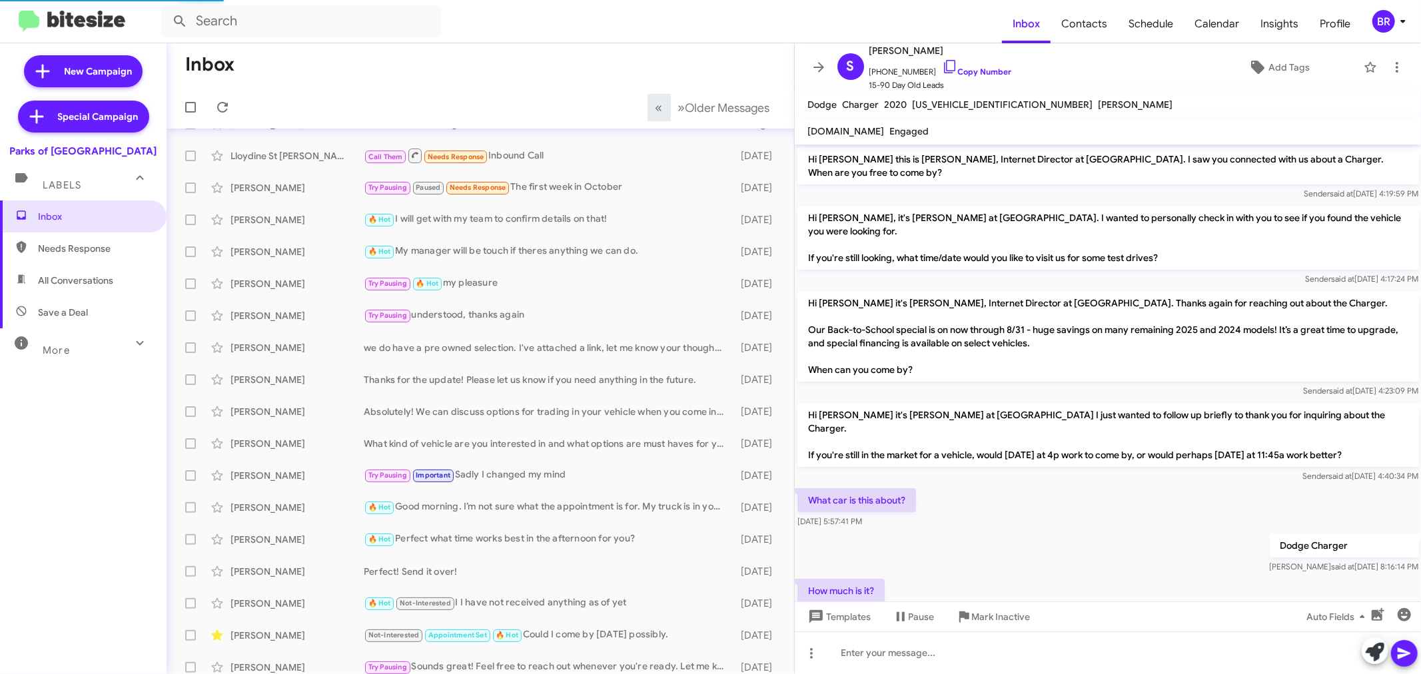
scroll to position [29, 0]
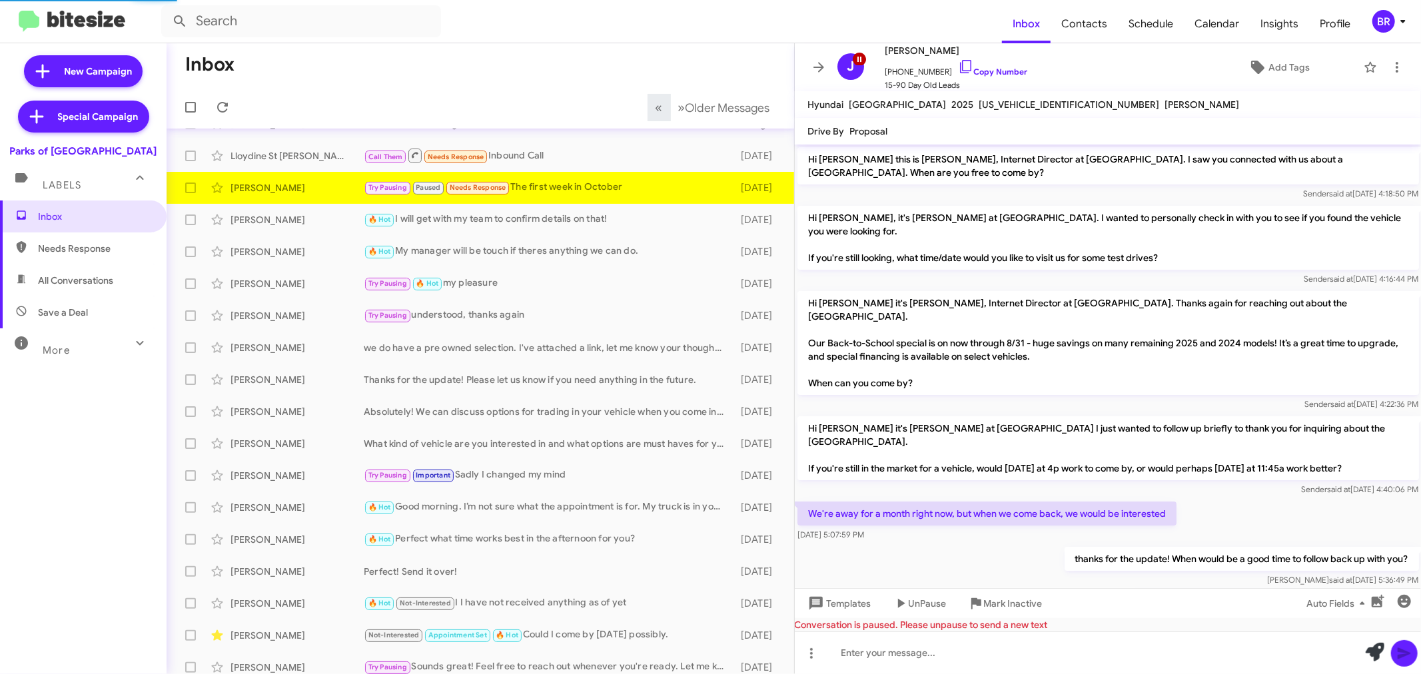
scroll to position [185, 0]
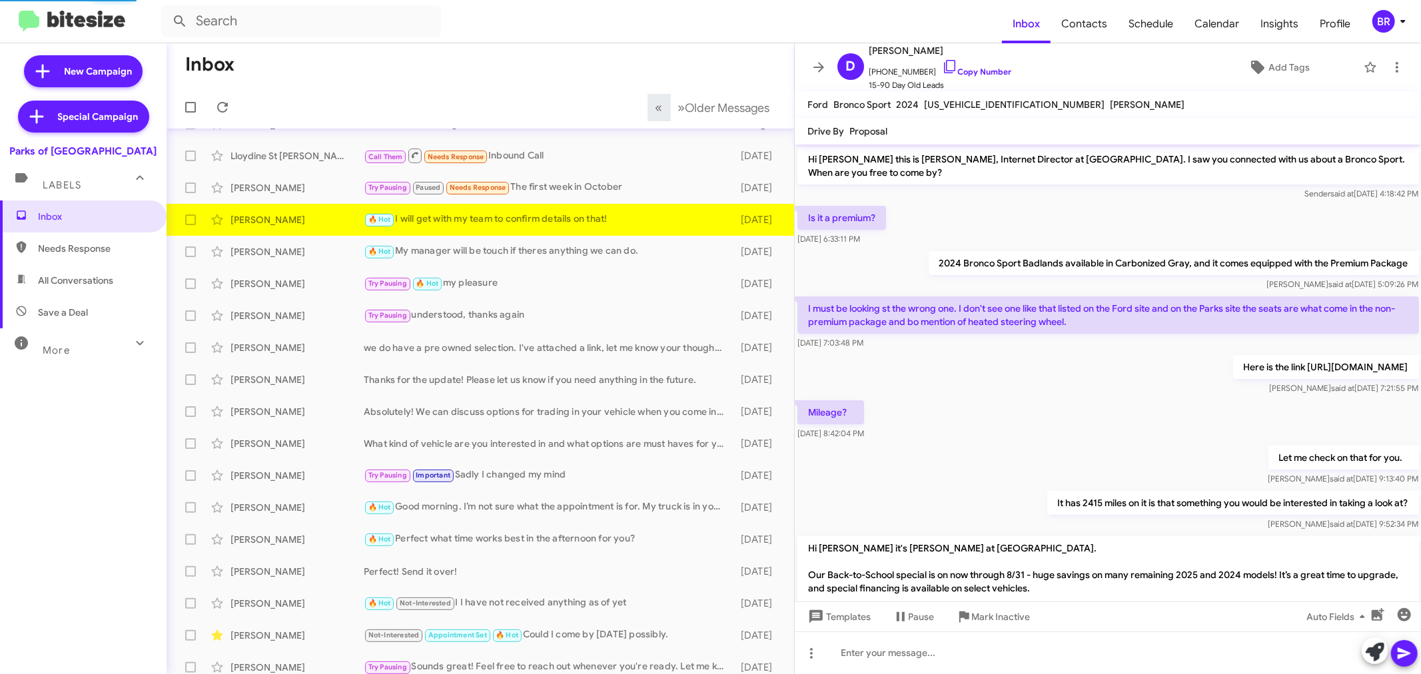
scroll to position [308, 0]
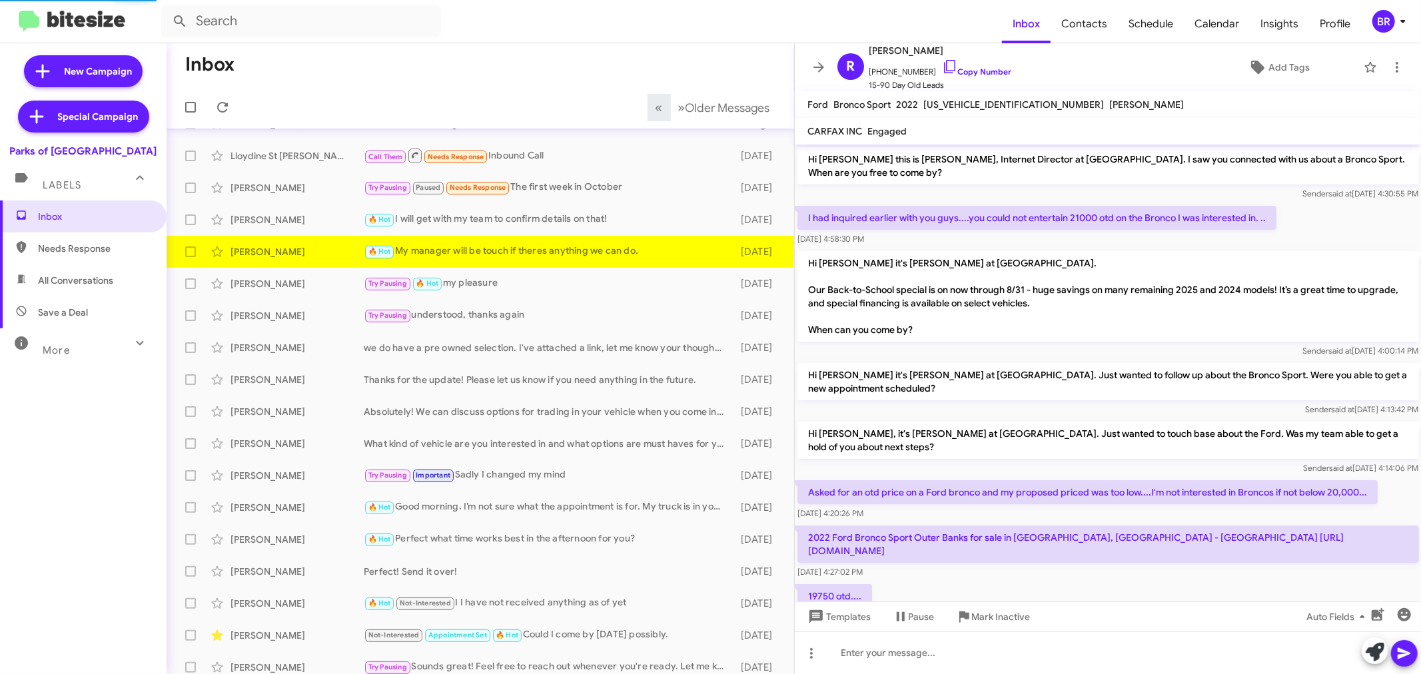
scroll to position [223, 0]
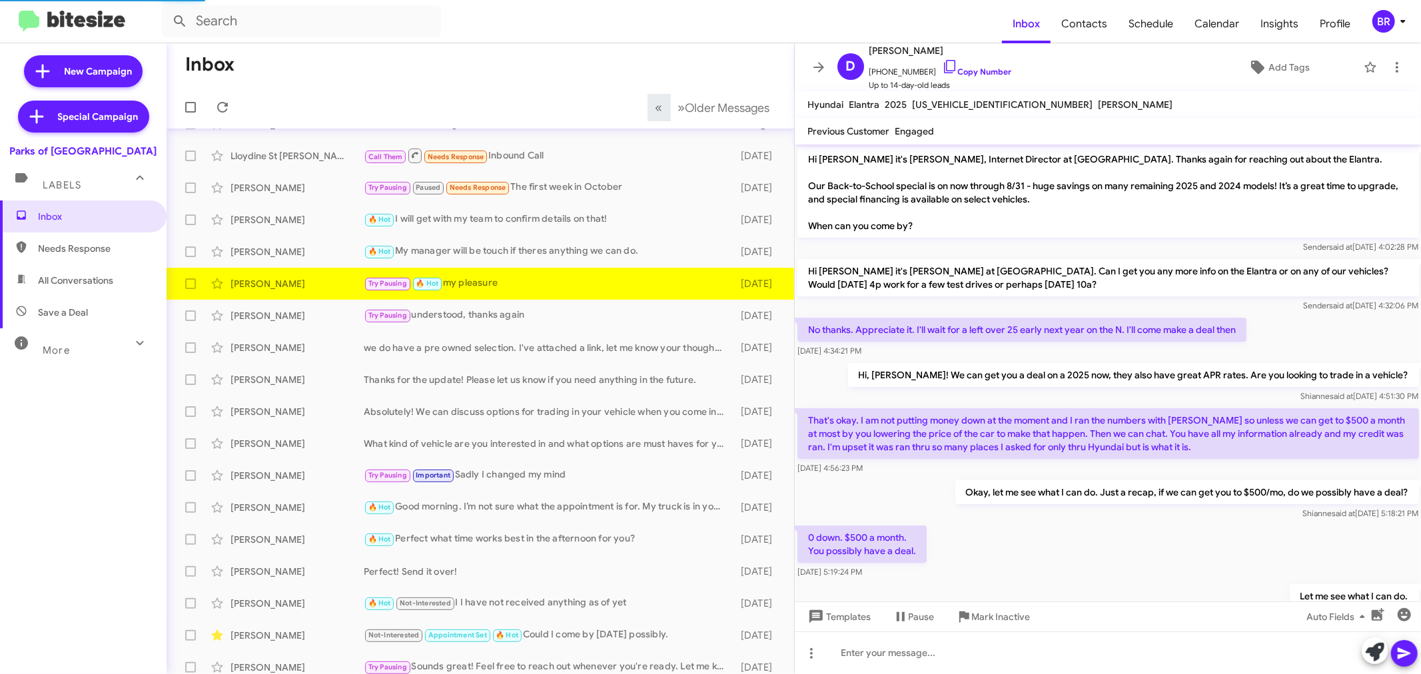
scroll to position [343, 0]
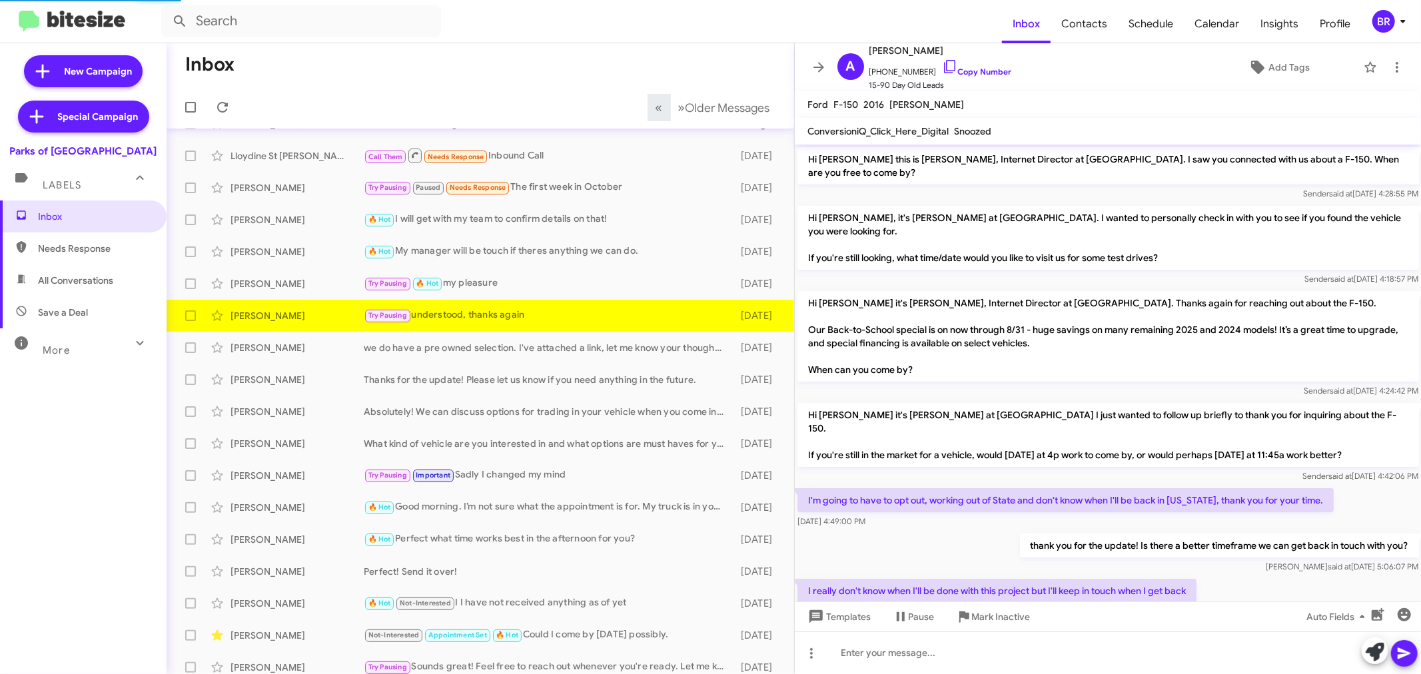
scroll to position [24, 0]
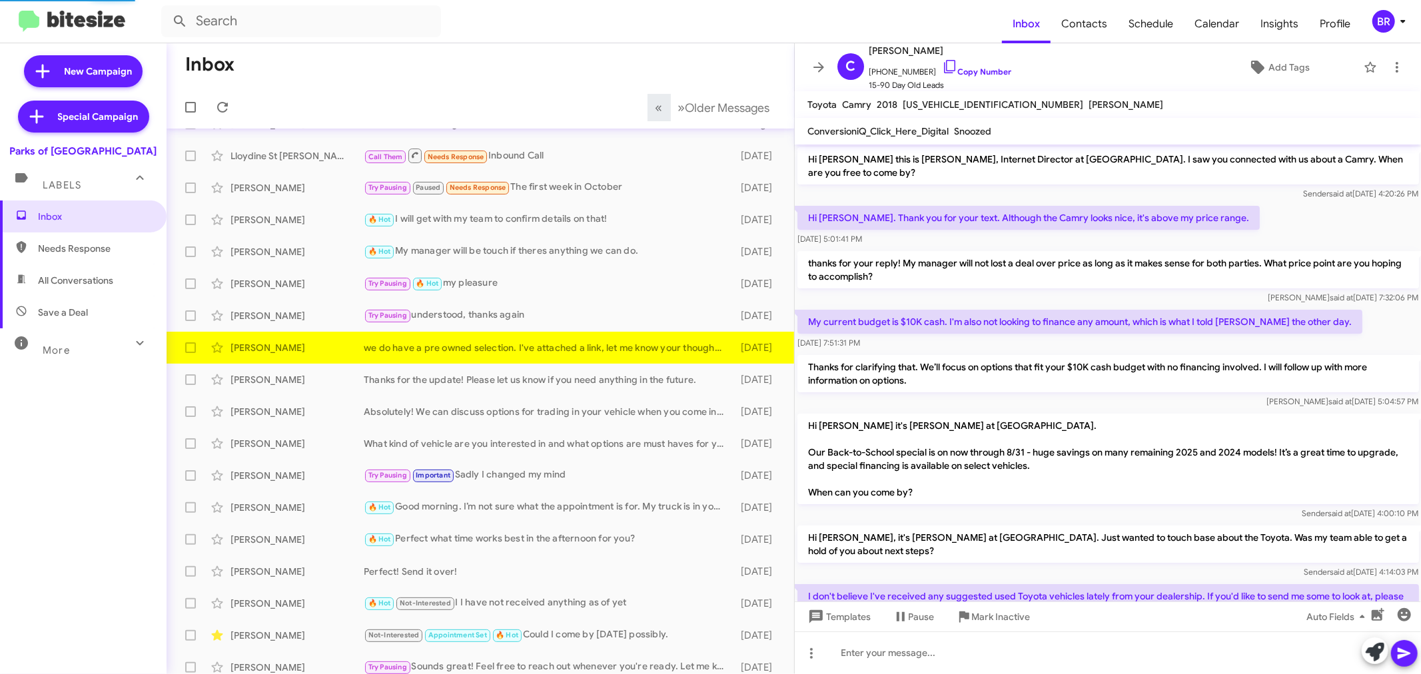
scroll to position [153, 0]
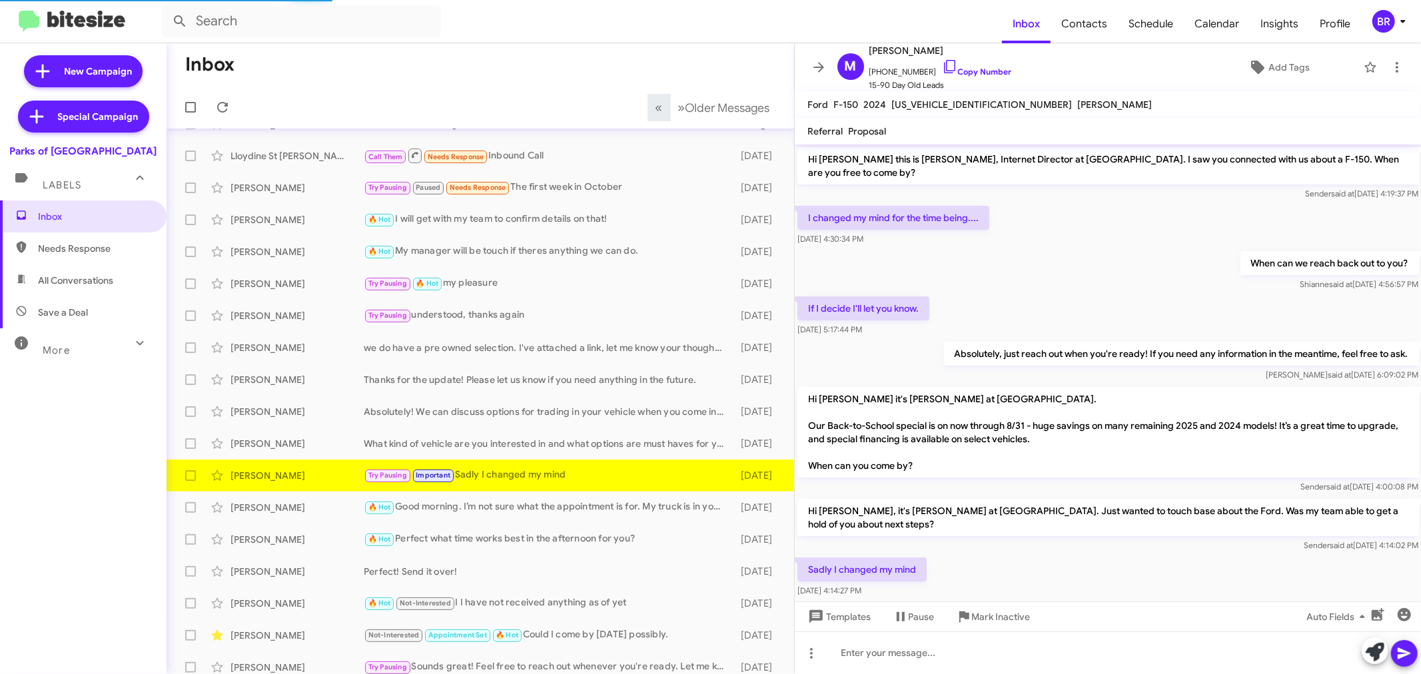
scroll to position [24, 0]
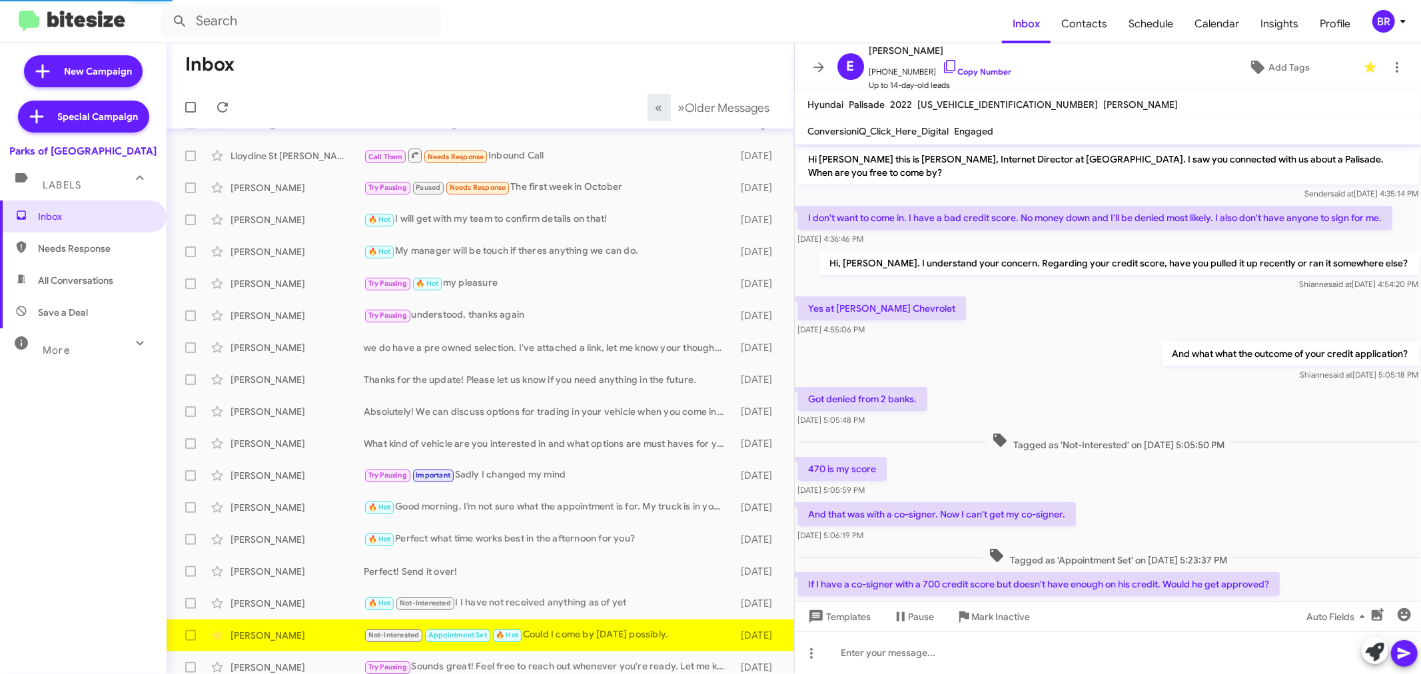
scroll to position [341, 0]
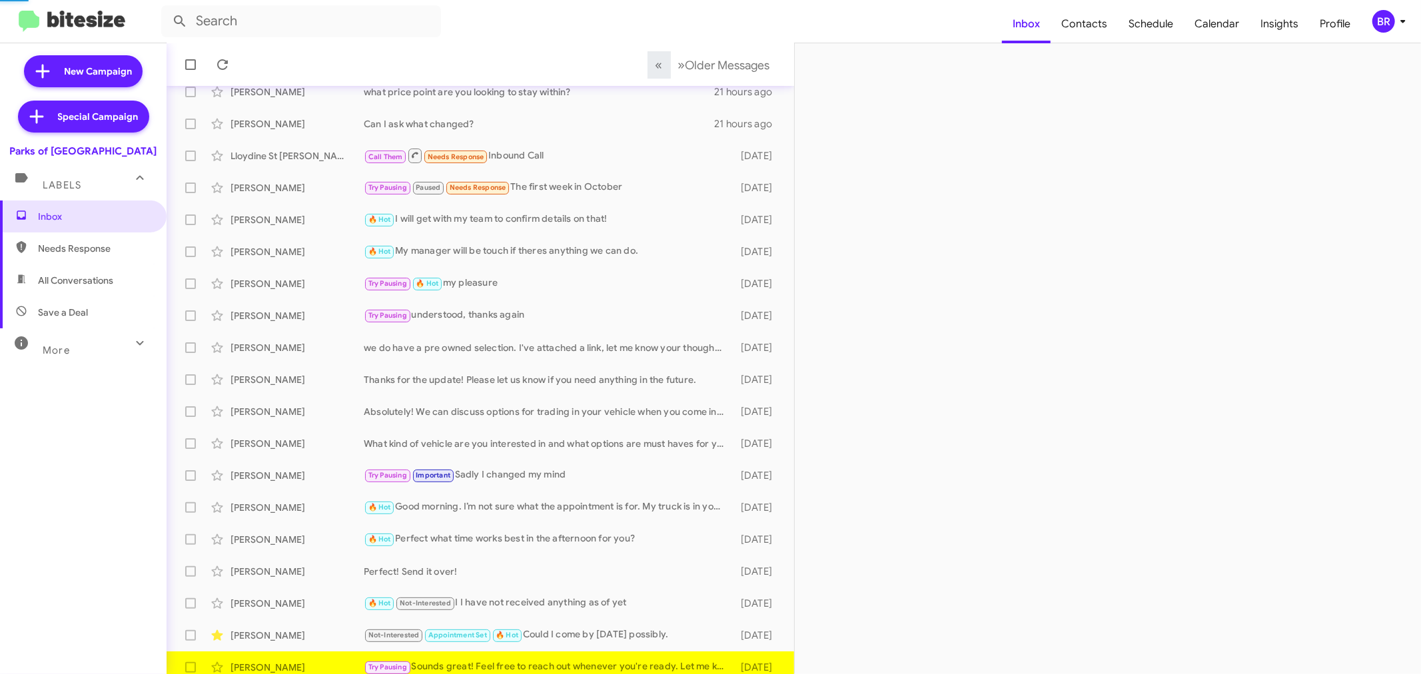
scroll to position [99, 0]
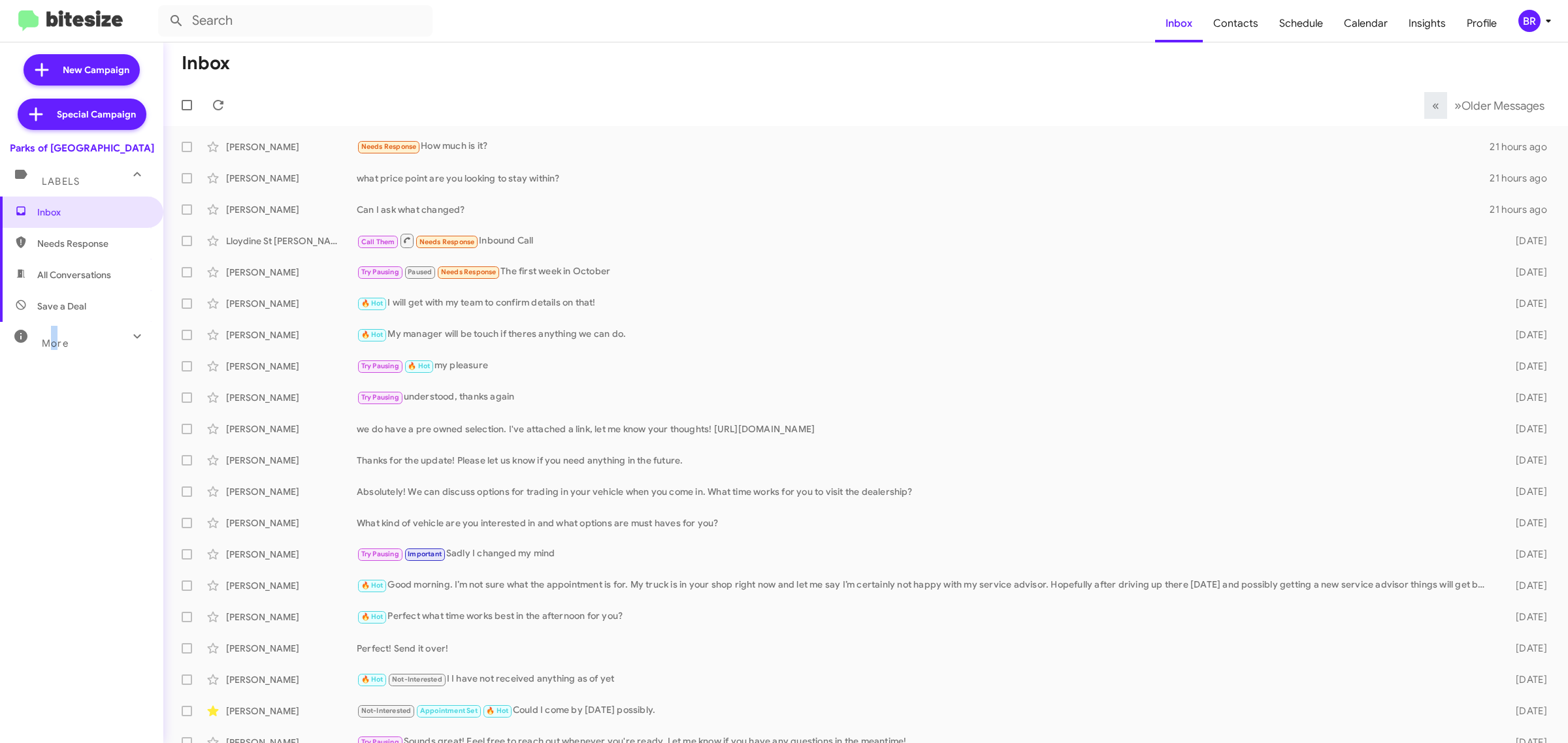
drag, startPoint x: 755, startPoint y: 7, endPoint x: 56, endPoint y: 433, distance: 818.6
click at [56, 438] on div "Inbox Needs Response All Conversations Save a Deal More Important 🔥 Hot Appoint…" at bounding box center [81, 420] width 164 height 446
click at [608, 141] on div "Needs Response How much is it?" at bounding box center [931, 146] width 1148 height 15
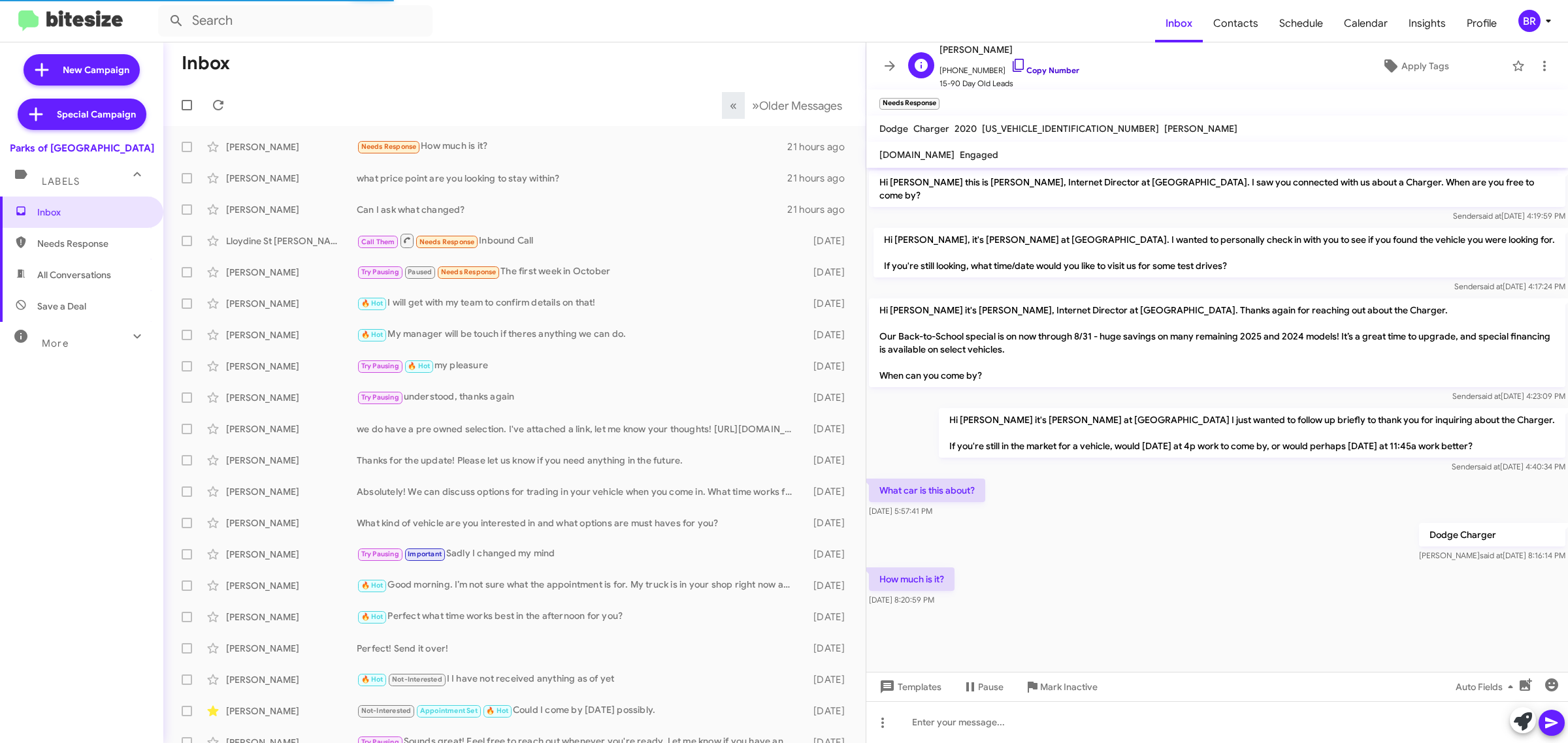
click at [1037, 66] on link "Copy Number" at bounding box center [1045, 71] width 69 height 10
click at [1393, 30] on div "BR" at bounding box center [1530, 21] width 23 height 23
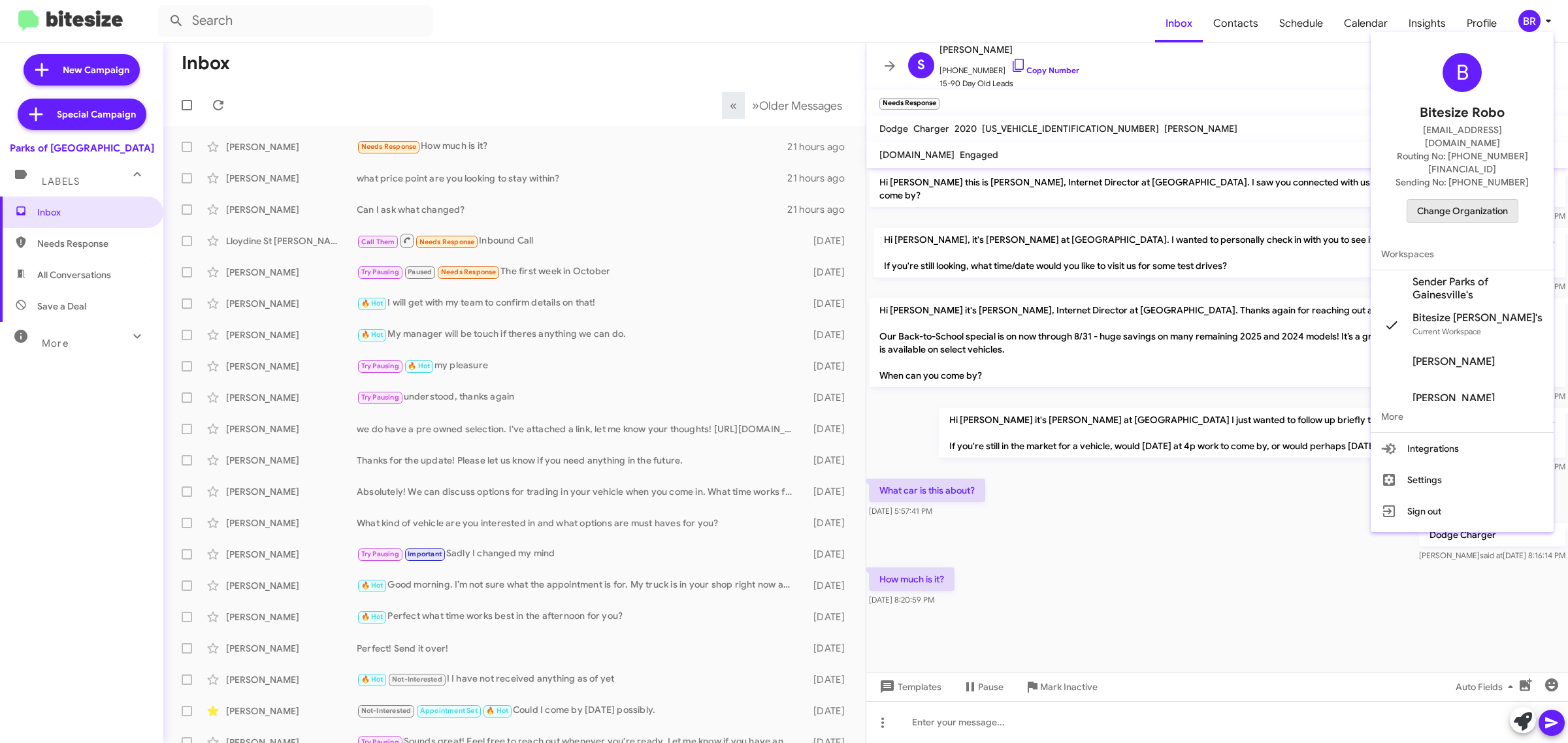
click at [1393, 200] on span "Change Organization" at bounding box center [1462, 211] width 91 height 23
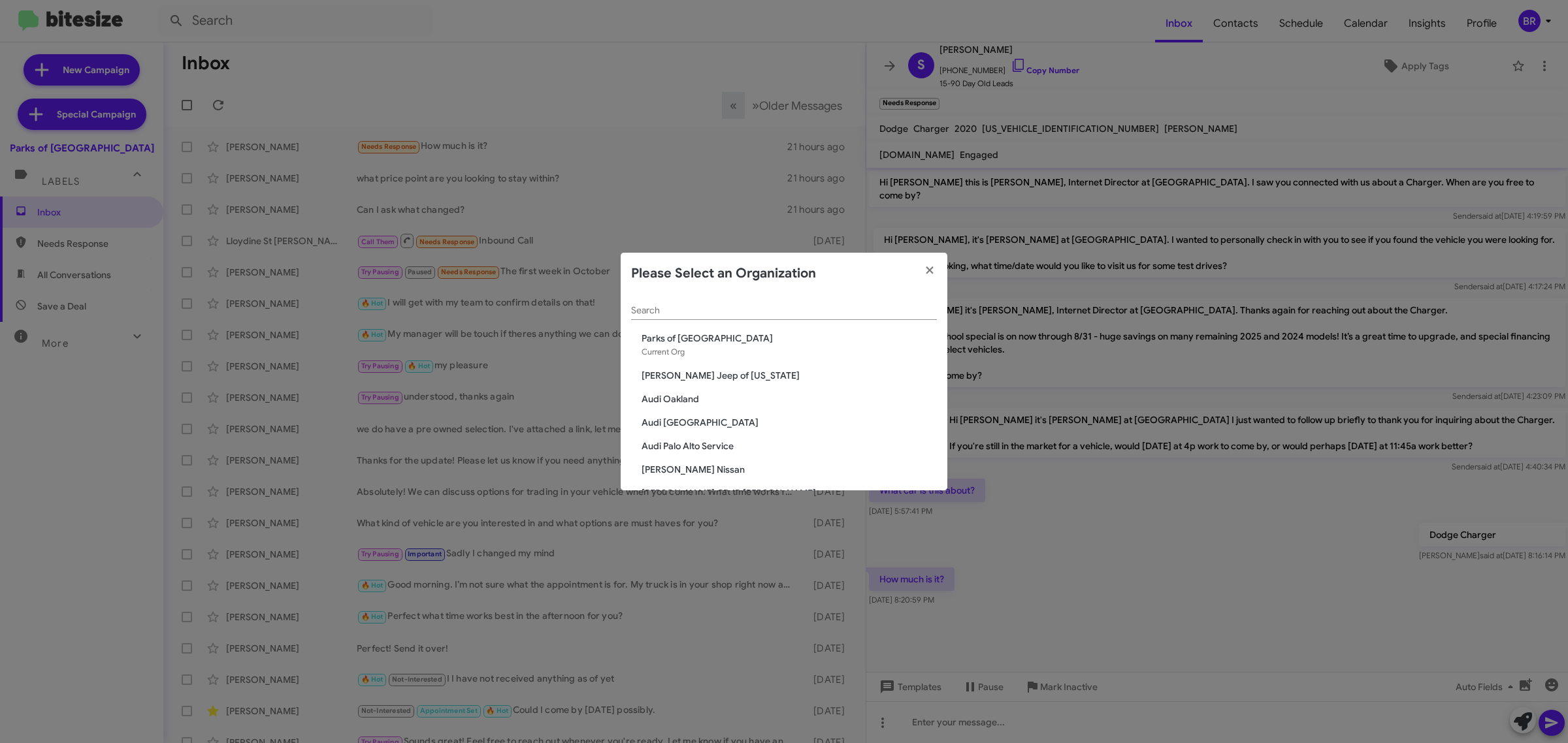
click at [752, 319] on div "Search" at bounding box center [784, 308] width 306 height 25
click at [758, 314] on input "Search" at bounding box center [784, 311] width 306 height 11
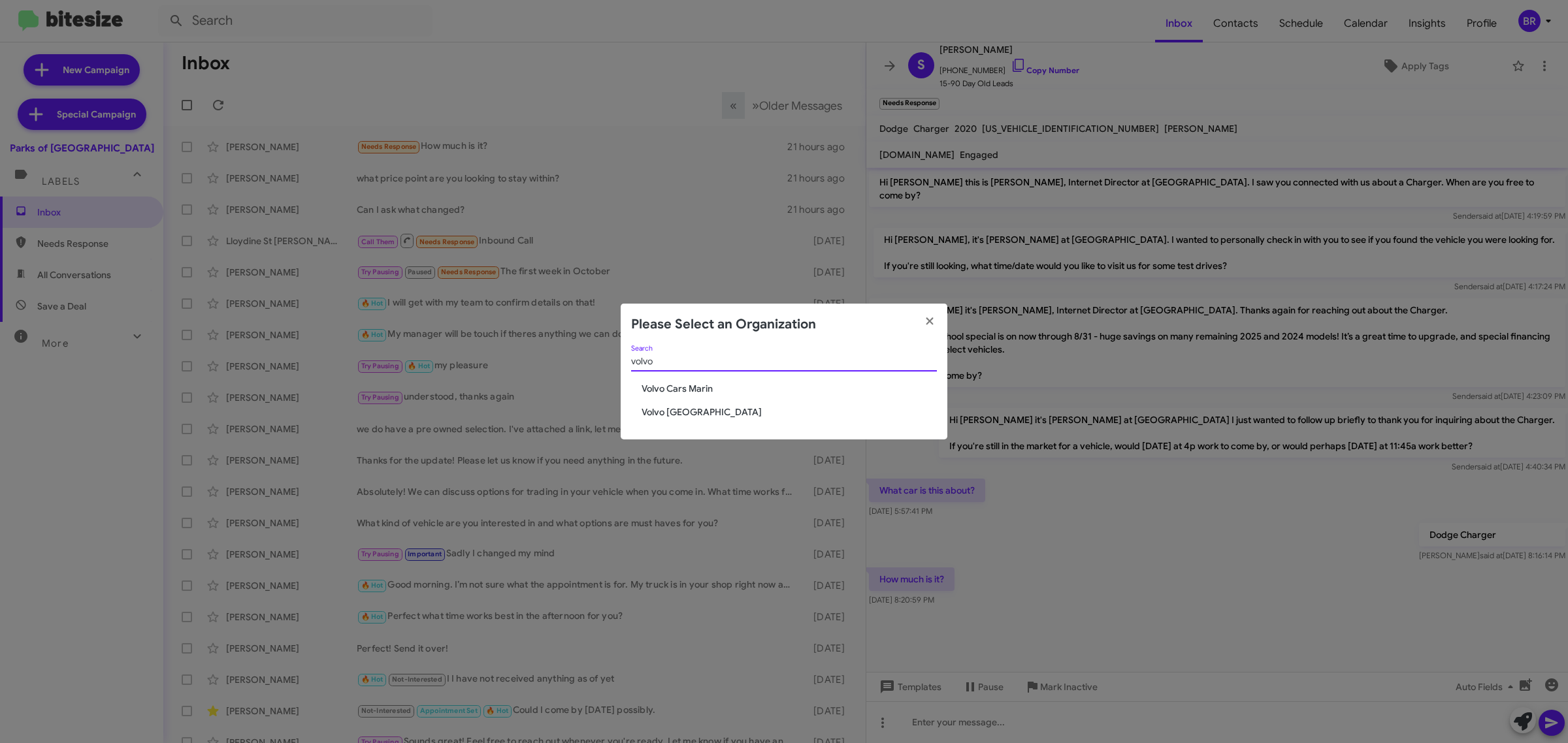
type input "volvo"
click at [682, 404] on div "volvo Search Volvo Cars Marin Volvo Palo Alto" at bounding box center [784, 393] width 327 height 95
click at [677, 414] on span "Volvo [GEOGRAPHIC_DATA]" at bounding box center [788, 412] width 295 height 13
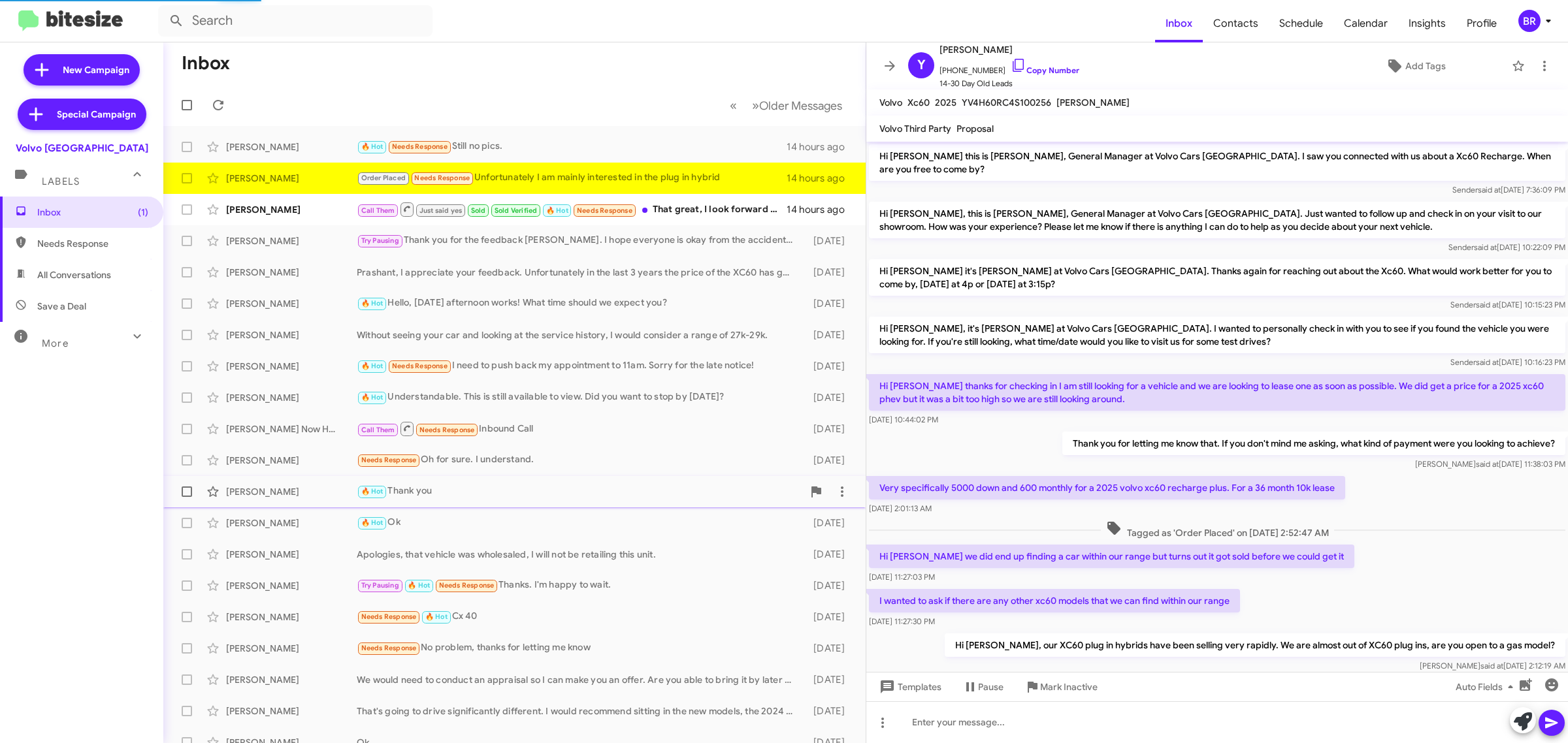
scroll to position [73, 0]
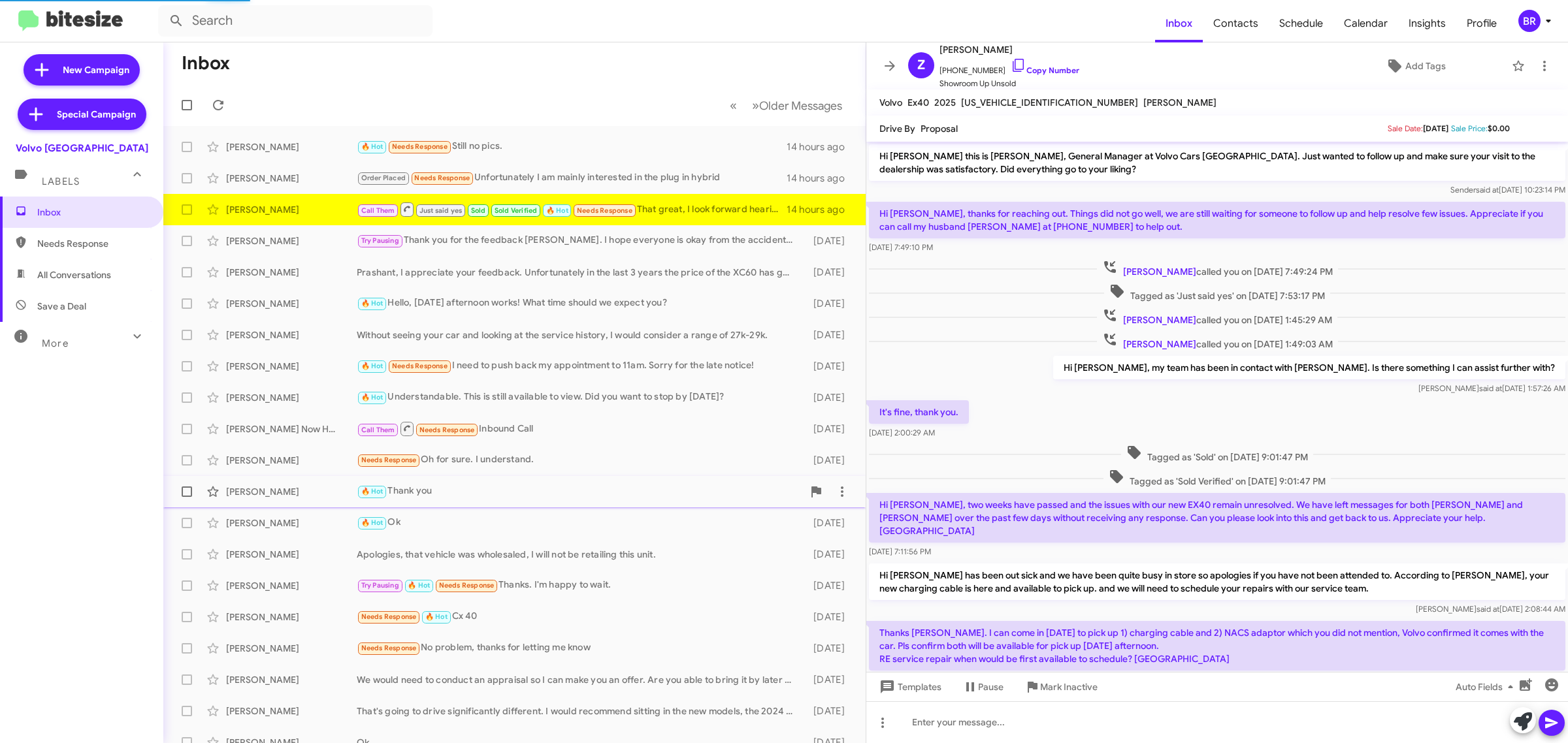
scroll to position [154, 0]
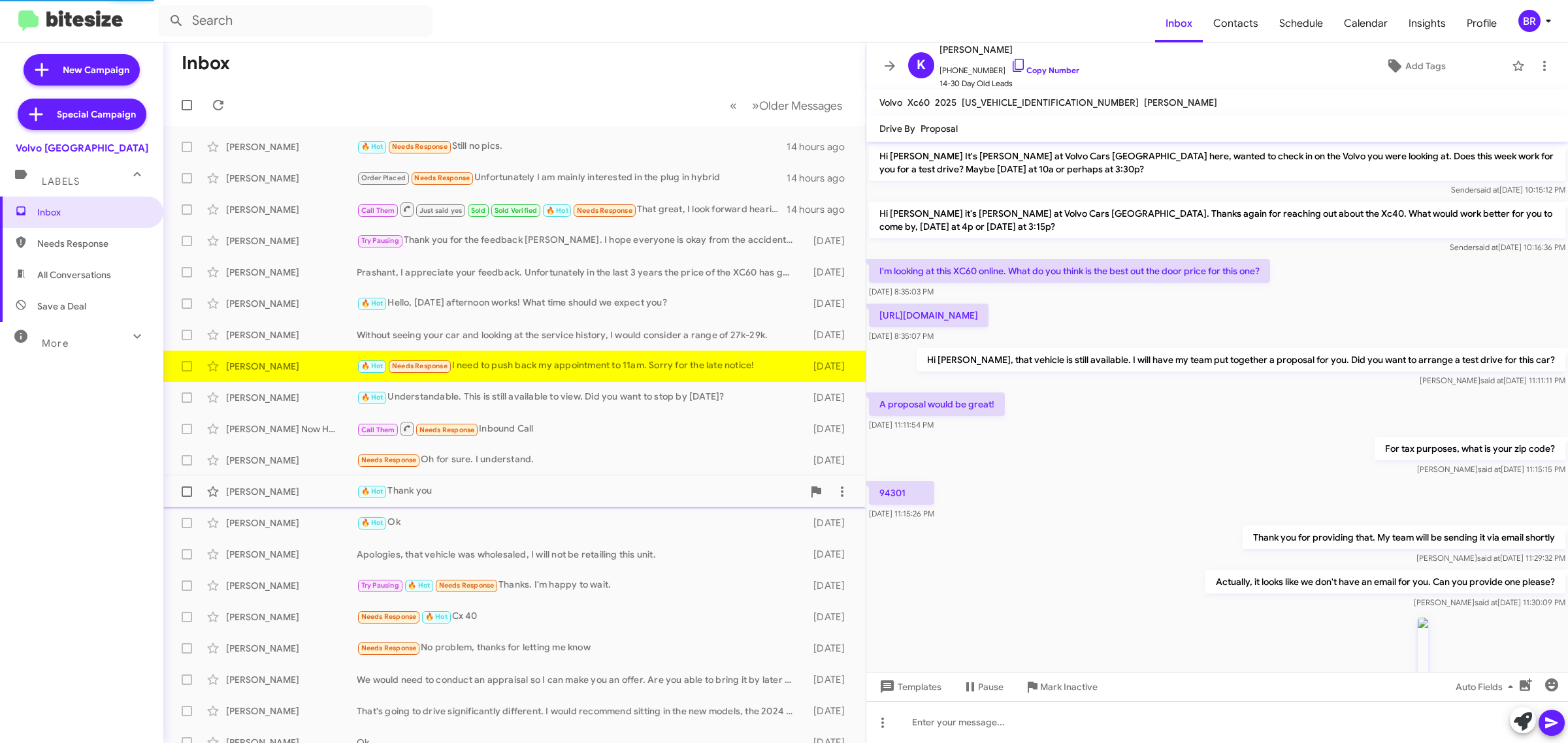
scroll to position [829, 0]
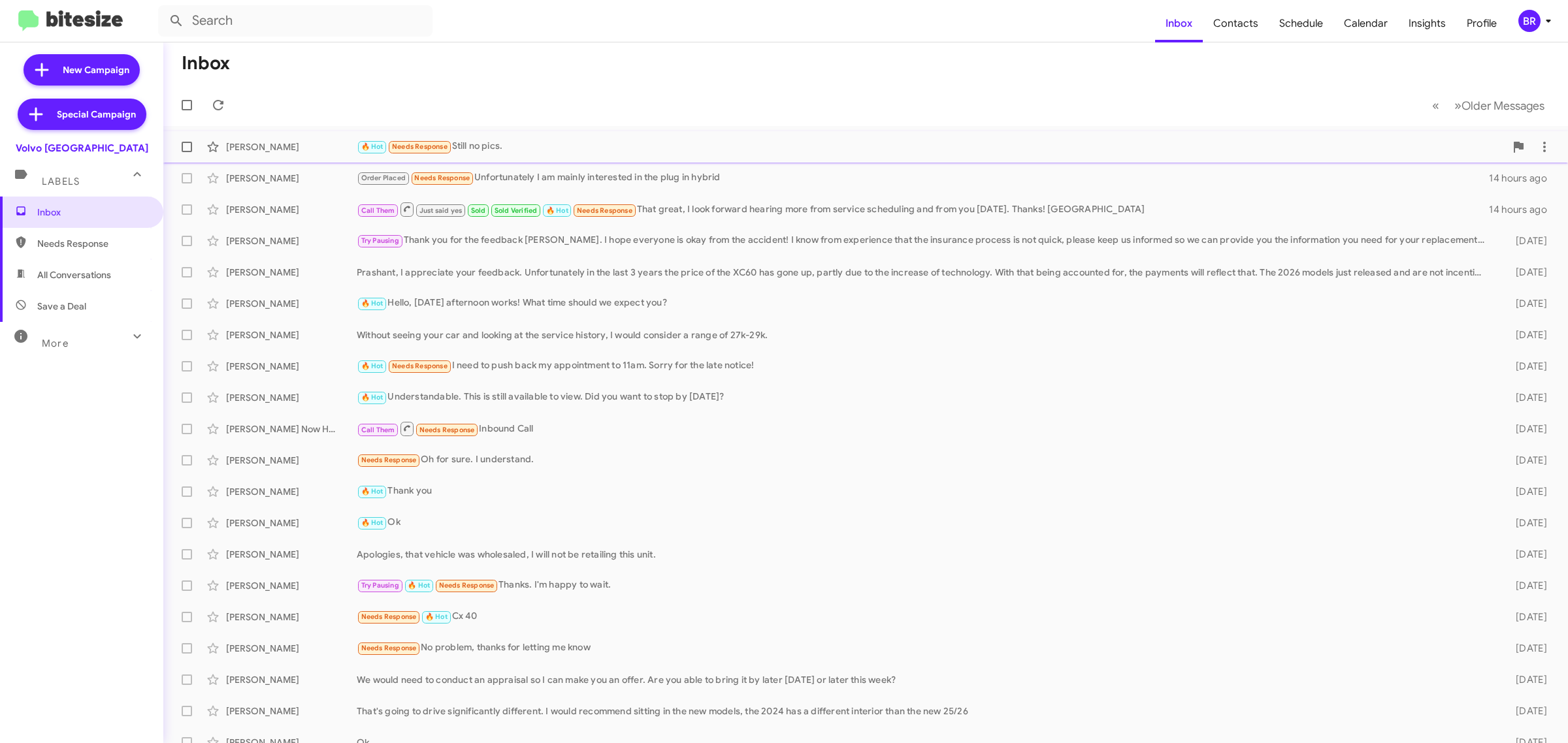
click at [180, 148] on label at bounding box center [186, 147] width 26 height 26
click at [186, 152] on input "checkbox" at bounding box center [186, 152] width 1 height 1
checkbox input "true"
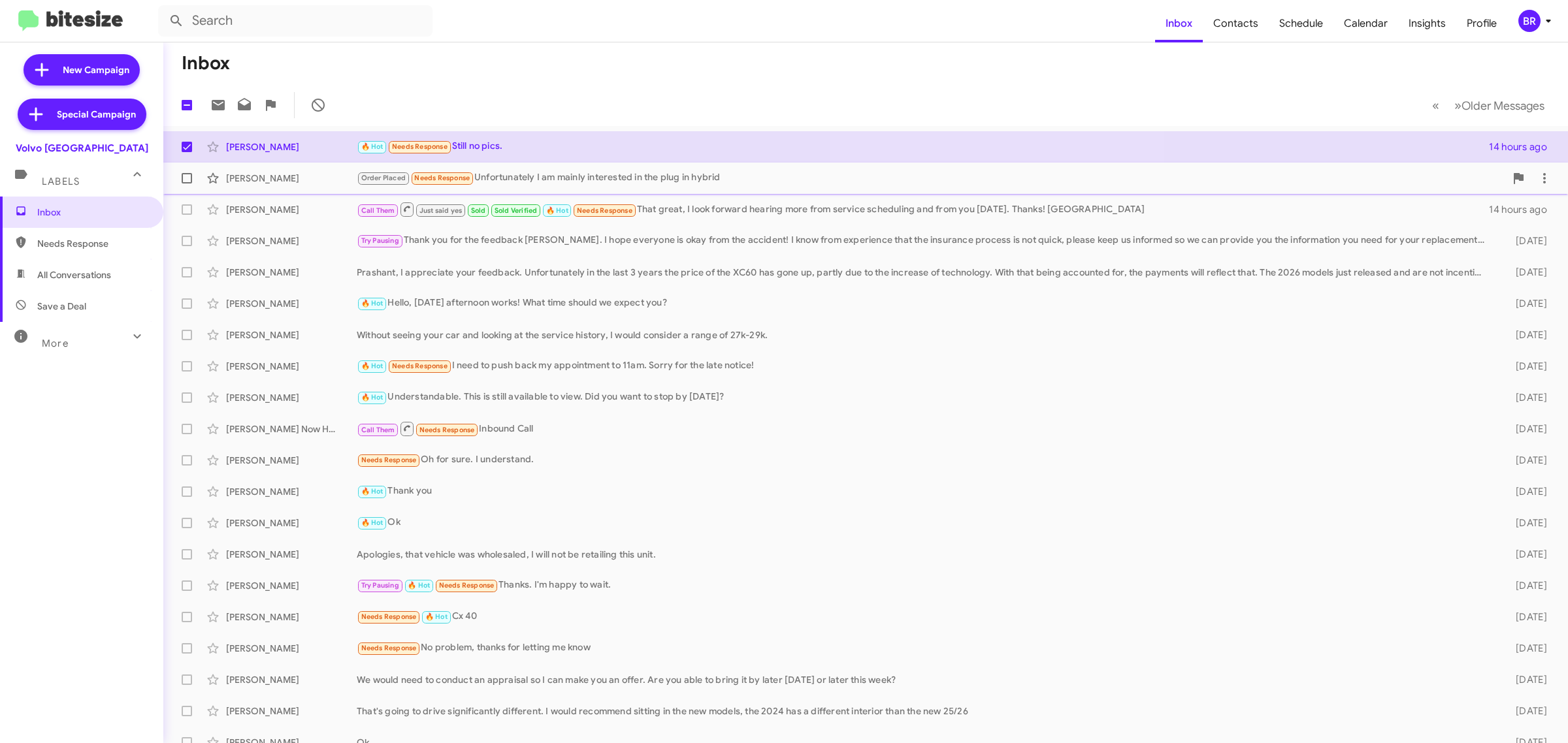
click at [184, 181] on span at bounding box center [186, 178] width 11 height 11
click at [186, 183] on input "checkbox" at bounding box center [186, 183] width 1 height 1
checkbox input "true"
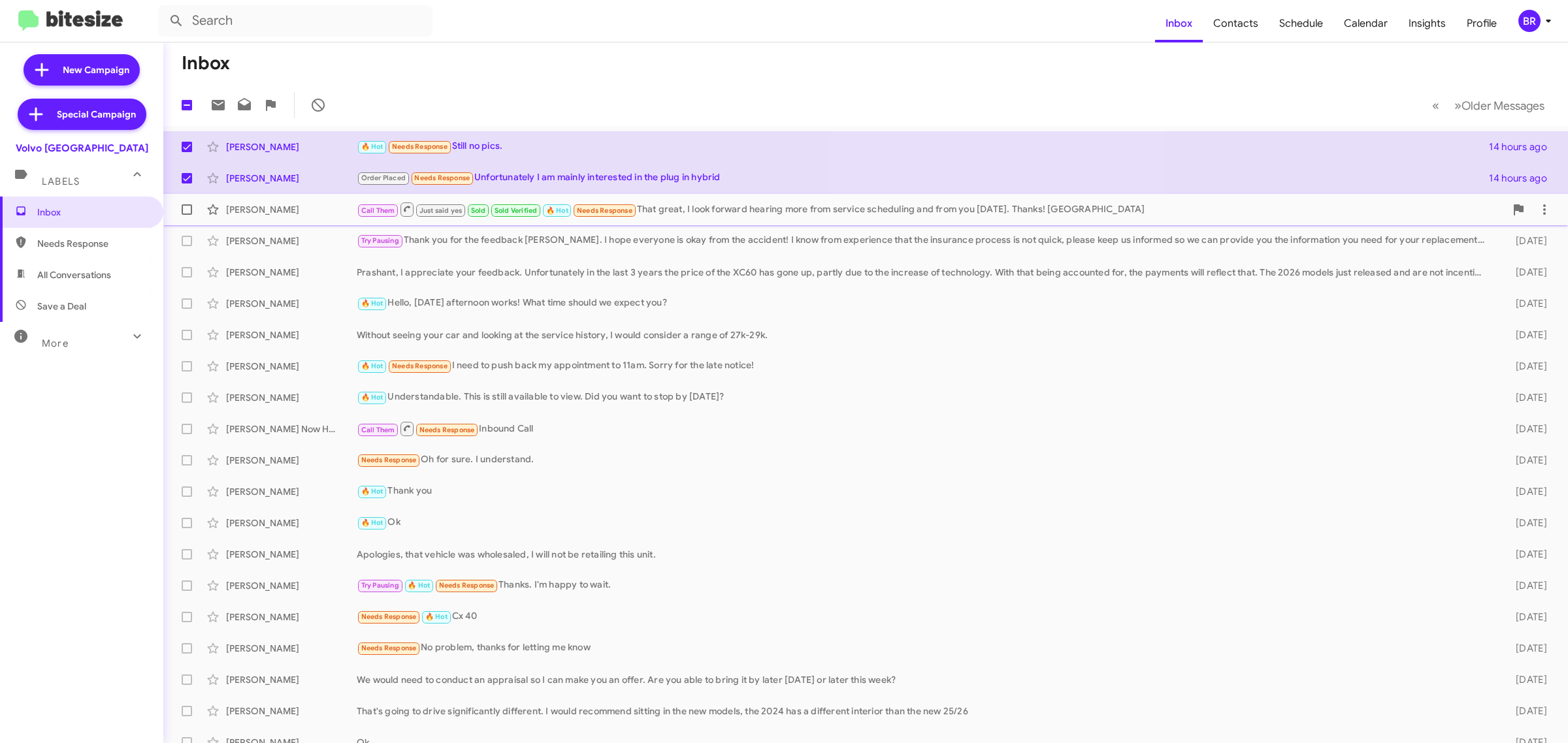
click at [185, 211] on span at bounding box center [186, 210] width 11 height 11
click at [186, 215] on input "checkbox" at bounding box center [186, 215] width 1 height 1
checkbox input "true"
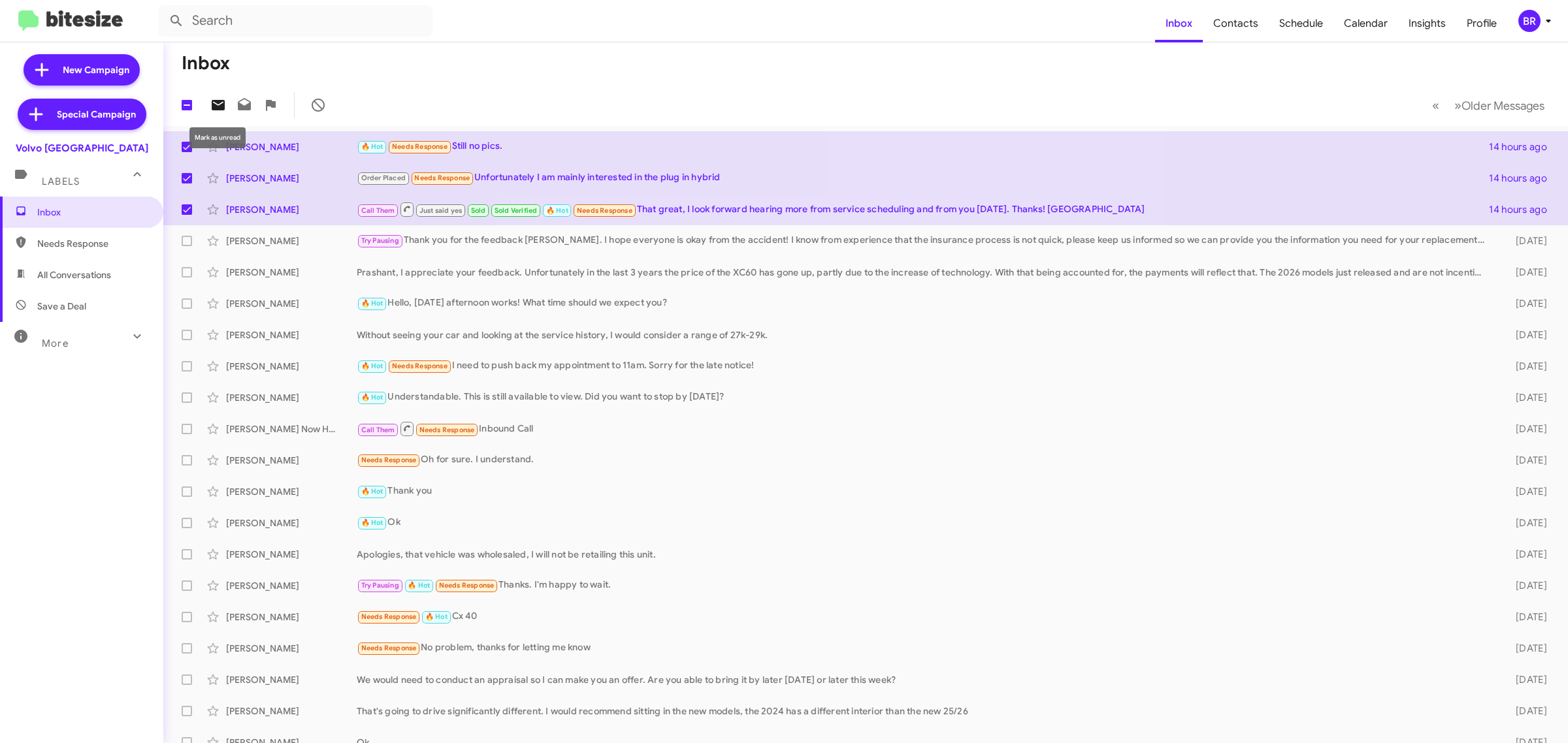
click at [223, 99] on icon at bounding box center [219, 105] width 16 height 16
click at [1523, 30] on div "BR" at bounding box center [1530, 21] width 23 height 23
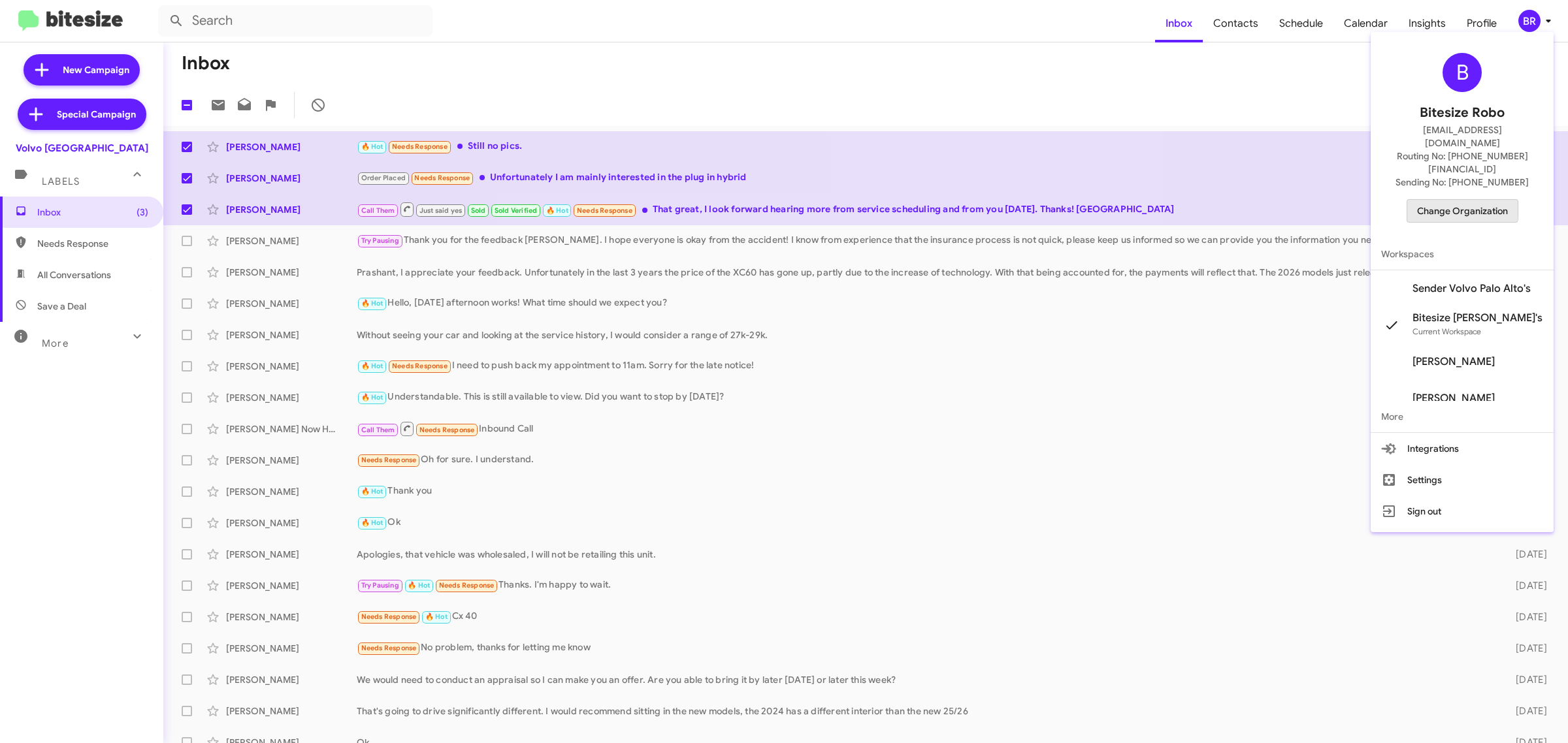
click at [1446, 200] on span "Change Organization" at bounding box center [1462, 211] width 91 height 23
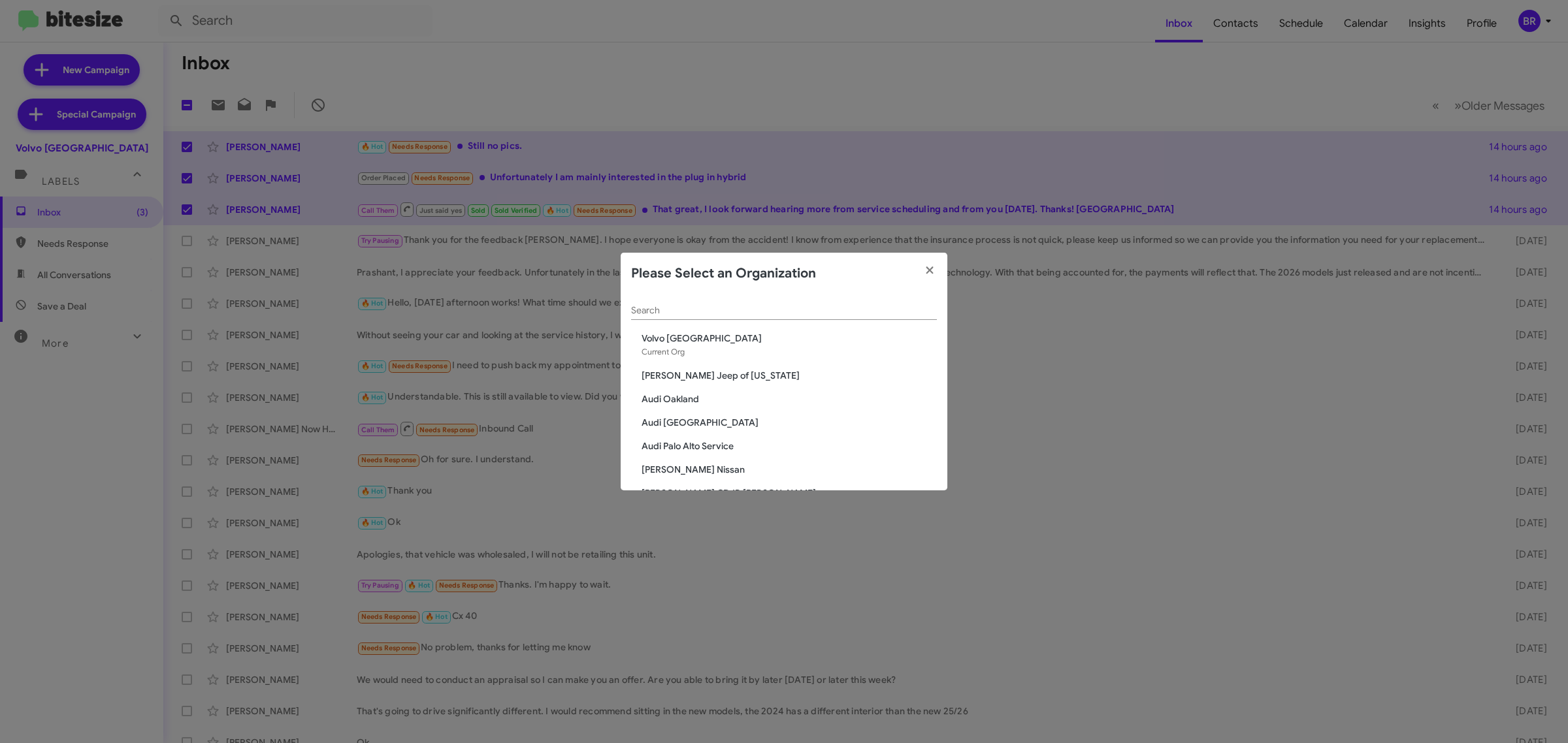
click at [673, 318] on div "Search" at bounding box center [784, 308] width 306 height 25
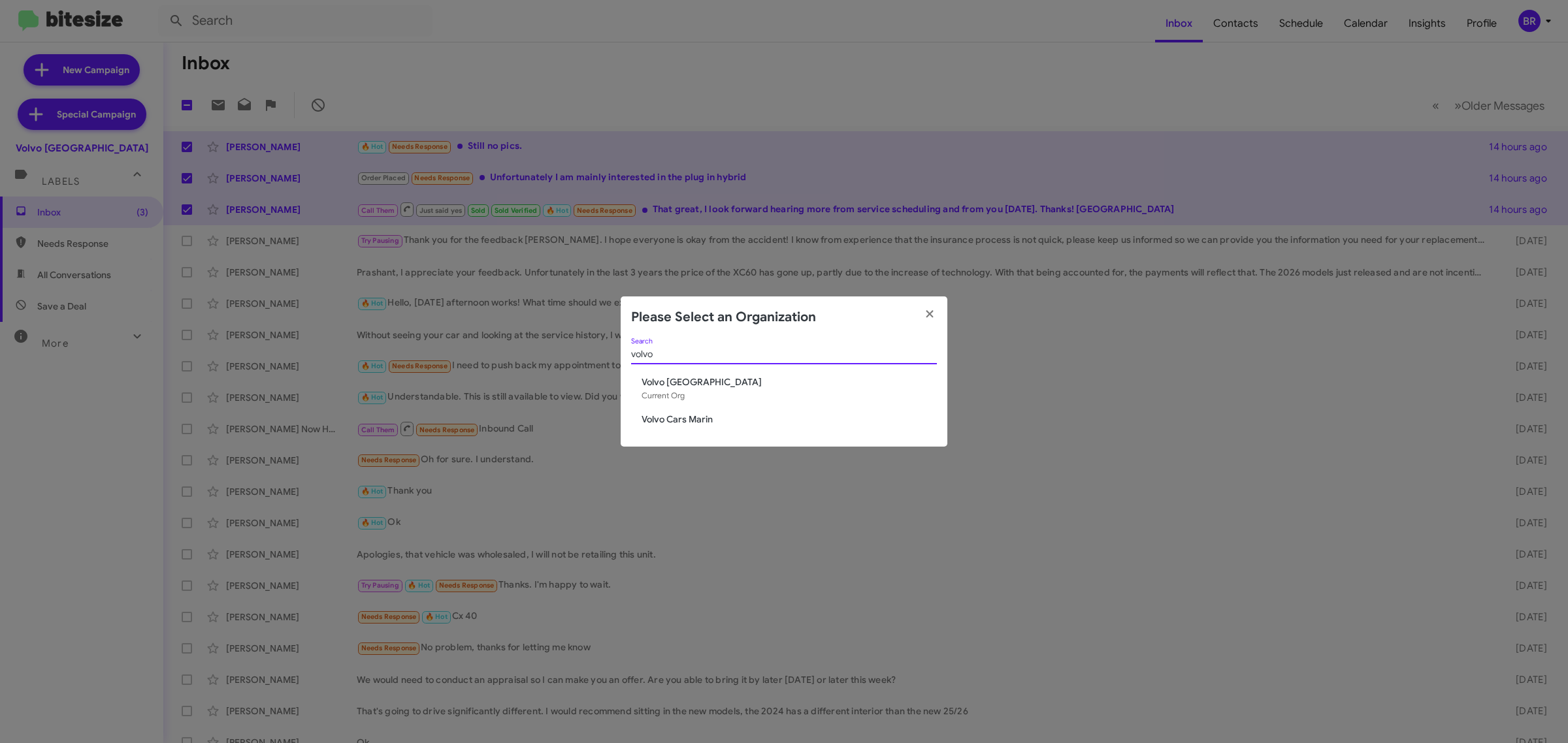
type input "volvo"
click at [682, 414] on span "Volvo Cars Marin" at bounding box center [788, 419] width 295 height 13
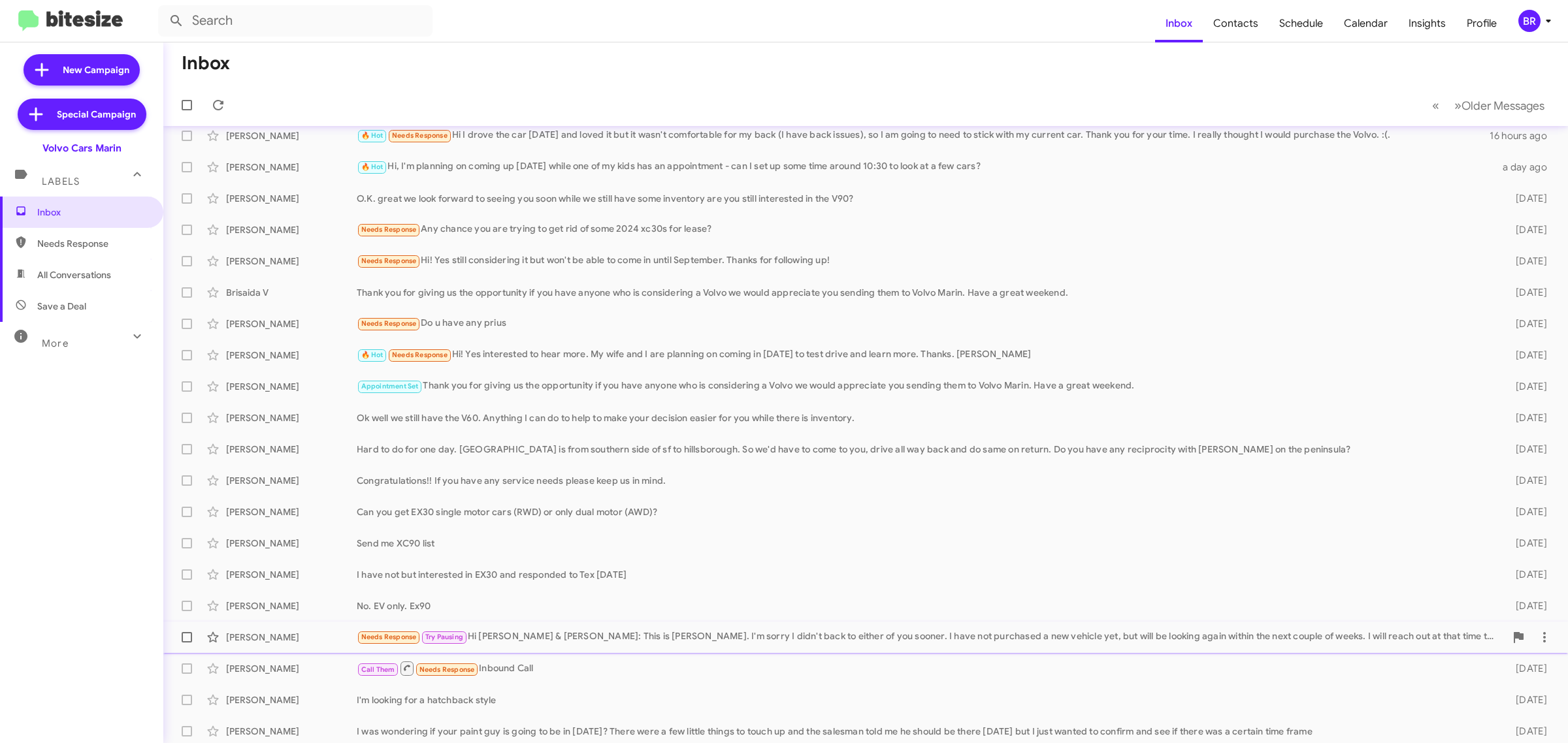
scroll to position [15, 0]
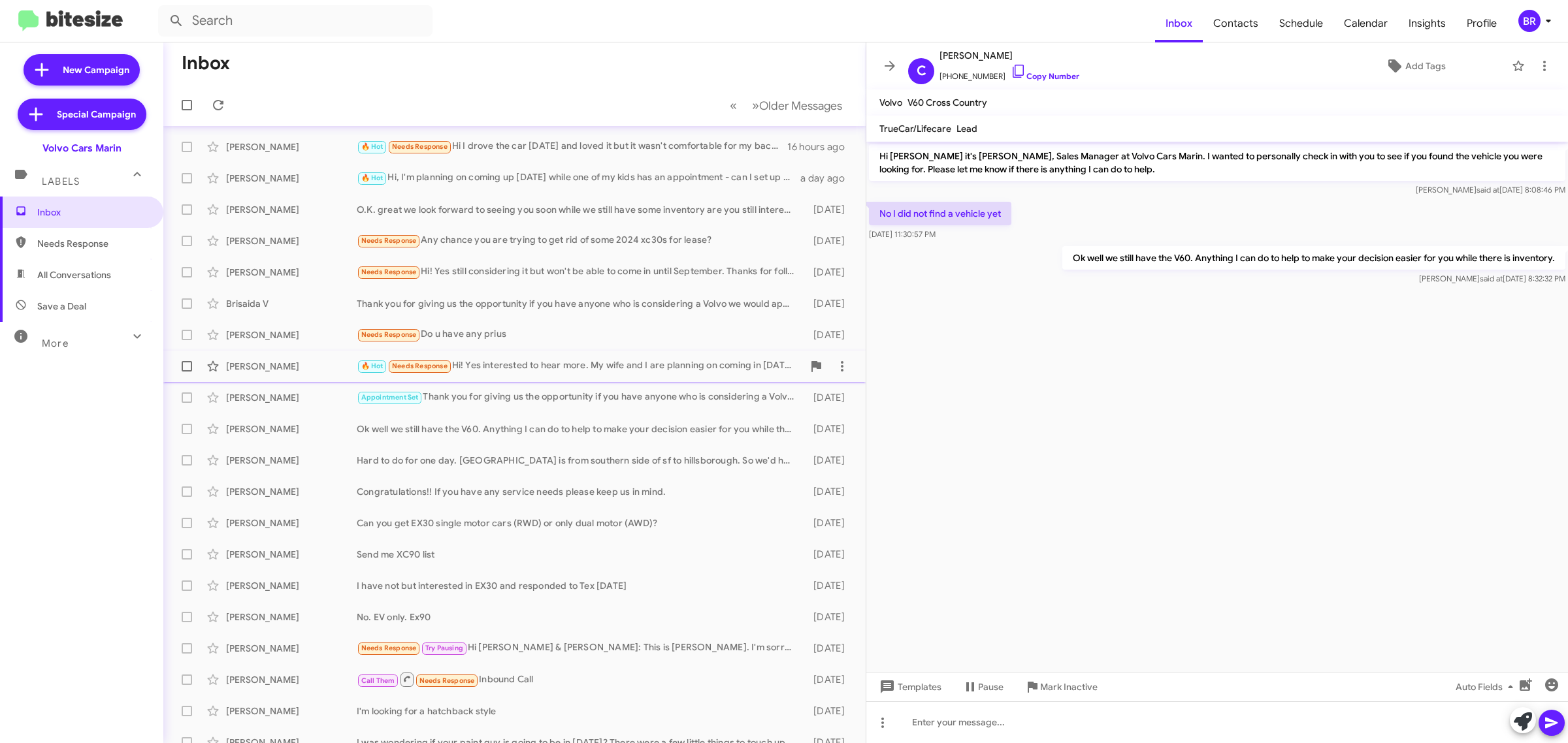
scroll to position [15, 0]
